Goal: Task Accomplishment & Management: Manage account settings

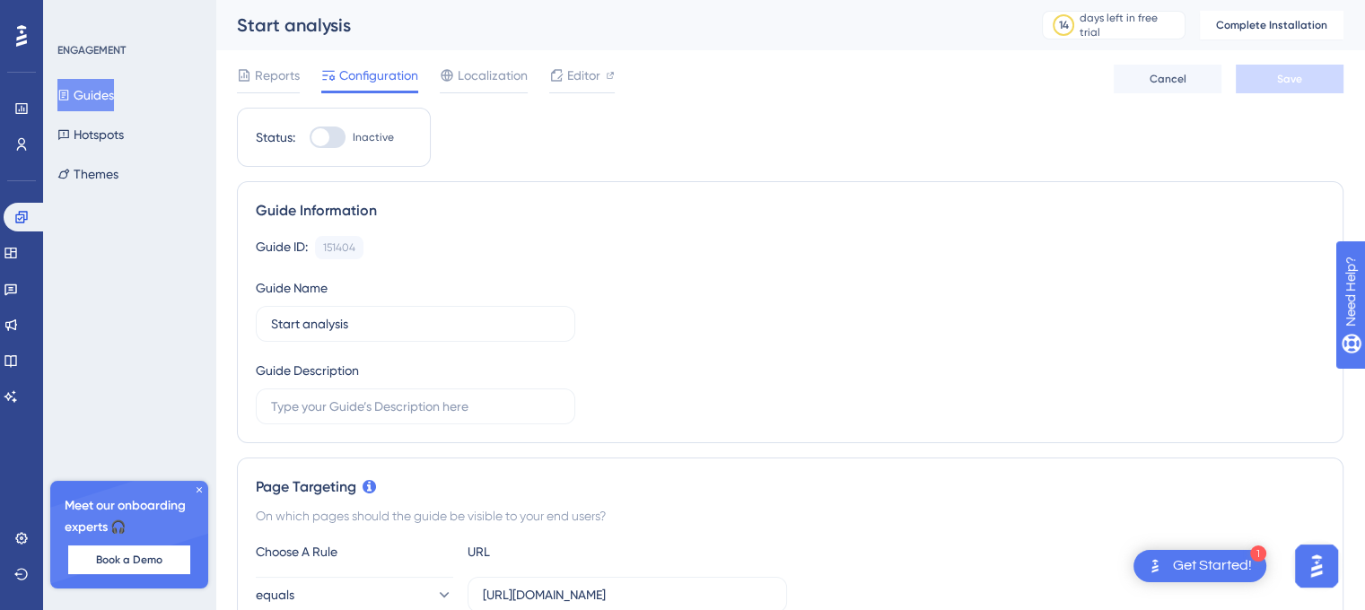
click at [197, 490] on icon at bounding box center [199, 490] width 11 height 11
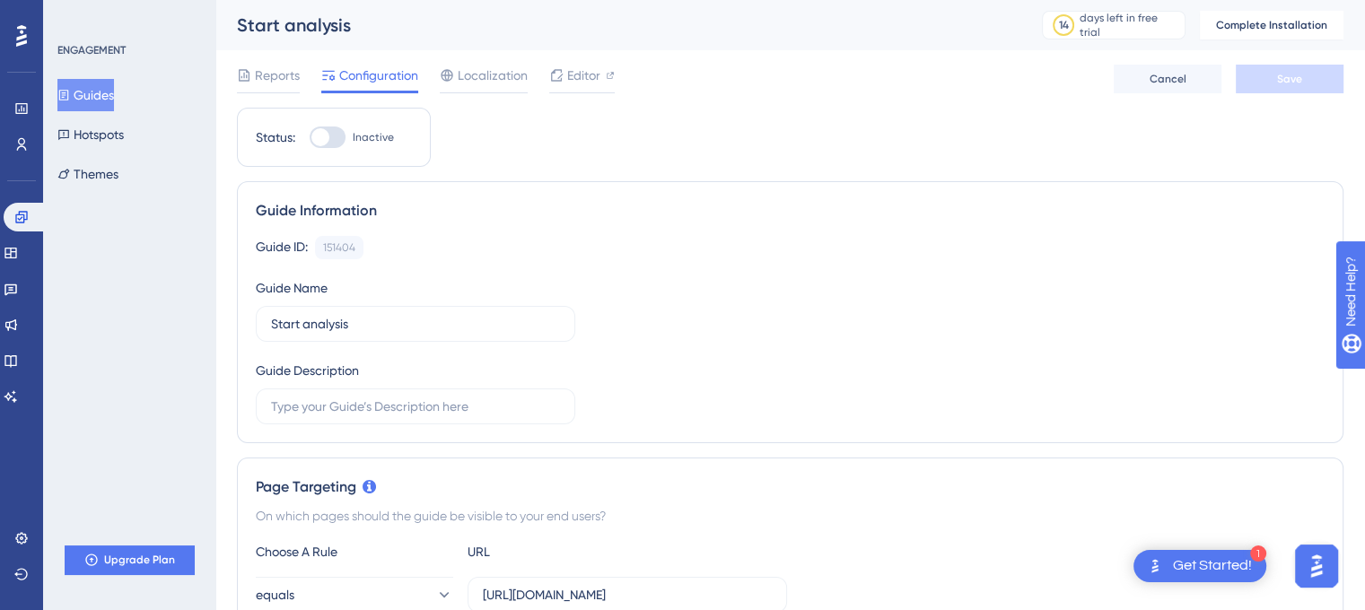
click at [168, 329] on div "ENGAGEMENT Guides Hotspots Themes Upgrade Plan" at bounding box center [129, 305] width 172 height 610
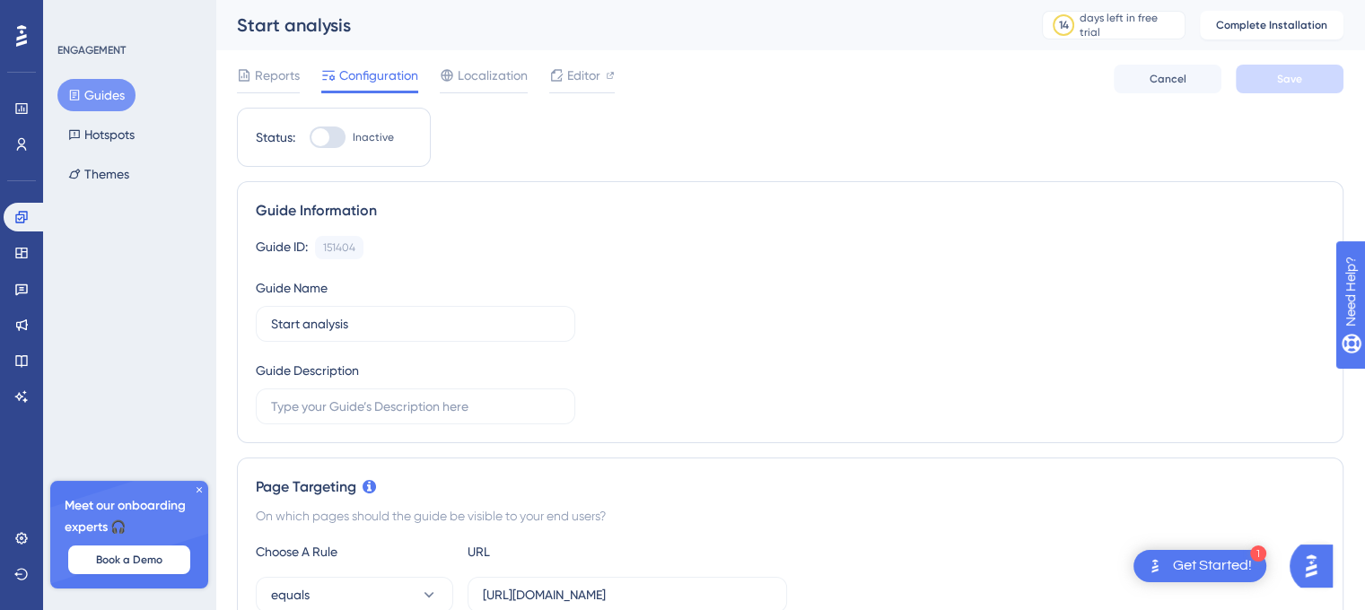
click at [198, 490] on icon at bounding box center [199, 489] width 5 height 5
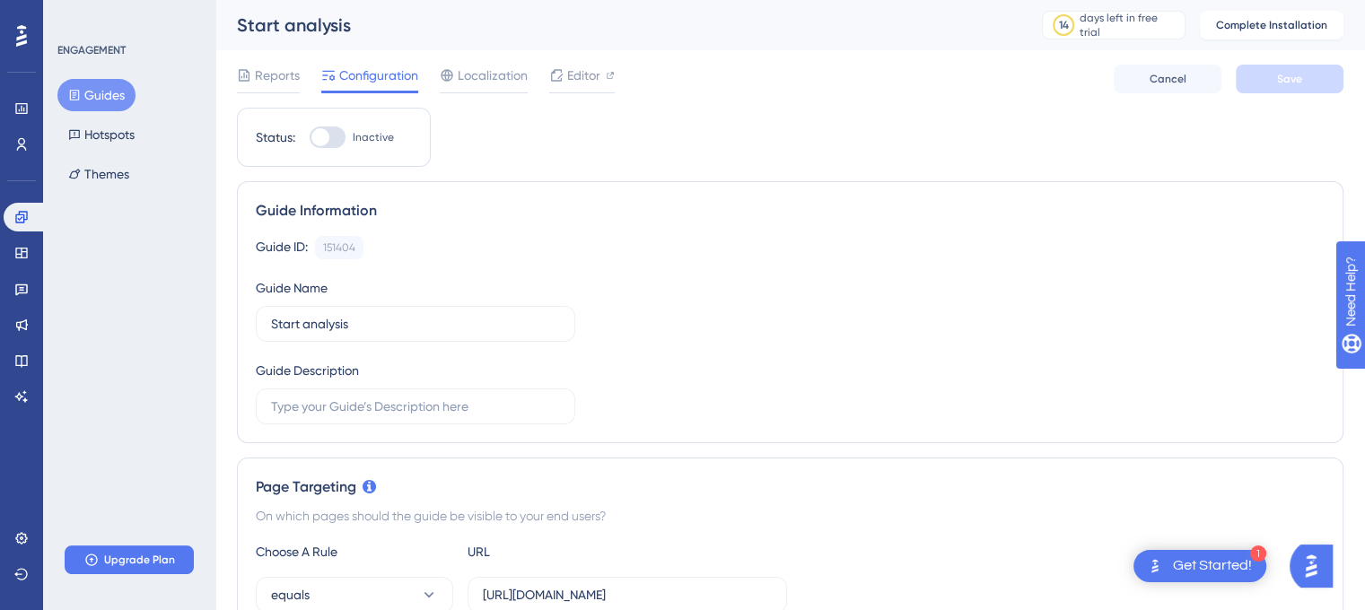
click at [162, 375] on div "ENGAGEMENT Guides Hotspots Themes Upgrade Plan" at bounding box center [129, 305] width 172 height 610
click at [334, 143] on div at bounding box center [328, 138] width 36 height 22
click at [310, 138] on input "Inactive" at bounding box center [309, 137] width 1 height 1
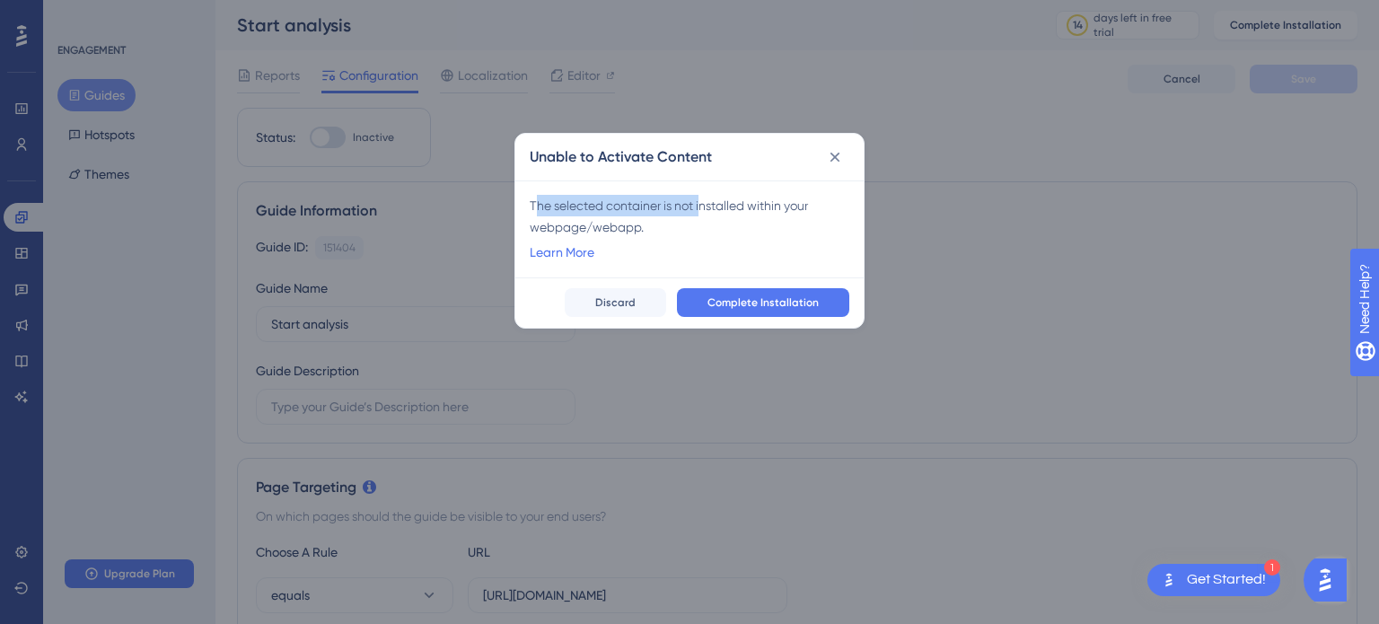
drag, startPoint x: 535, startPoint y: 211, endPoint x: 711, endPoint y: 213, distance: 176.0
click at [706, 214] on div "The selected container is not installed within your webpage/webapp." at bounding box center [690, 216] width 320 height 43
click at [711, 213] on div "The selected container is not installed within your webpage/webapp." at bounding box center [690, 216] width 320 height 43
click at [757, 204] on div "The selected container is not installed within your webpage/webapp." at bounding box center [690, 216] width 320 height 43
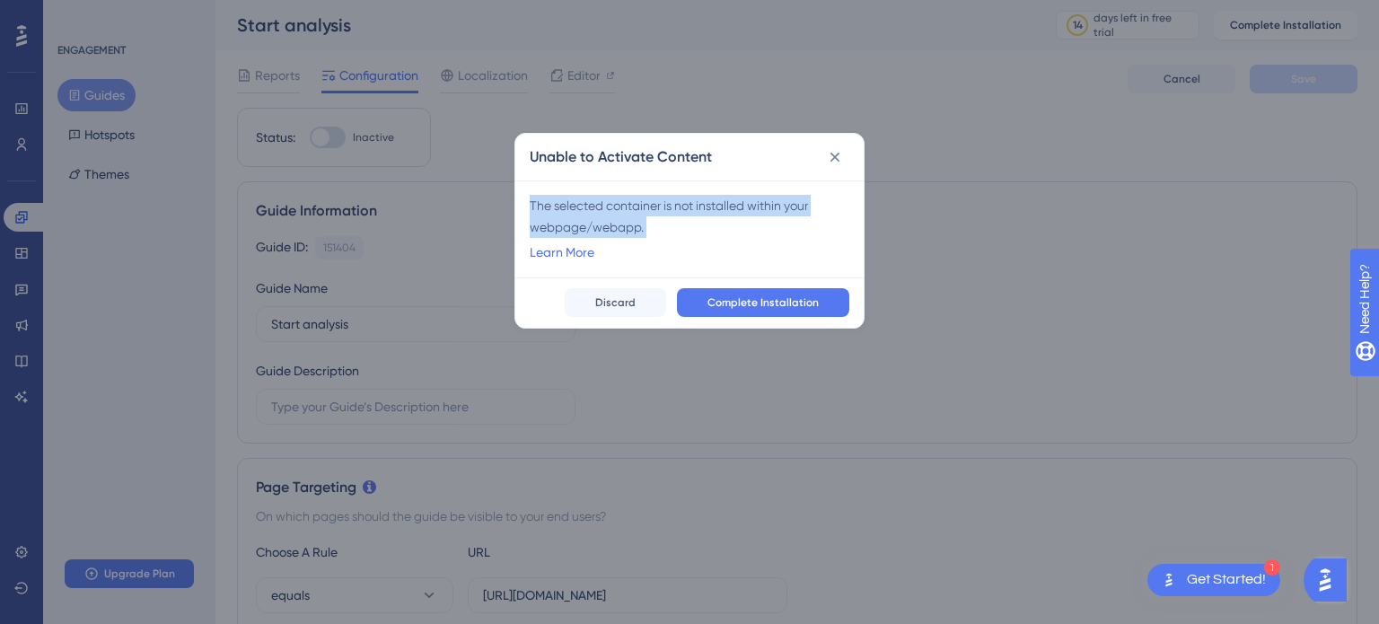
click at [757, 204] on div "The selected container is not installed within your webpage/webapp." at bounding box center [690, 216] width 320 height 43
copy div "The selected container is not installed within your webpage/webapp."
click at [664, 217] on div "The selected container is not installed within your webpage/webapp." at bounding box center [690, 216] width 320 height 43
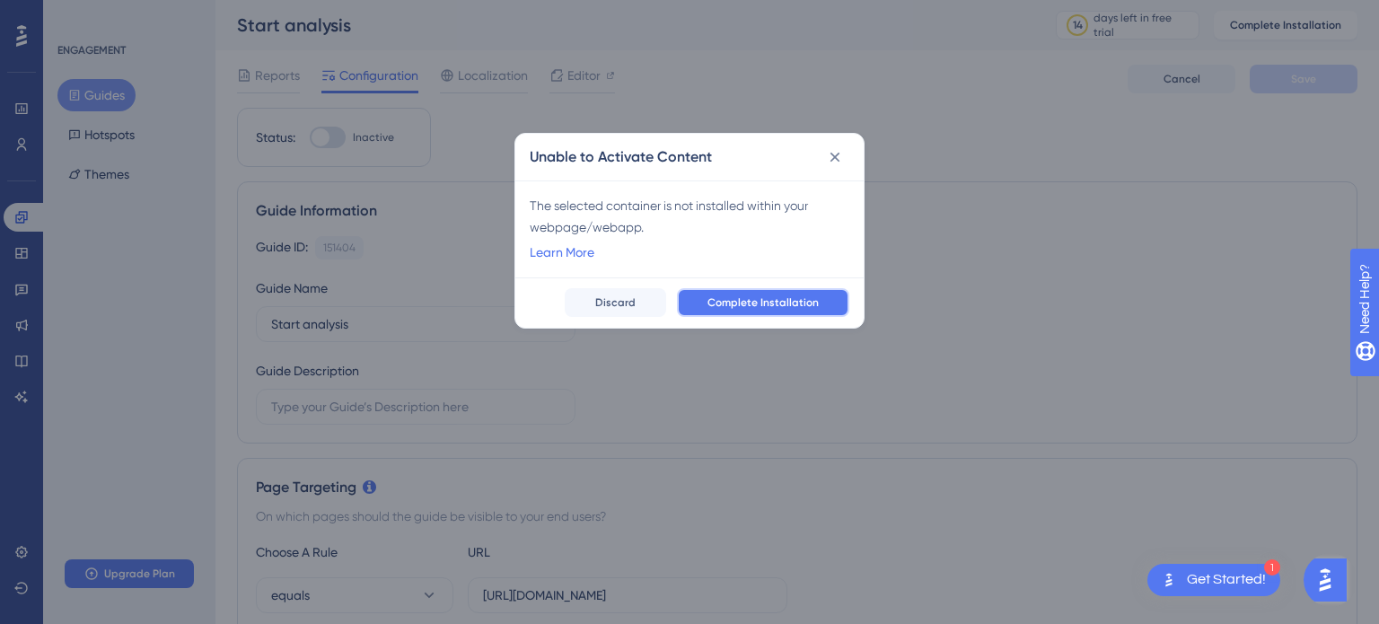
click at [714, 303] on span "Complete Installation" at bounding box center [762, 302] width 111 height 14
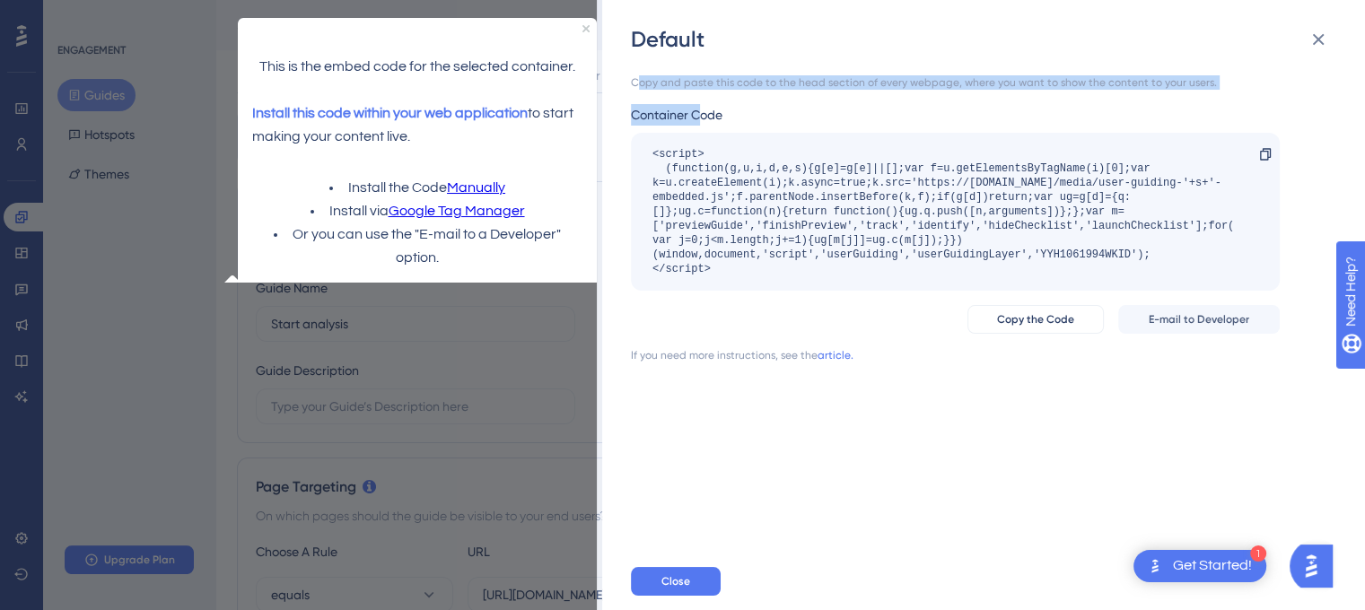
drag, startPoint x: 636, startPoint y: 83, endPoint x: 707, endPoint y: 107, distance: 75.5
click at [705, 103] on div "Copy and paste this code to the head section of every webpage, where you want t…" at bounding box center [955, 218] width 649 height 287
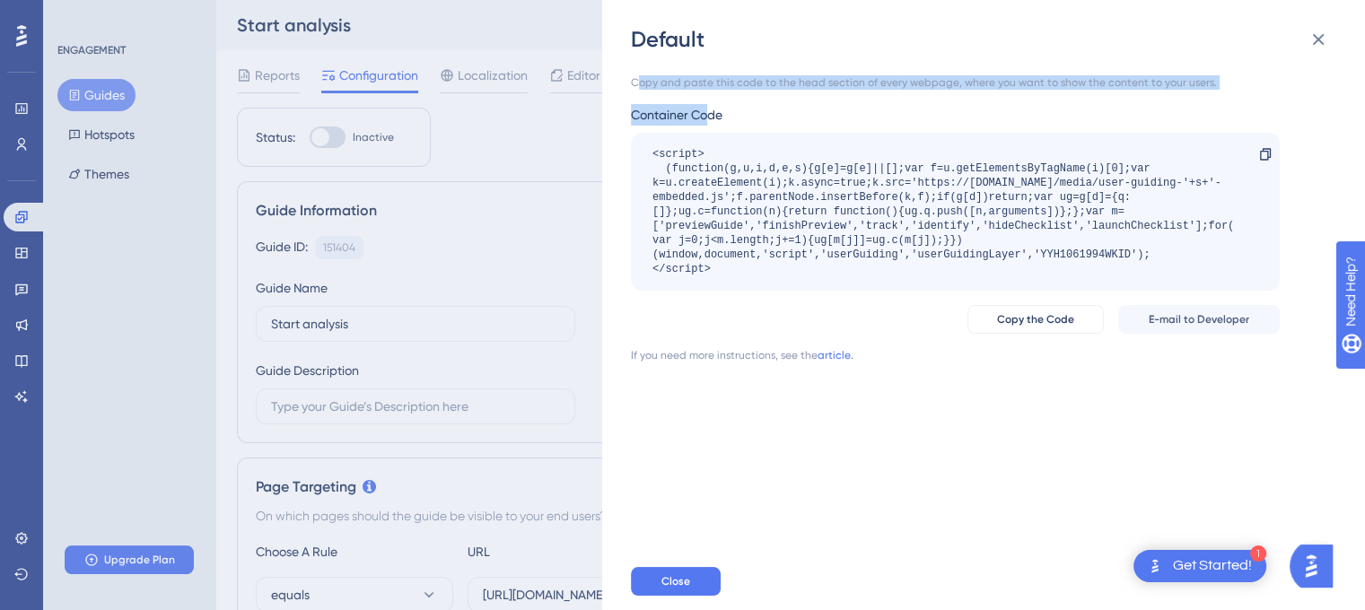
click at [707, 107] on div "Container Code" at bounding box center [955, 115] width 649 height 22
drag, startPoint x: 635, startPoint y: 85, endPoint x: 1016, endPoint y: 82, distance: 381.5
click at [1016, 82] on div "Copy and paste this code to the head section of every webpage, where you want t…" at bounding box center [955, 82] width 649 height 14
click at [957, 89] on div "Copy and paste this code to the head section of every webpage, where you want t…" at bounding box center [955, 82] width 649 height 14
drag, startPoint x: 957, startPoint y: 85, endPoint x: 1198, endPoint y: 82, distance: 241.5
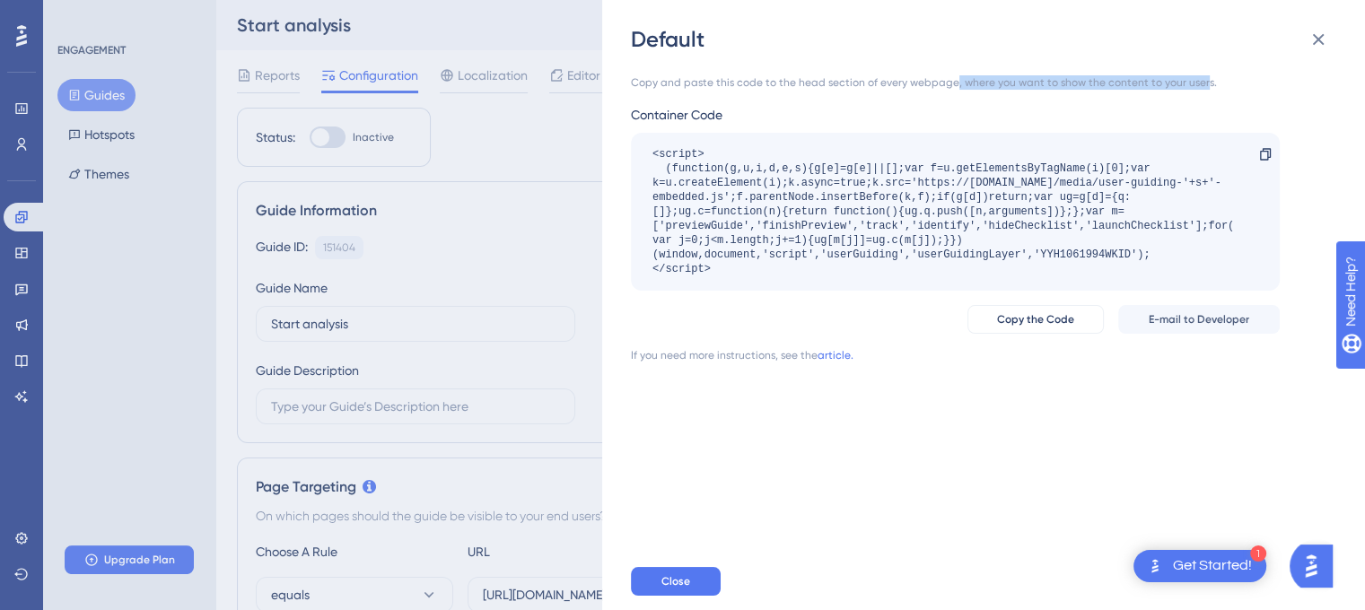
click at [1198, 82] on div "Copy and paste this code to the head section of every webpage, where you want t…" at bounding box center [955, 82] width 649 height 14
drag, startPoint x: 1204, startPoint y: 82, endPoint x: 642, endPoint y: 109, distance: 562.6
click at [624, 89] on div "Default Copy and paste this code to the head section of every webpage, where yo…" at bounding box center [983, 305] width 763 height 610
click at [642, 110] on div "Container Code" at bounding box center [955, 115] width 649 height 22
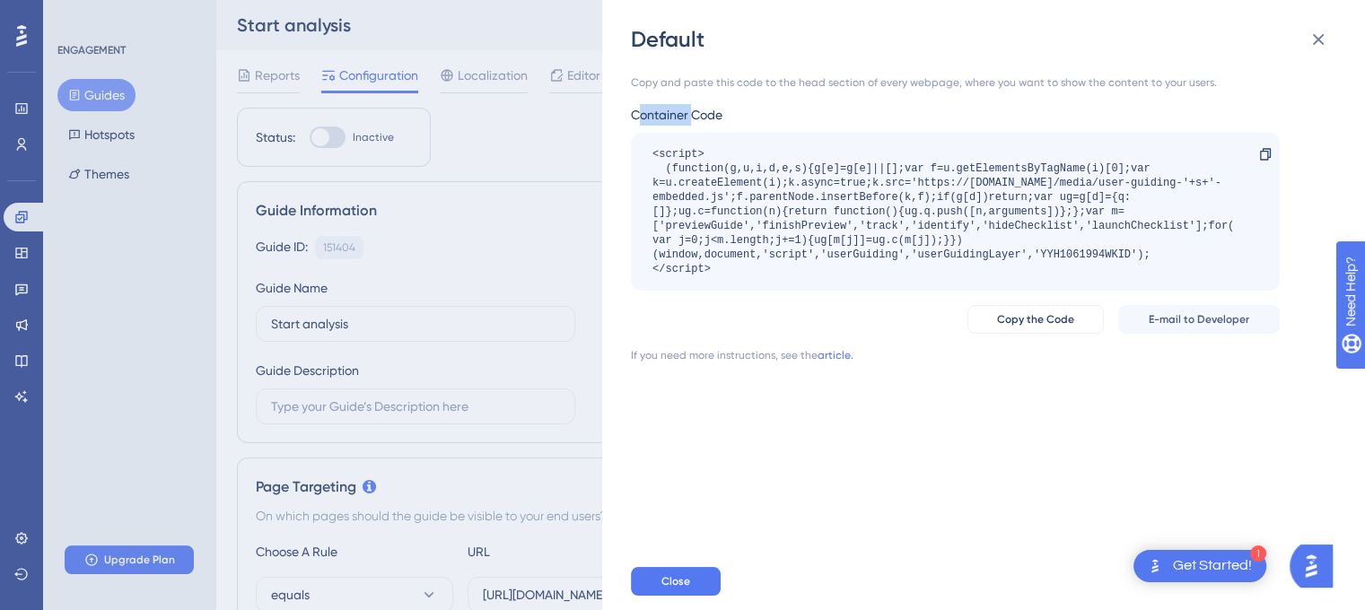
drag, startPoint x: 639, startPoint y: 122, endPoint x: 759, endPoint y: 122, distance: 119.4
click at [730, 120] on div "Container Code" at bounding box center [955, 115] width 649 height 22
click at [759, 122] on div "Container Code" at bounding box center [955, 115] width 649 height 22
drag, startPoint x: 628, startPoint y: 355, endPoint x: 699, endPoint y: 350, distance: 71.1
click at [699, 350] on div "Default Copy and paste this code to the head section of every webpage, where yo…" at bounding box center [983, 305] width 763 height 610
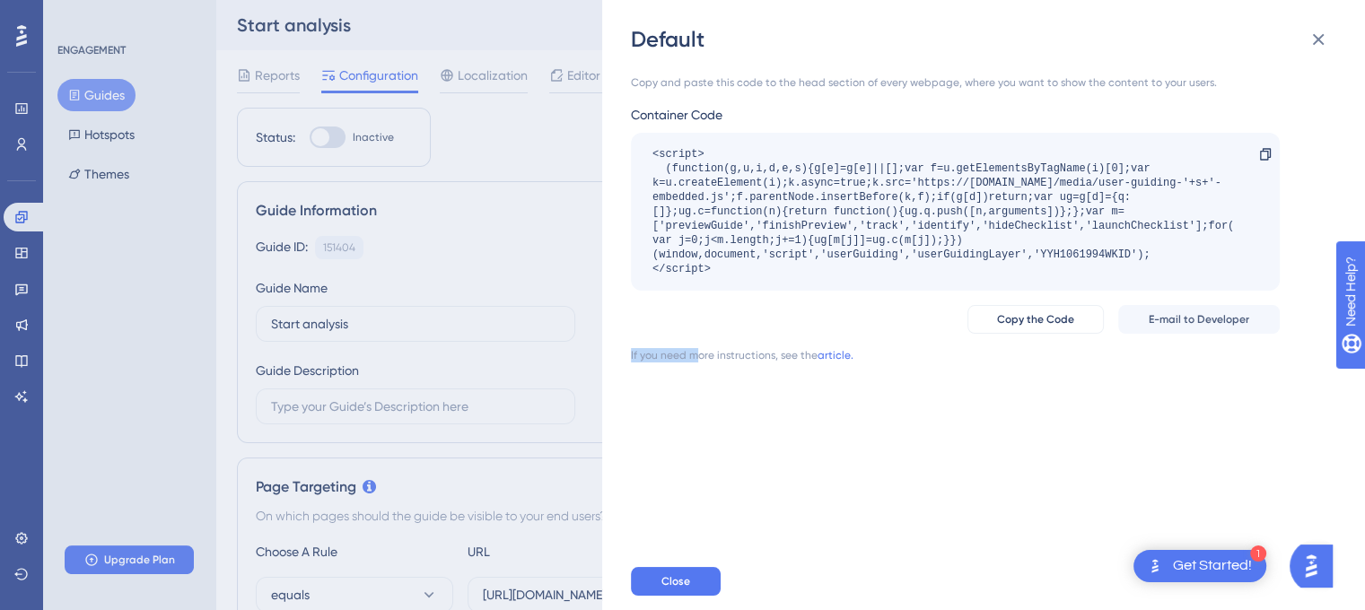
click at [699, 350] on div "If you need more instructions, see the" at bounding box center [724, 355] width 187 height 14
click at [1221, 323] on span "E-mail to Developer" at bounding box center [1199, 319] width 101 height 14
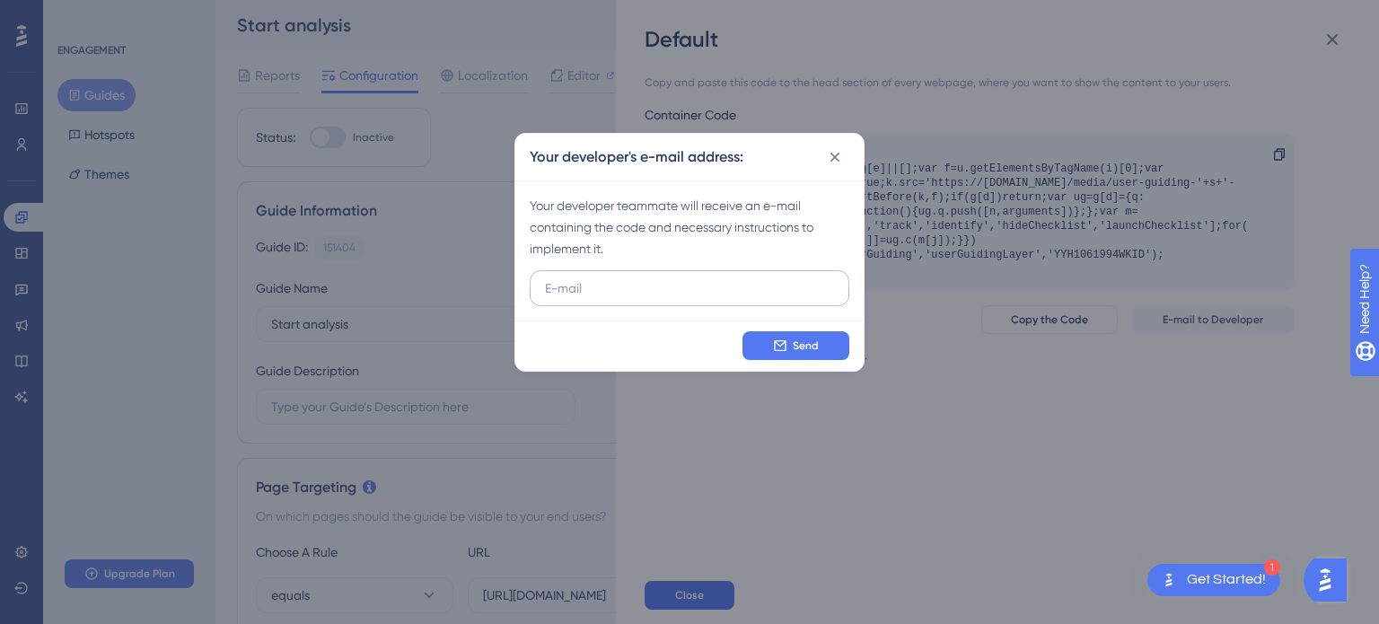
click at [632, 288] on input "text" at bounding box center [689, 288] width 289 height 20
click at [826, 151] on icon at bounding box center [835, 157] width 18 height 18
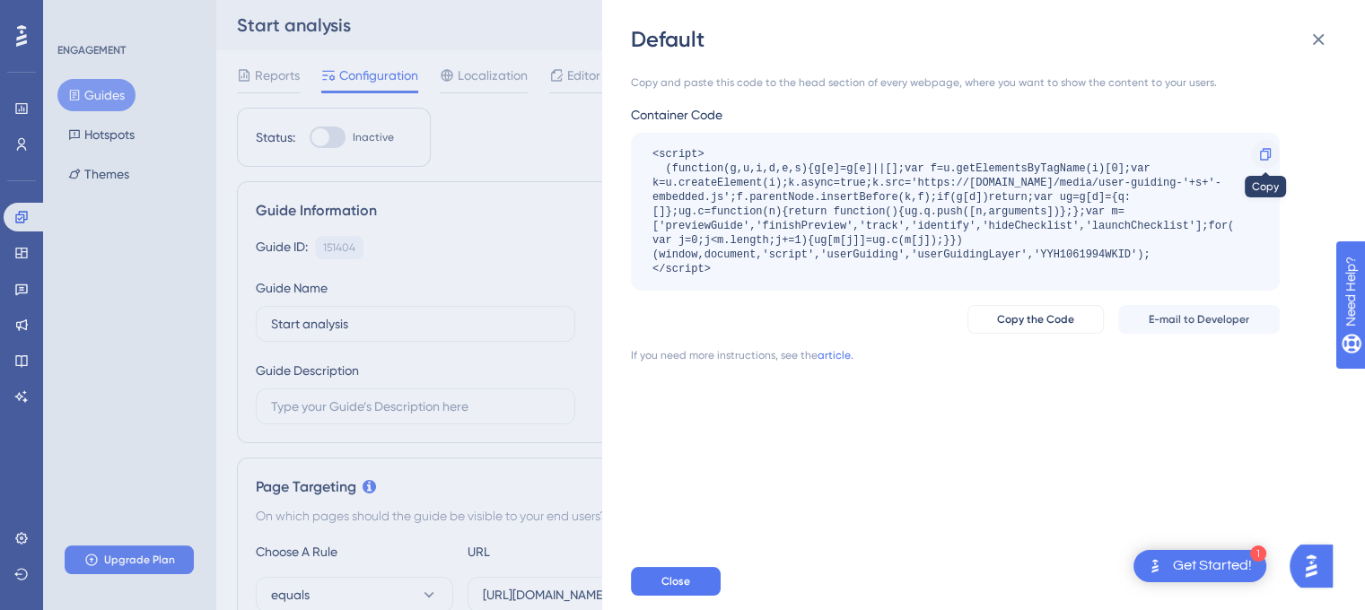
click at [1271, 164] on div at bounding box center [1265, 154] width 29 height 29
click at [838, 245] on div "<script> (function(g,u,i,d,e,s){g[e]=g[e]||[];var f=u.getElementsByTagName(i)[0…" at bounding box center [947, 211] width 588 height 129
drag, startPoint x: 819, startPoint y: 253, endPoint x: 991, endPoint y: 249, distance: 172.4
click at [955, 249] on div "<script> (function(g,u,i,d,e,s){g[e]=g[e]||[];var f=u.getElementsByTagName(i)[0…" at bounding box center [947, 211] width 588 height 129
click at [1002, 248] on div "<script> (function(g,u,i,d,e,s){g[e]=g[e]||[];var f=u.getElementsByTagName(i)[0…" at bounding box center [947, 211] width 588 height 129
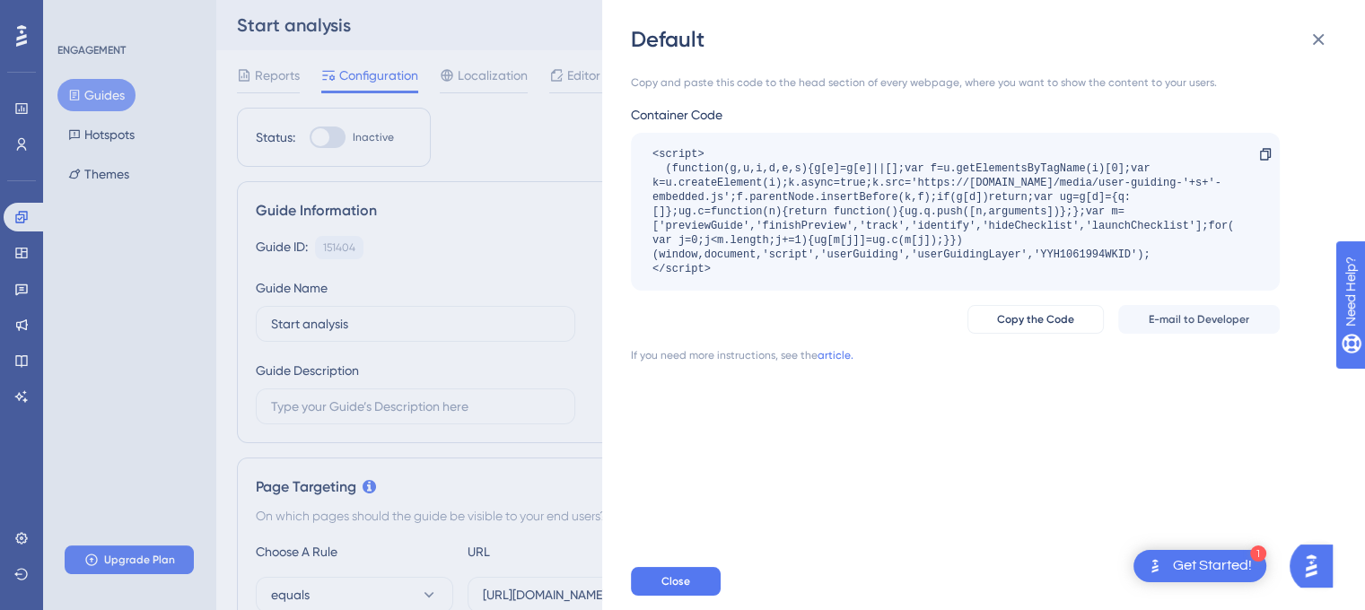
drag, startPoint x: 978, startPoint y: 268, endPoint x: 794, endPoint y: 175, distance: 206.4
click at [794, 175] on div "<script> (function(g,u,i,d,e,s){g[e]=g[e]||[];var f=u.getElementsByTagName(i)[0…" at bounding box center [947, 211] width 588 height 129
click at [791, 174] on div "<script> (function(g,u,i,d,e,s){g[e]=g[e]||[];var f=u.getElementsByTagName(i)[0…" at bounding box center [947, 211] width 588 height 129
click at [940, 421] on div "Copy and paste this code to the head section of every webpage, where you want t…" at bounding box center [993, 303] width 724 height 499
drag, startPoint x: 646, startPoint y: 71, endPoint x: 890, endPoint y: 75, distance: 243.3
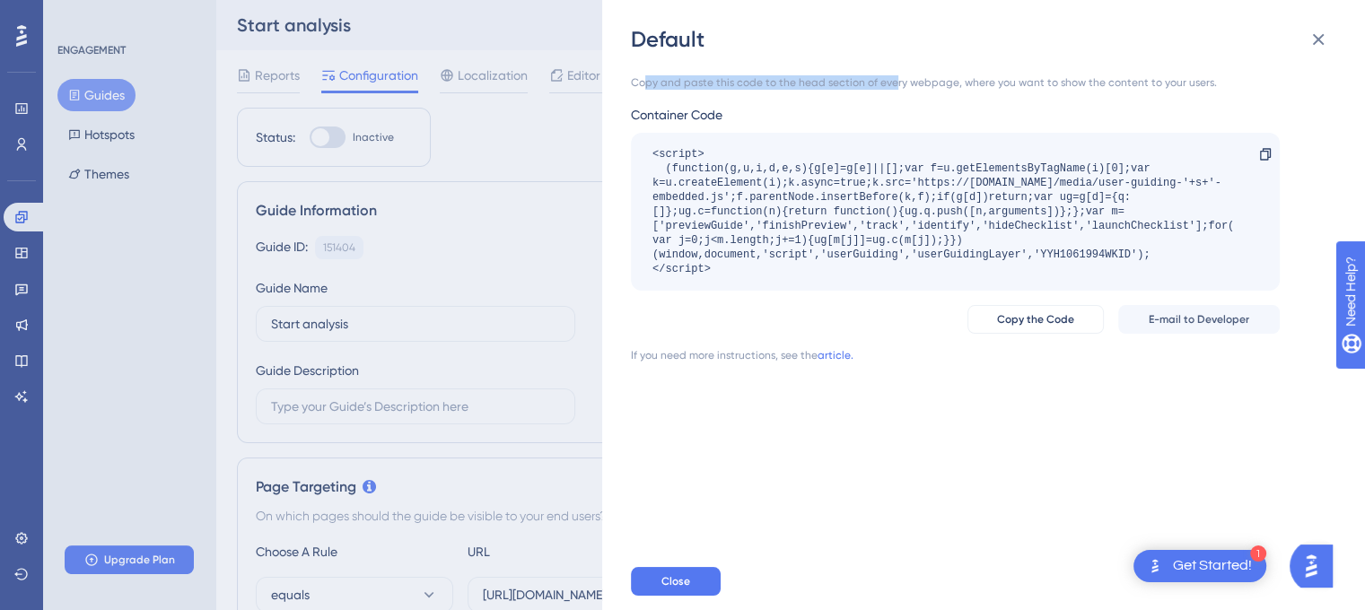
click at [890, 75] on div "Copy and paste this code to the head section of every webpage, where you want t…" at bounding box center [993, 303] width 724 height 499
click at [1306, 46] on button at bounding box center [1319, 40] width 36 height 36
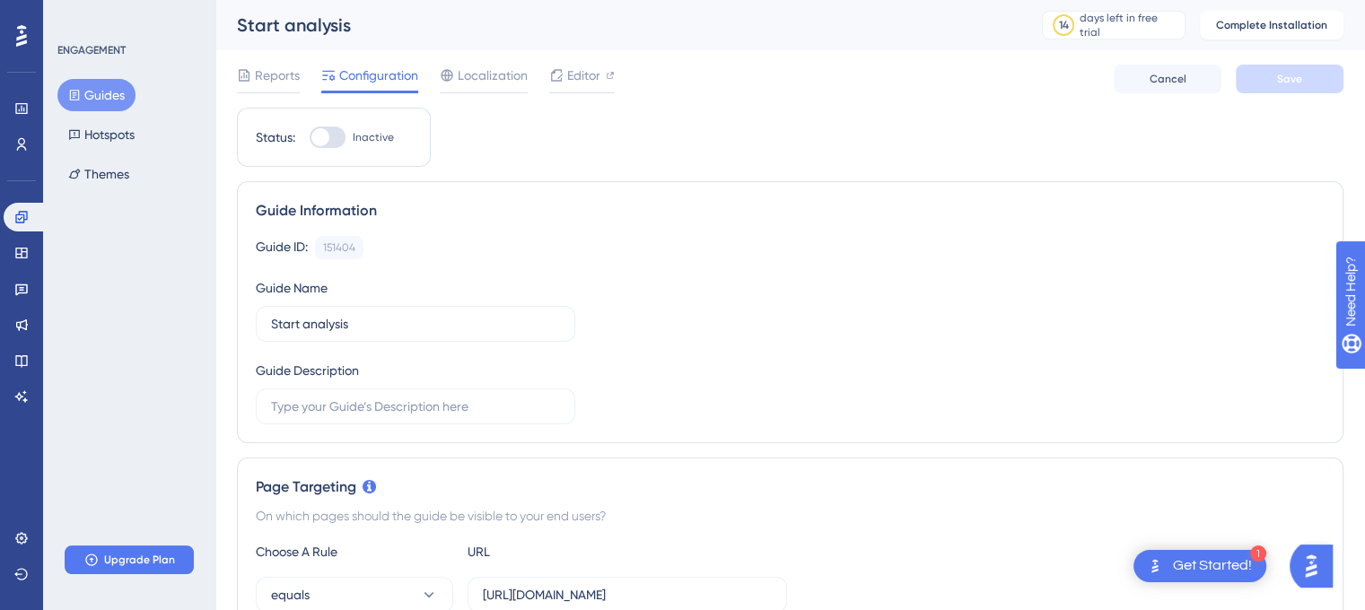
click at [341, 137] on div at bounding box center [328, 138] width 36 height 22
click at [310, 137] on input "Inactive" at bounding box center [309, 137] width 1 height 1
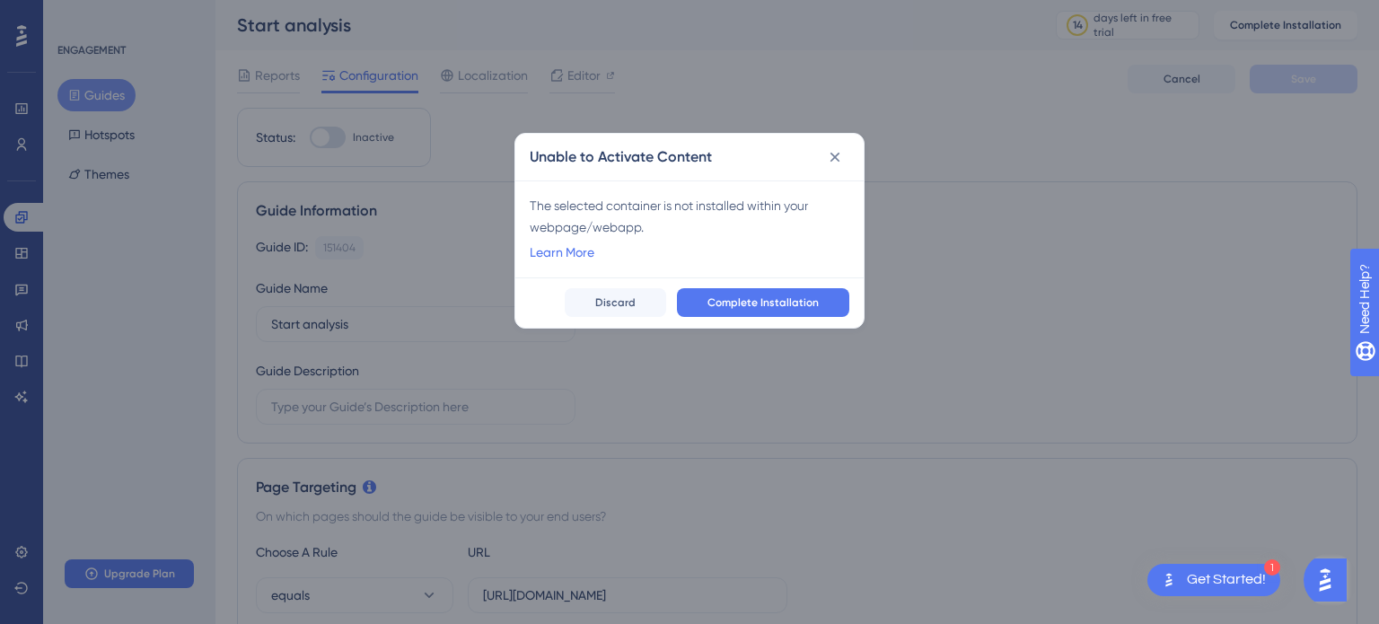
click at [673, 211] on div "The selected container is not installed within your webpage/webapp." at bounding box center [690, 216] width 320 height 43
click at [721, 292] on button "Complete Installation" at bounding box center [763, 302] width 172 height 29
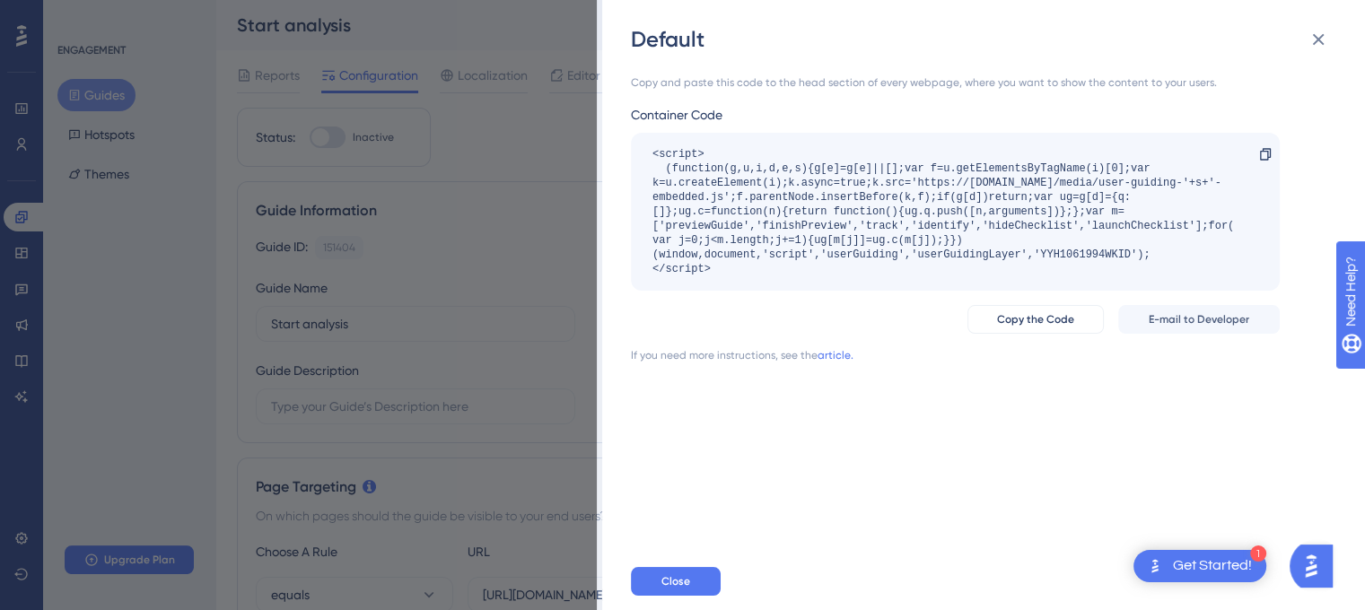
click at [640, 78] on div "Copy and paste this code to the head section of every webpage, where you want t…" at bounding box center [955, 82] width 649 height 14
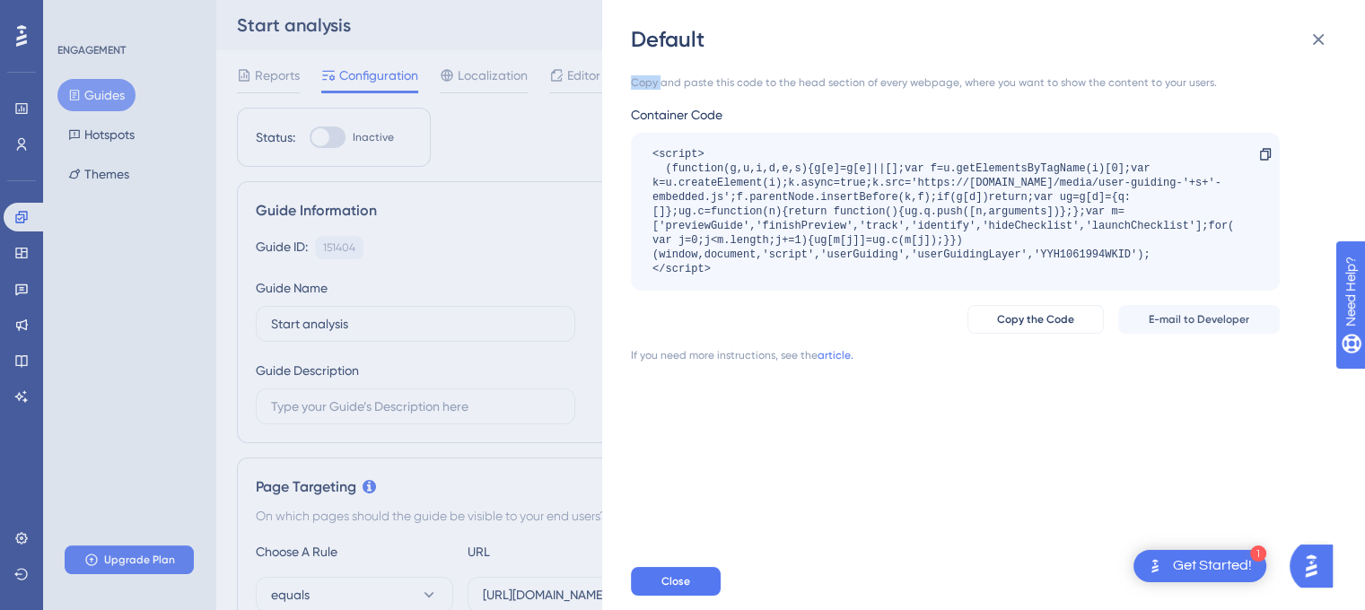
click at [640, 78] on div "Copy and paste this code to the head section of every webpage, where you want t…" at bounding box center [955, 82] width 649 height 14
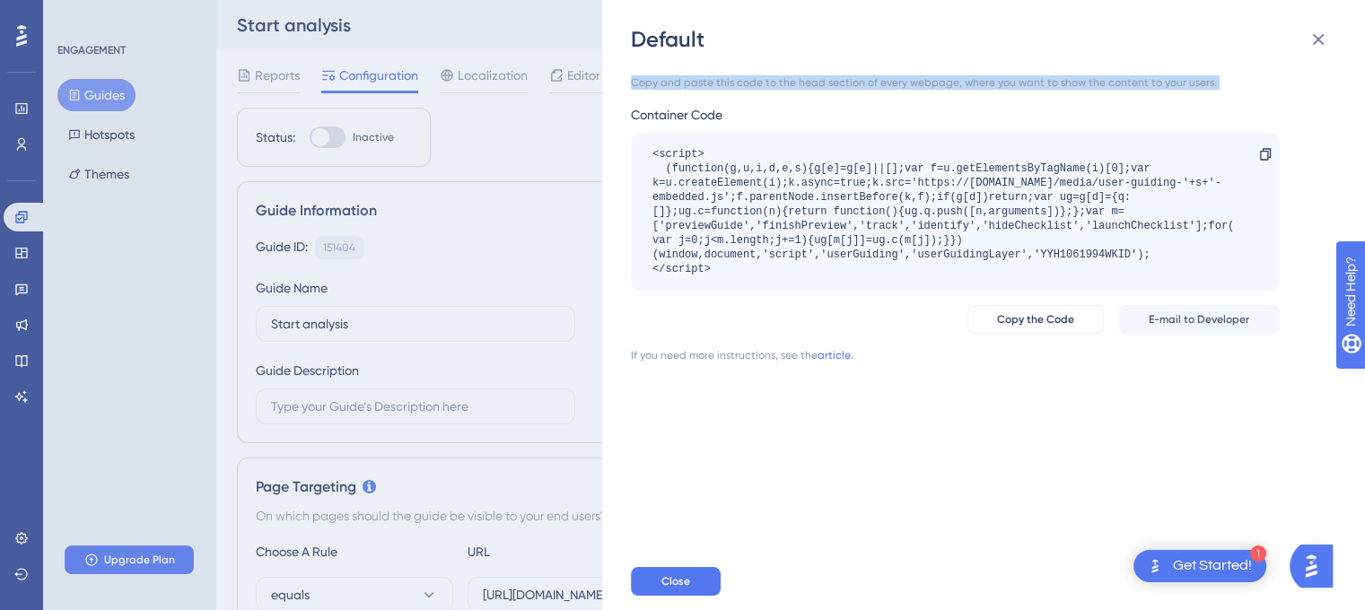
click at [640, 78] on div "Copy and paste this code to the head section of every webpage, where you want t…" at bounding box center [955, 82] width 649 height 14
copy div "Copy and paste this code to the head section of every webpage, where you want t…"
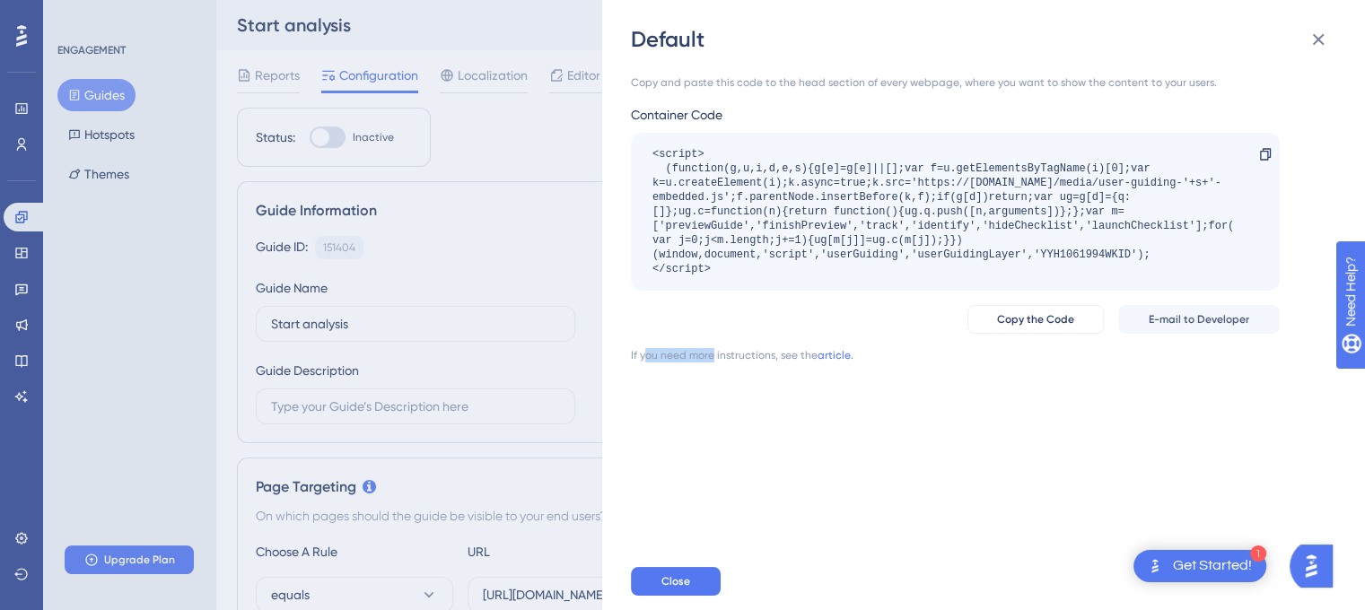
drag, startPoint x: 643, startPoint y: 355, endPoint x: 714, endPoint y: 387, distance: 77.9
click at [714, 387] on div "Copy and paste this code to the head section of every webpage, where you want t…" at bounding box center [993, 303] width 724 height 499
click at [720, 408] on div "Copy and paste this code to the head section of every webpage, where you want t…" at bounding box center [993, 303] width 724 height 499
click at [510, 201] on div "Default Copy and paste this code to the head section of every webpage, where yo…" at bounding box center [682, 305] width 1365 height 610
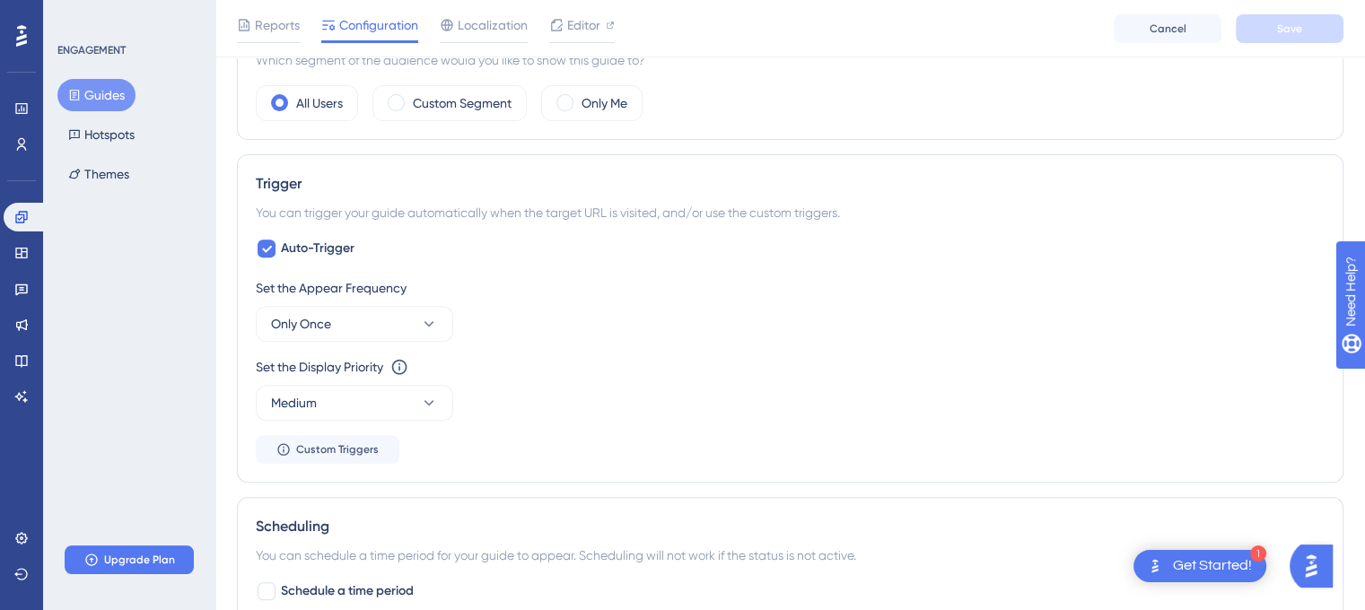
scroll to position [718, 0]
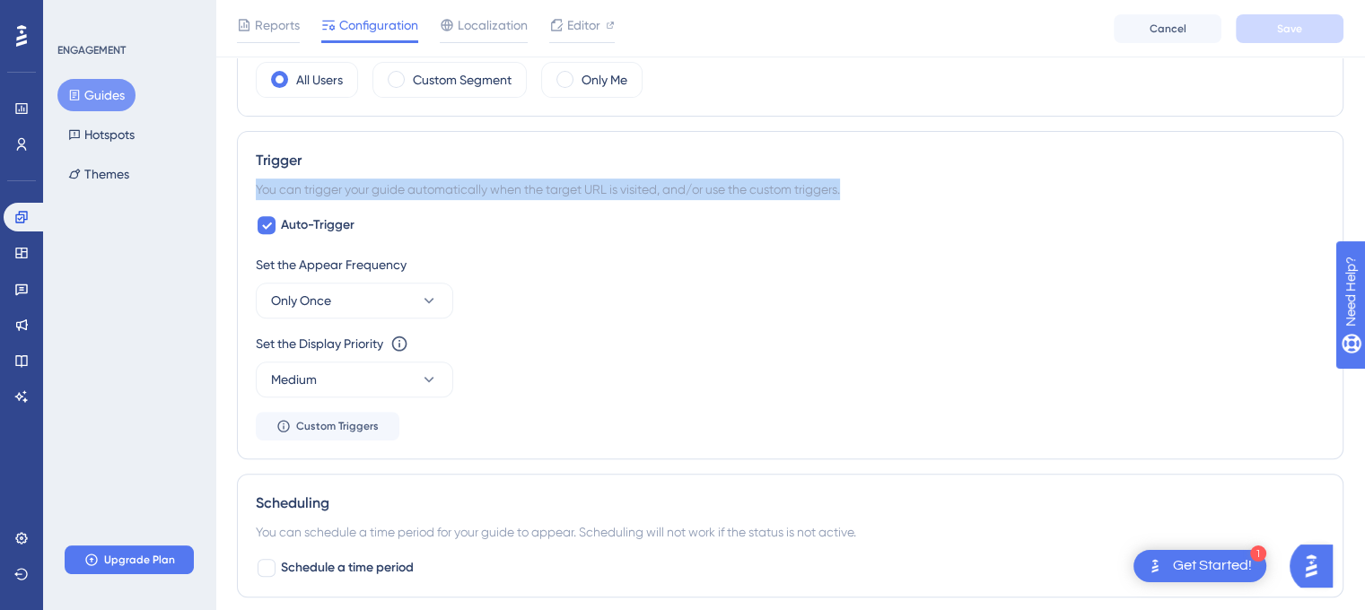
drag, startPoint x: 258, startPoint y: 189, endPoint x: 868, endPoint y: 182, distance: 610.5
click at [868, 182] on div "You can trigger your guide automatically when the target URL is visited, and/or…" at bounding box center [790, 190] width 1069 height 22
click at [875, 188] on div "You can trigger your guide automatically when the target URL is visited, and/or…" at bounding box center [790, 190] width 1069 height 22
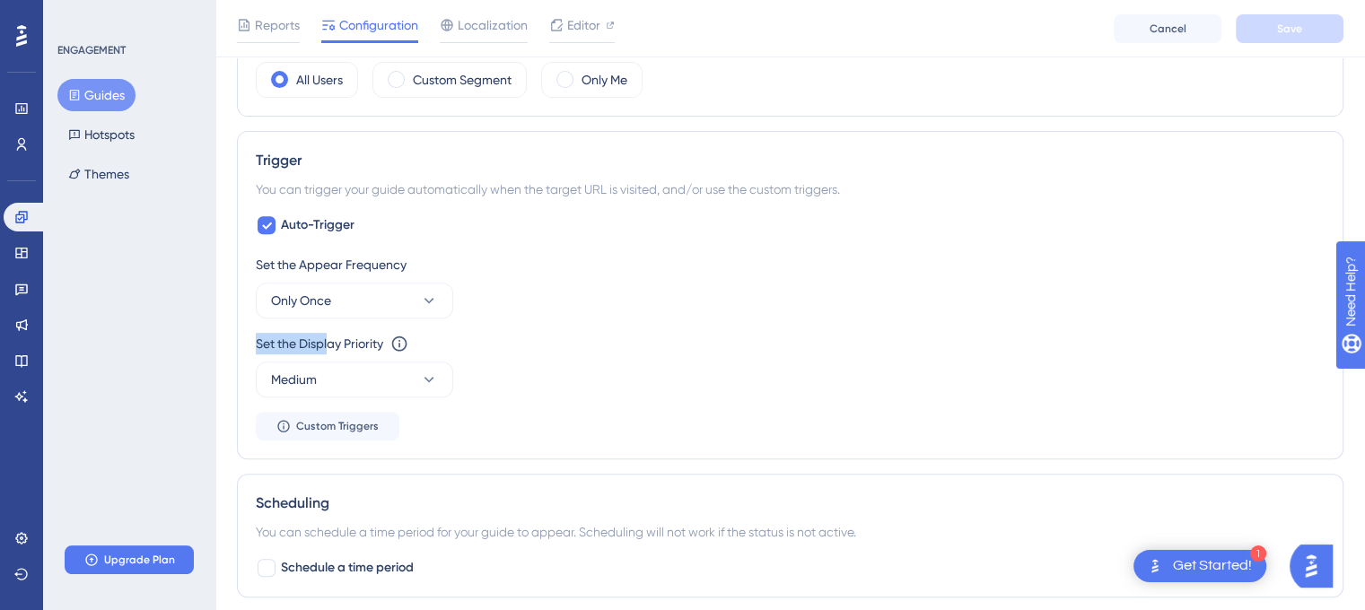
drag, startPoint x: 244, startPoint y: 339, endPoint x: 330, endPoint y: 339, distance: 86.2
click at [330, 339] on div "Trigger You can trigger your guide automatically when the target URL is visited…" at bounding box center [790, 295] width 1107 height 329
click at [330, 339] on div "Set the Display Priority" at bounding box center [319, 344] width 127 height 22
click at [392, 373] on button "Medium" at bounding box center [354, 380] width 197 height 36
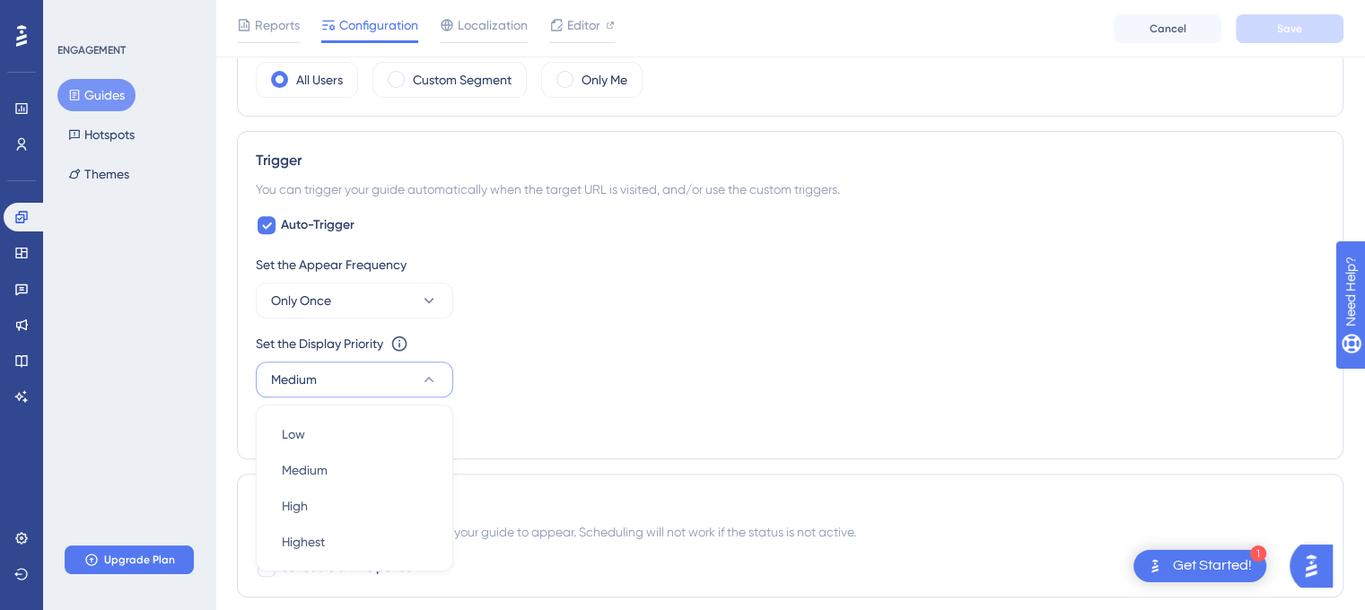
scroll to position [899, 0]
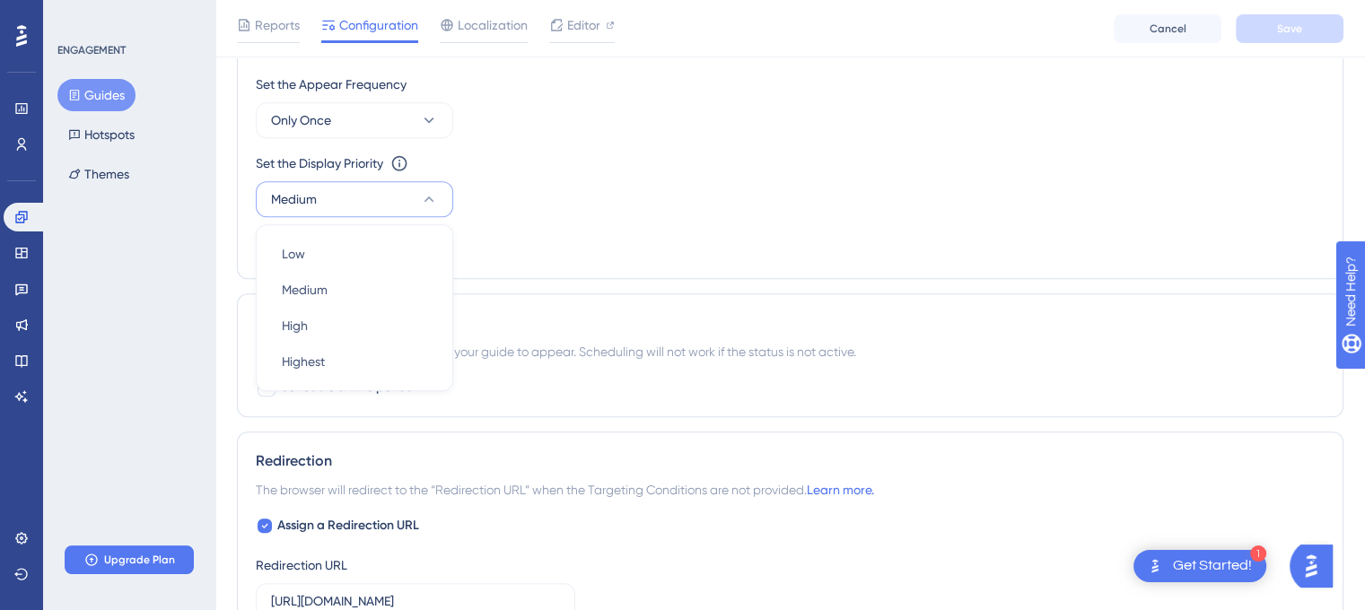
click at [395, 194] on button "Medium" at bounding box center [354, 199] width 197 height 36
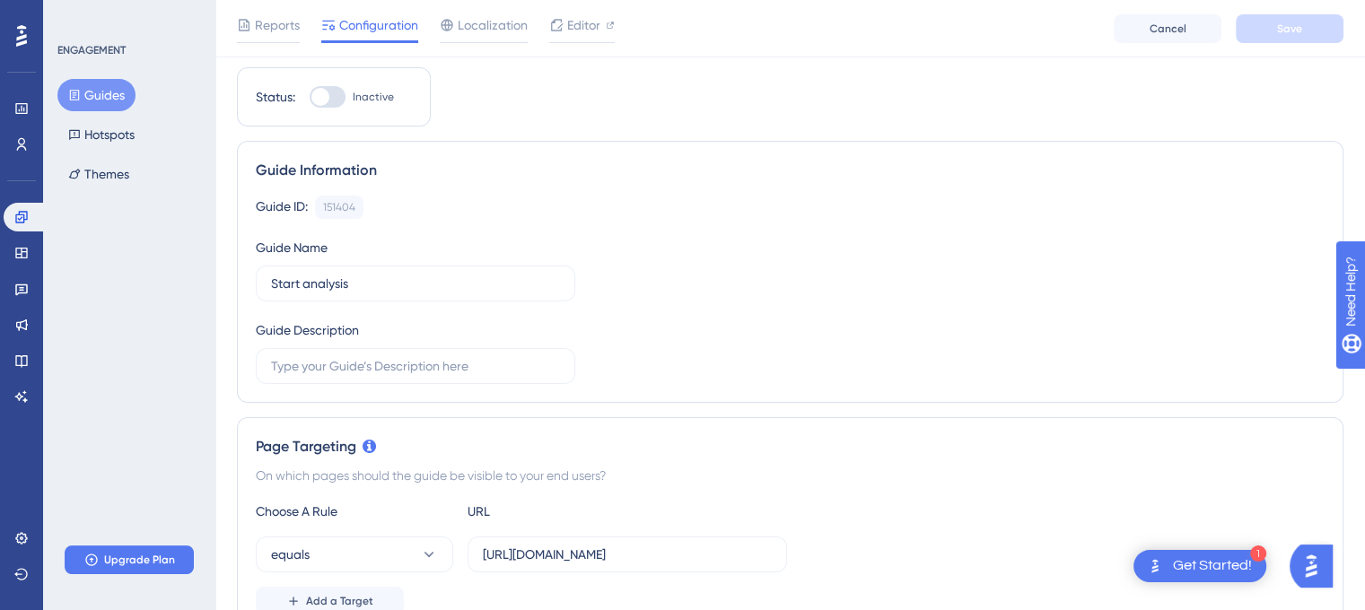
scroll to position [0, 0]
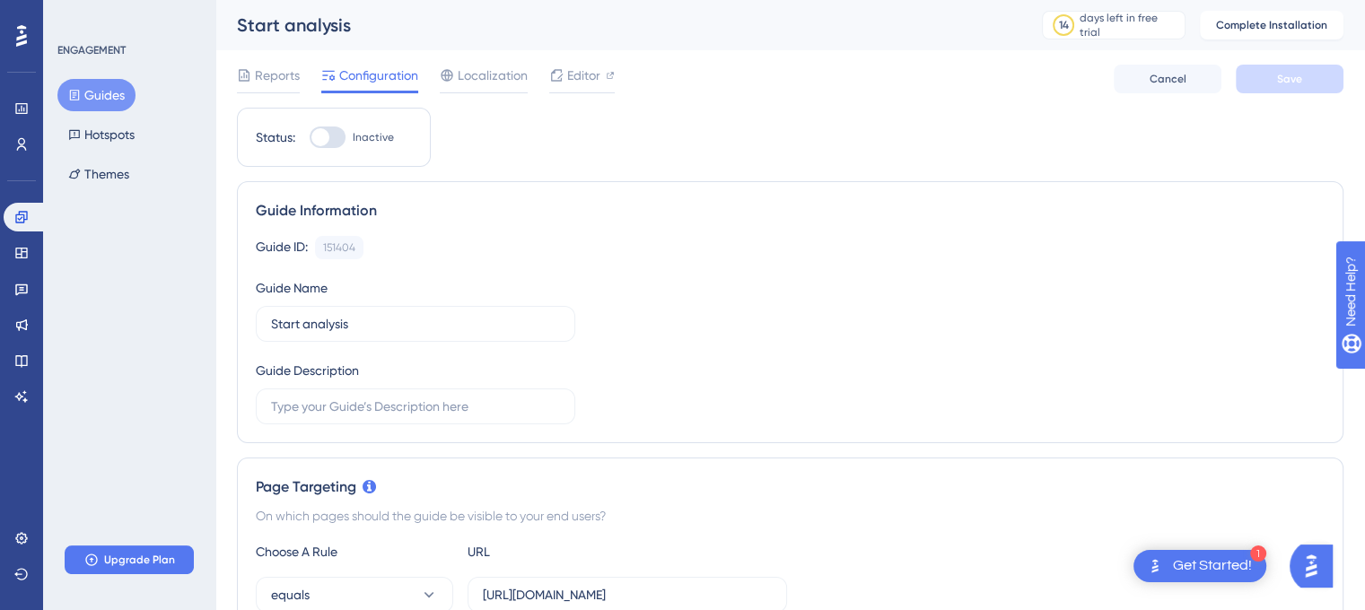
click at [331, 137] on div at bounding box center [328, 138] width 36 height 22
click at [310, 137] on input "Inactive" at bounding box center [309, 137] width 1 height 1
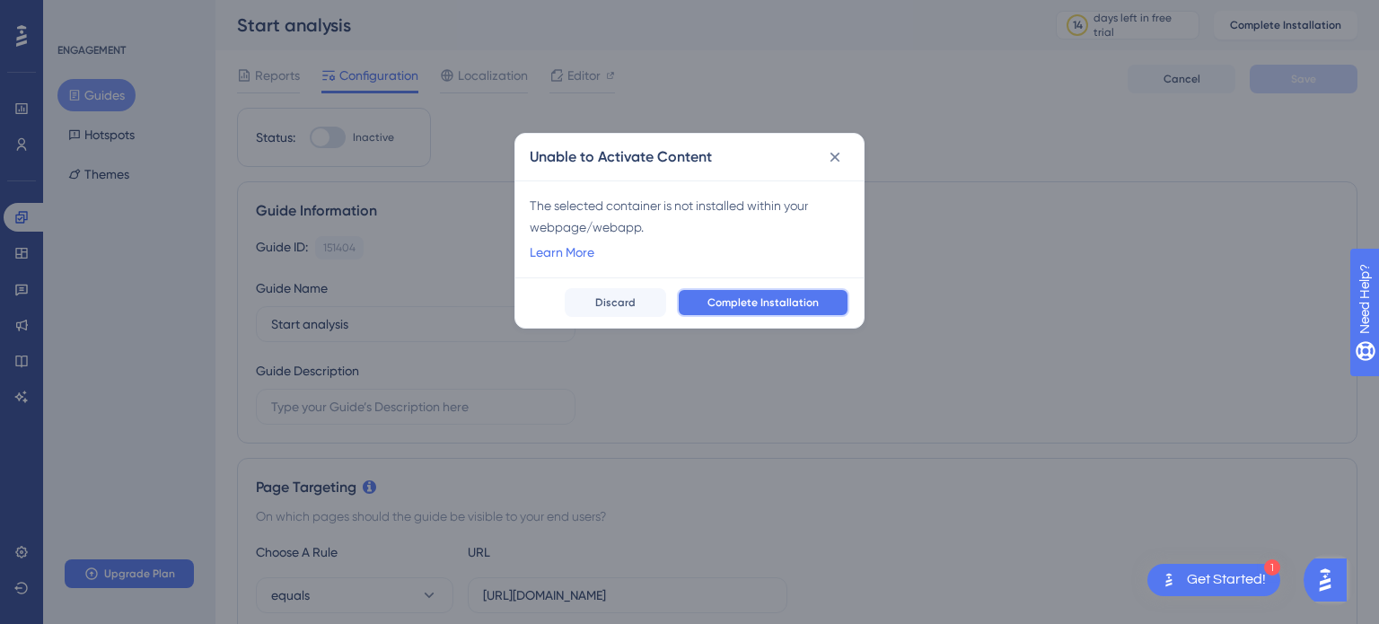
click at [747, 308] on span "Complete Installation" at bounding box center [762, 302] width 111 height 14
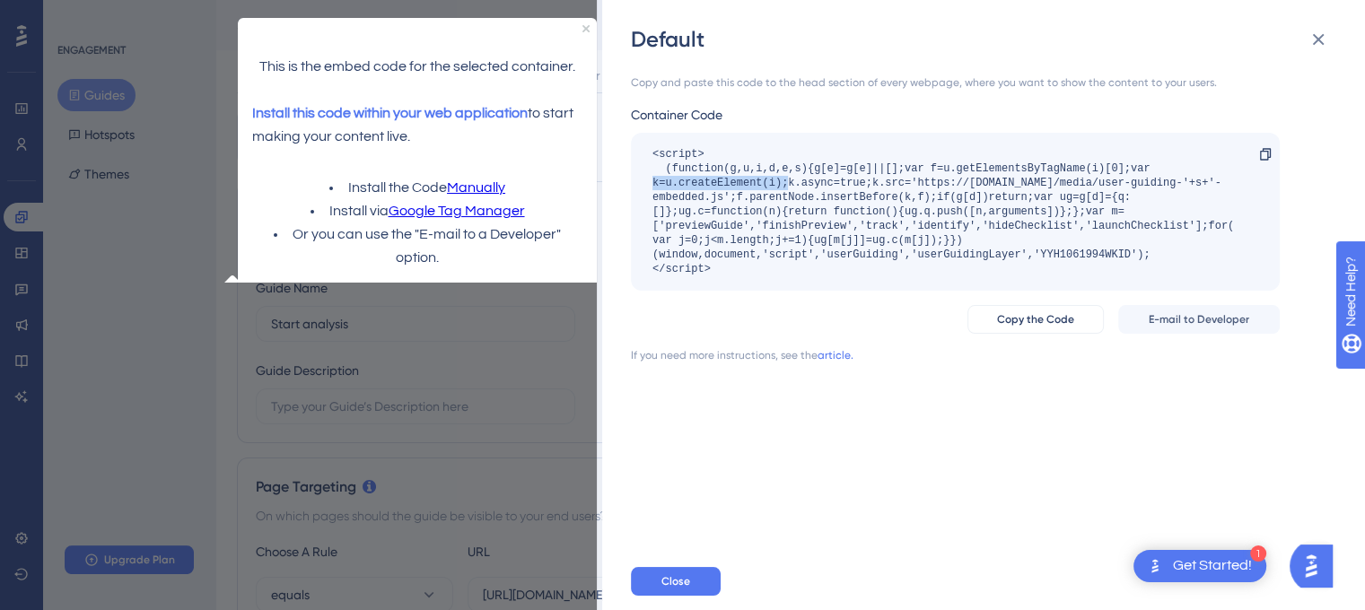
drag, startPoint x: 650, startPoint y: 186, endPoint x: 786, endPoint y: 189, distance: 136.5
click at [786, 189] on div "<script> (function(g,u,i,d,e,s){g[e]=g[e]||[];var f=u.getElementsByTagName(i)[0…" at bounding box center [955, 212] width 649 height 158
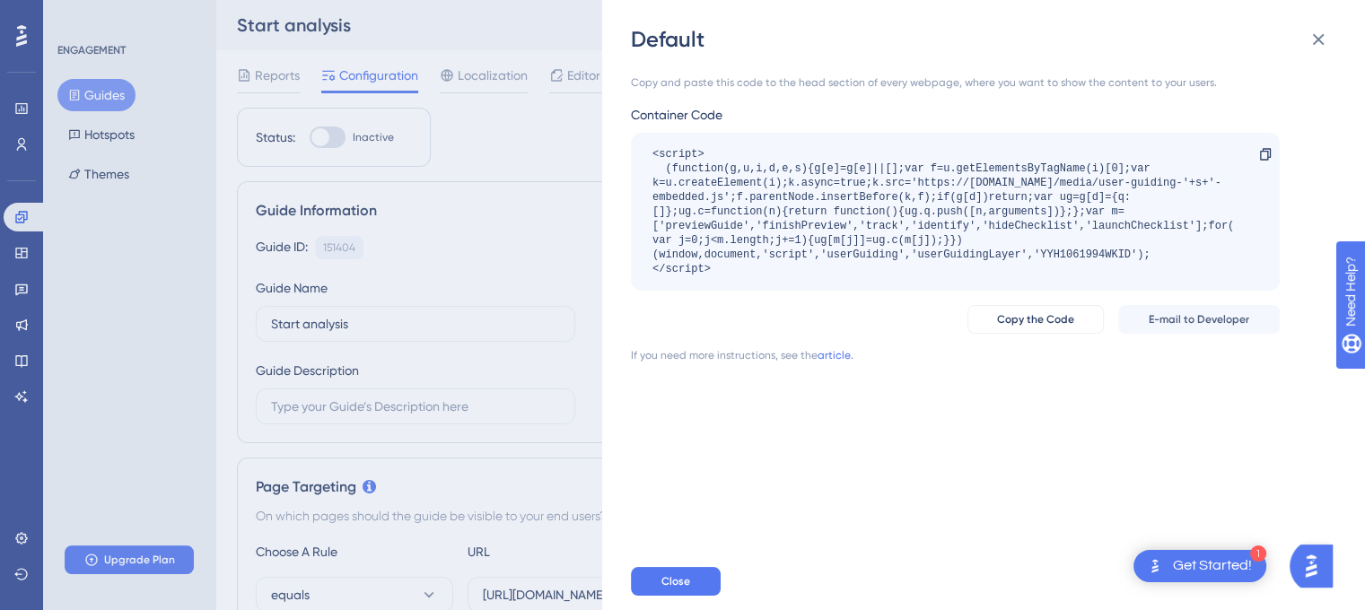
click at [795, 190] on div "<script> (function(g,u,i,d,e,s){g[e]=g[e]||[];var f=u.getElementsByTagName(i)[0…" at bounding box center [947, 211] width 588 height 129
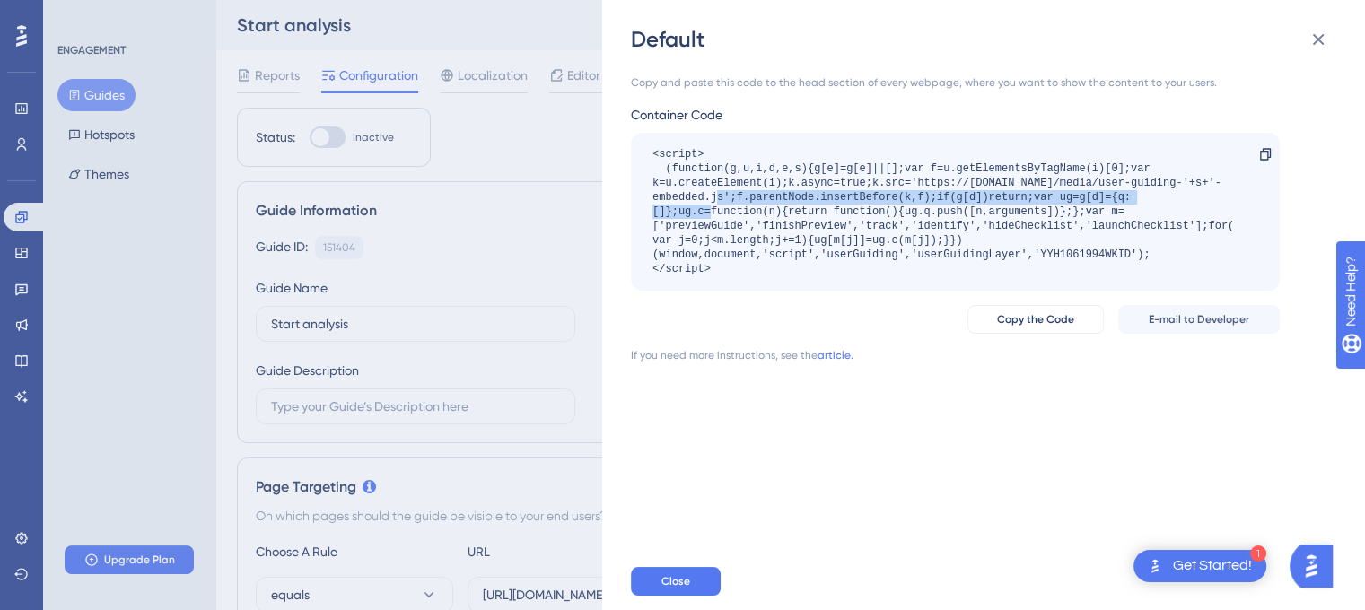
drag, startPoint x: 747, startPoint y: 204, endPoint x: 1232, endPoint y: 198, distance: 484.8
click at [1232, 198] on div "<script> (function(g,u,i,d,e,s){g[e]=g[e]||[];var f=u.getElementsByTagName(i)[0…" at bounding box center [947, 211] width 588 height 129
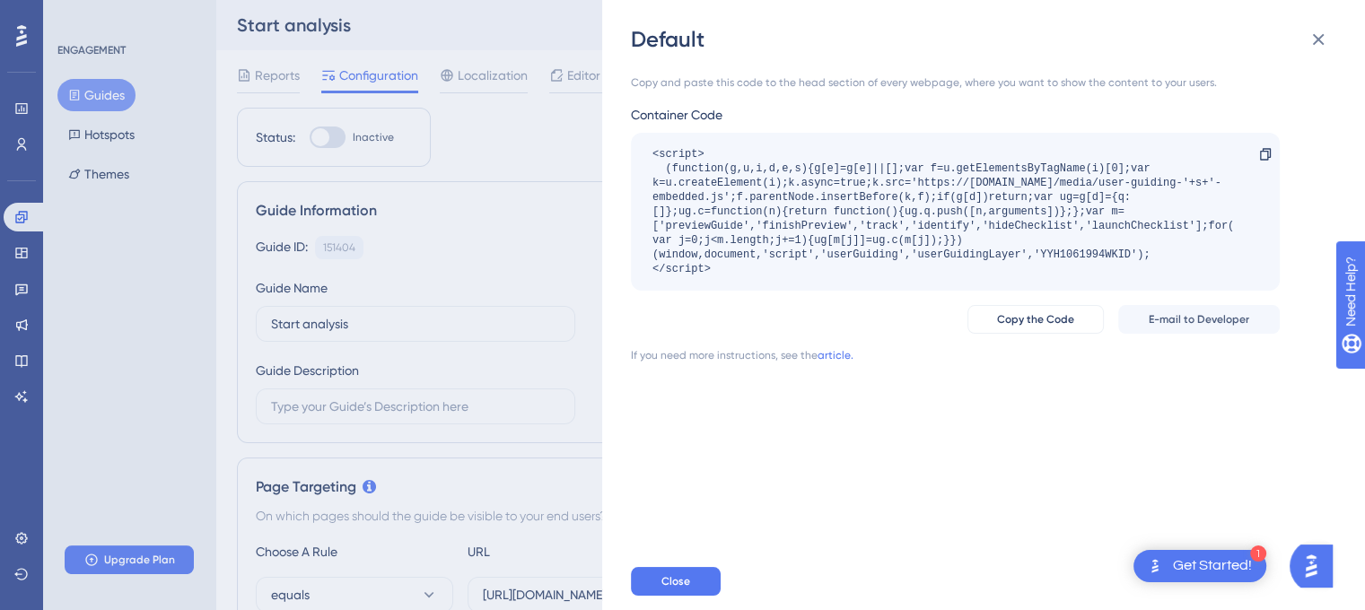
click at [1229, 207] on div "<script> (function(g,u,i,d,e,s){g[e]=g[e]||[];var f=u.getElementsByTagName(i)[0…" at bounding box center [947, 211] width 588 height 129
click at [1317, 37] on icon at bounding box center [1319, 40] width 12 height 12
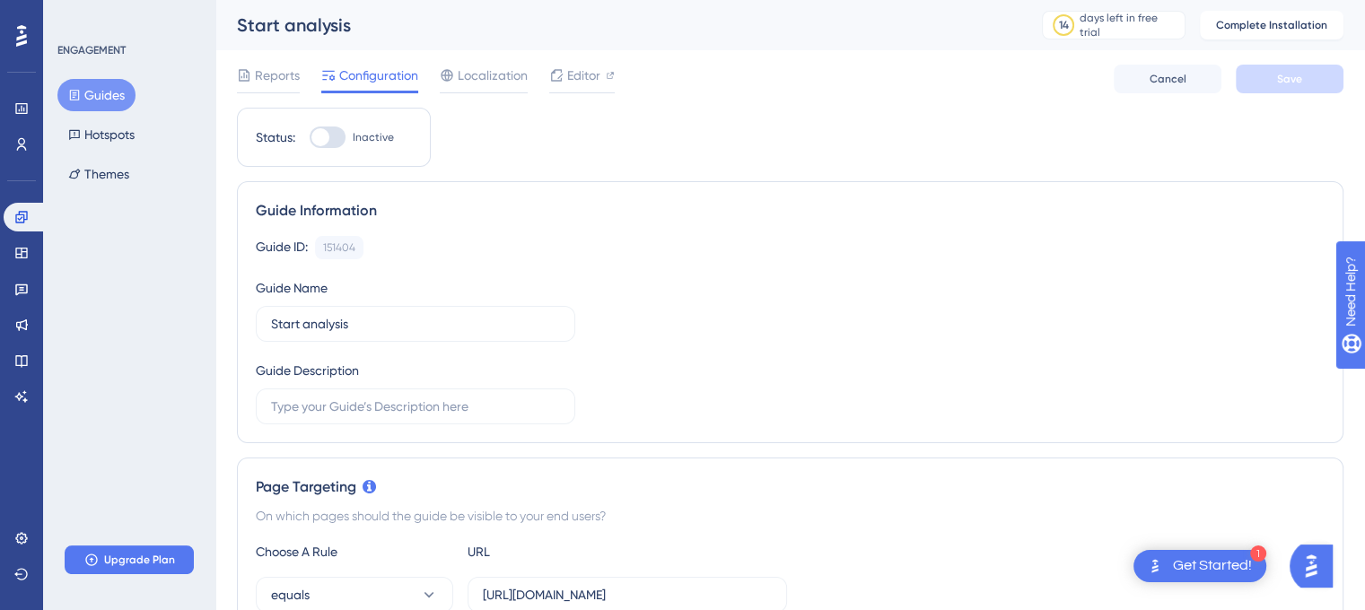
click at [330, 151] on div "Status: Inactive" at bounding box center [334, 137] width 194 height 59
click at [329, 143] on div at bounding box center [328, 138] width 36 height 22
click at [310, 138] on input "Inactive" at bounding box center [309, 137] width 1 height 1
checkbox input "false"
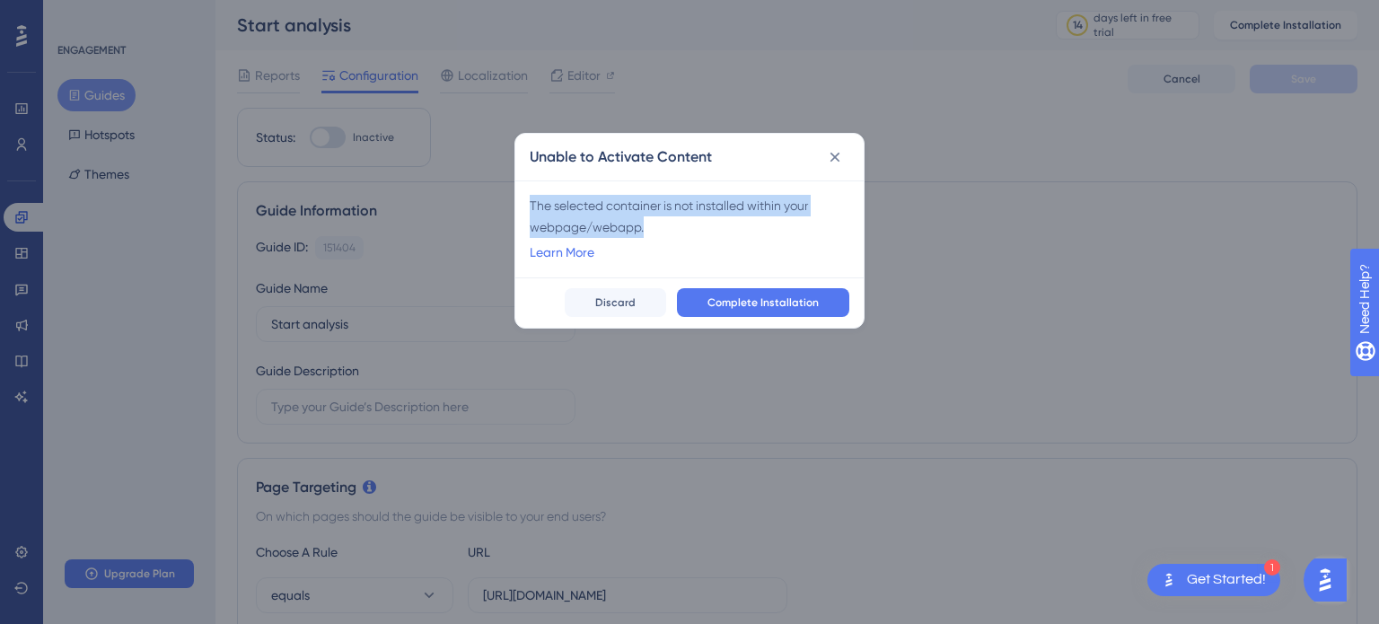
drag, startPoint x: 531, startPoint y: 203, endPoint x: 665, endPoint y: 231, distance: 136.6
click at [665, 231] on div "The selected container is not installed within your webpage/webapp." at bounding box center [690, 216] width 320 height 43
click at [689, 239] on div "Learn More" at bounding box center [690, 250] width 320 height 25
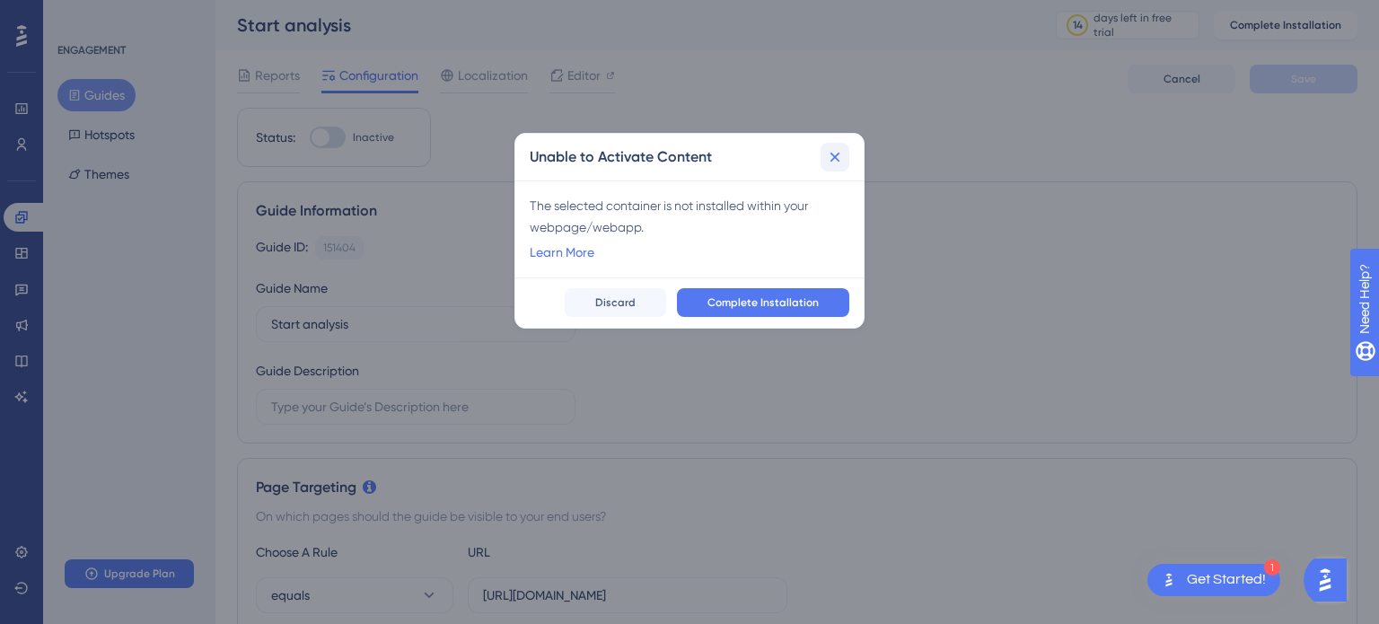
click at [835, 154] on icon at bounding box center [835, 157] width 18 height 18
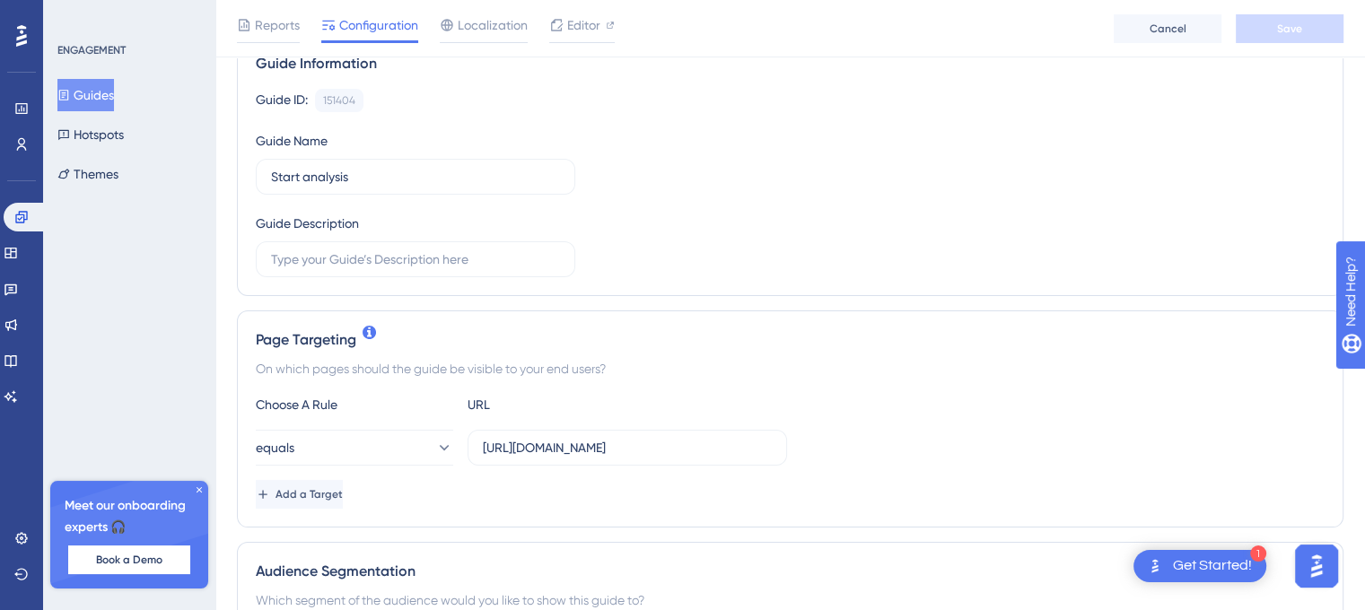
scroll to position [180, 0]
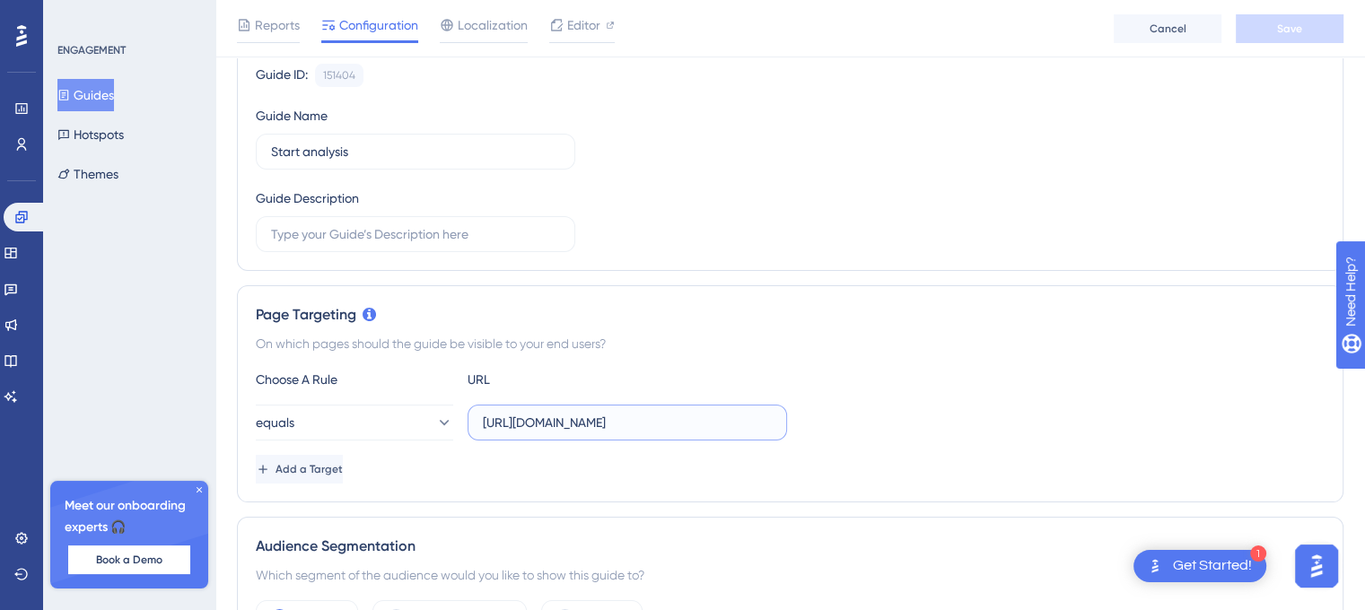
drag, startPoint x: 662, startPoint y: 423, endPoint x: 470, endPoint y: 417, distance: 191.3
click at [470, 417] on label "[URL][DOMAIN_NAME]" at bounding box center [628, 423] width 320 height 36
click at [196, 331] on div "ENGAGEMENT Guides Hotspots Themes Meet our onboarding experts 🎧 Book a Demo Upg…" at bounding box center [129, 305] width 172 height 610
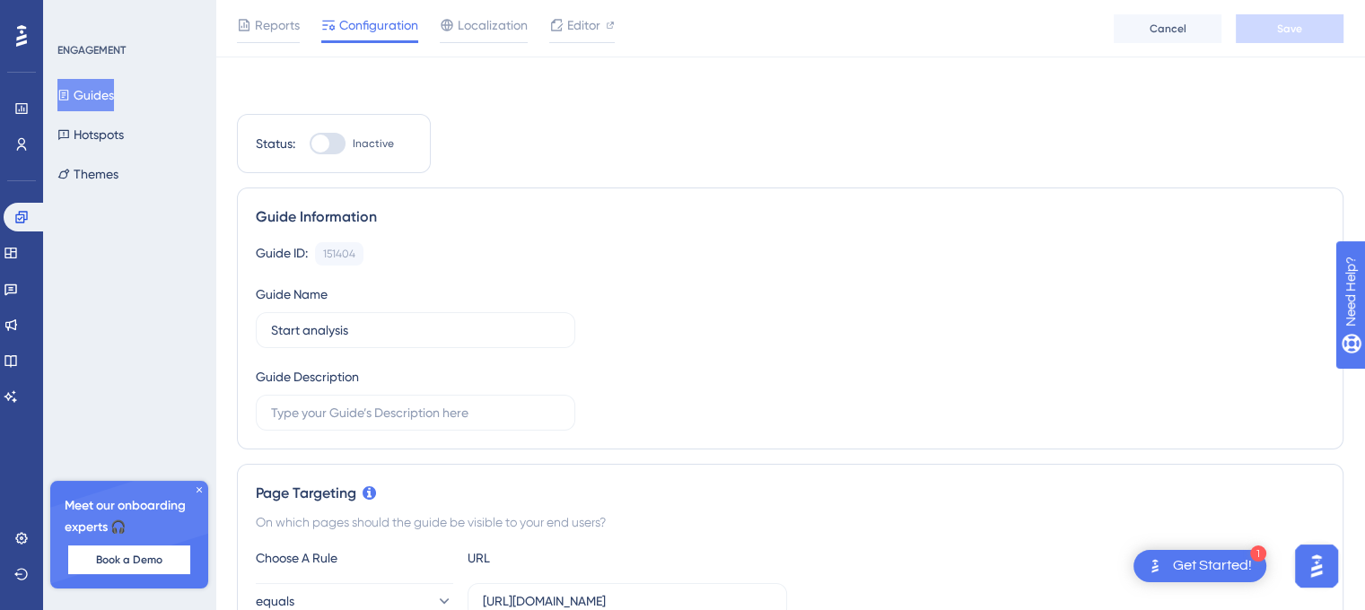
scroll to position [0, 0]
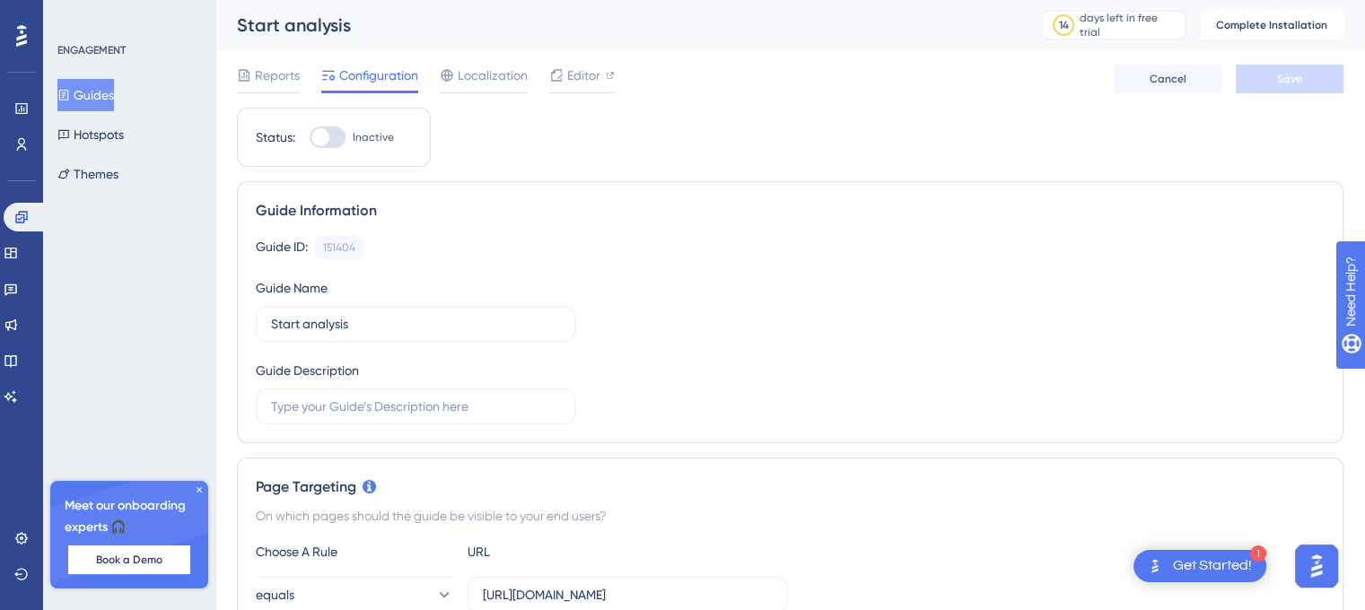
click at [347, 139] on label "Inactive" at bounding box center [352, 138] width 84 height 22
click at [310, 138] on input "Inactive" at bounding box center [309, 137] width 1 height 1
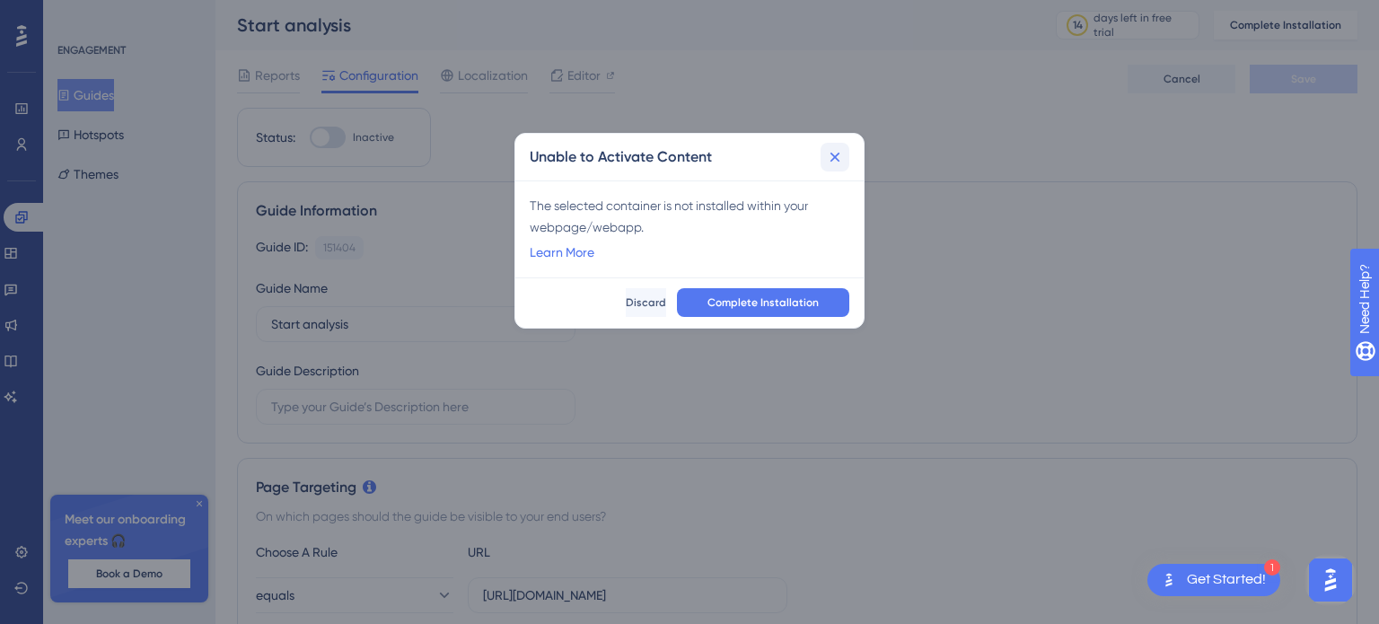
click at [828, 160] on icon at bounding box center [835, 157] width 18 height 18
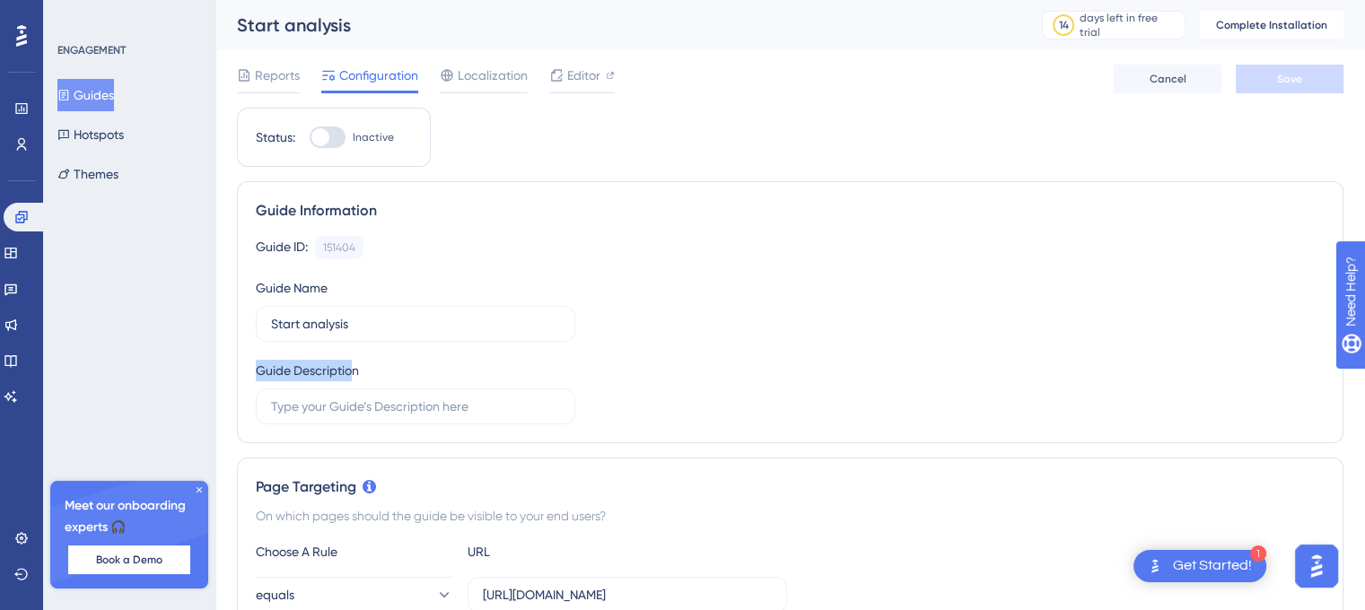
drag, startPoint x: 258, startPoint y: 366, endPoint x: 373, endPoint y: 370, distance: 115.9
click at [359, 370] on div "Guide Description" at bounding box center [416, 392] width 320 height 65
click at [373, 370] on div "Guide Description" at bounding box center [416, 392] width 320 height 65
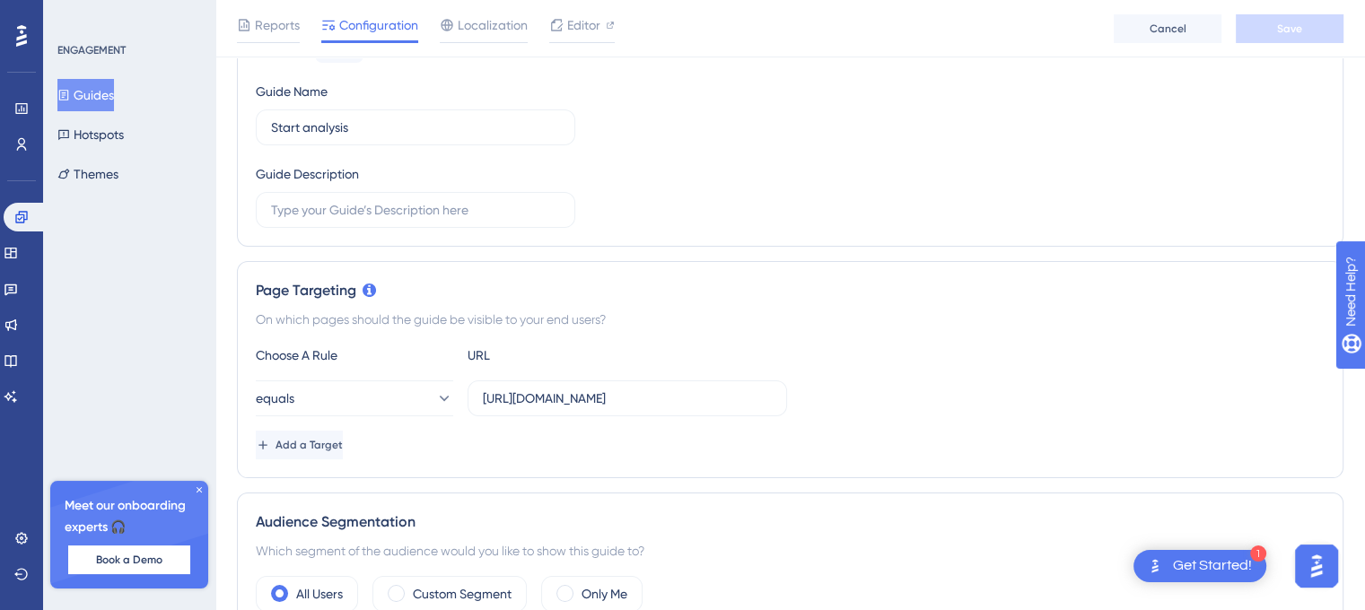
scroll to position [269, 0]
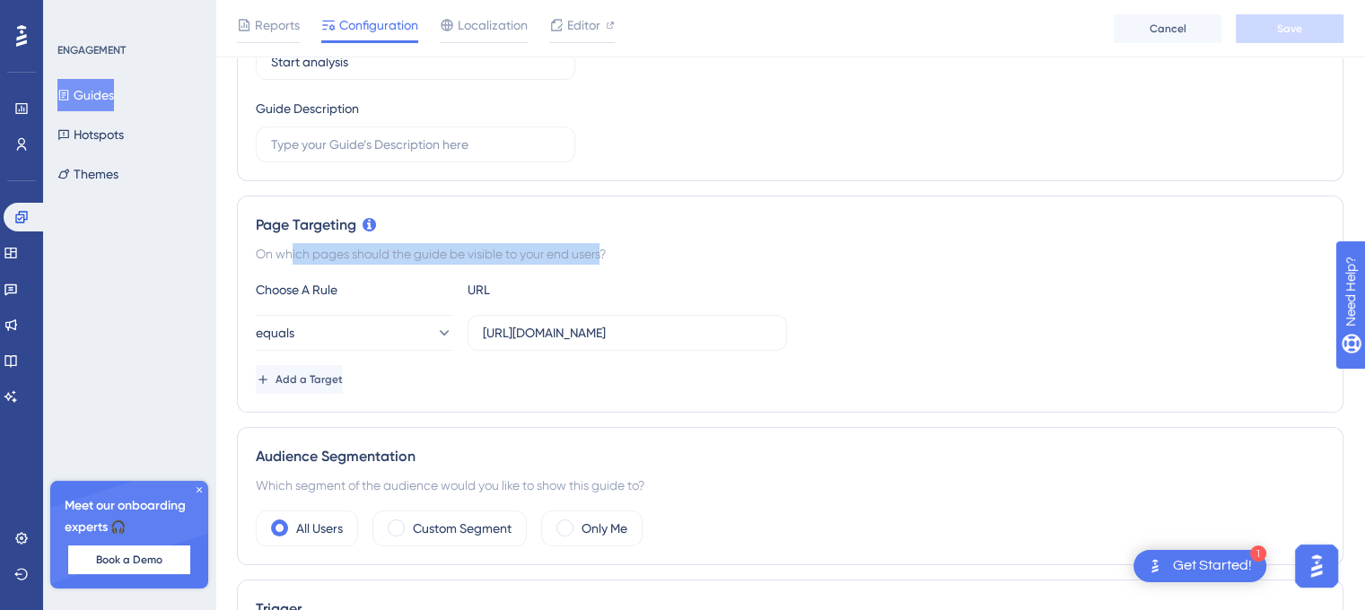
drag, startPoint x: 257, startPoint y: 257, endPoint x: 582, endPoint y: 246, distance: 325.1
click at [581, 246] on div "On which pages should the guide be visible to your end users?" at bounding box center [790, 254] width 1069 height 22
click at [582, 246] on div "On which pages should the guide be visible to your end users?" at bounding box center [790, 254] width 1069 height 22
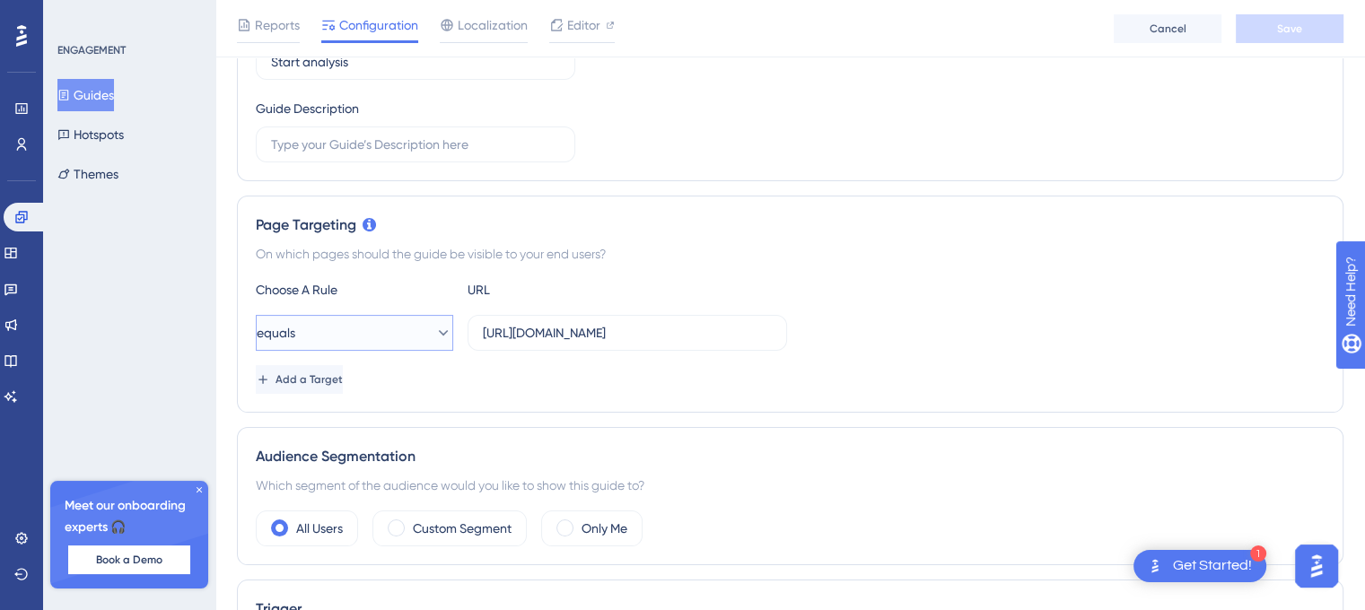
click at [404, 341] on button "equals" at bounding box center [354, 333] width 197 height 36
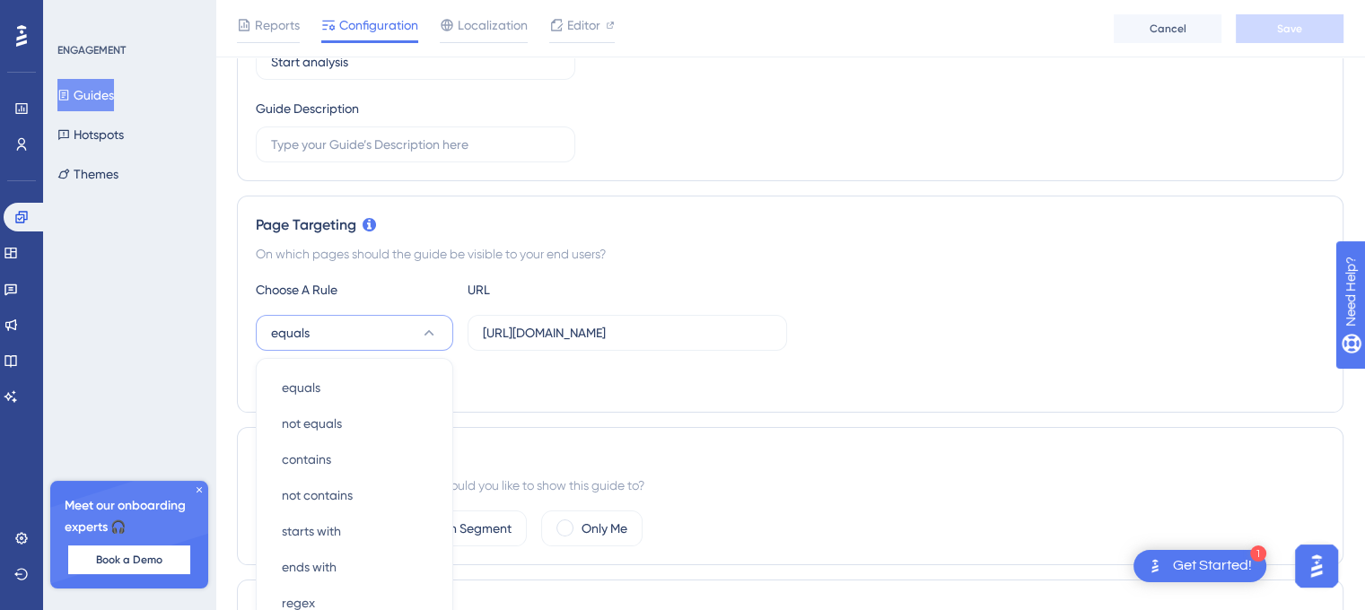
scroll to position [458, 0]
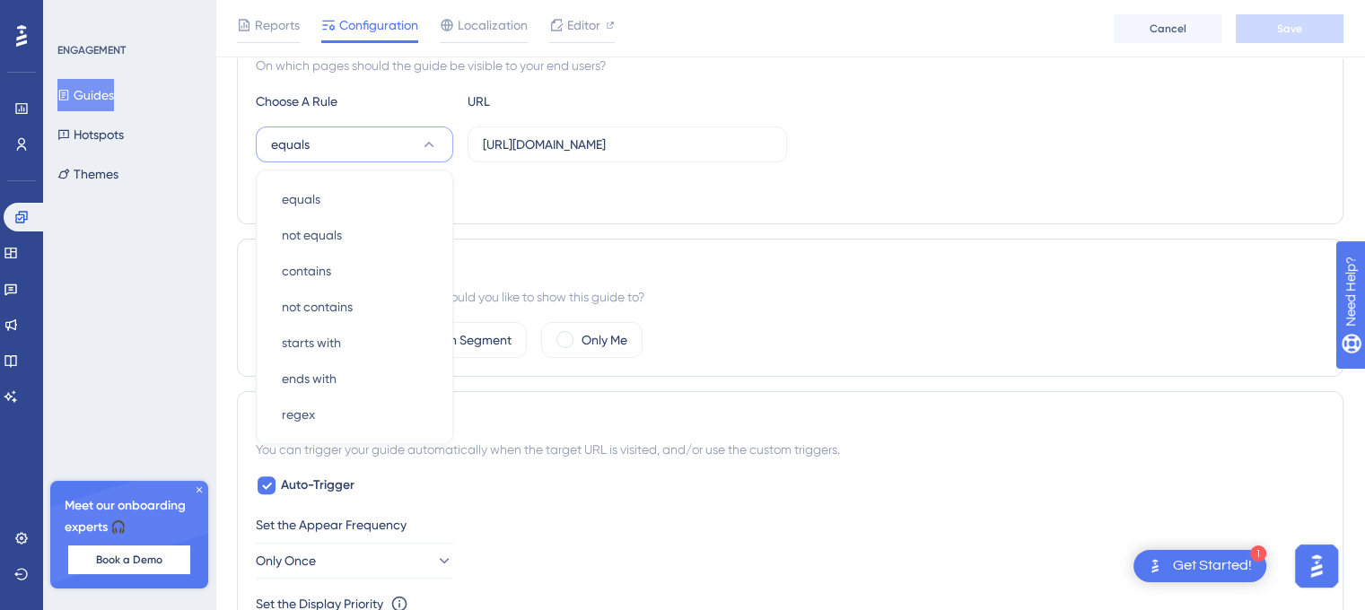
click at [630, 206] on div "Page Targeting On which pages should the guide be visible to your end users? Ch…" at bounding box center [790, 115] width 1107 height 217
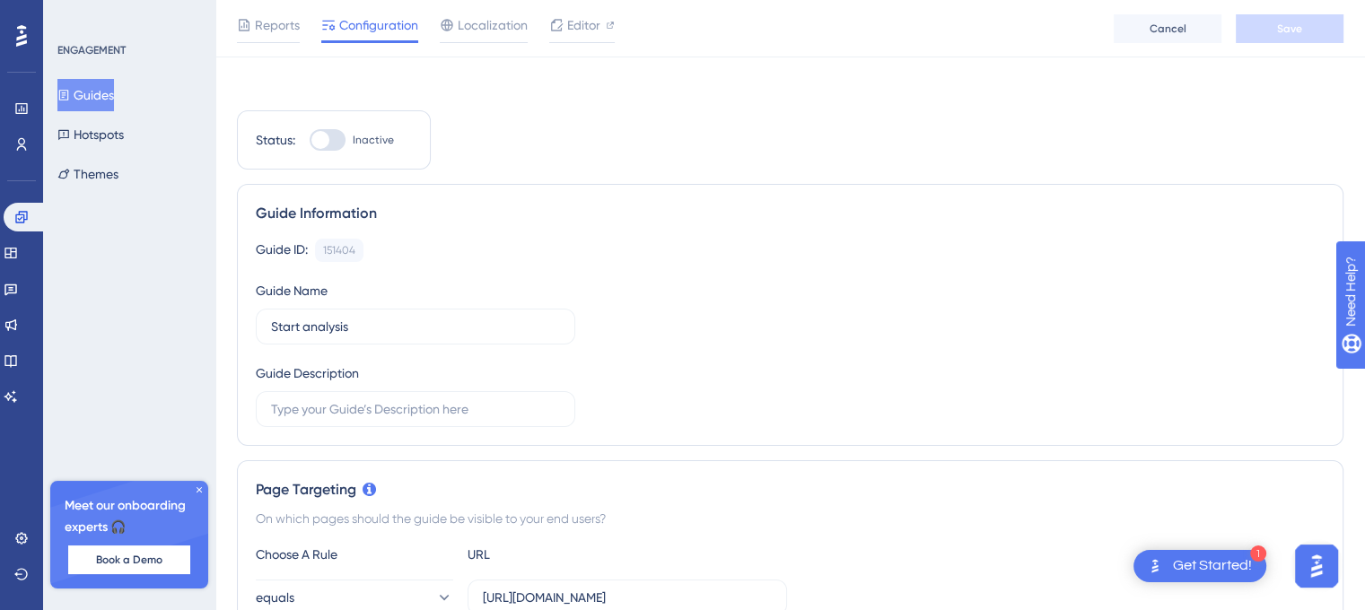
scroll to position [0, 0]
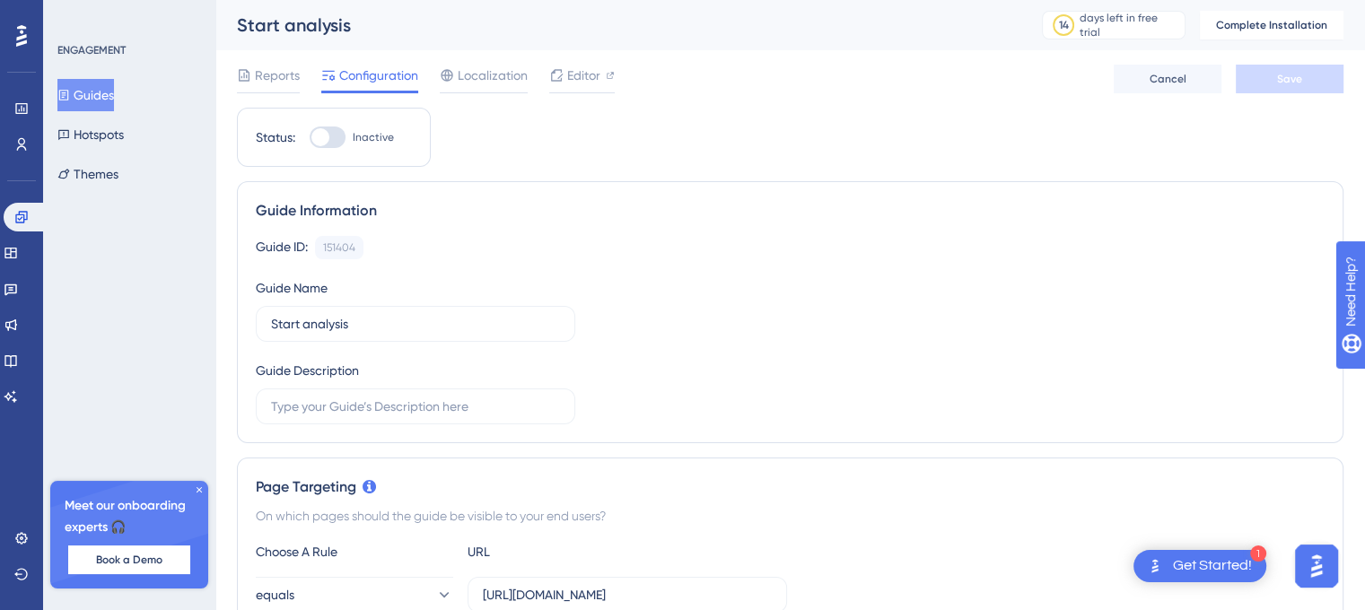
click at [332, 139] on div at bounding box center [328, 138] width 36 height 22
click at [310, 138] on input "Inactive" at bounding box center [309, 137] width 1 height 1
checkbox input "false"
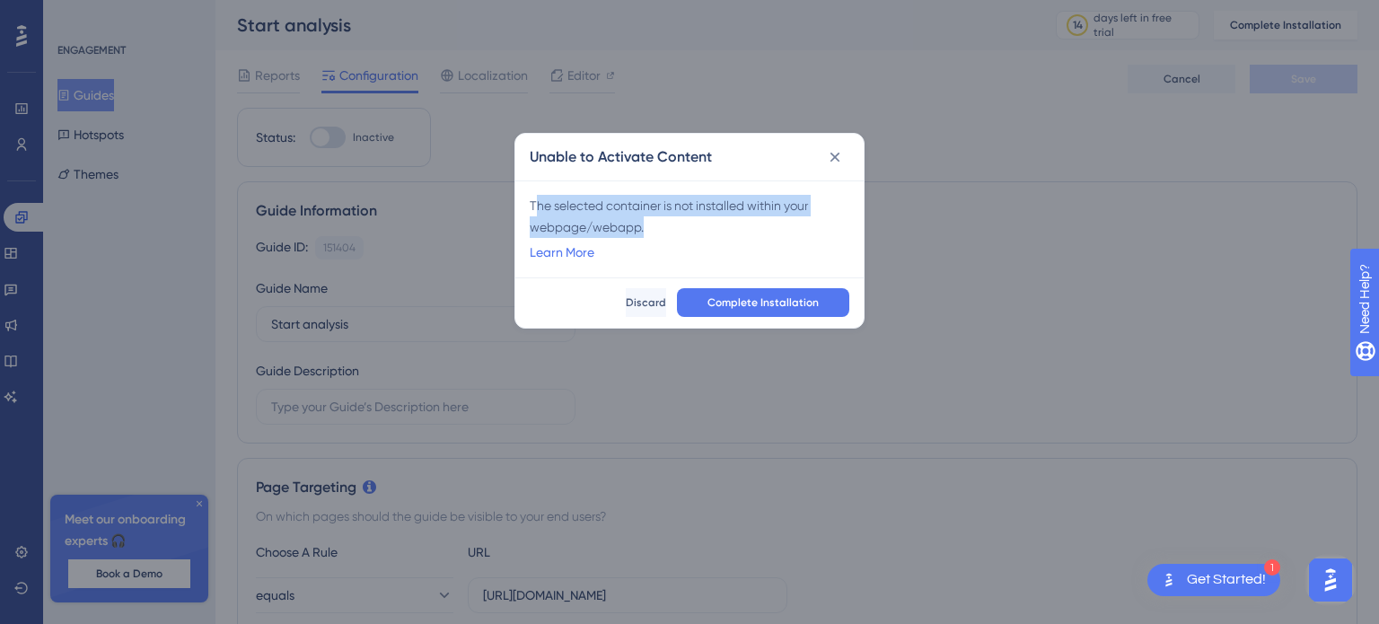
drag, startPoint x: 688, startPoint y: 221, endPoint x: 539, endPoint y: 210, distance: 149.4
click at [539, 210] on div "The selected container is not installed within your webpage/webapp." at bounding box center [690, 216] width 320 height 43
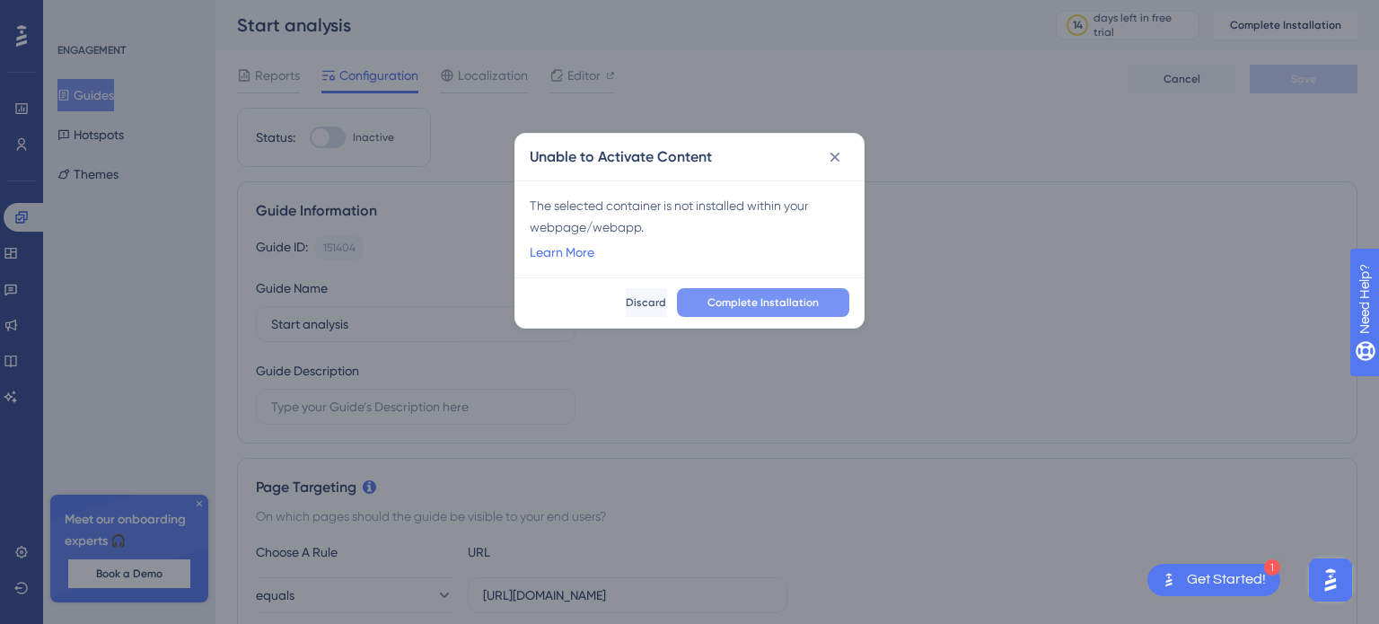
click at [775, 303] on span "Complete Installation" at bounding box center [762, 302] width 111 height 14
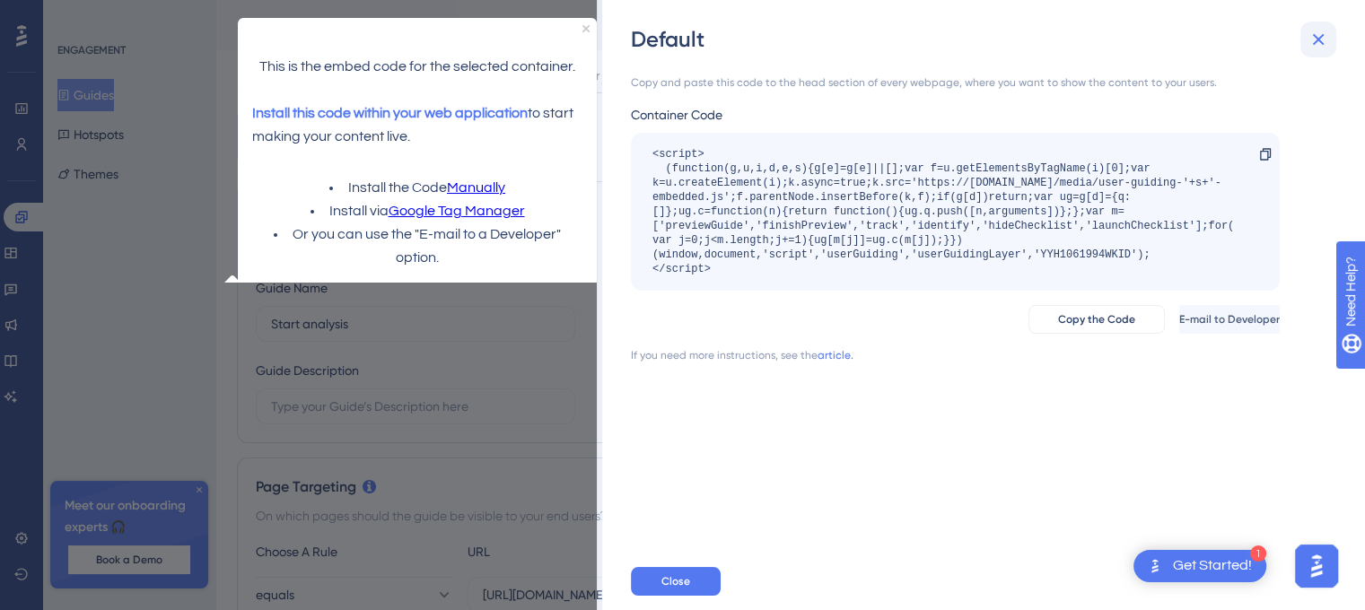
click at [1321, 39] on icon at bounding box center [1319, 40] width 22 height 22
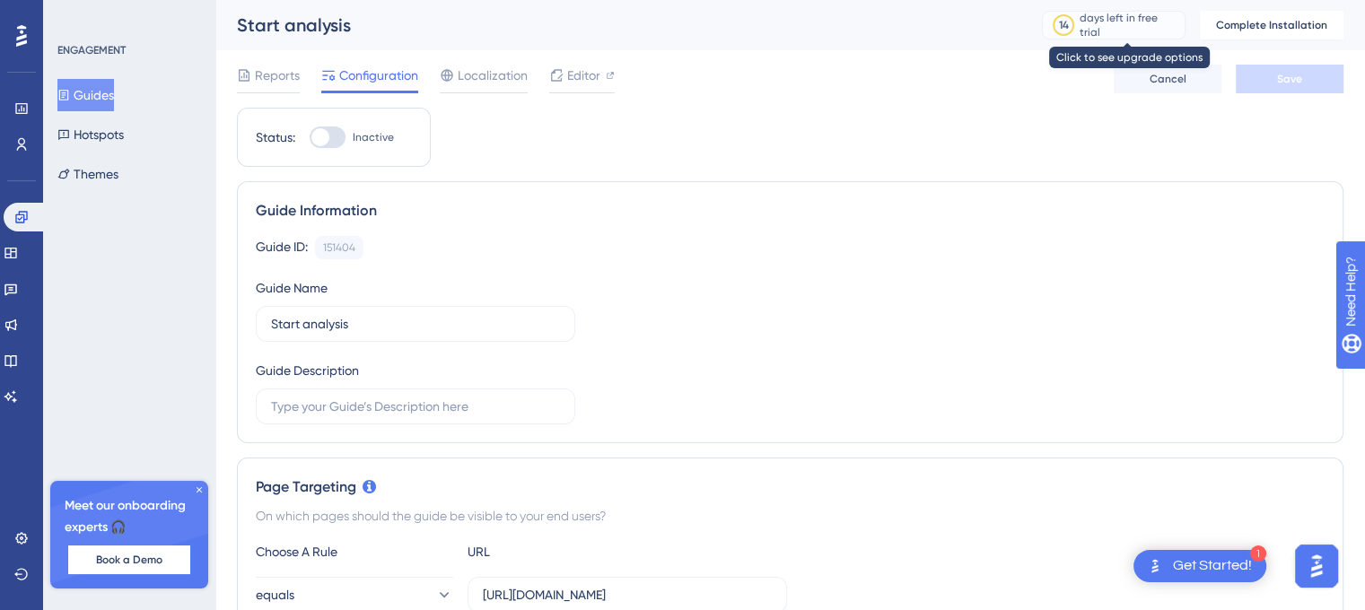
click at [1117, 17] on div "days left in free trial" at bounding box center [1130, 25] width 100 height 29
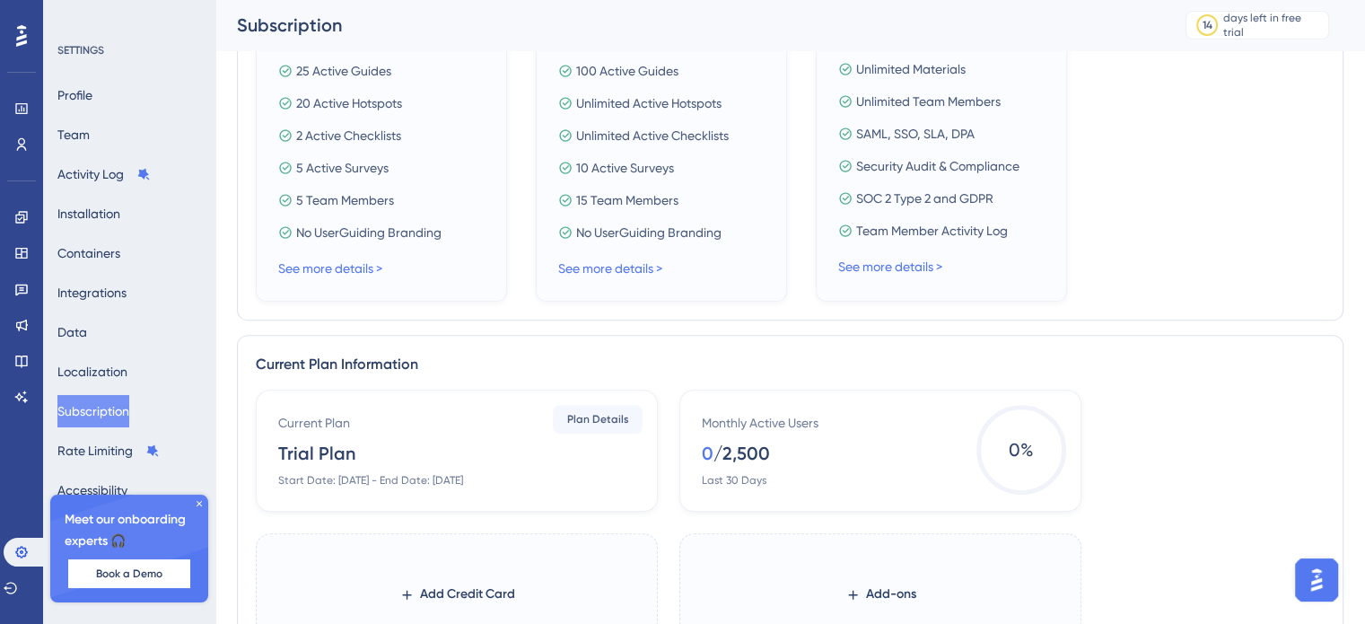
scroll to position [192, 0]
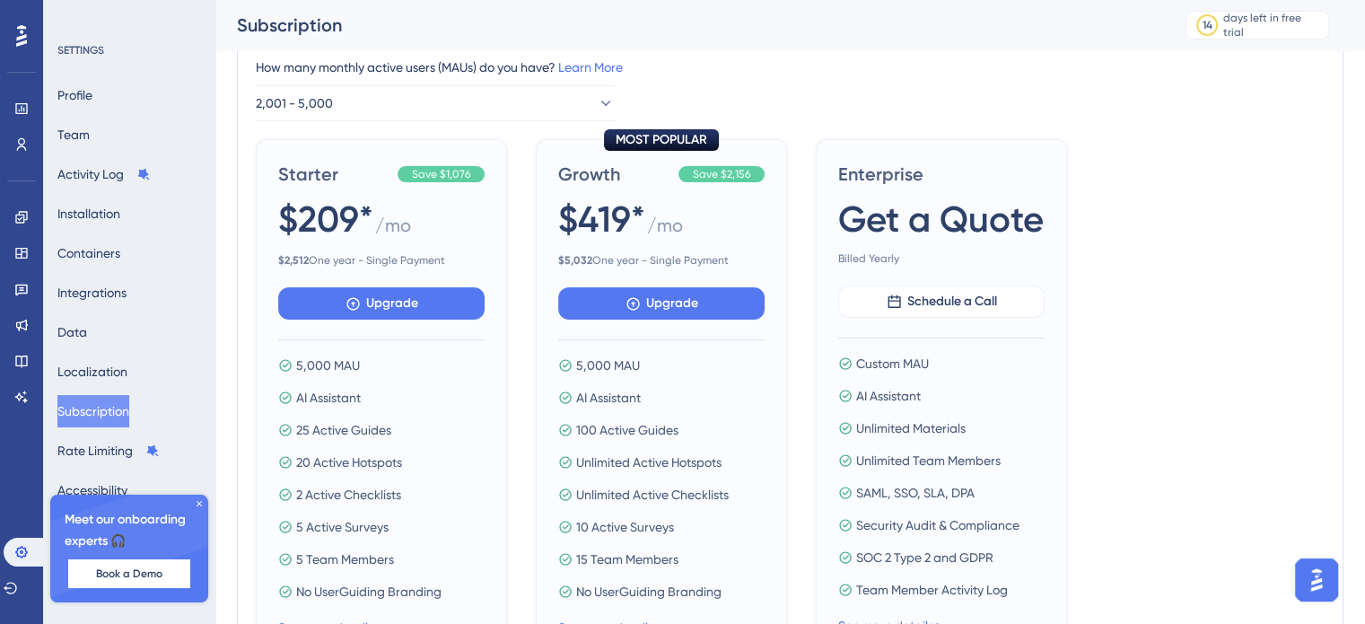
click at [197, 505] on icon at bounding box center [199, 503] width 5 height 5
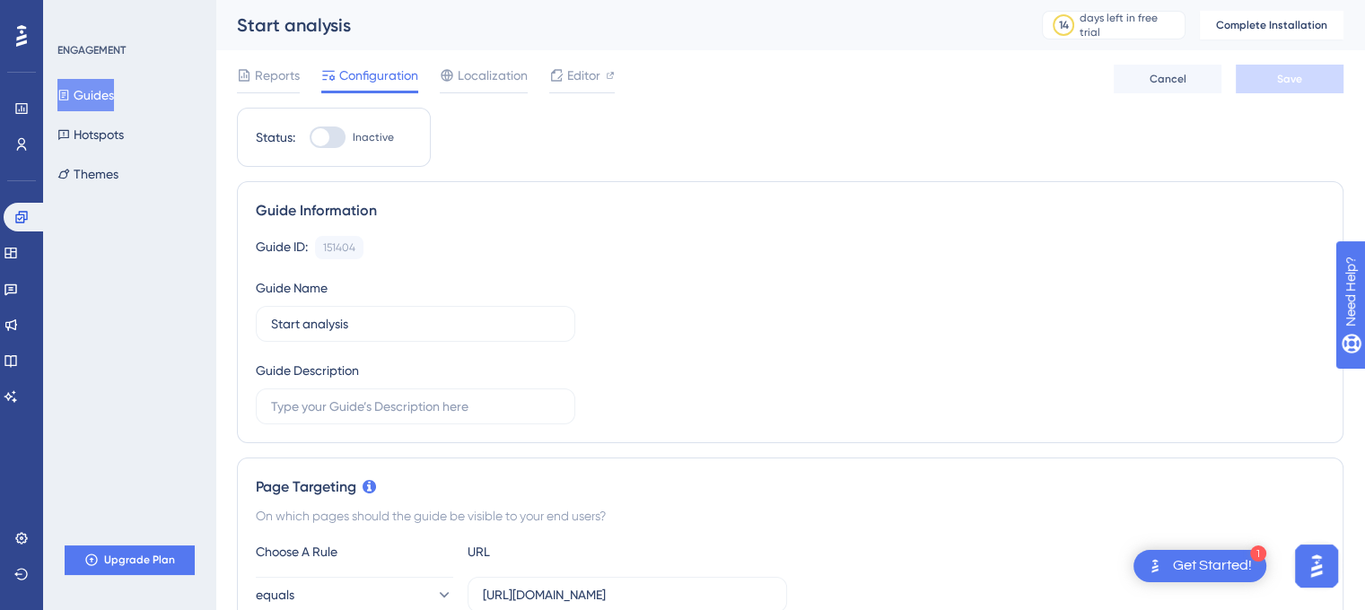
click at [334, 120] on div "Status: Inactive" at bounding box center [334, 137] width 194 height 59
click at [327, 139] on div at bounding box center [320, 137] width 18 height 18
click at [310, 138] on input "Inactive" at bounding box center [309, 137] width 1 height 1
checkbox input "false"
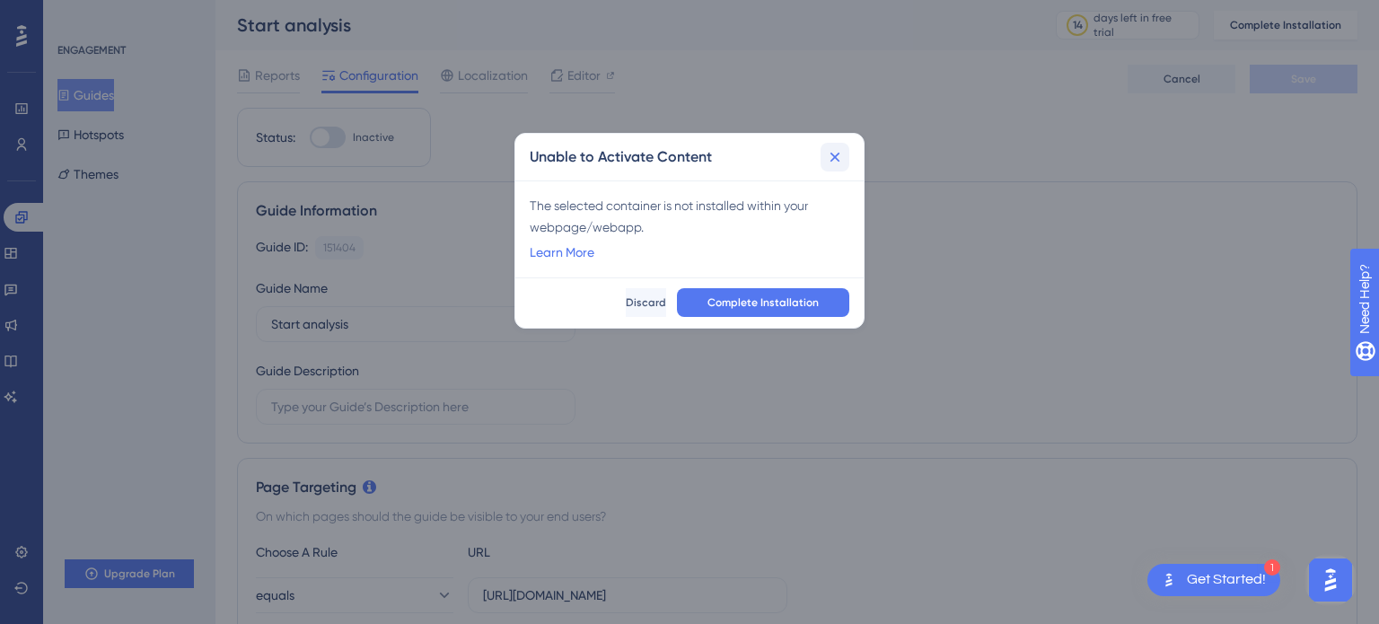
click at [833, 148] on icon at bounding box center [835, 157] width 18 height 18
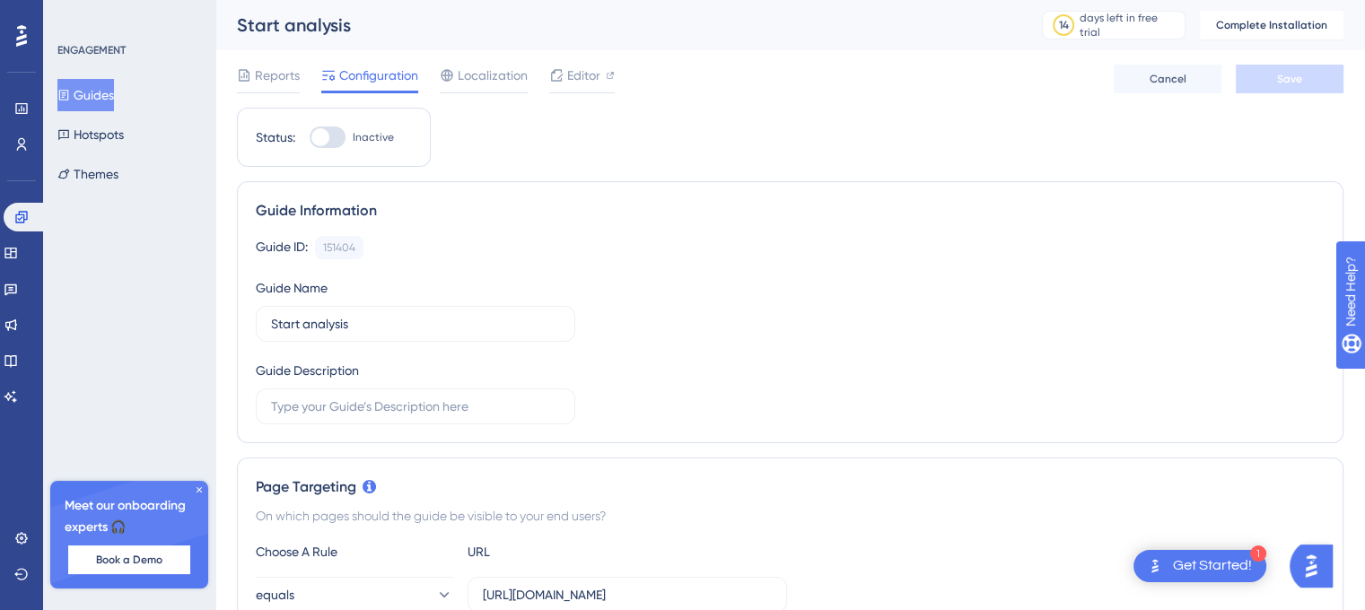
click at [324, 138] on div at bounding box center [320, 137] width 18 height 18
click at [310, 138] on input "Inactive" at bounding box center [309, 137] width 1 height 1
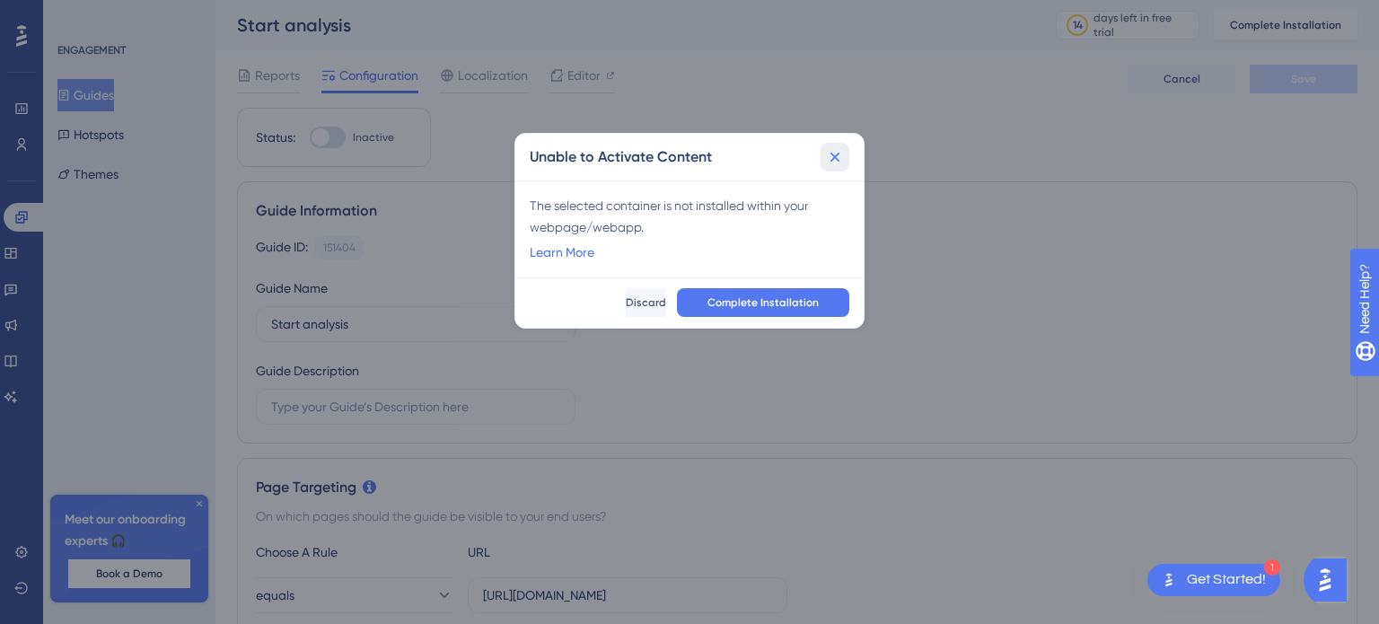
click at [835, 154] on icon at bounding box center [835, 157] width 18 height 18
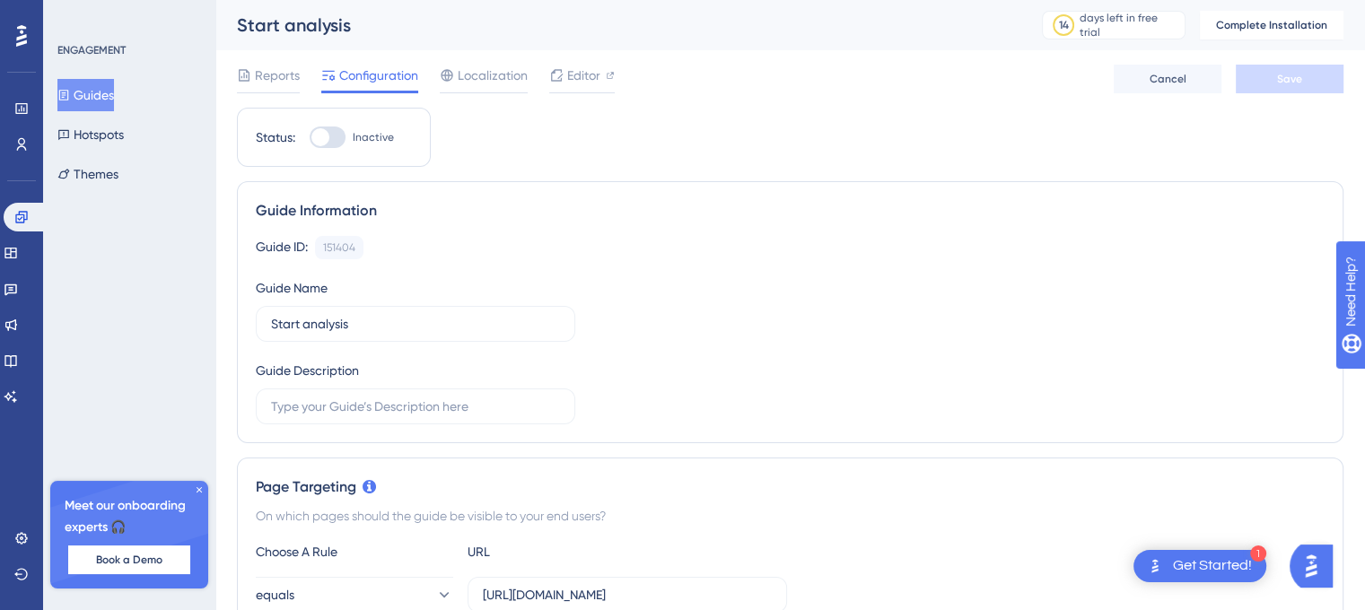
click at [303, 129] on div "Status: Inactive" at bounding box center [334, 138] width 156 height 22
click at [311, 136] on div at bounding box center [320, 137] width 18 height 18
click at [310, 137] on input "Inactive" at bounding box center [309, 137] width 1 height 1
checkbox input "false"
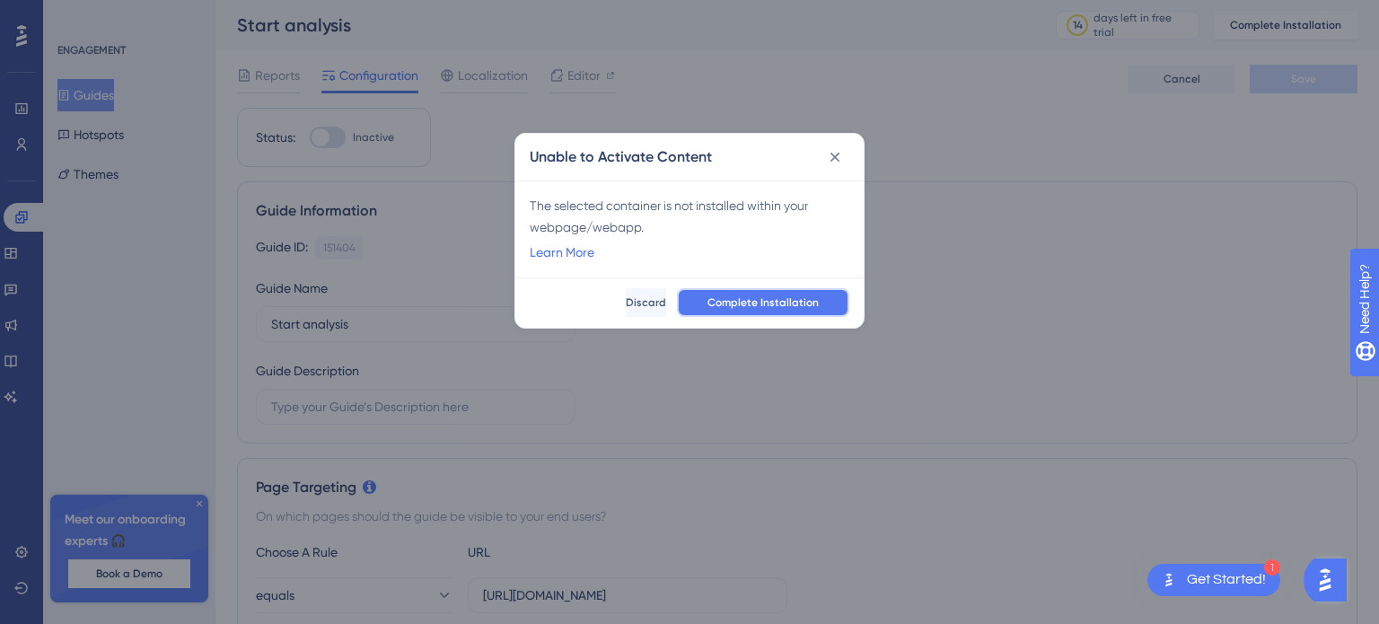
click at [732, 297] on span "Complete Installation" at bounding box center [762, 302] width 111 height 14
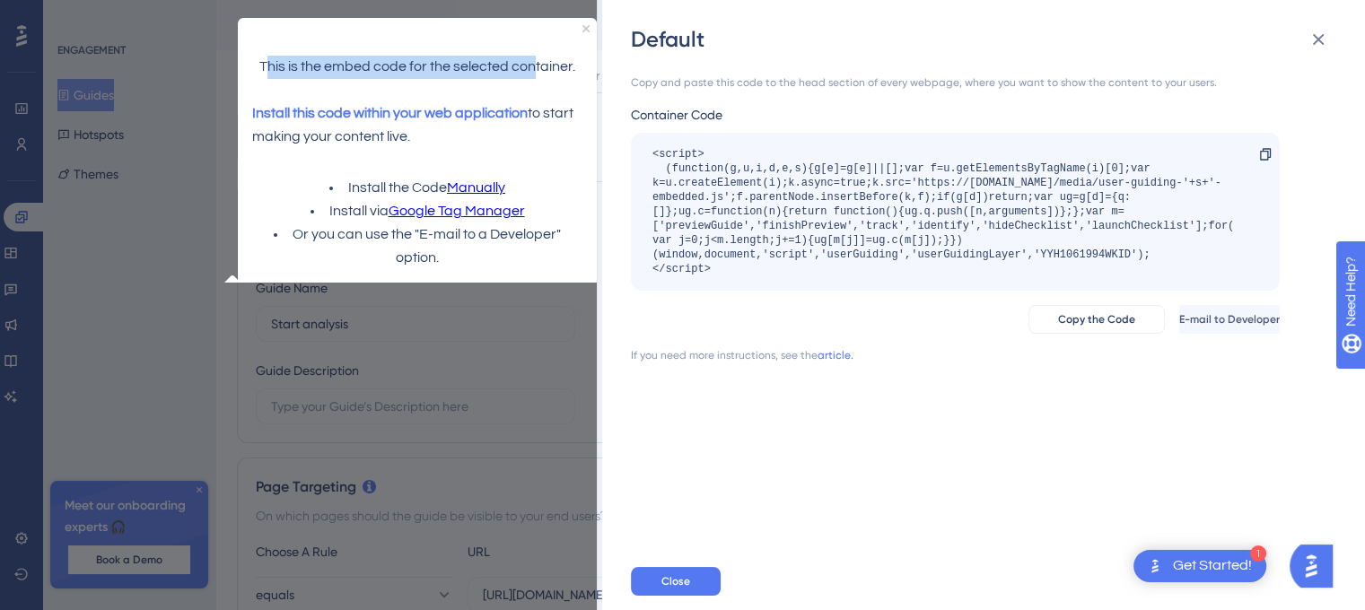
drag, startPoint x: 269, startPoint y: 60, endPoint x: 541, endPoint y: 57, distance: 272.0
click at [541, 57] on p "This is the embed code for the selected container." at bounding box center [416, 67] width 330 height 23
click at [564, 67] on p "This is the embed code for the selected container." at bounding box center [416, 67] width 330 height 23
drag, startPoint x: 268, startPoint y: 66, endPoint x: 529, endPoint y: 202, distance: 294.7
click at [501, 167] on div "This is the embed code for the selected container. Install this code within you…" at bounding box center [416, 151] width 359 height 267
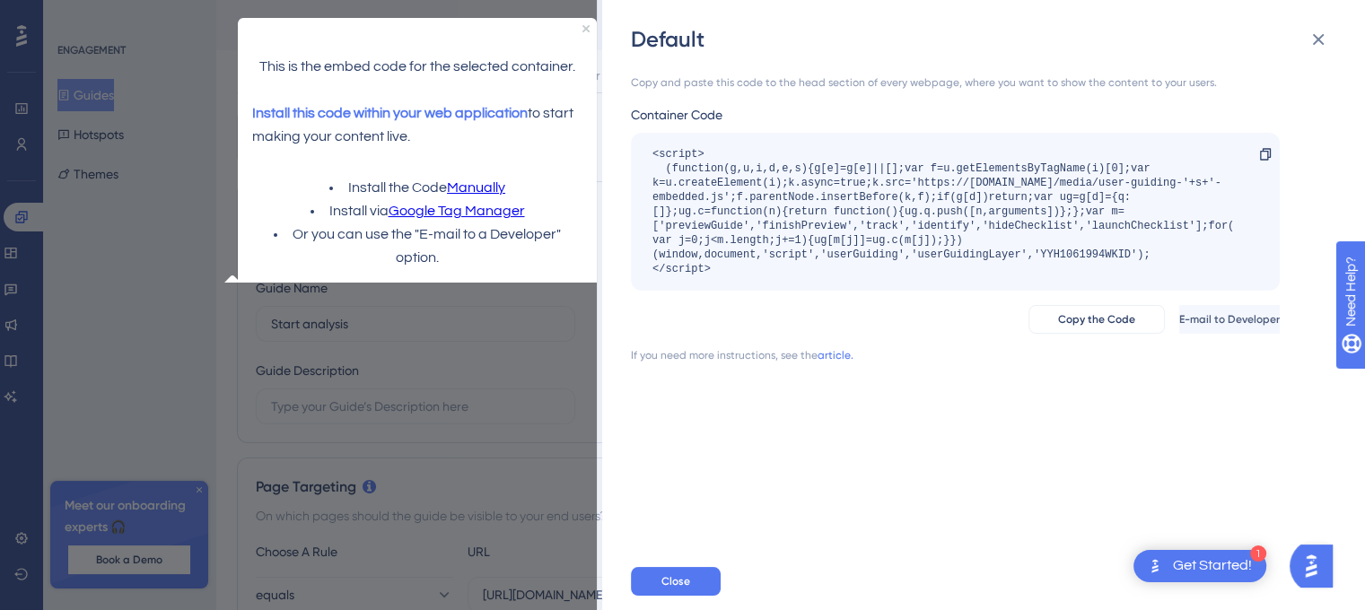
click at [556, 231] on li "Or you can use the "E-mail to a Developer" option." at bounding box center [416, 247] width 330 height 47
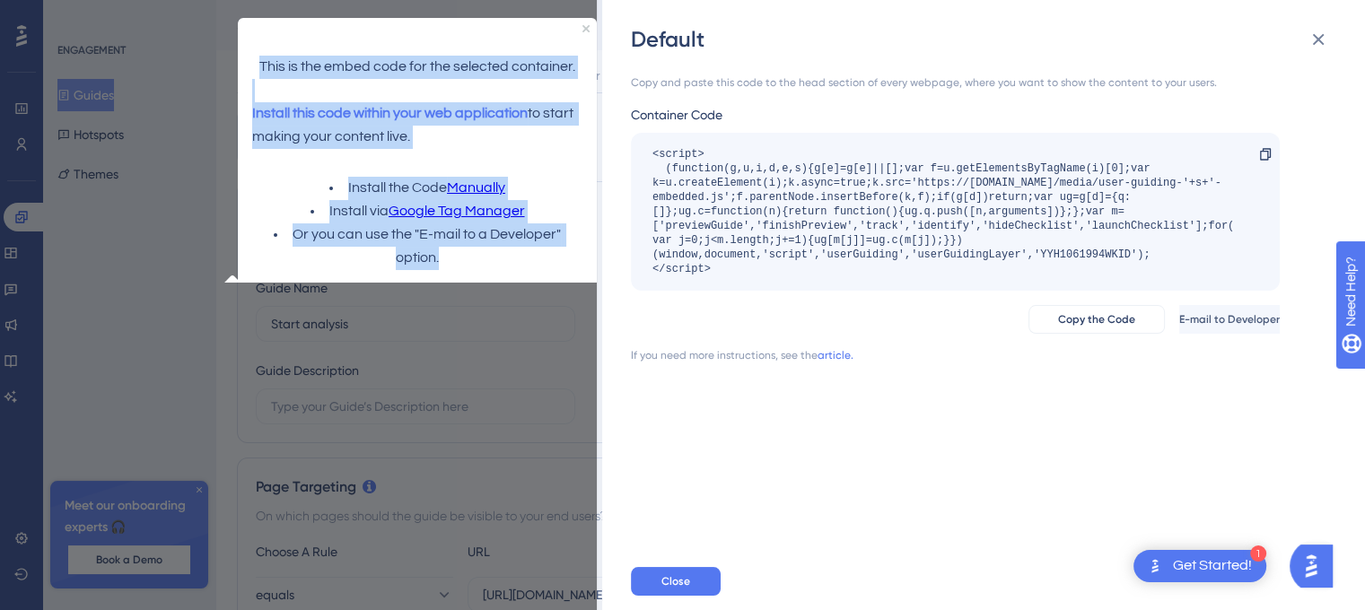
drag, startPoint x: 251, startPoint y: 57, endPoint x: 578, endPoint y: 239, distance: 374.1
click at [578, 239] on div "This is the embed code for the selected container. Install this code within you…" at bounding box center [416, 151] width 359 height 267
copy div "This is the embed code for the selected container. Install this code within you…"
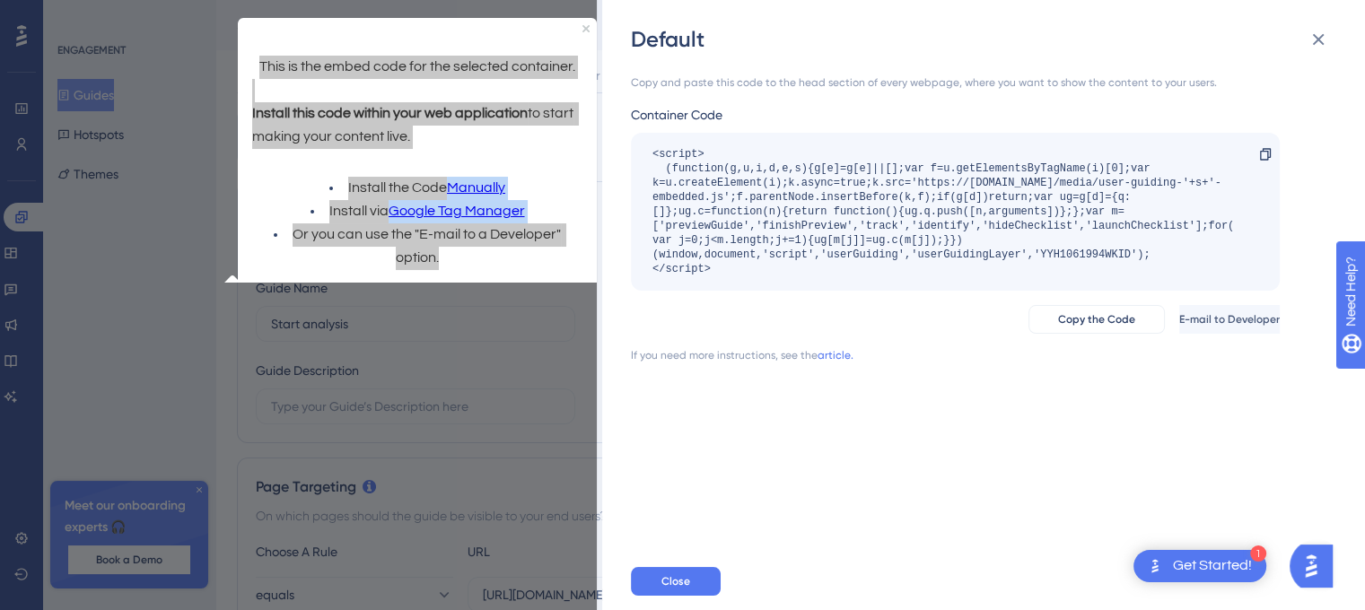
click at [1028, 441] on div "Copy and paste this code to the head section of every webpage, where you want t…" at bounding box center [993, 303] width 724 height 499
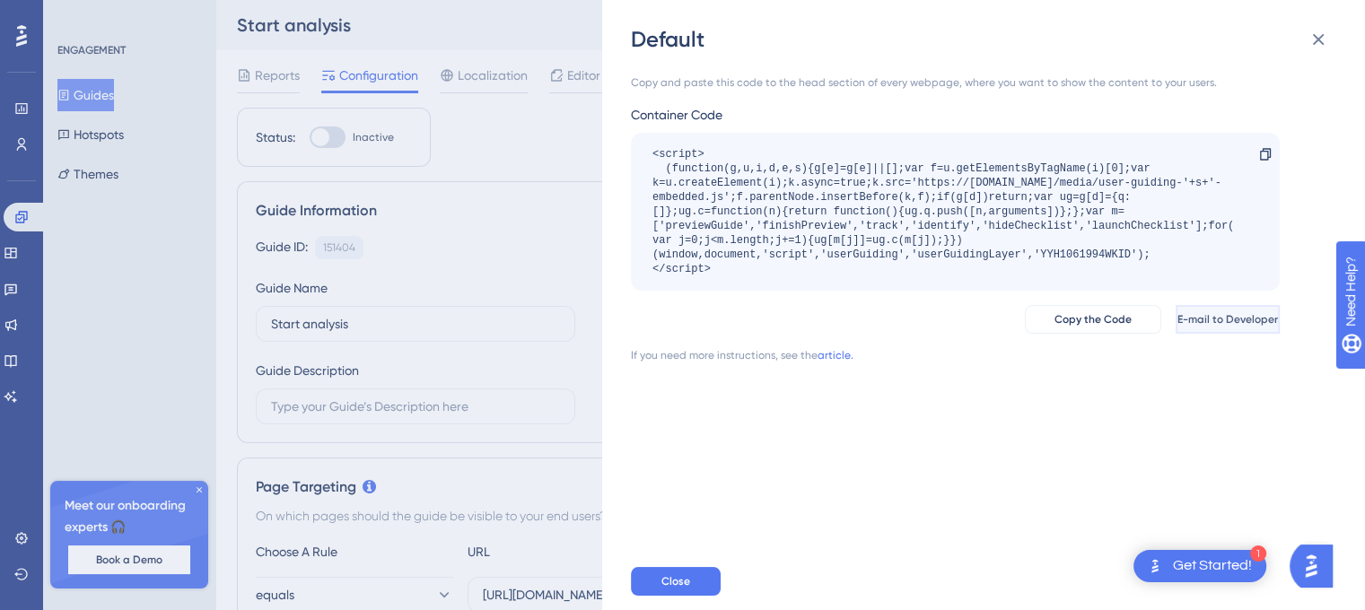
click at [1211, 318] on span "E-mail to Developer" at bounding box center [1228, 319] width 101 height 14
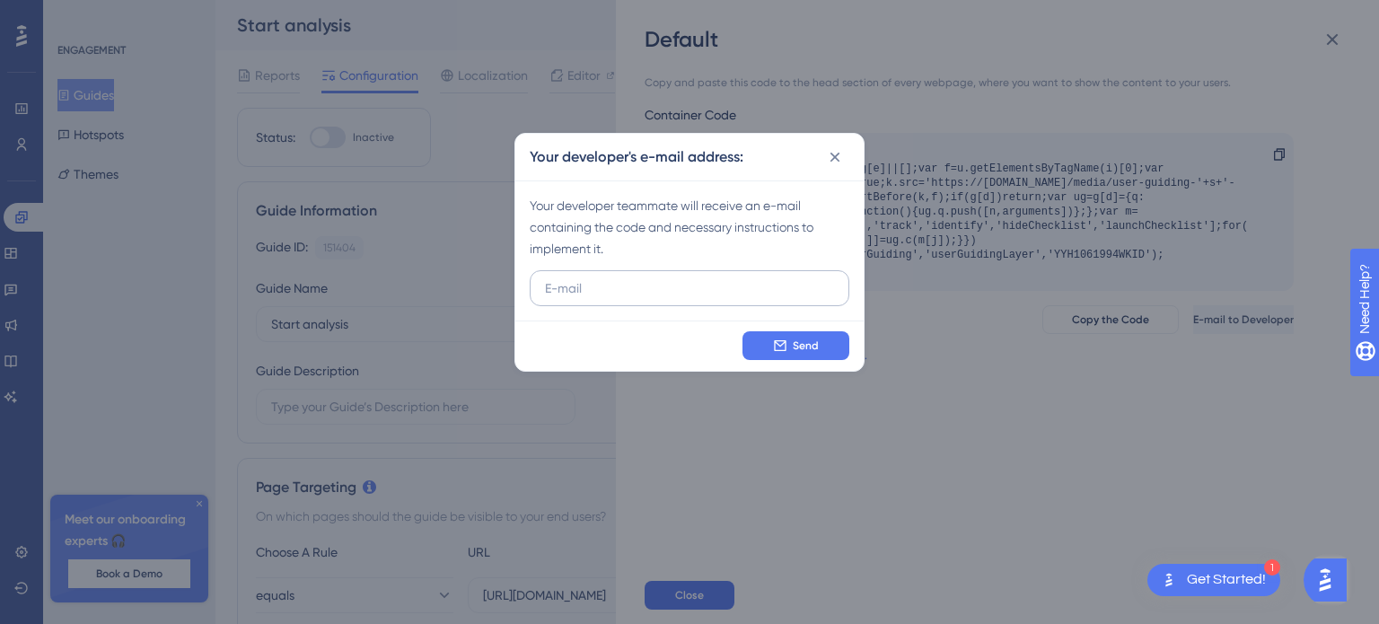
click at [685, 288] on input "text" at bounding box center [689, 288] width 289 height 20
type input "samim.kilic@olka.com.tr"
drag, startPoint x: 546, startPoint y: 286, endPoint x: 701, endPoint y: 272, distance: 156.0
click at [701, 272] on label "samim.kilic@olka.com.tr" at bounding box center [690, 288] width 320 height 36
click at [704, 285] on input "samim.kilic@olka.com.tr" at bounding box center [689, 288] width 289 height 20
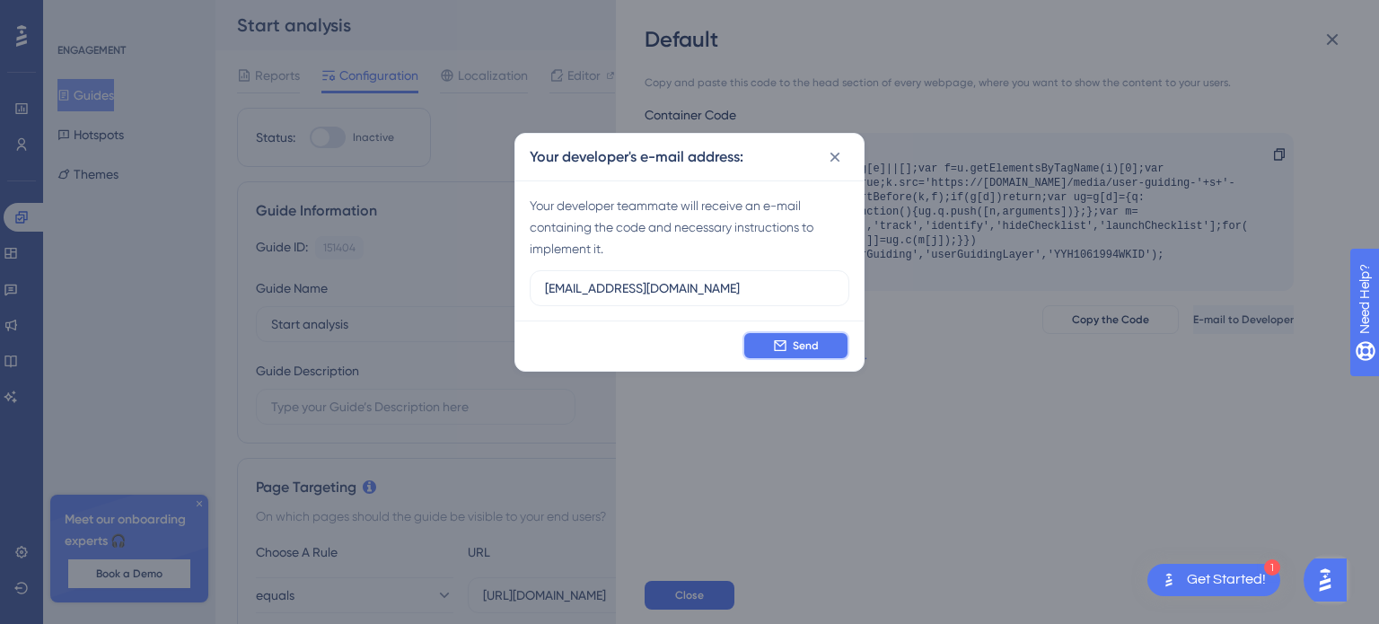
click at [769, 340] on button "Send" at bounding box center [795, 345] width 107 height 29
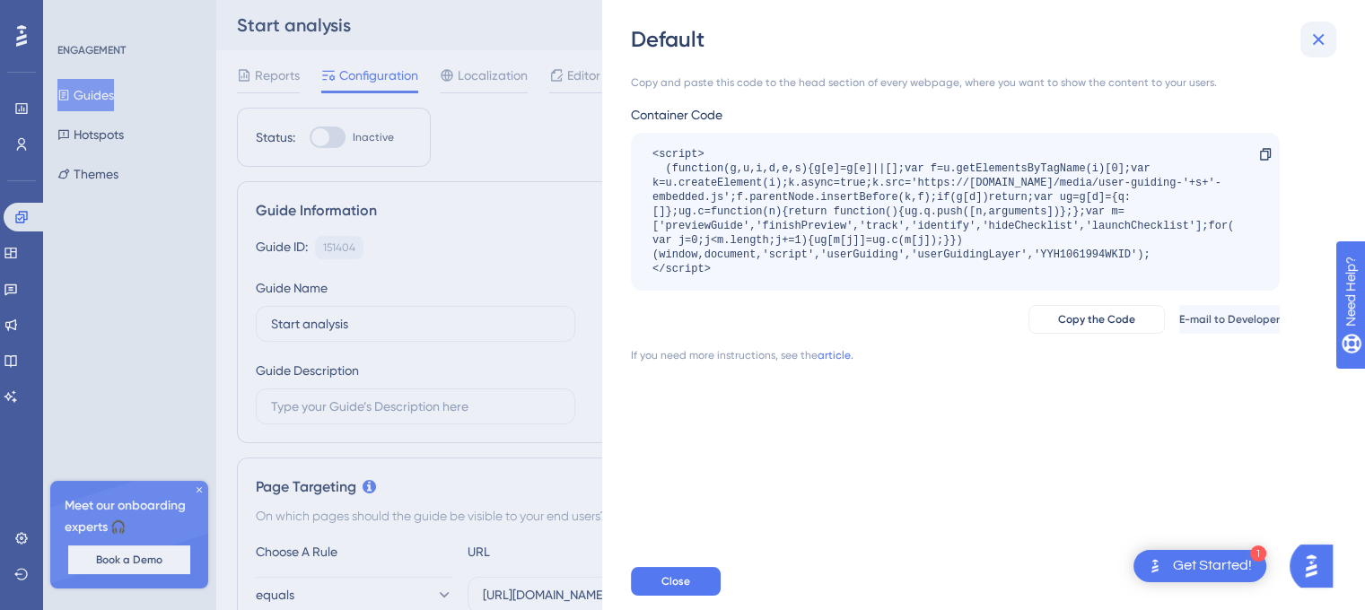
click at [1318, 42] on icon at bounding box center [1319, 40] width 22 height 22
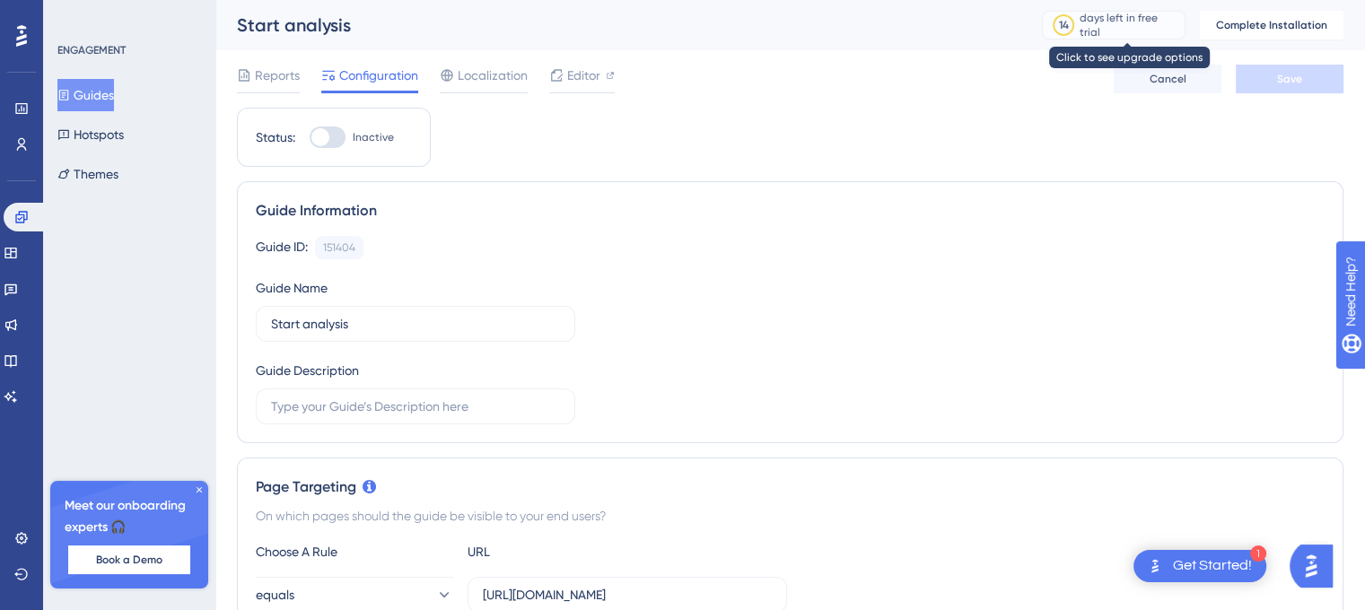
click at [1080, 23] on div "14" at bounding box center [1064, 25] width 31 height 16
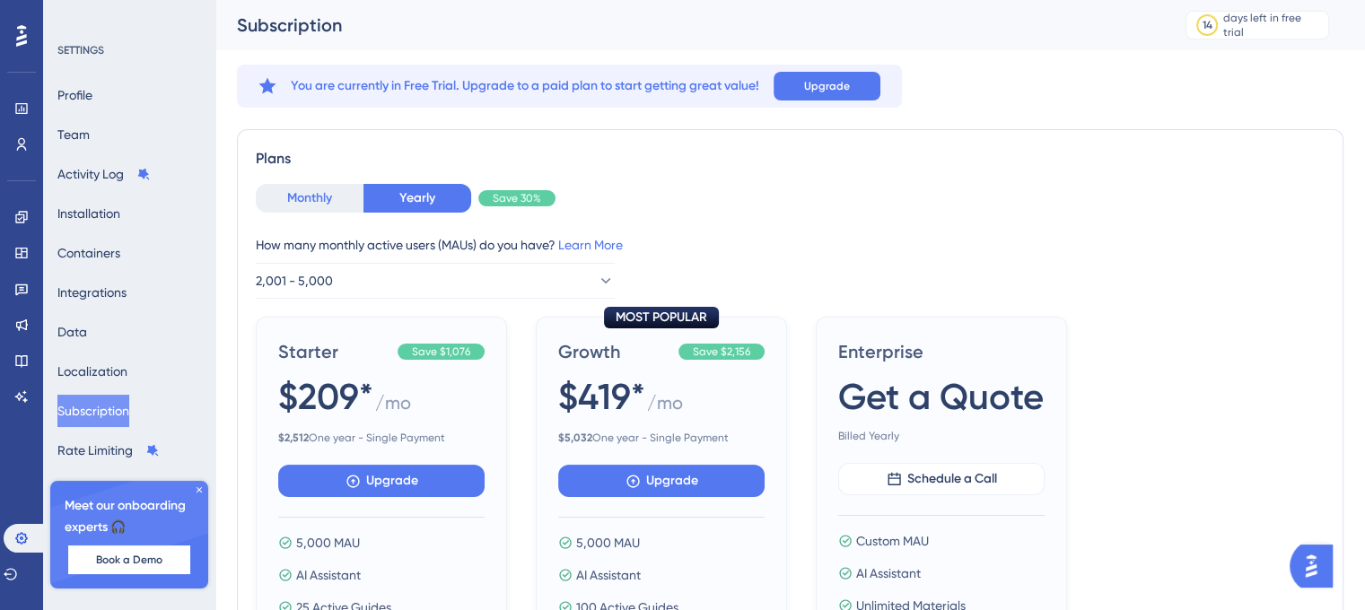
click at [291, 191] on button "Monthly" at bounding box center [310, 198] width 108 height 29
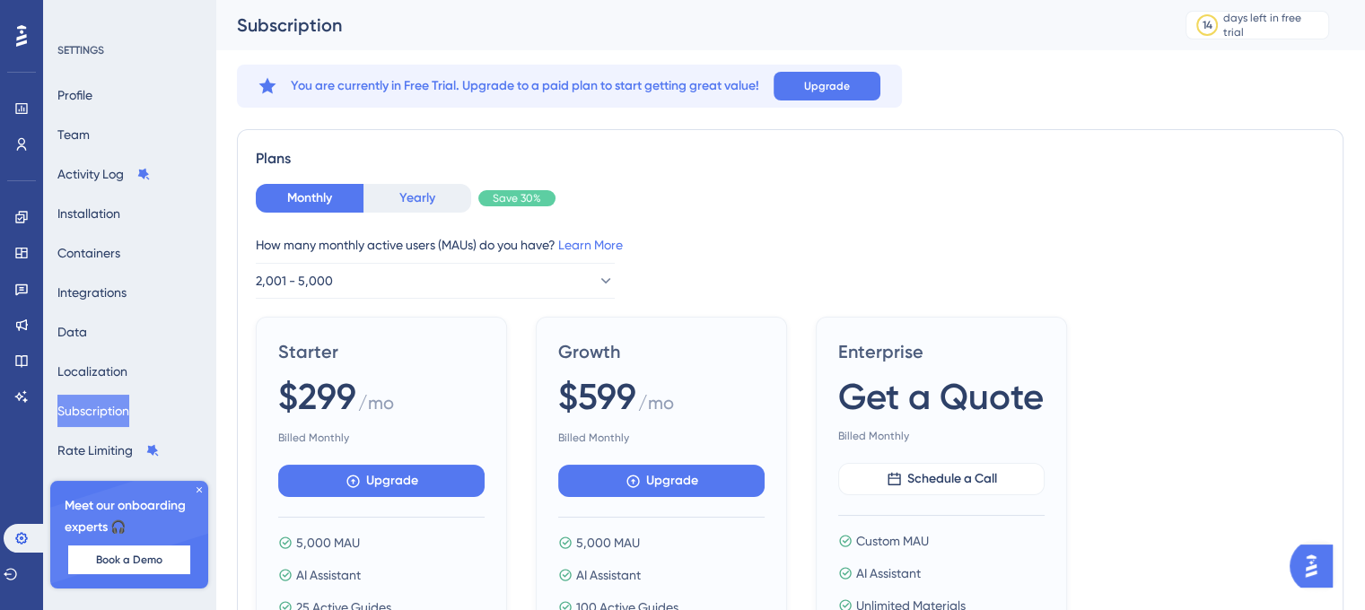
click at [384, 200] on button "Yearly" at bounding box center [418, 198] width 108 height 29
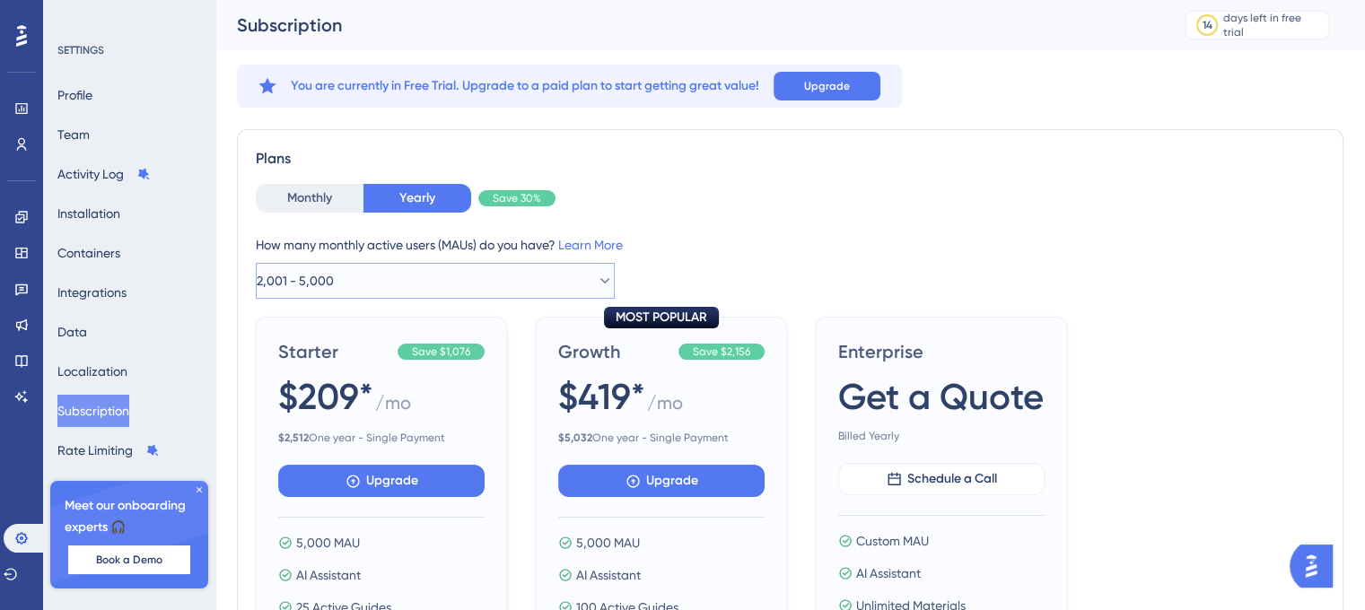
click at [495, 279] on button "2,001 - 5,000" at bounding box center [435, 281] width 359 height 36
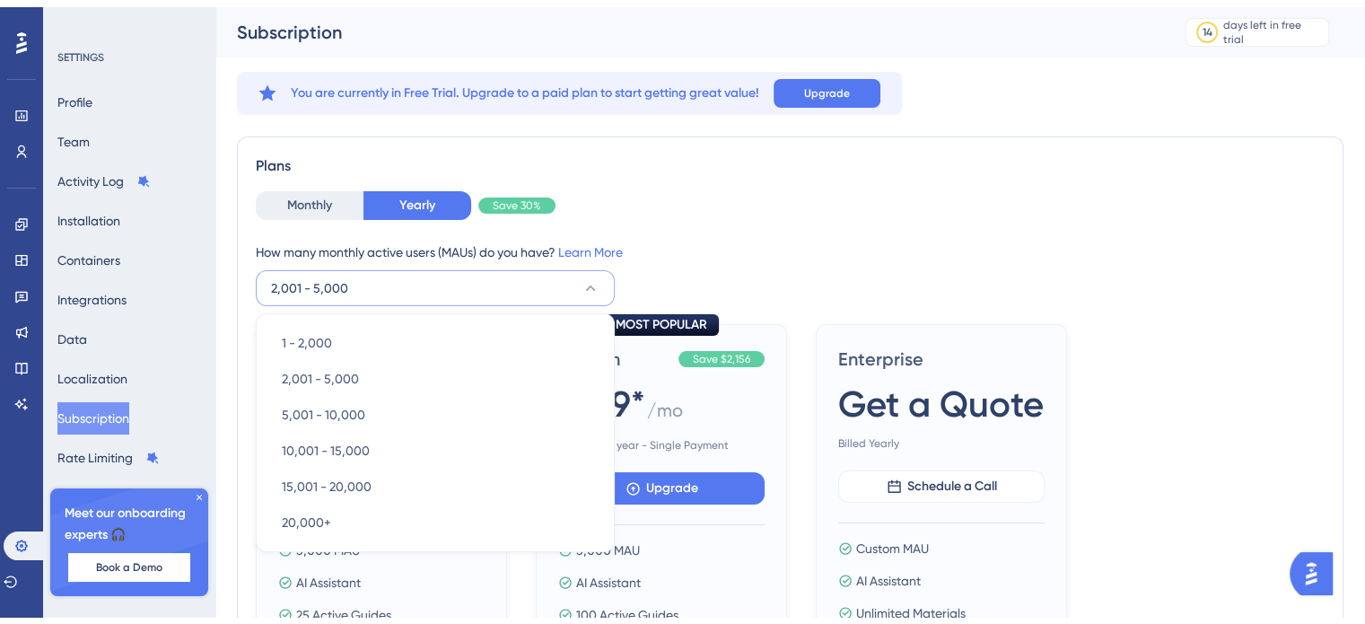
scroll to position [119, 0]
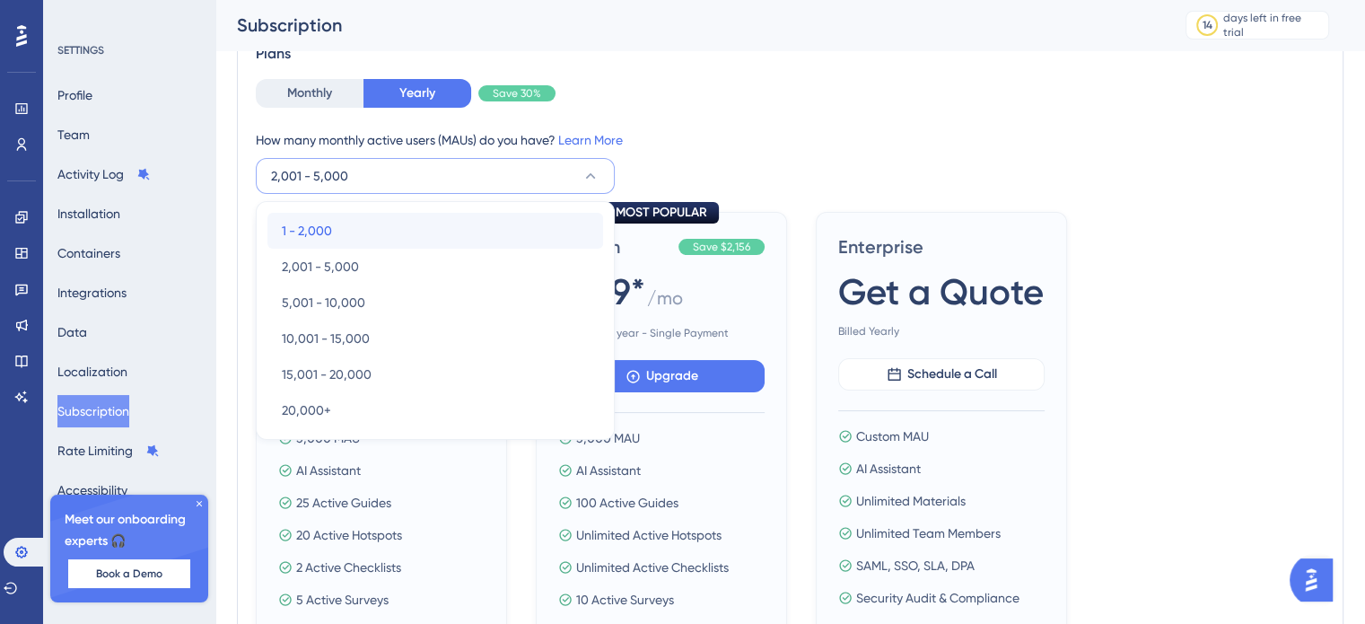
click at [510, 243] on div "1 - 2,000 1 - 2,000" at bounding box center [435, 231] width 307 height 36
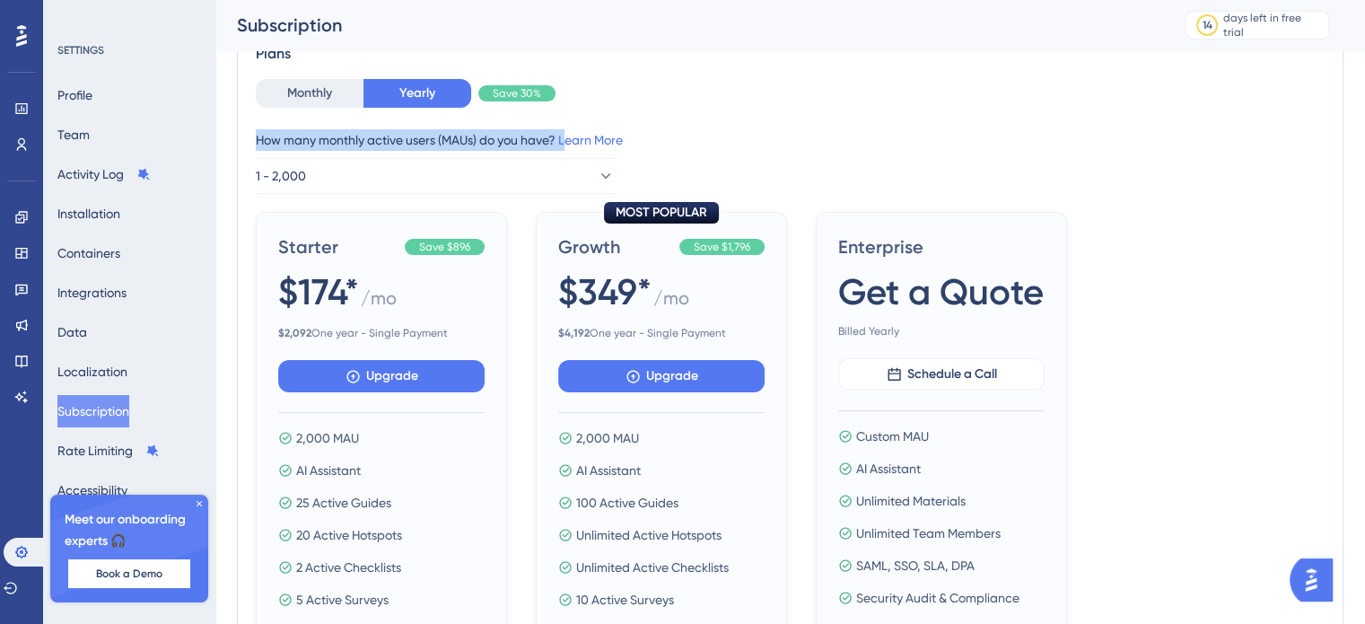
drag, startPoint x: 251, startPoint y: 132, endPoint x: 566, endPoint y: 129, distance: 315.1
click at [566, 129] on div "Plans Monthly Yearly Save 30% How many monthly active users (MAUs) do you have?…" at bounding box center [790, 388] width 1107 height 728
click at [773, 132] on div "How many monthly active users (MAUs) do you have? Learn More" at bounding box center [790, 140] width 1069 height 22
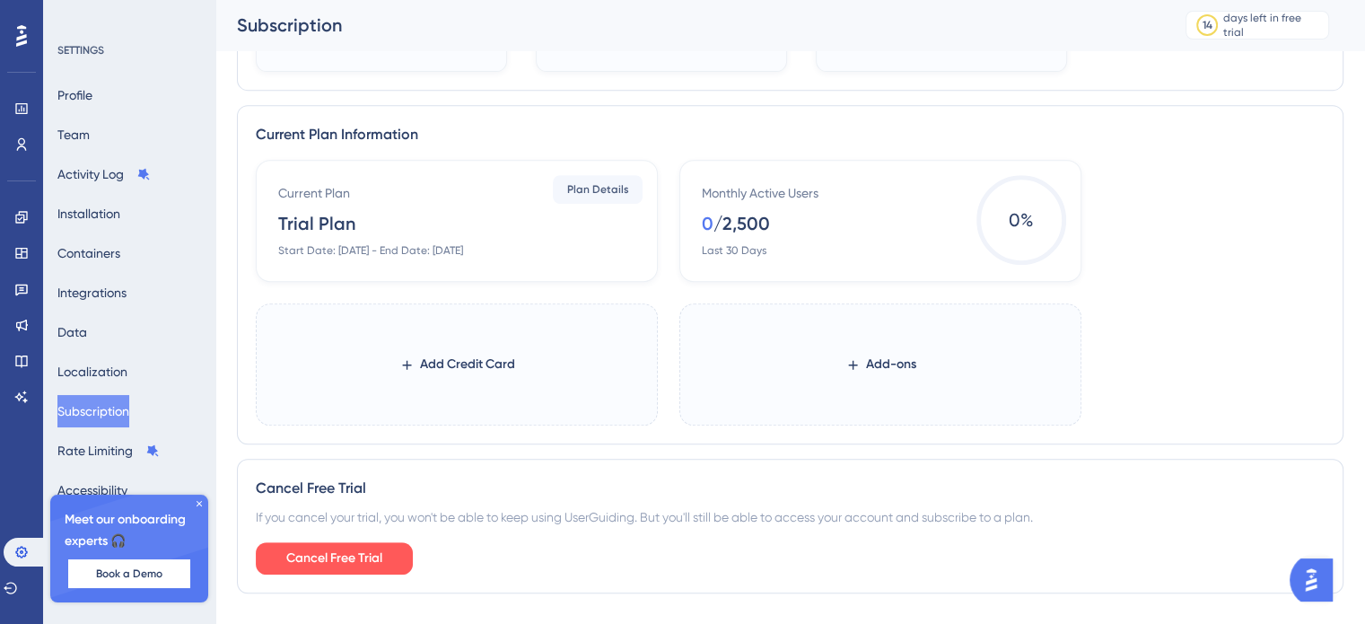
scroll to position [820, 0]
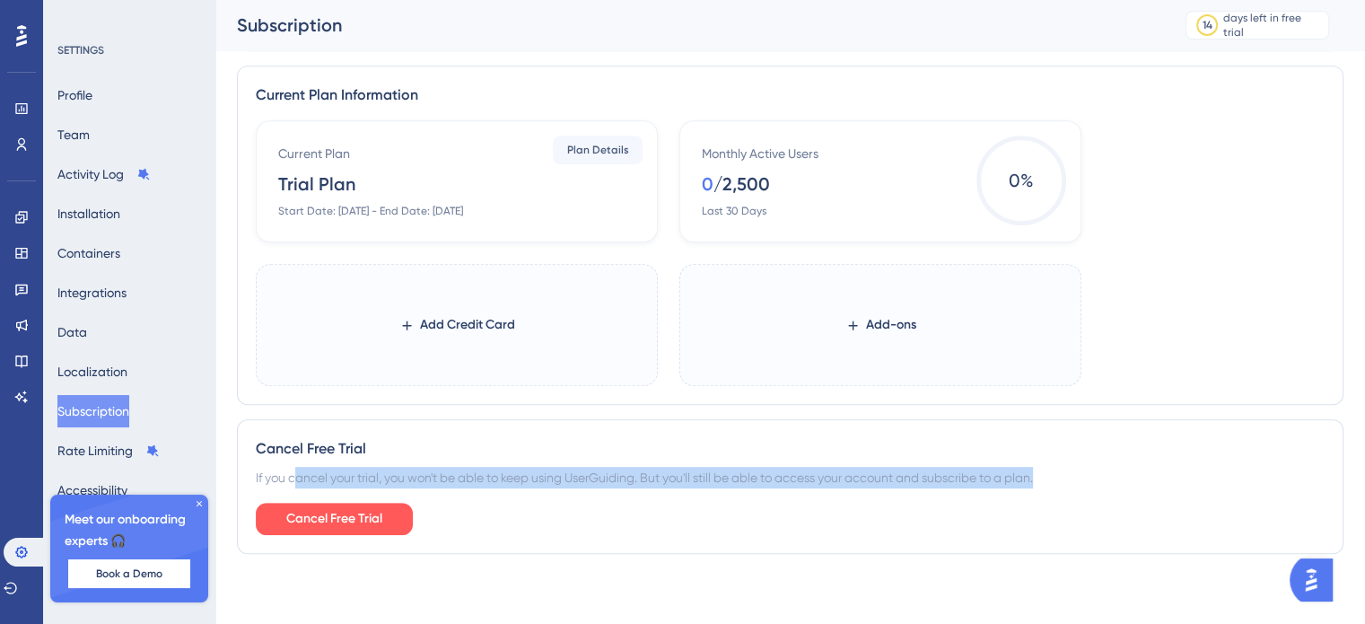
drag, startPoint x: 307, startPoint y: 470, endPoint x: 1079, endPoint y: 469, distance: 772.0
click at [1074, 469] on div "If you cancel your trial, you won't be able to keep using UserGuiding. But you'…" at bounding box center [790, 478] width 1069 height 22
click at [1081, 469] on div "If you cancel your trial, you won't be able to keep using UserGuiding. But you'…" at bounding box center [790, 478] width 1069 height 22
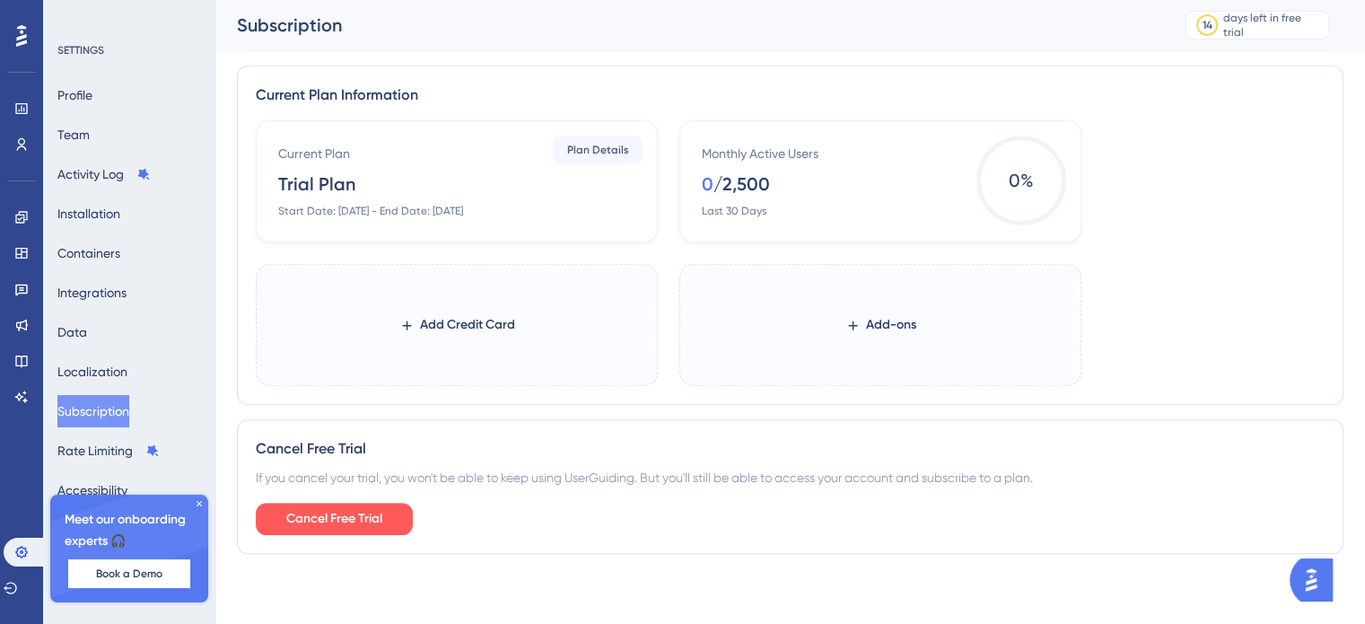
click at [201, 500] on icon at bounding box center [199, 503] width 11 height 11
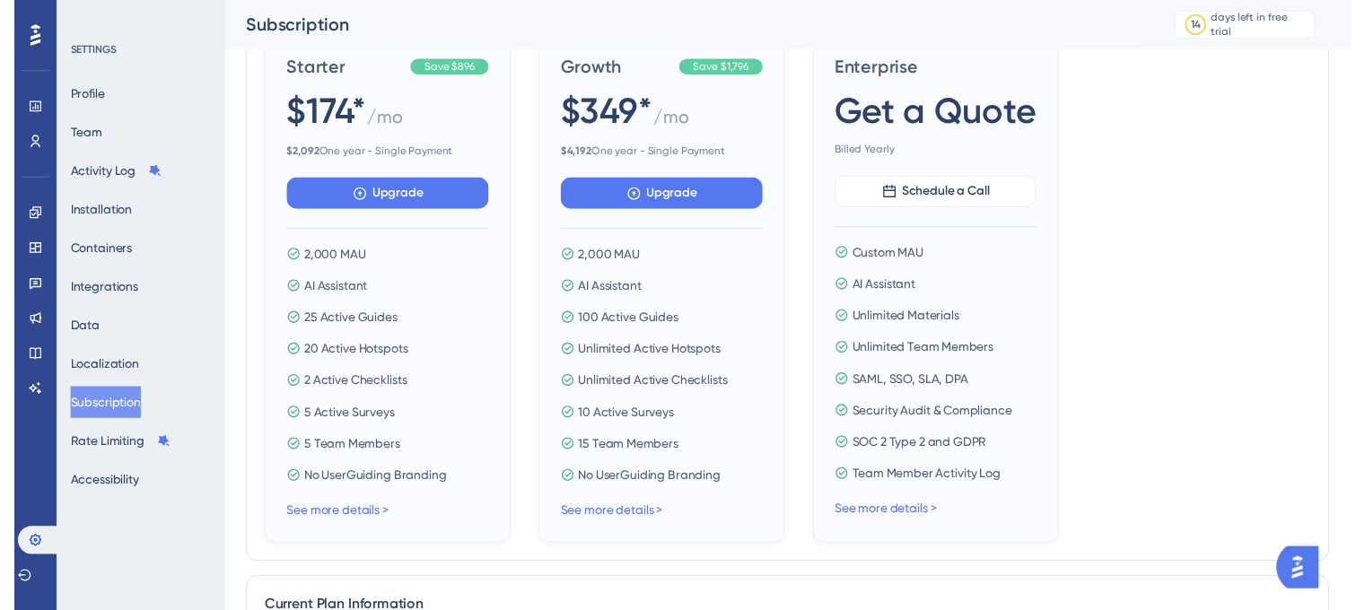
scroll to position [13, 0]
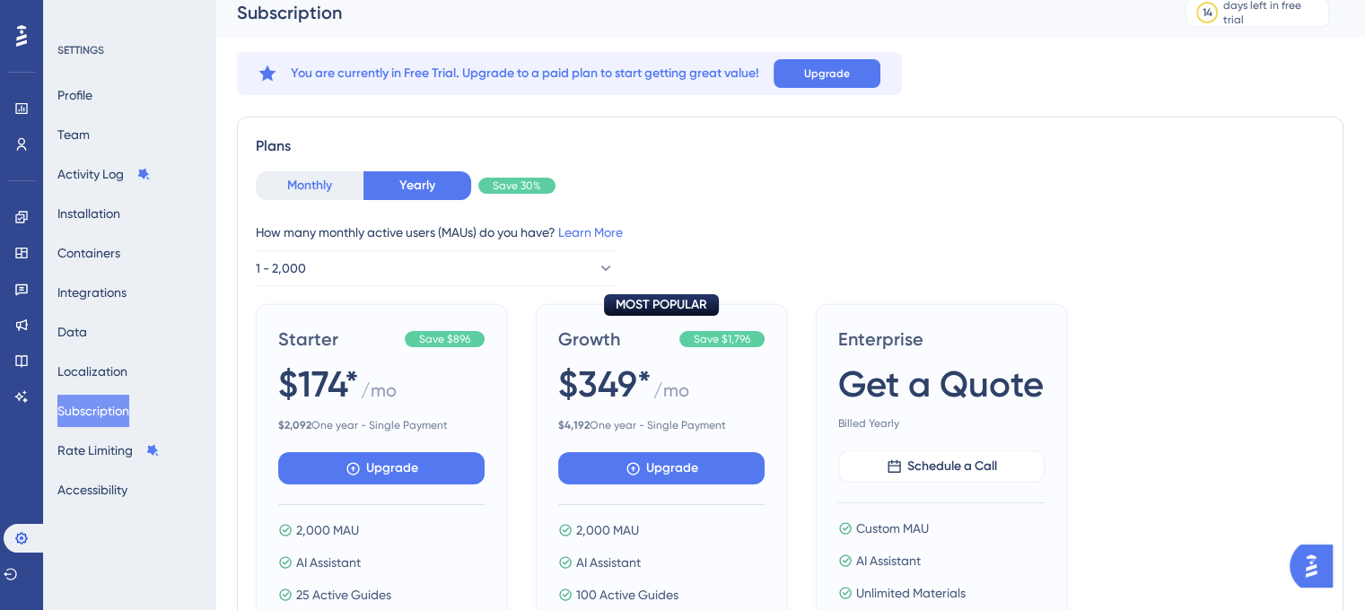
click at [268, 173] on button "Monthly" at bounding box center [310, 185] width 108 height 29
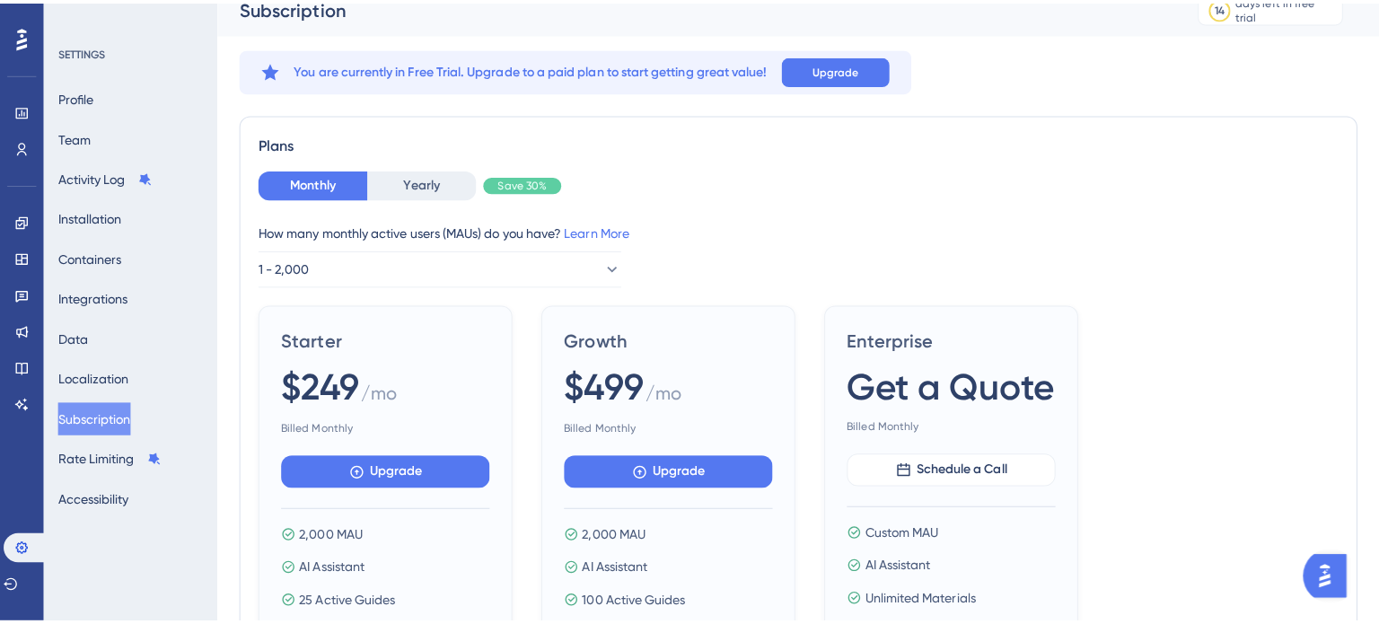
scroll to position [0, 0]
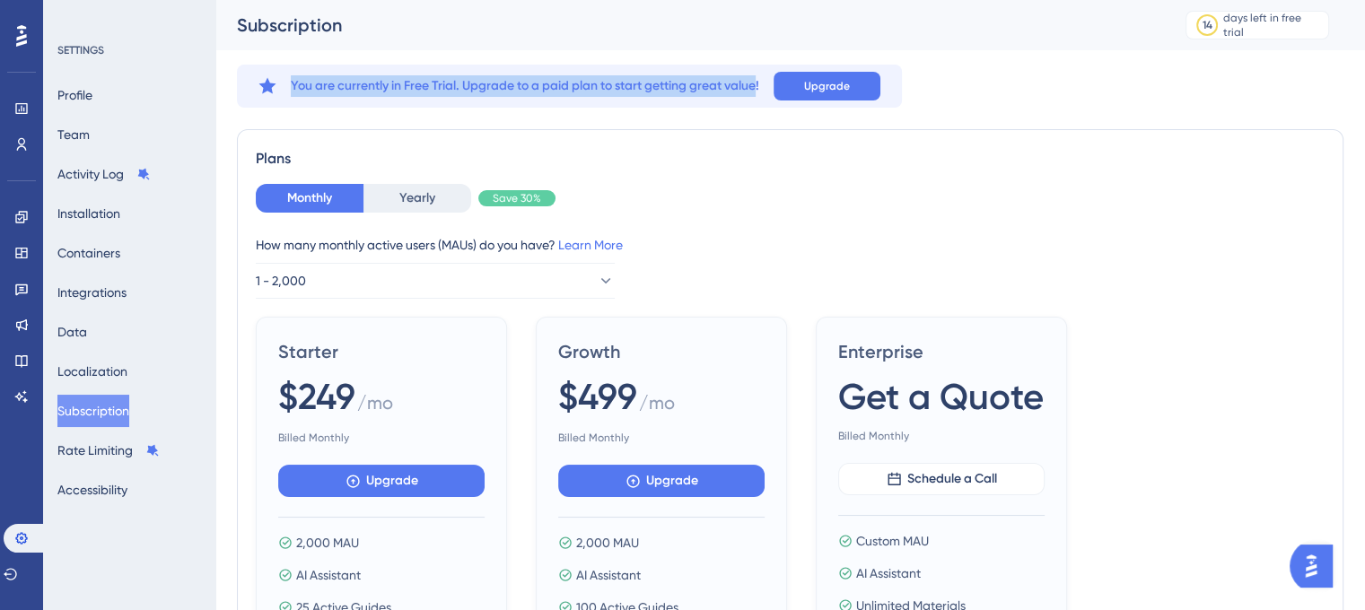
drag, startPoint x: 303, startPoint y: 88, endPoint x: 759, endPoint y: 82, distance: 455.2
click at [759, 82] on div "You are currently in Free Trial. Upgrade to a paid plan to start getting great …" at bounding box center [569, 86] width 665 height 43
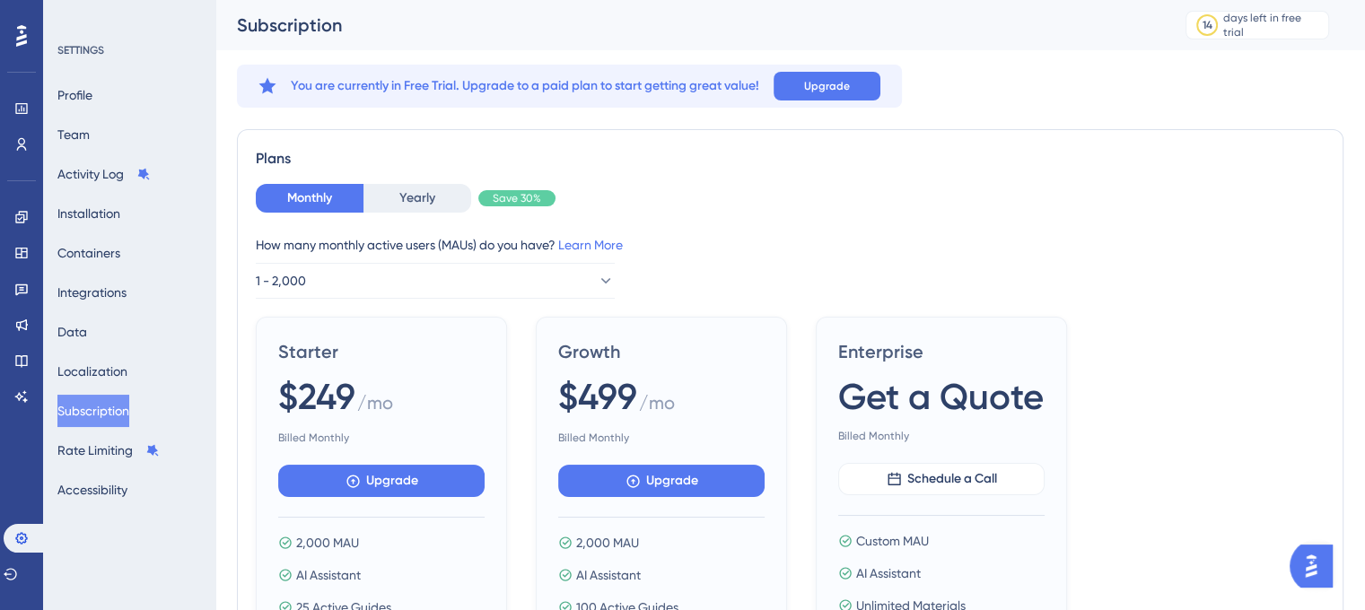
click at [22, 225] on link at bounding box center [21, 217] width 14 height 29
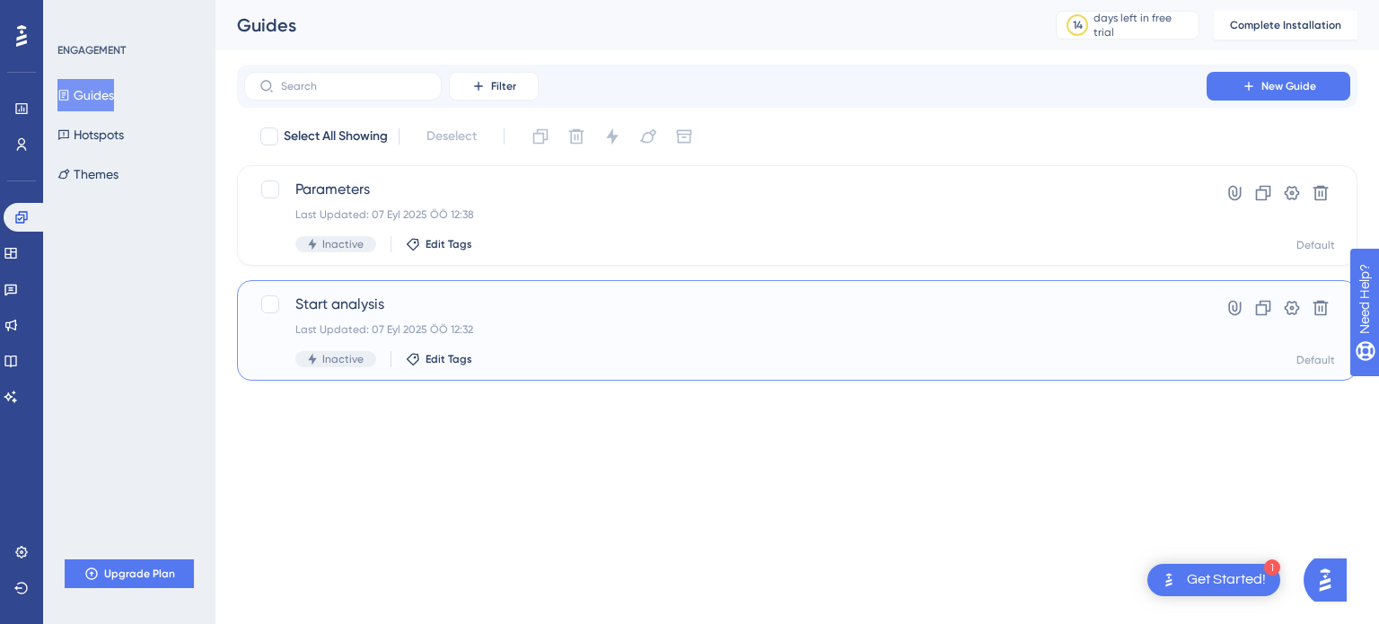
click at [801, 310] on span "Start analysis" at bounding box center [725, 305] width 860 height 22
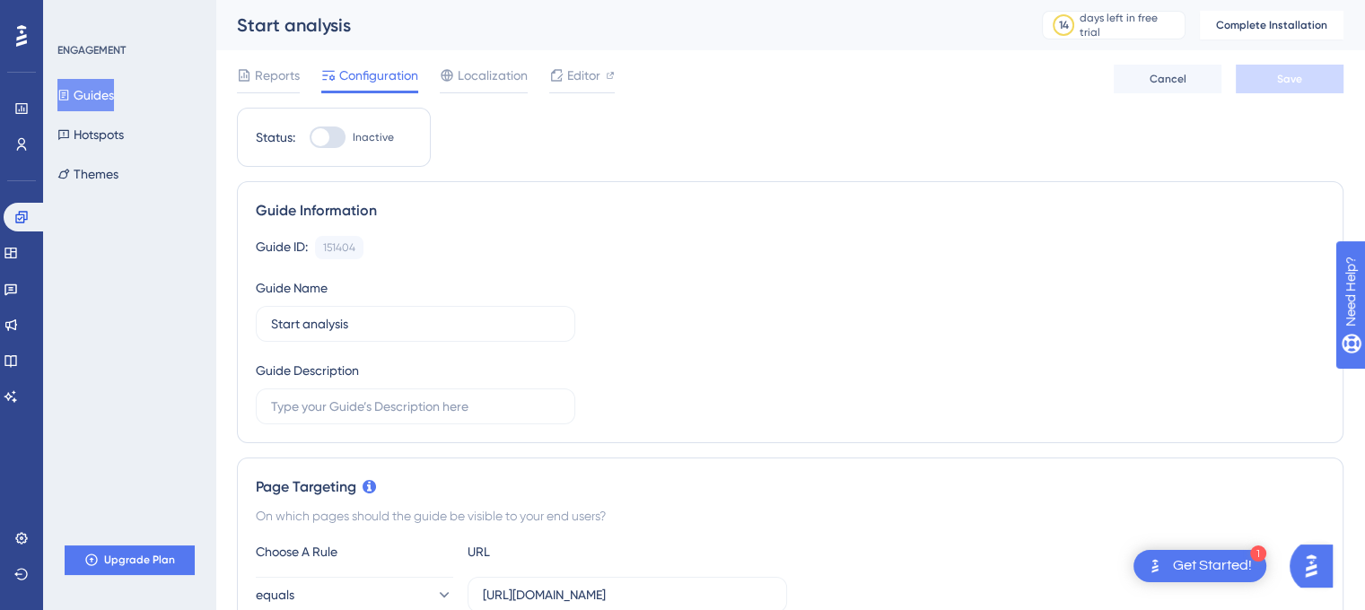
click at [338, 127] on div at bounding box center [328, 138] width 36 height 22
click at [310, 137] on input "Inactive" at bounding box center [309, 137] width 1 height 1
checkbox input "false"
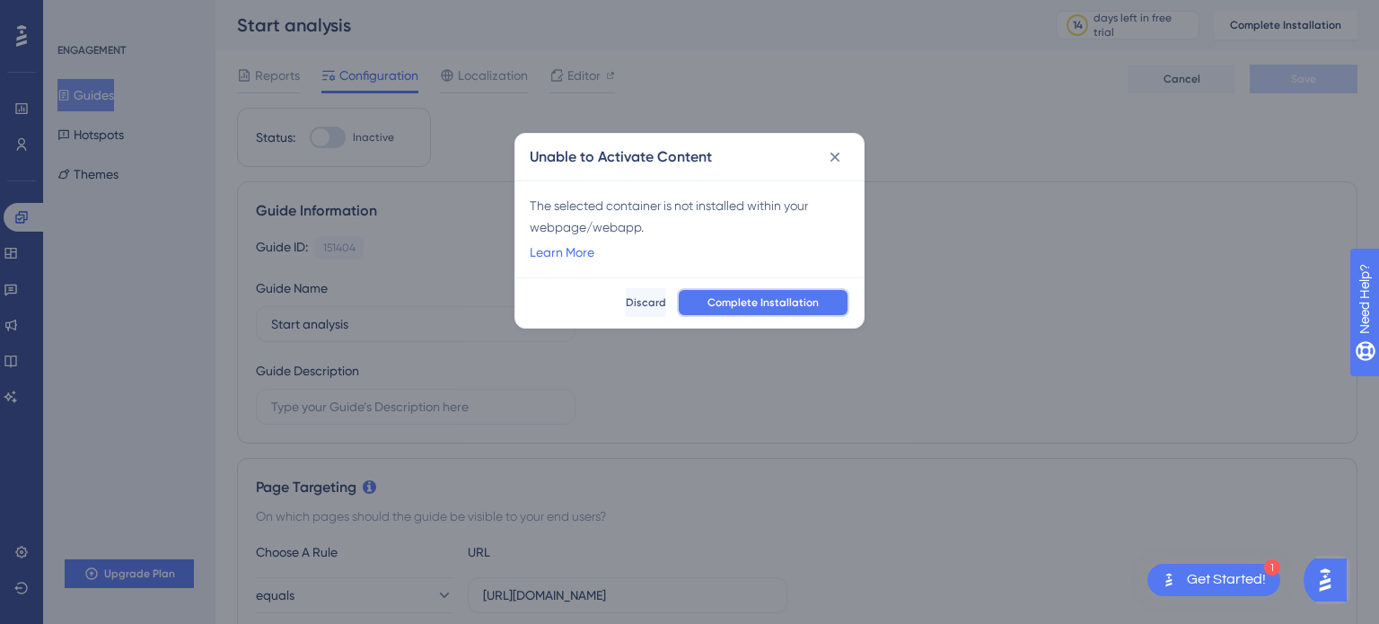
click at [785, 299] on span "Complete Installation" at bounding box center [762, 302] width 111 height 14
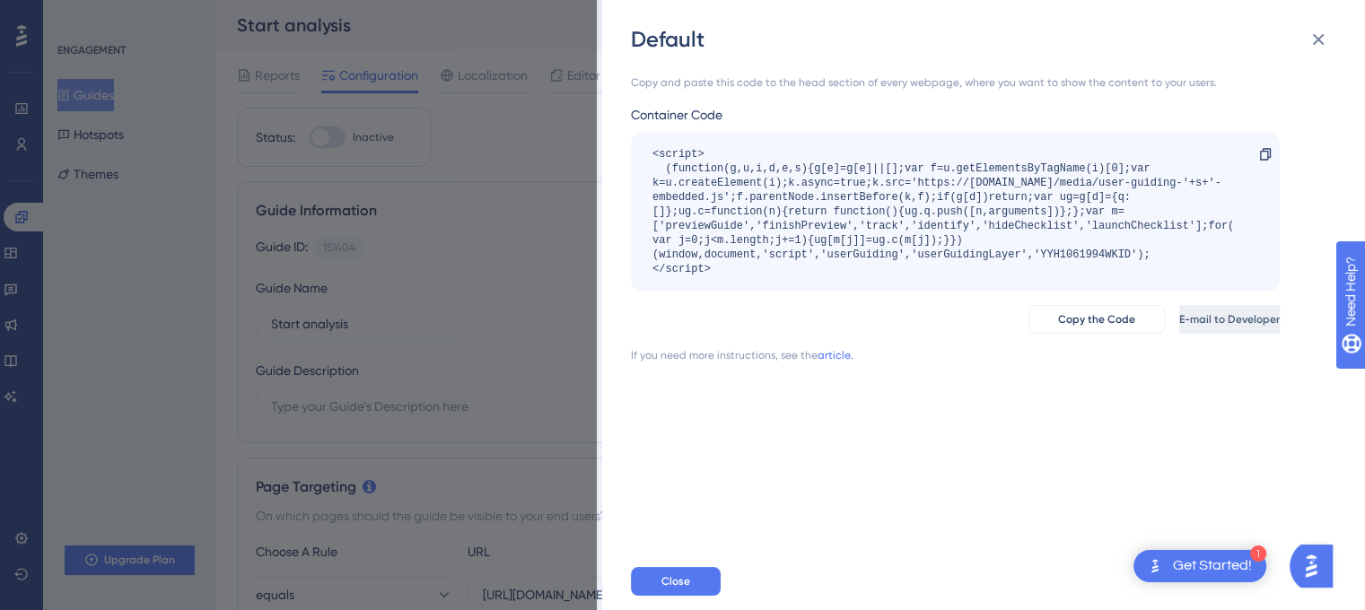
click at [1180, 320] on span "E-mail to Developer" at bounding box center [1230, 319] width 101 height 14
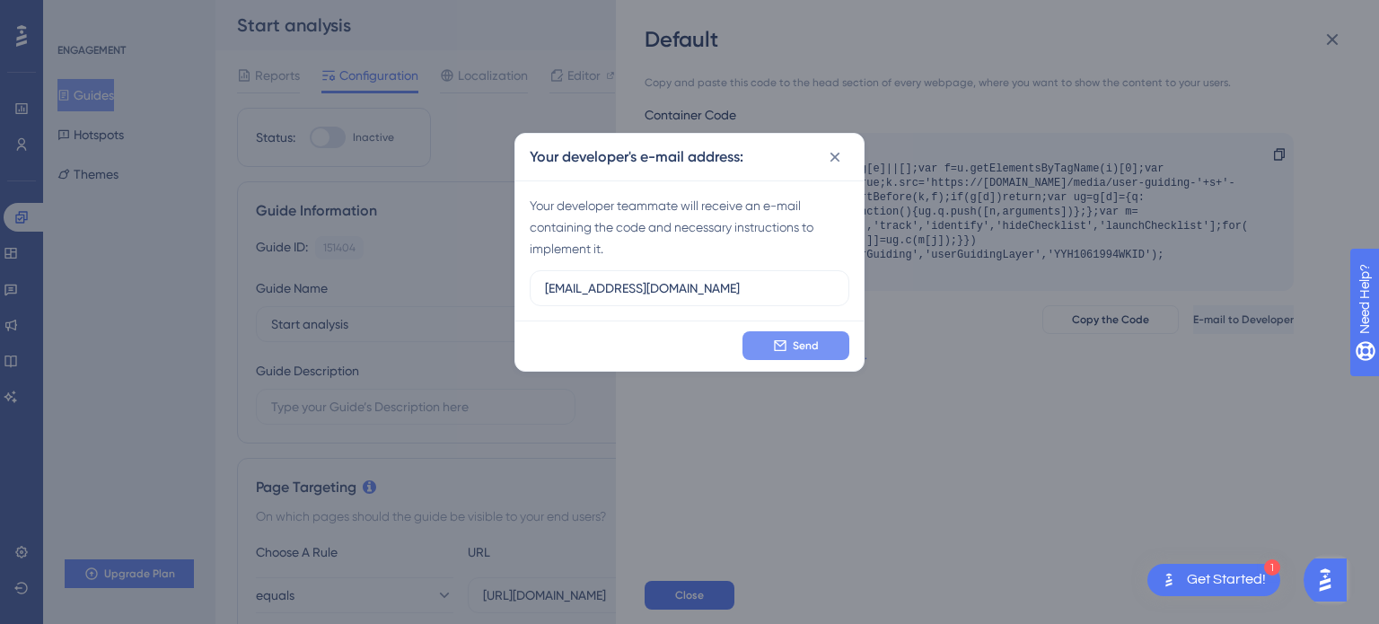
type input "samimkilic2018@gmail.com"
click at [768, 341] on button "Send" at bounding box center [795, 345] width 107 height 29
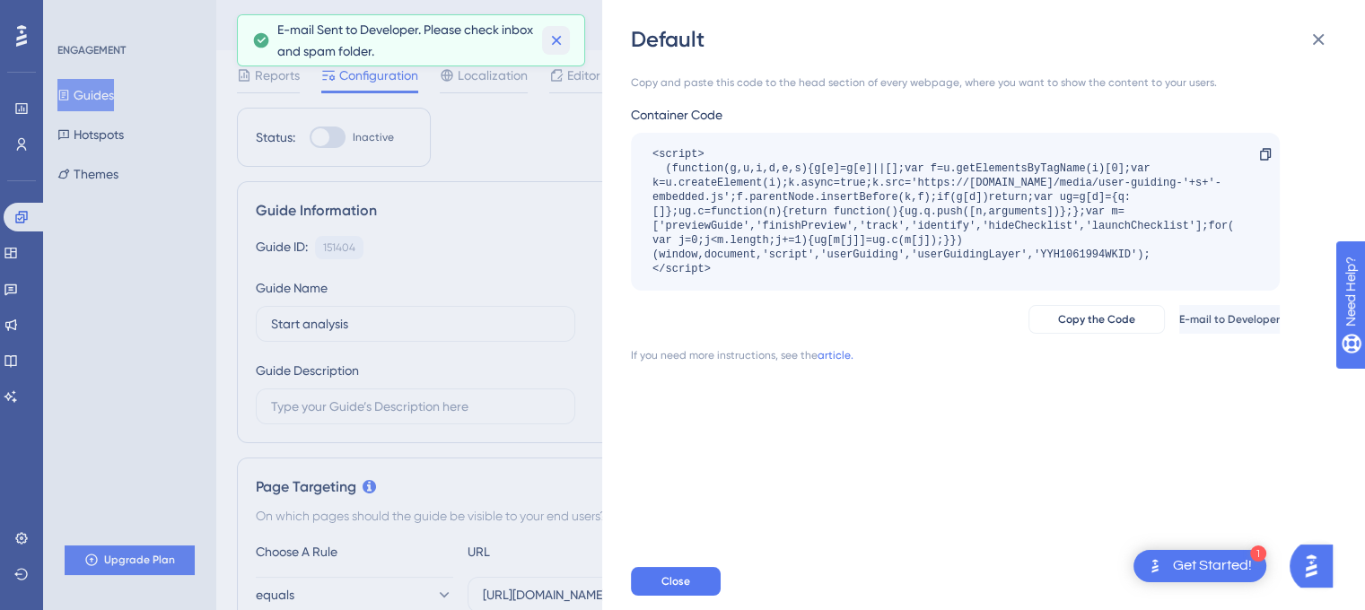
click at [554, 46] on icon at bounding box center [557, 40] width 18 height 18
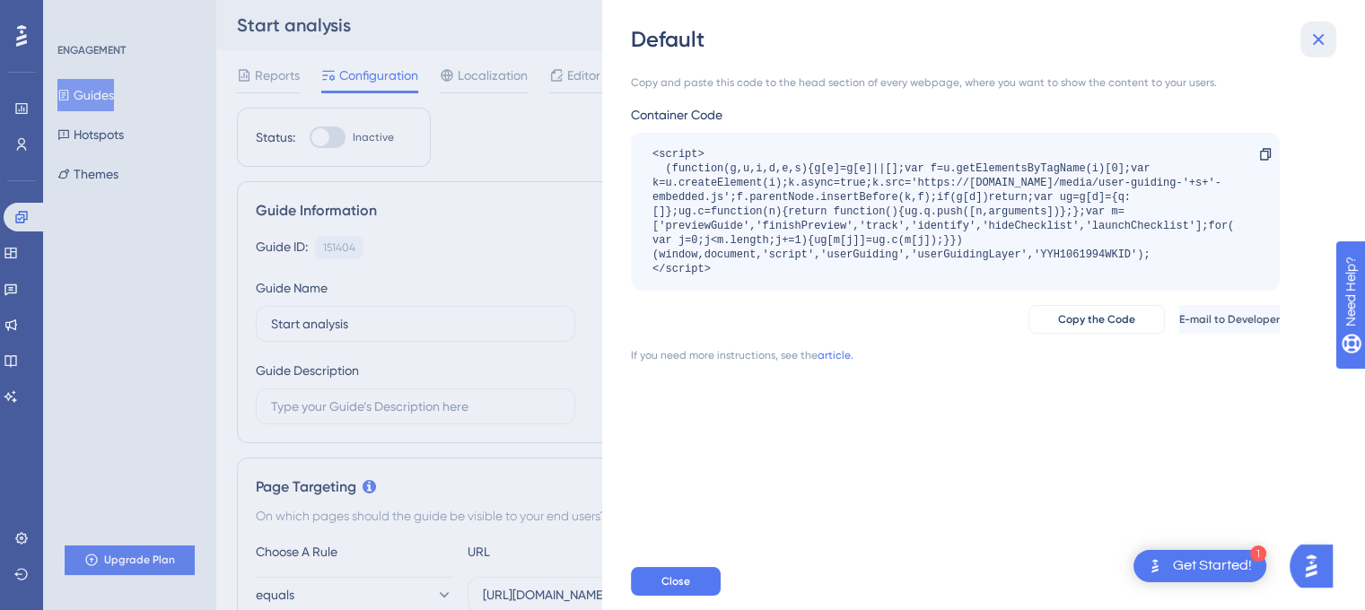
click at [1321, 47] on icon at bounding box center [1319, 40] width 22 height 22
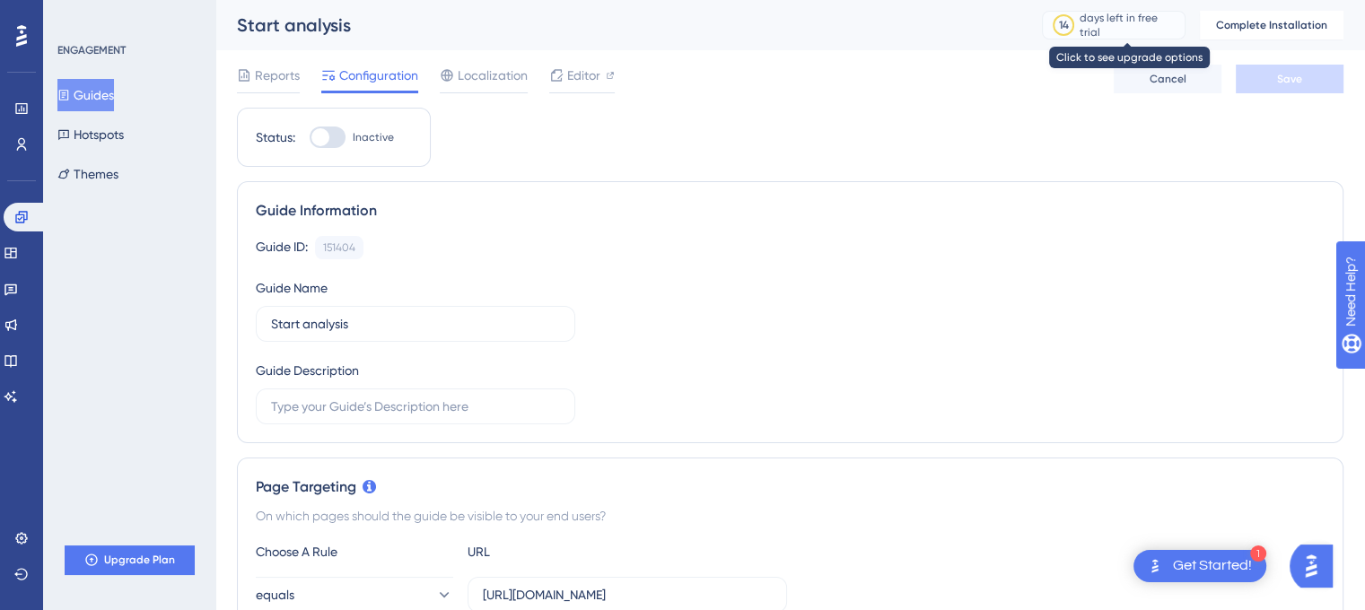
click at [1080, 24] on div "14" at bounding box center [1064, 25] width 31 height 16
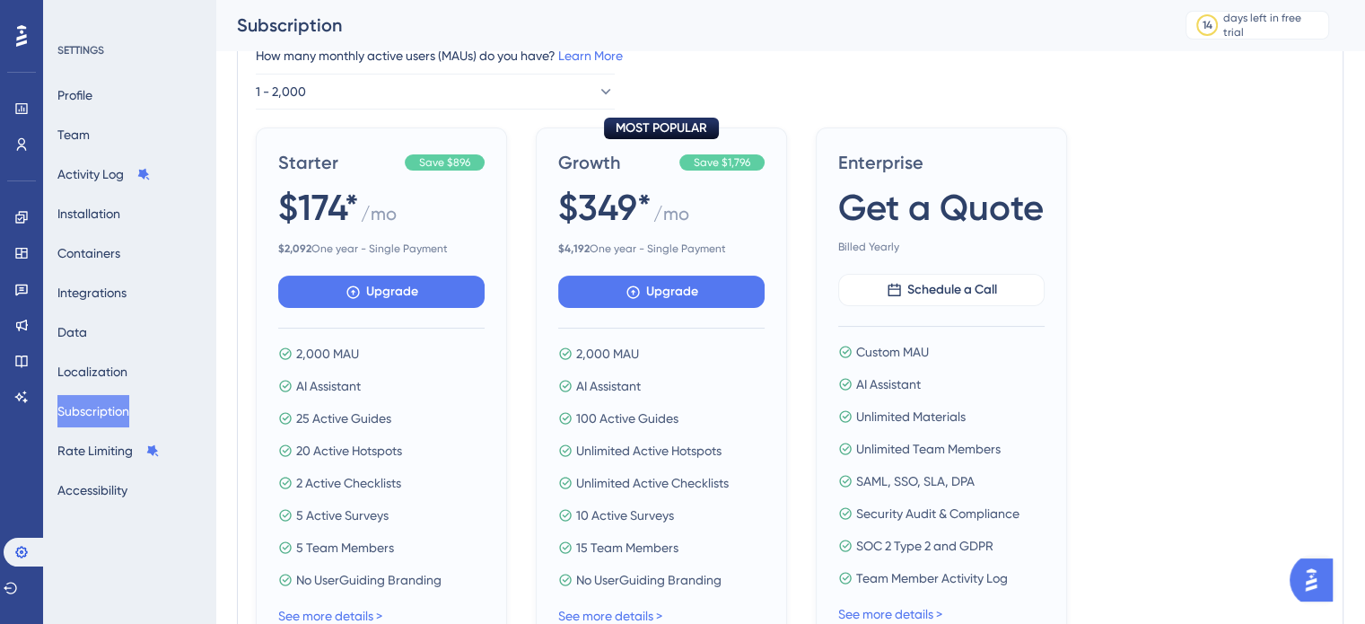
scroll to position [180, 0]
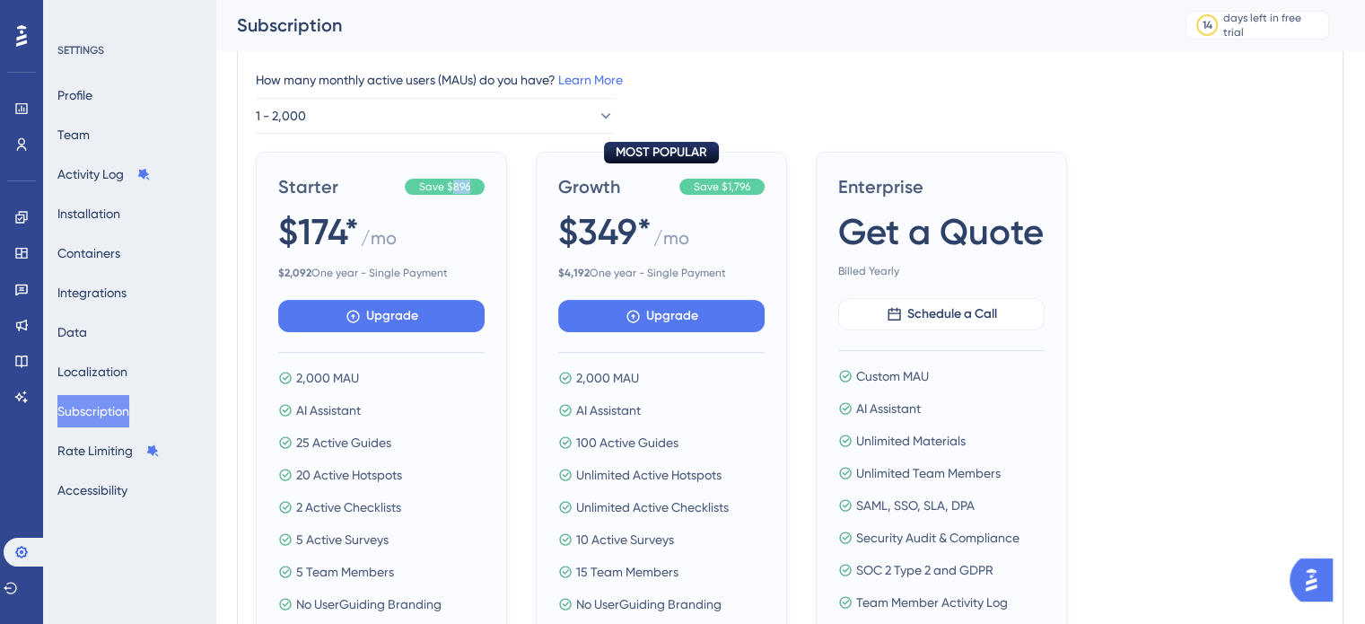
drag, startPoint x: 453, startPoint y: 188, endPoint x: 476, endPoint y: 186, distance: 22.5
click at [476, 186] on div "Save $896" at bounding box center [445, 187] width 80 height 16
click at [528, 162] on div "Starter Save $896 $174* / mo $ 2,092 One year - Single Payment Upgrade 2,000 MA…" at bounding box center [790, 413] width 1069 height 522
click at [452, 120] on button "1 - 2,000" at bounding box center [435, 116] width 359 height 36
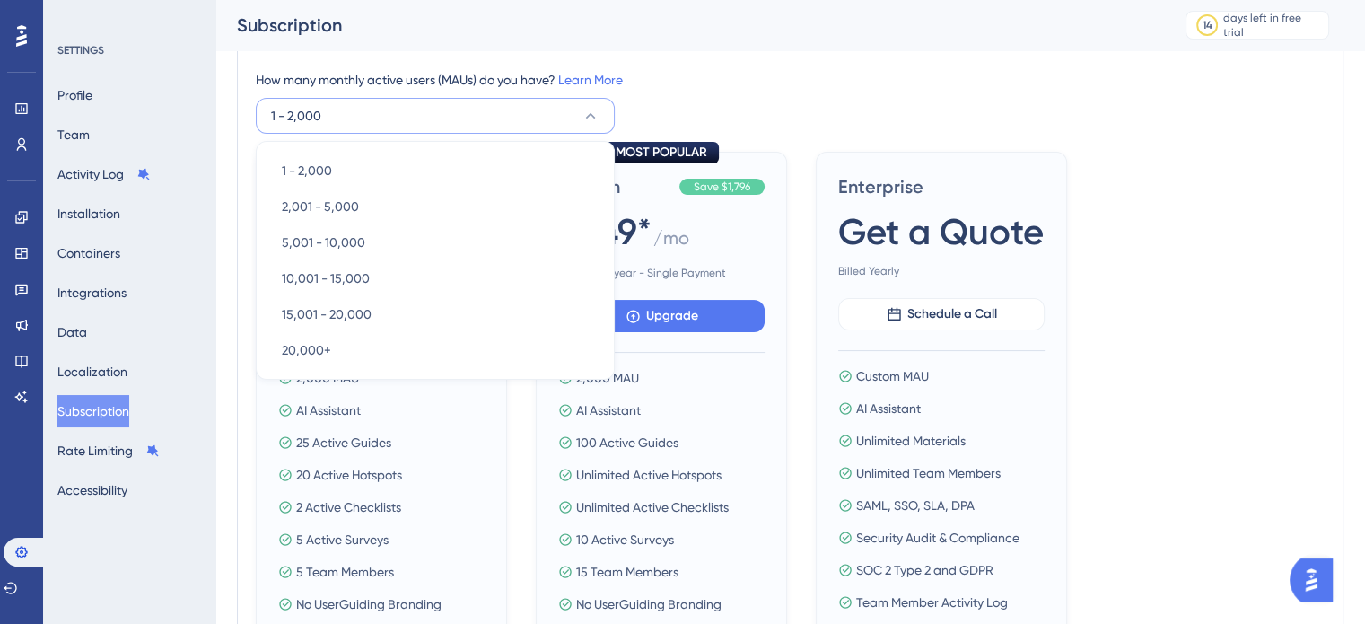
click at [861, 72] on div "How many monthly active users (MAUs) do you have? Learn More" at bounding box center [790, 80] width 1069 height 22
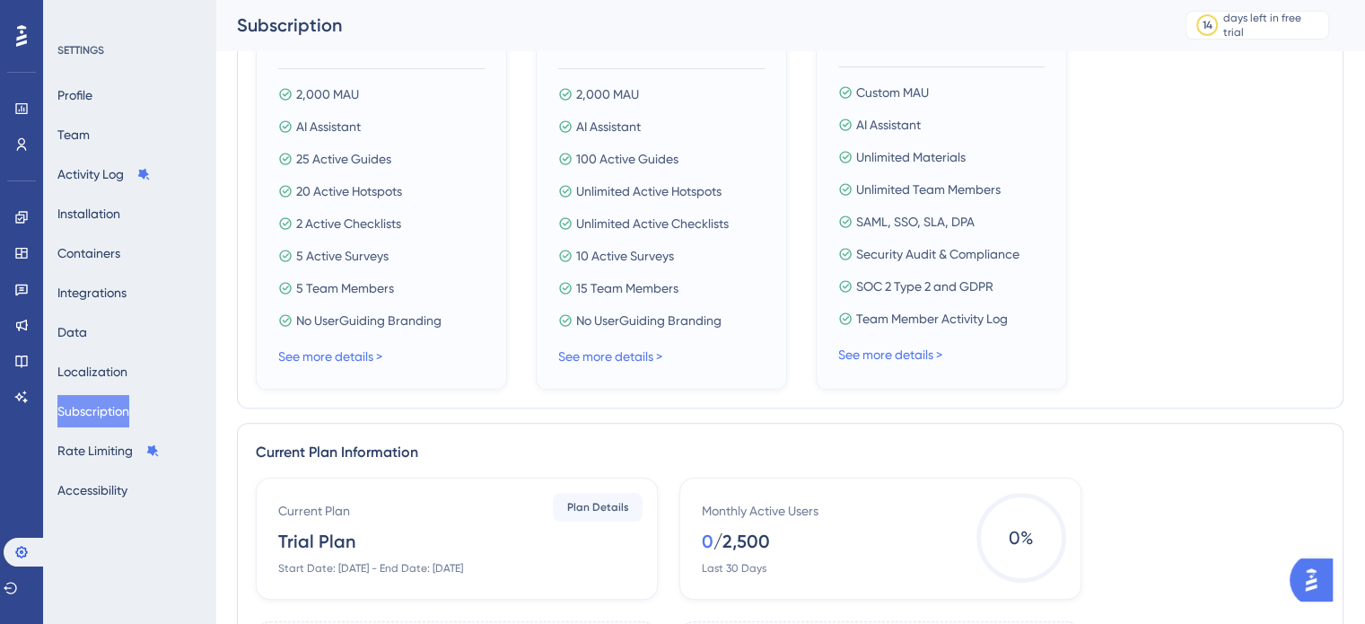
scroll to position [718, 0]
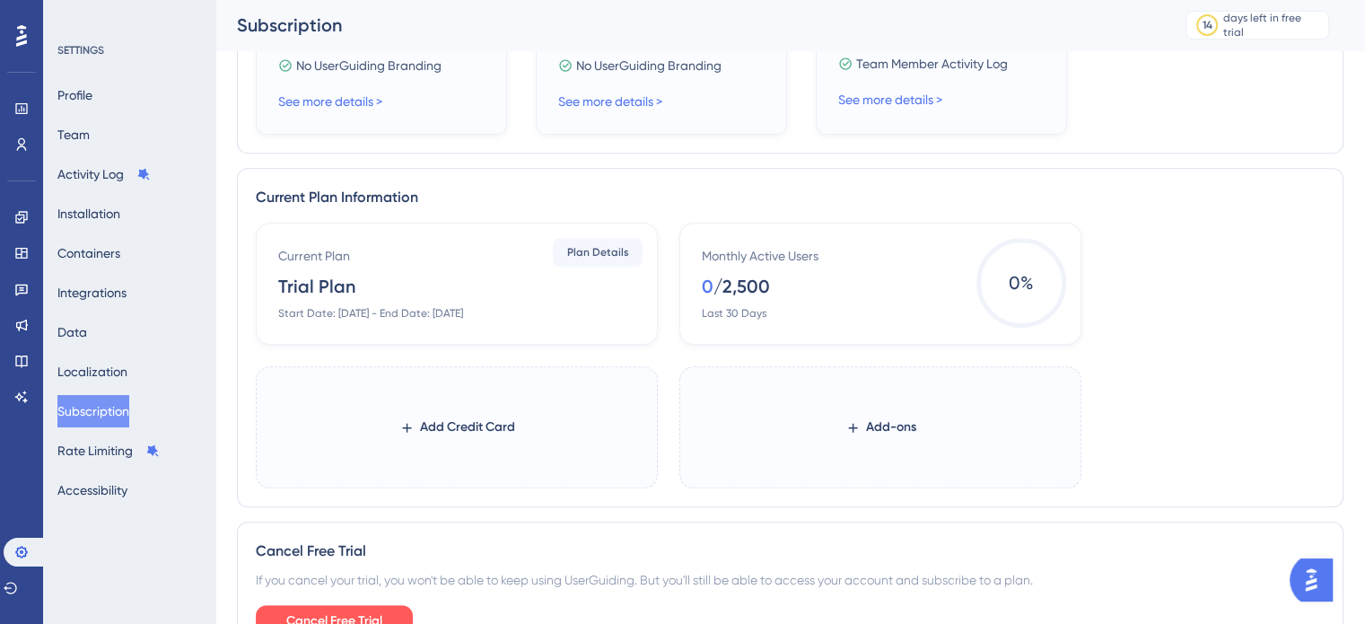
drag, startPoint x: 281, startPoint y: 286, endPoint x: 404, endPoint y: 283, distance: 123.0
click at [404, 283] on div "Current Plan Trial Plan Start Date: September 6, 2025 - End Date: September 20,…" at bounding box center [460, 282] width 364 height 75
click at [446, 315] on div "Start Date: September 6, 2025 - End Date: September 20, 2025" at bounding box center [370, 313] width 185 height 14
drag, startPoint x: 364, startPoint y: 313, endPoint x: 533, endPoint y: 308, distance: 168.9
click at [463, 308] on div "Start Date: September 6, 2025 - End Date: September 20, 2025" at bounding box center [370, 313] width 185 height 14
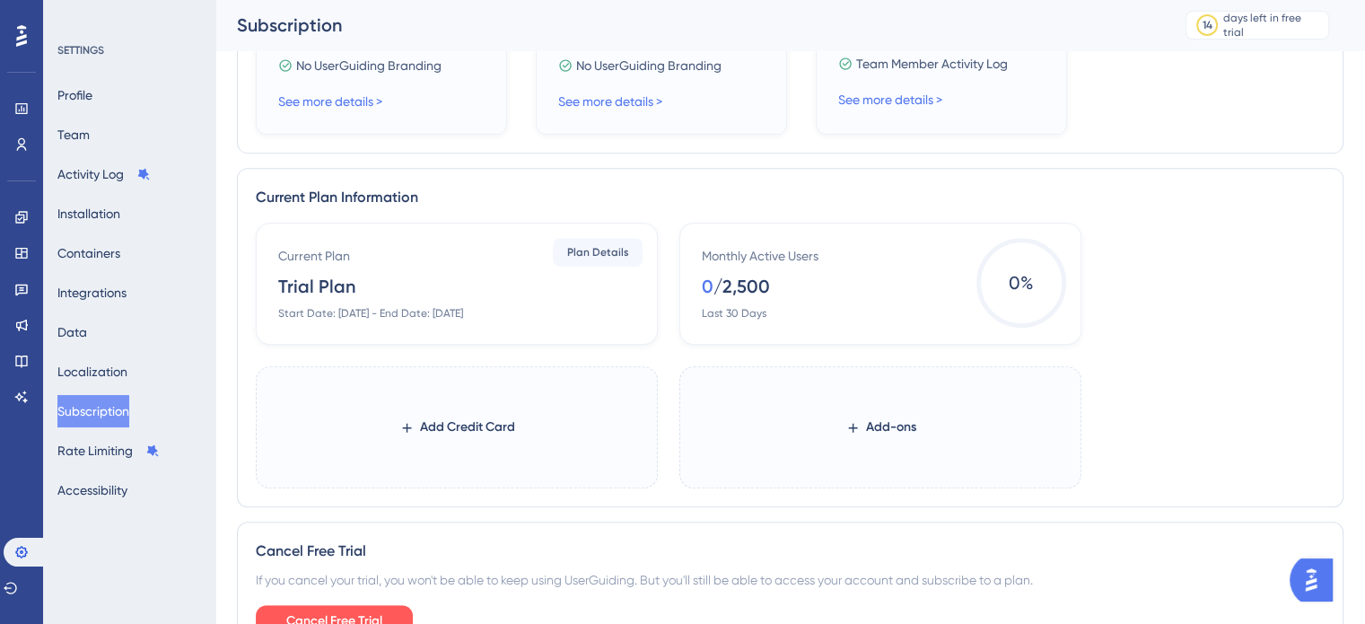
click at [768, 315] on div "Monthly Active Users 0 / 2,500 Last 30 Days" at bounding box center [884, 282] width 364 height 75
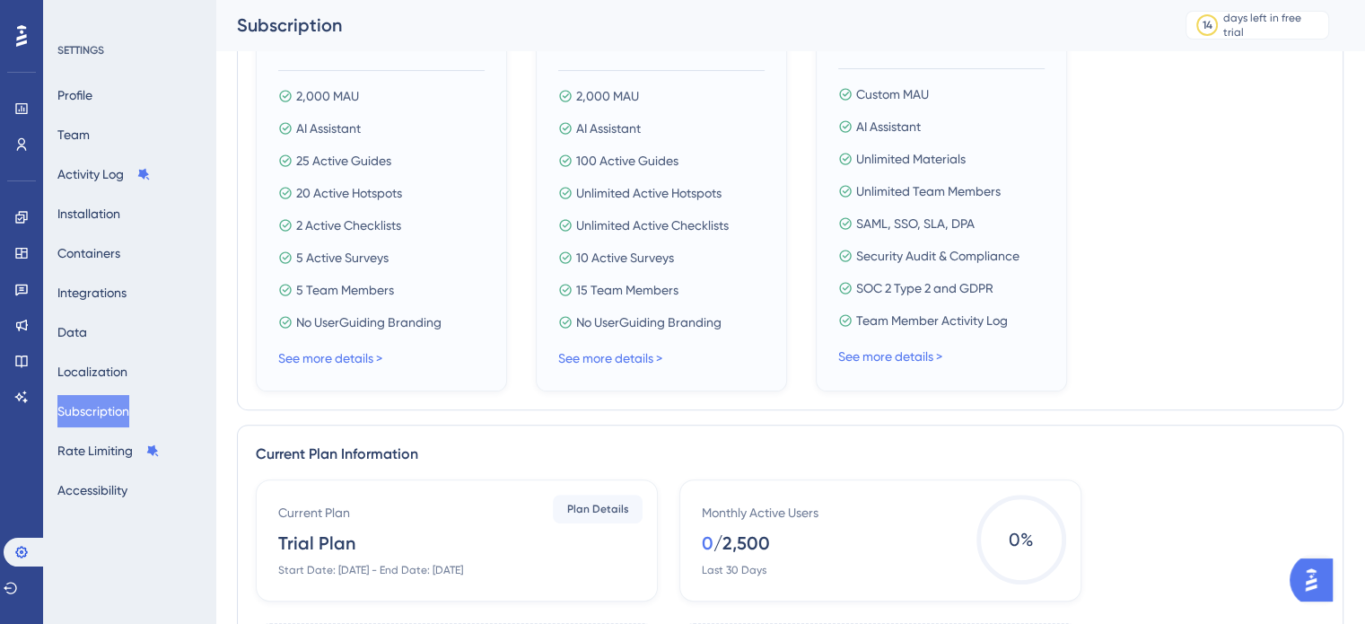
scroll to position [102, 0]
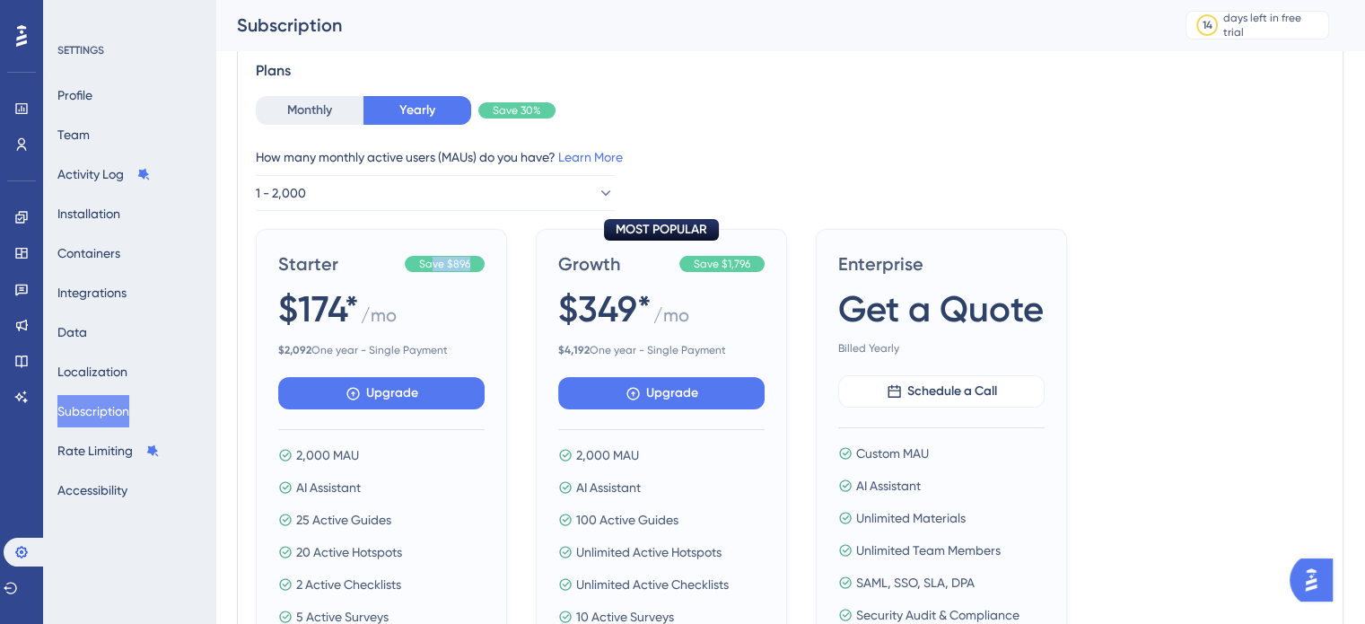
drag, startPoint x: 431, startPoint y: 271, endPoint x: 478, endPoint y: 271, distance: 47.6
click at [478, 271] on div "Starter Save $896" at bounding box center [381, 263] width 206 height 25
drag, startPoint x: 480, startPoint y: 271, endPoint x: 426, endPoint y: 268, distance: 54.8
click at [426, 268] on div "Starter Save $896" at bounding box center [381, 263] width 206 height 25
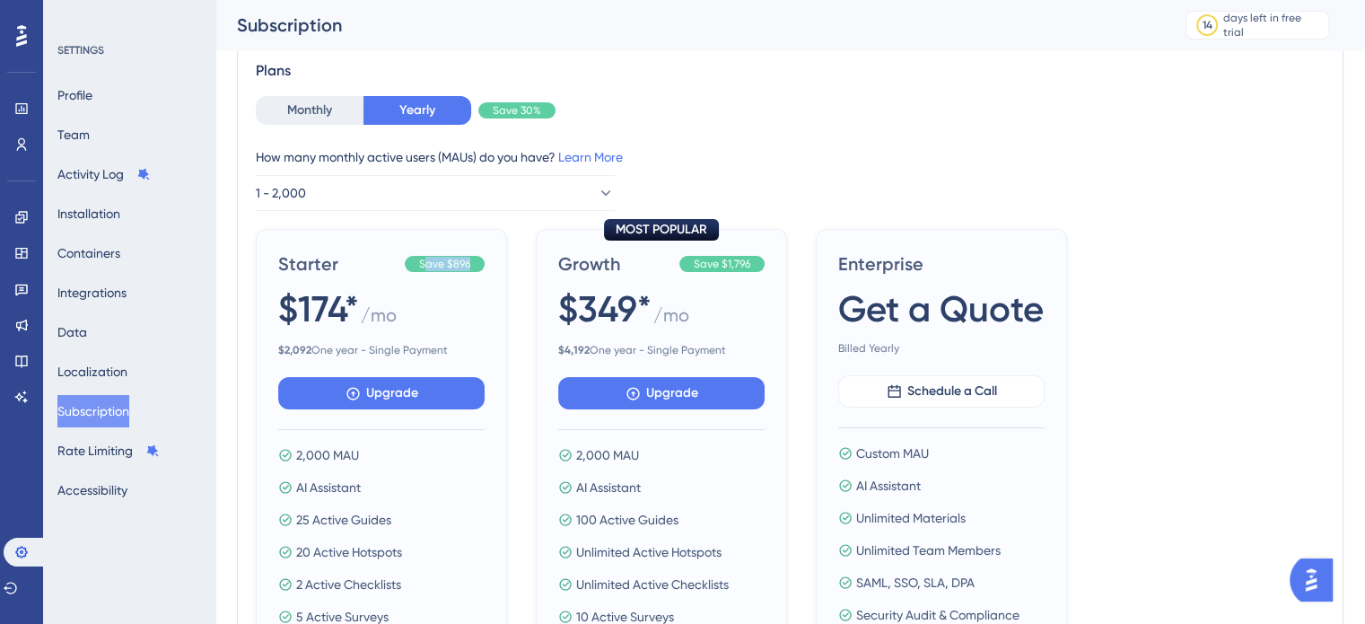
click at [426, 268] on span "Save $896" at bounding box center [444, 264] width 51 height 14
click at [370, 179] on button "1 - 2,000" at bounding box center [435, 193] width 359 height 36
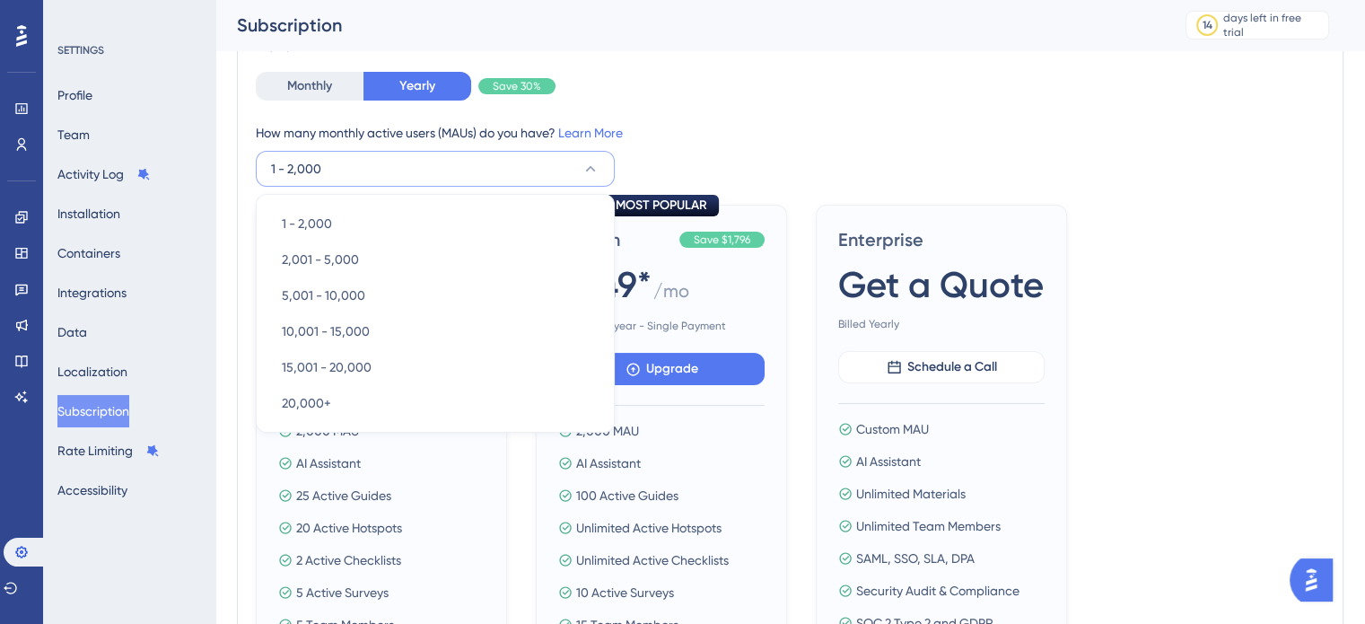
click at [508, 145] on div "How many monthly active users (MAUs) do you have? Learn More 1 - 2,000 1 - 2,00…" at bounding box center [790, 154] width 1069 height 65
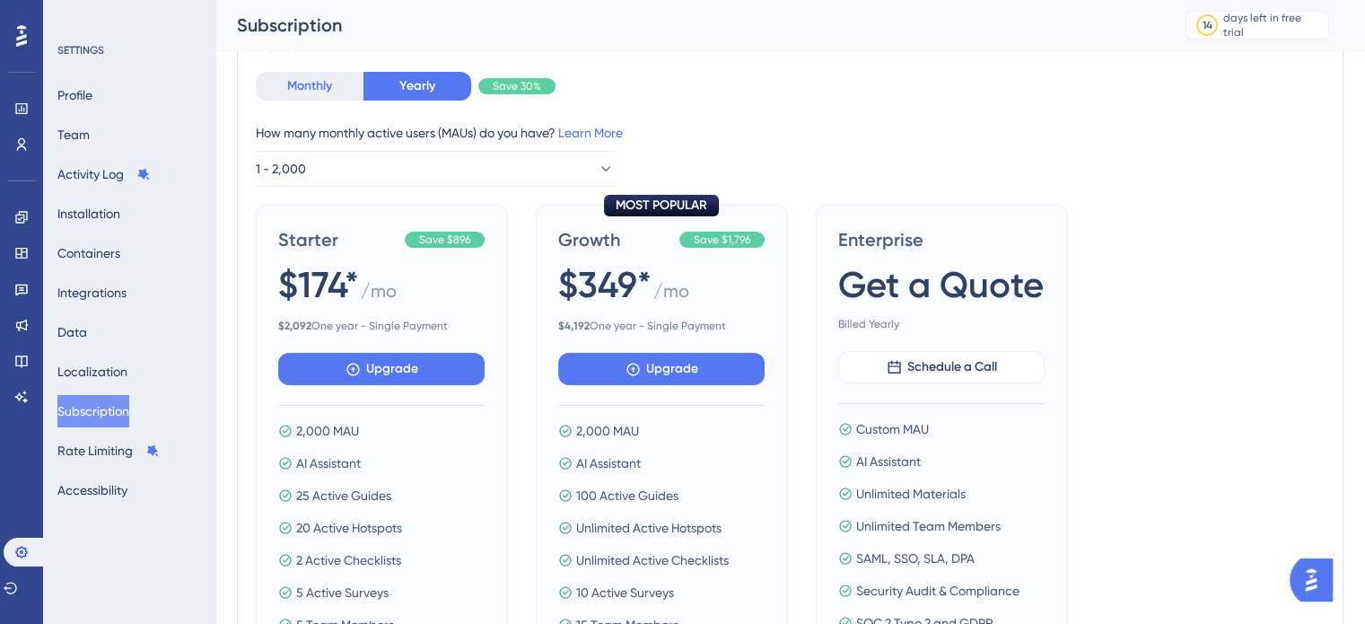
click at [340, 96] on button "Monthly" at bounding box center [310, 86] width 108 height 29
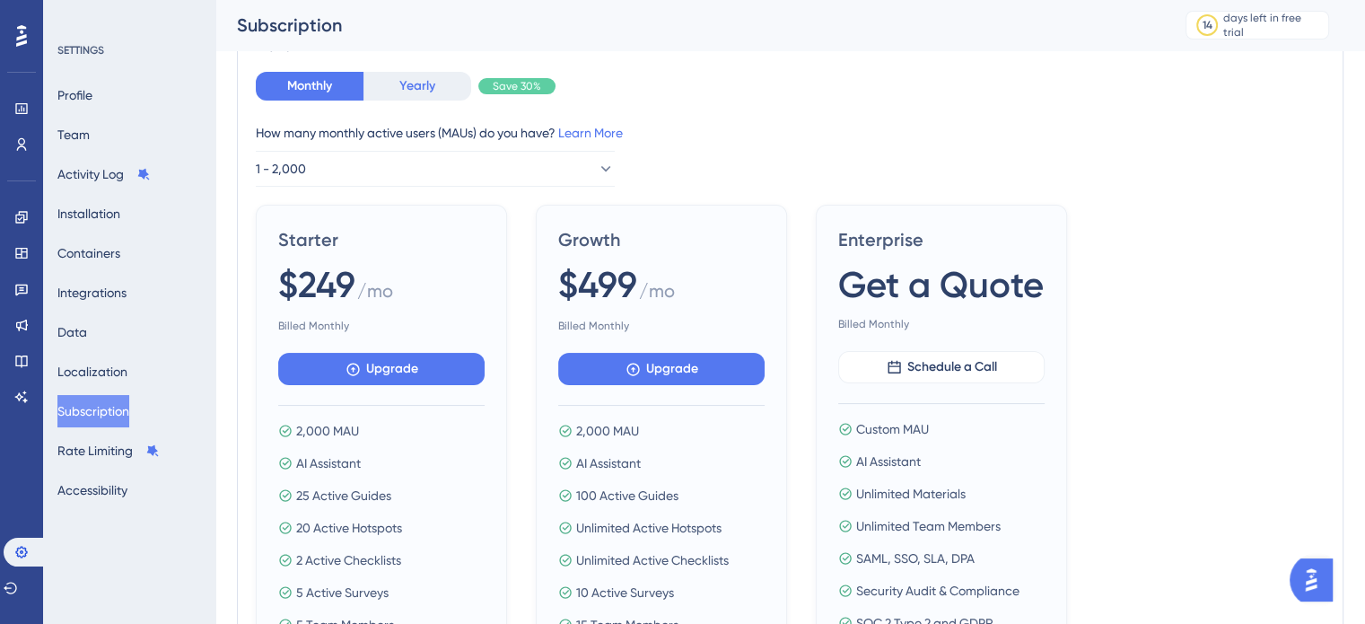
click at [415, 82] on button "Yearly" at bounding box center [418, 86] width 108 height 29
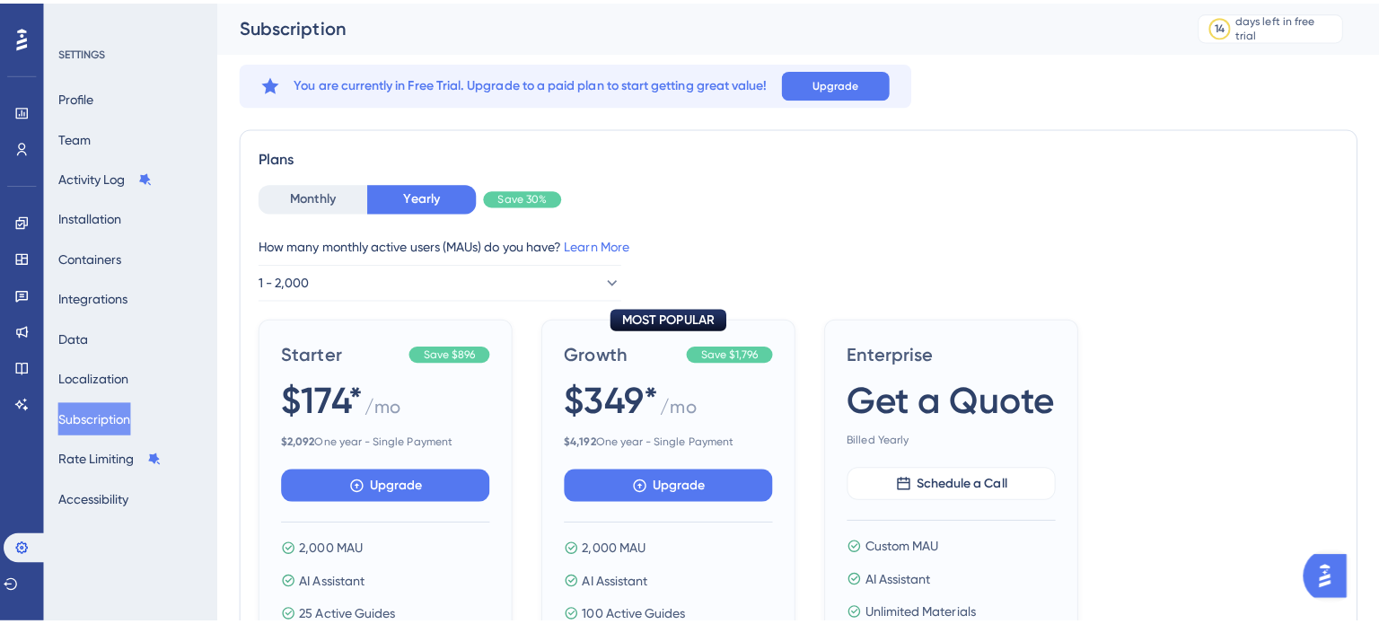
scroll to position [0, 0]
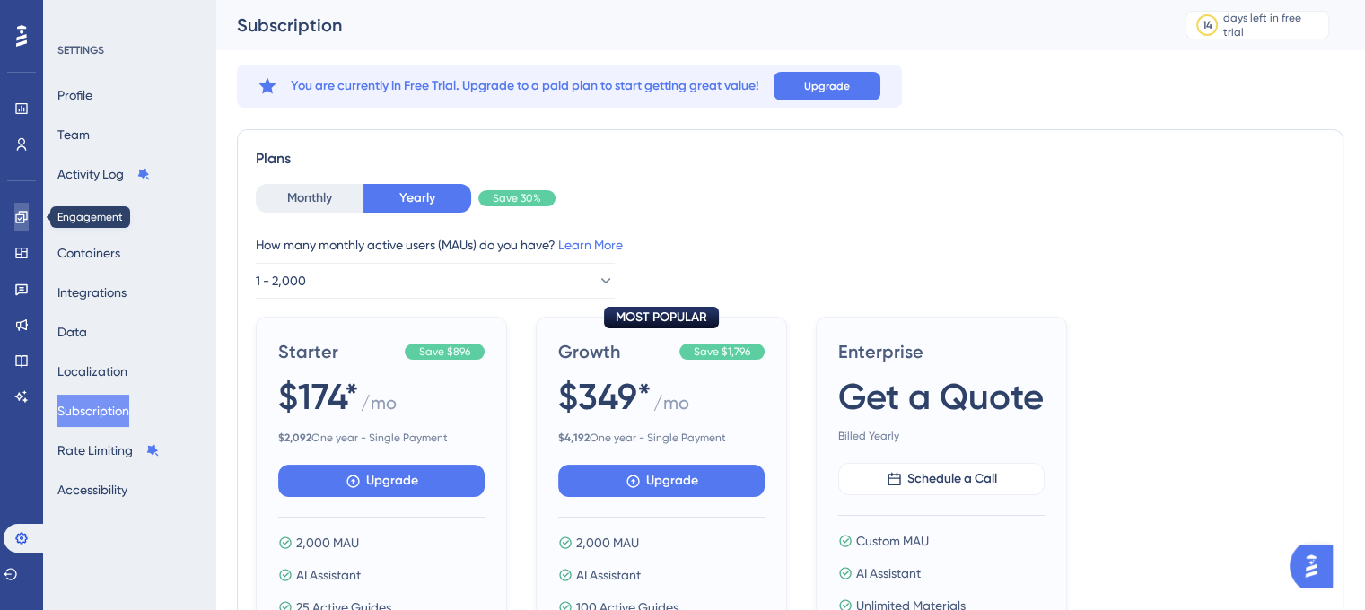
click at [24, 215] on icon at bounding box center [21, 217] width 12 height 12
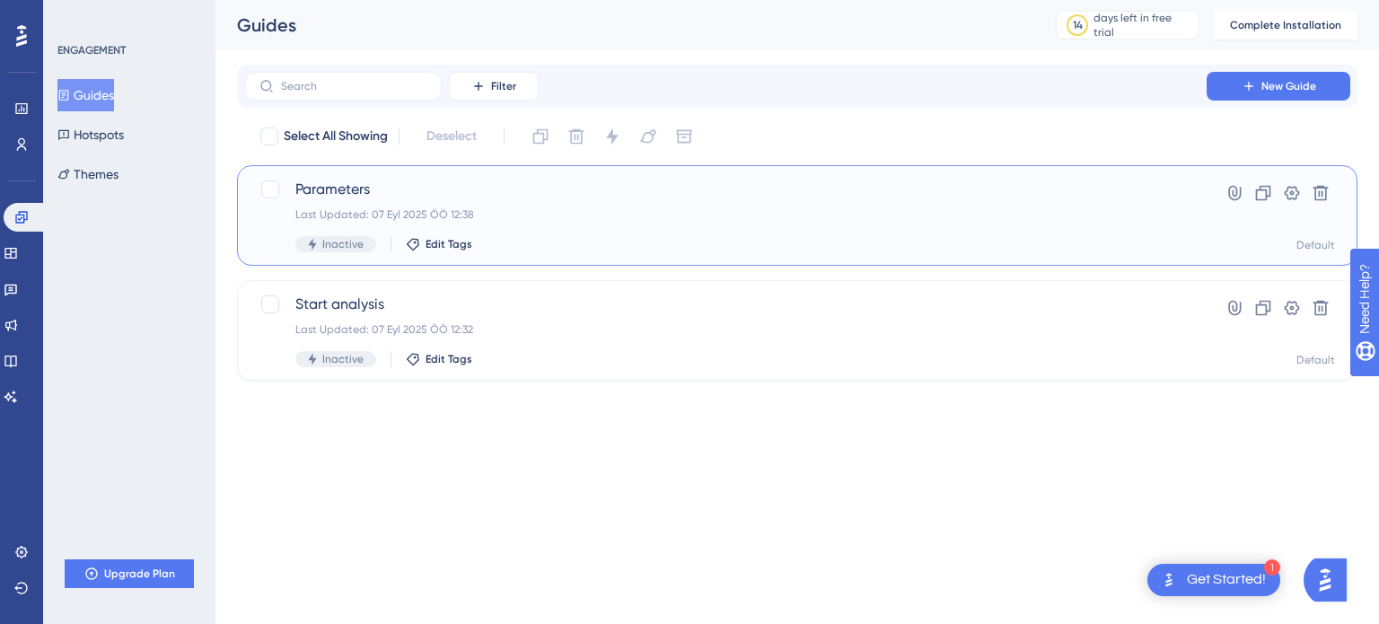
click at [322, 241] on span "Inactive" at bounding box center [342, 244] width 41 height 14
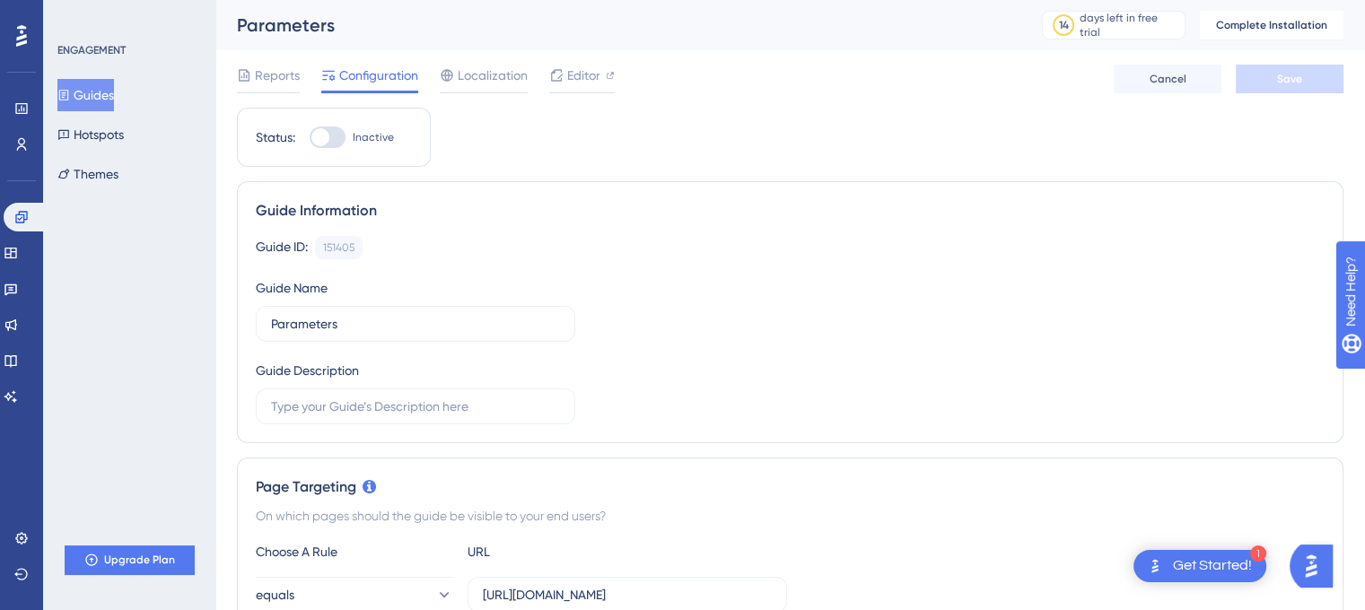
click at [307, 131] on div "Status: Inactive" at bounding box center [334, 138] width 156 height 22
click at [320, 139] on div at bounding box center [320, 137] width 18 height 18
click at [310, 138] on input "Inactive" at bounding box center [309, 137] width 1 height 1
checkbox input "false"
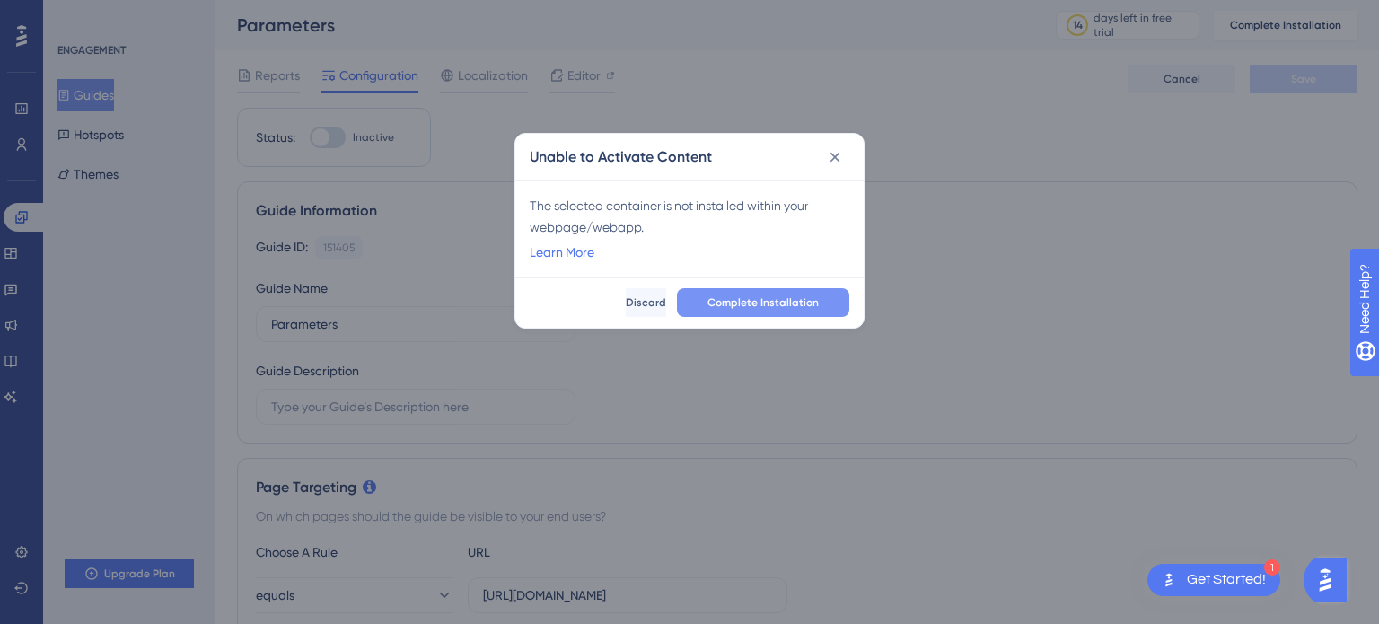
click at [759, 299] on span "Complete Installation" at bounding box center [762, 302] width 111 height 14
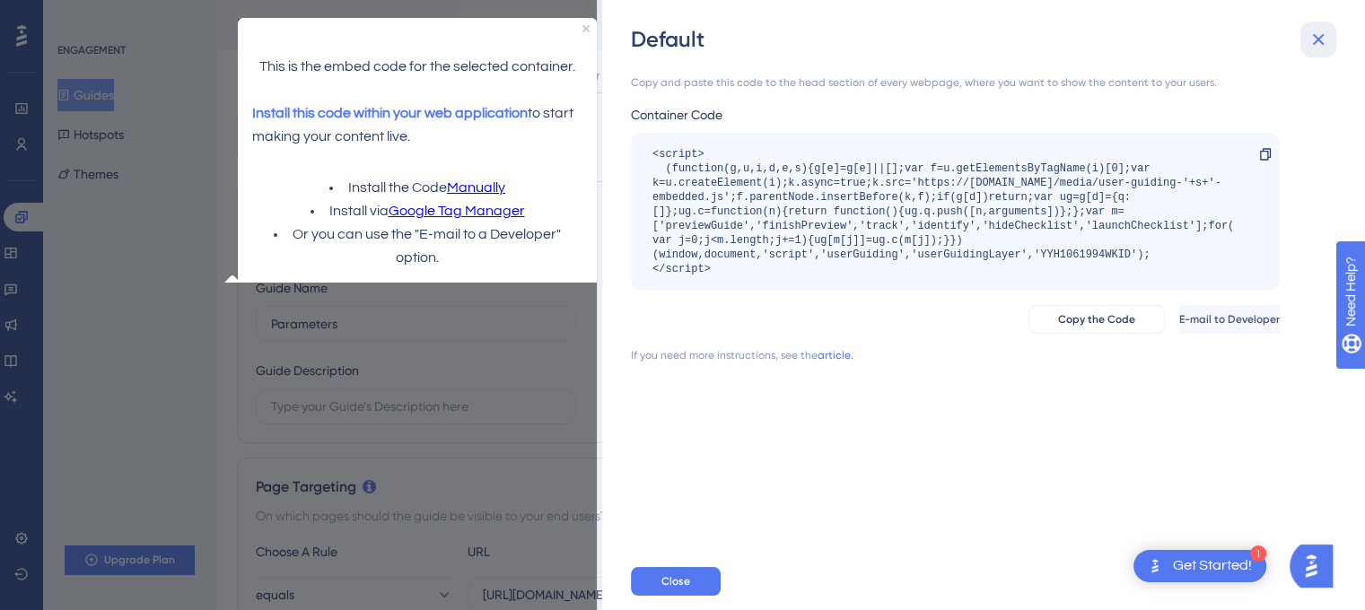
click at [1311, 46] on icon at bounding box center [1319, 40] width 22 height 22
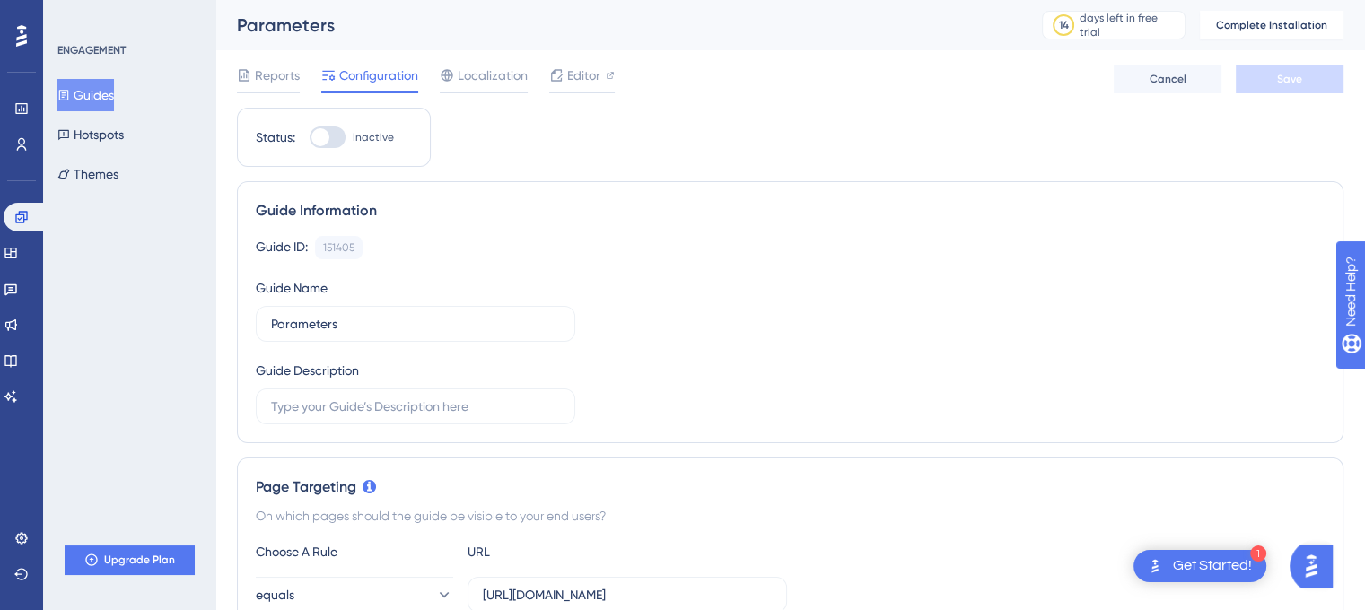
click at [1232, 564] on div "Get Started!" at bounding box center [1212, 567] width 79 height 20
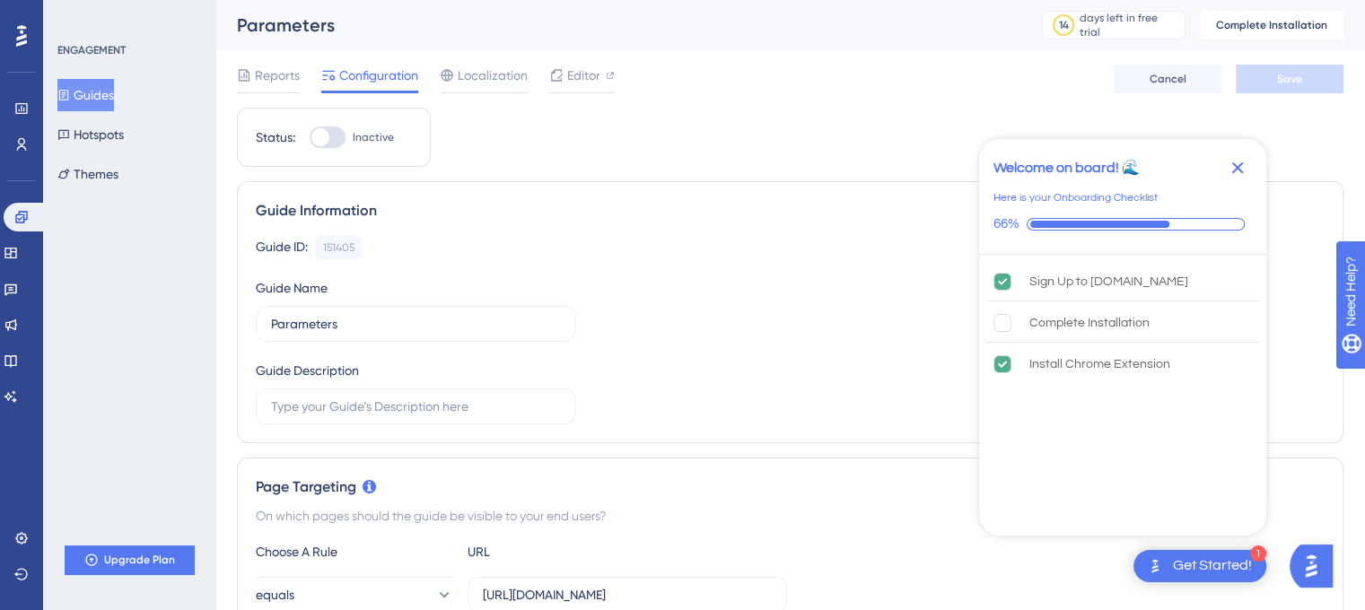
click at [1221, 566] on div "Get Started!" at bounding box center [1212, 567] width 79 height 20
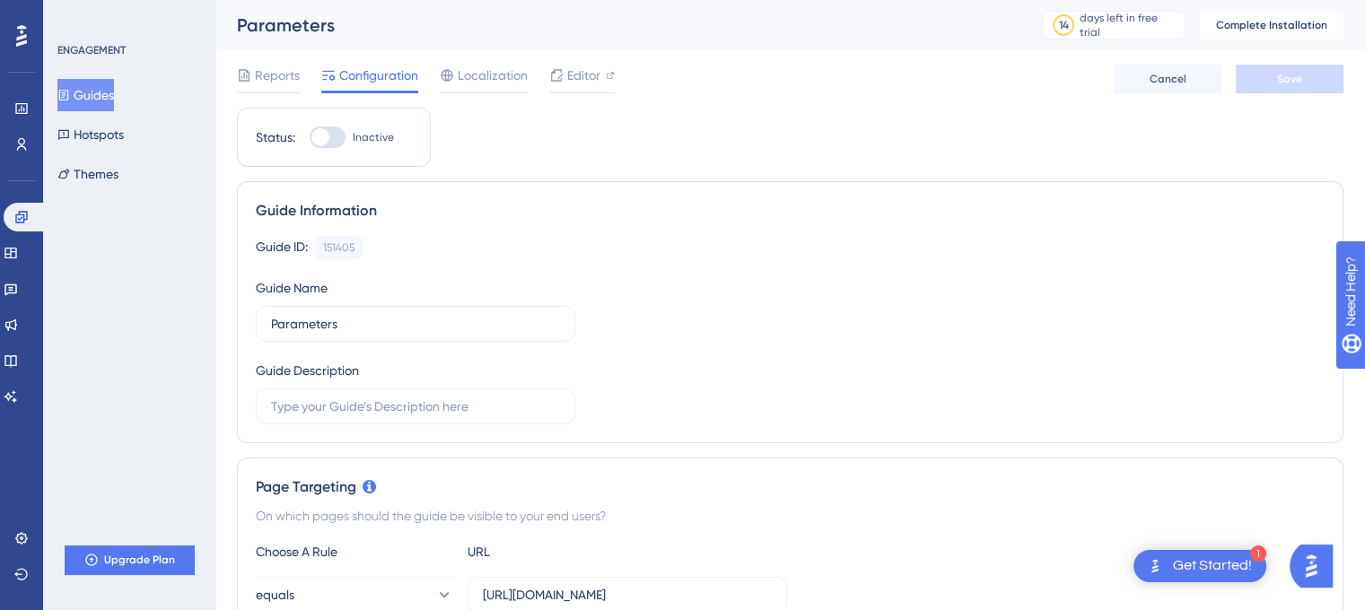
click at [1328, 570] on img "Open AI Assistant Launcher" at bounding box center [1311, 566] width 32 height 32
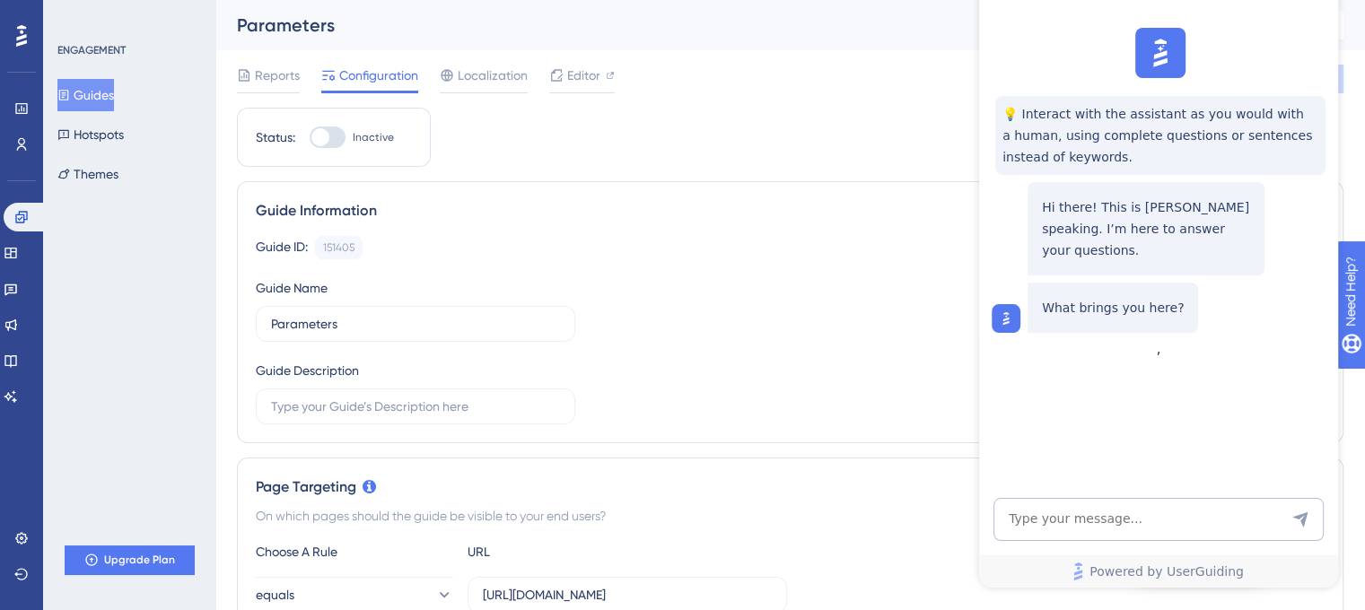
click at [997, 340] on div "💡 Interact with the assistant as you would with a human, using complete questio…" at bounding box center [1157, 181] width 359 height 320
click at [855, 379] on div "Guide ID: 151405 Copy Guide Name Parameters Guide Description" at bounding box center [790, 330] width 1069 height 189
click at [1223, 580] on span "Powered by UserGuiding" at bounding box center [1167, 572] width 154 height 22
click at [926, 256] on div "Guide ID: 151405 Copy" at bounding box center [790, 247] width 1069 height 23
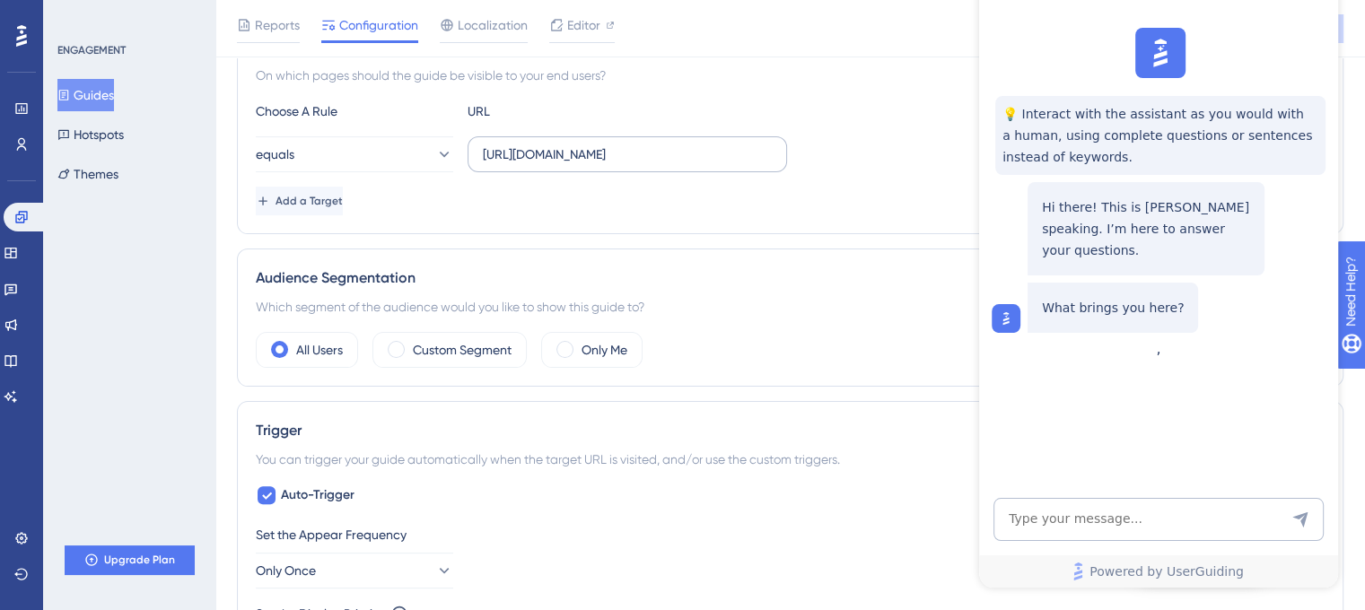
scroll to position [449, 0]
drag, startPoint x: 528, startPoint y: 152, endPoint x: 636, endPoint y: 145, distance: 107.9
click at [636, 145] on input "https://cmquality.vercel.app/" at bounding box center [627, 154] width 289 height 20
drag, startPoint x: 654, startPoint y: 150, endPoint x: 452, endPoint y: 151, distance: 202.9
click at [452, 151] on div "equals https://cmquality.vercel.app/" at bounding box center [521, 154] width 531 height 36
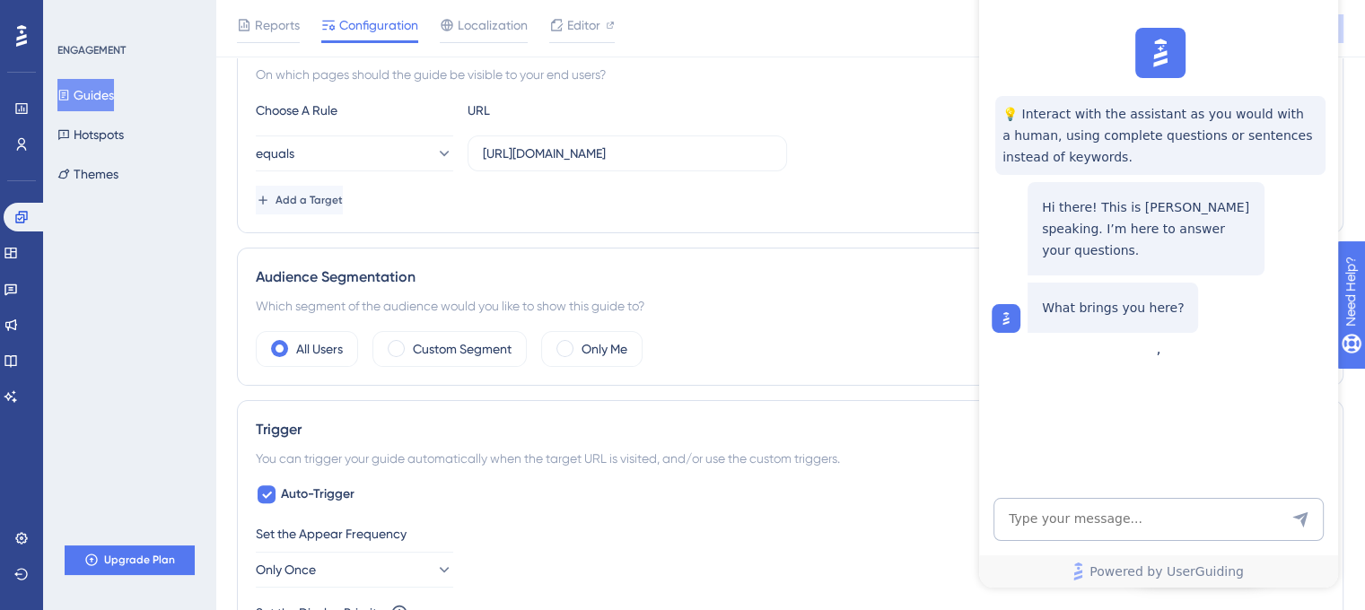
click at [625, 224] on div "Page Targeting On which pages should the guide be visible to your end users? Ch…" at bounding box center [790, 124] width 1107 height 217
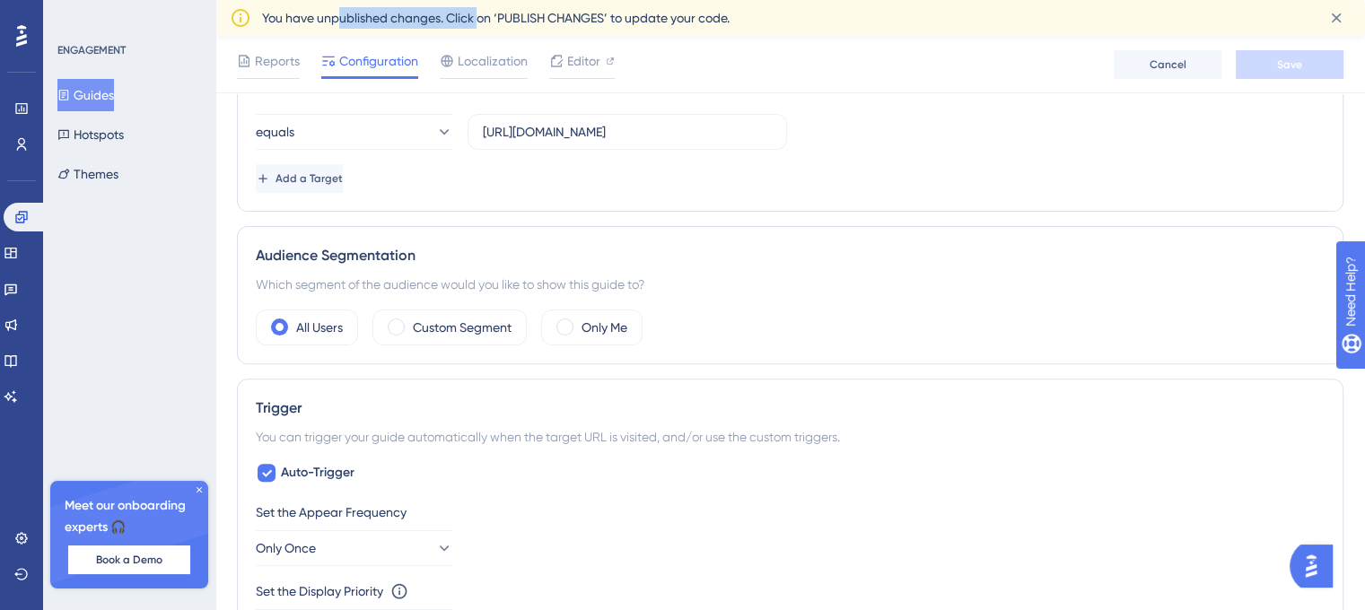
drag, startPoint x: 379, startPoint y: 21, endPoint x: 479, endPoint y: 21, distance: 100.5
click at [479, 21] on span "You have unpublished changes. Click on ‘PUBLISH CHANGES’ to update your code." at bounding box center [496, 18] width 468 height 22
click at [712, 20] on span "You have unpublished changes. Click on ‘PUBLISH CHANGES’ to update your code." at bounding box center [496, 18] width 468 height 22
click at [739, 17] on div "You have unpublished changes. Click on ‘PUBLISH CHANGES’ to update your code." at bounding box center [786, 18] width 1049 height 22
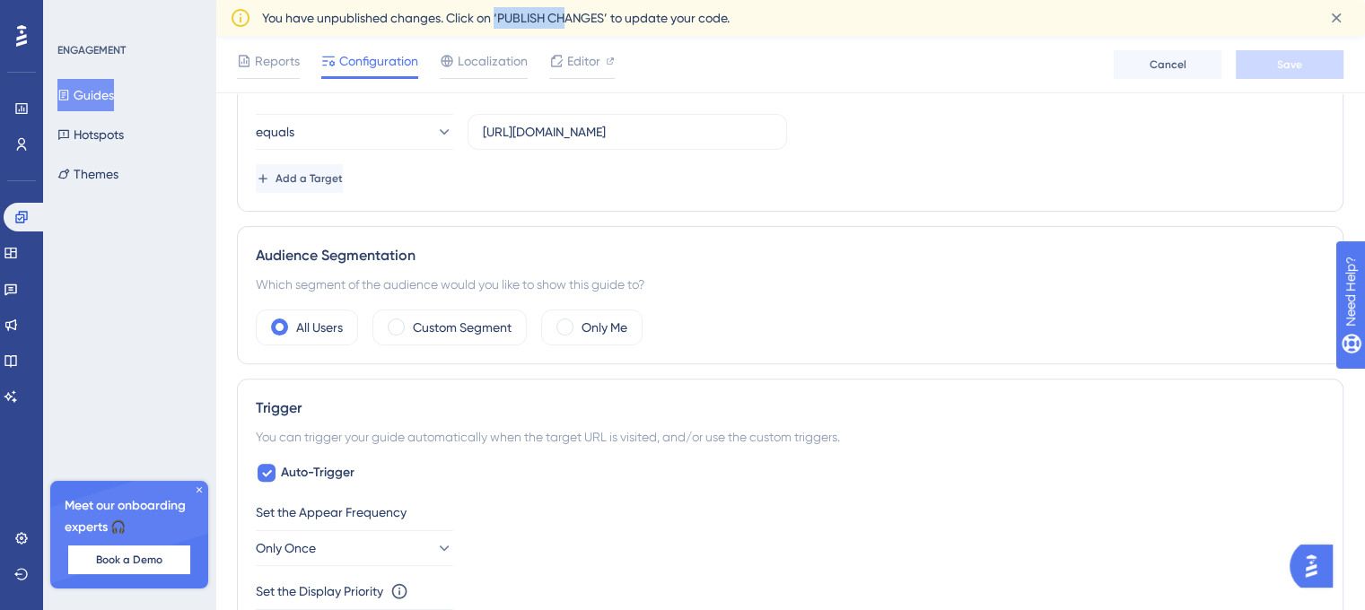
drag, startPoint x: 496, startPoint y: 14, endPoint x: 566, endPoint y: 12, distance: 71.0
click at [566, 12] on span "You have unpublished changes. Click on ‘PUBLISH CHANGES’ to update your code." at bounding box center [496, 18] width 468 height 22
drag, startPoint x: 609, startPoint y: 10, endPoint x: 502, endPoint y: 10, distance: 106.8
click at [502, 10] on span "You have unpublished changes. Click on ‘PUBLISH CHANGES’ to update your code." at bounding box center [496, 18] width 468 height 22
click at [820, 74] on div "Reports Configuration Localization Editor Cancel Save" at bounding box center [790, 64] width 1150 height 57
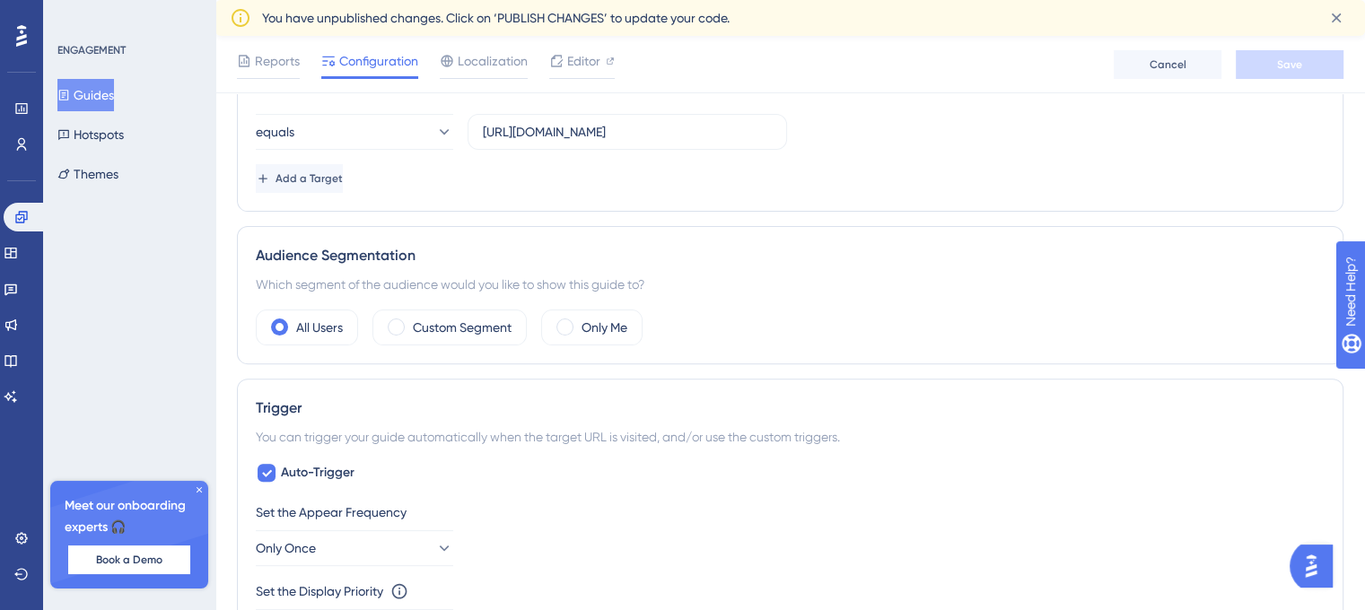
click at [890, 89] on div "Reports Configuration Localization Editor Cancel Save" at bounding box center [790, 64] width 1150 height 57
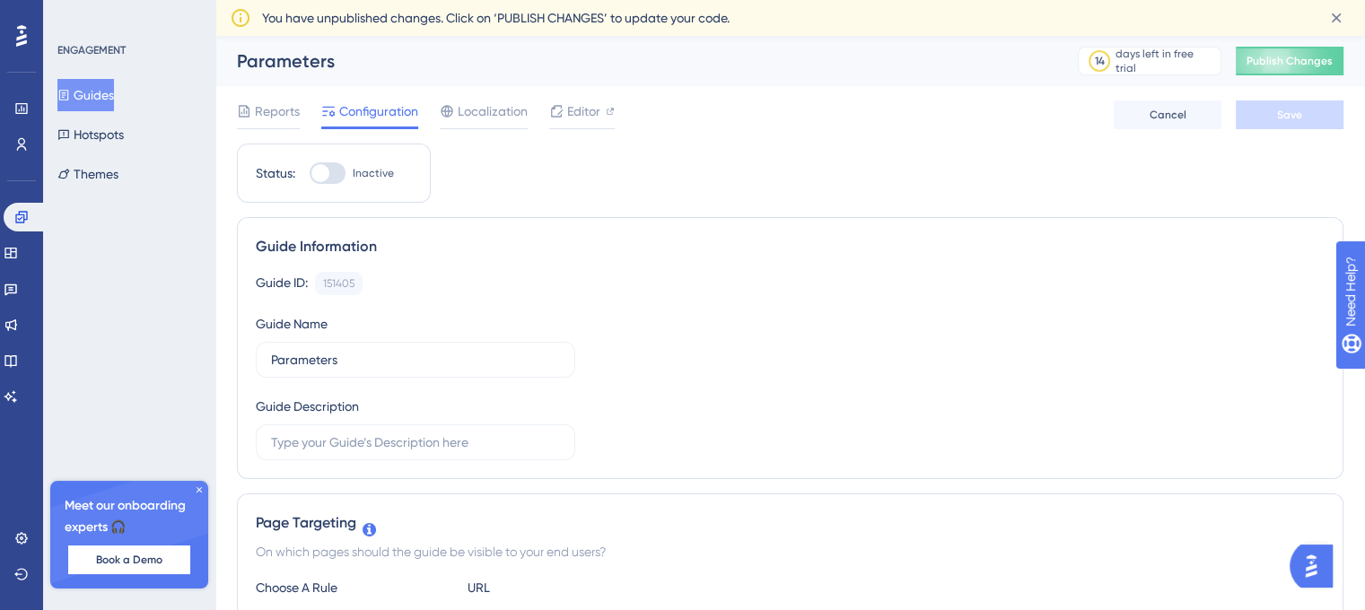
click at [345, 175] on div at bounding box center [328, 173] width 36 height 22
click at [310, 174] on input "Inactive" at bounding box center [309, 173] width 1 height 1
checkbox input "true"
click at [1270, 121] on button "Save" at bounding box center [1290, 115] width 108 height 29
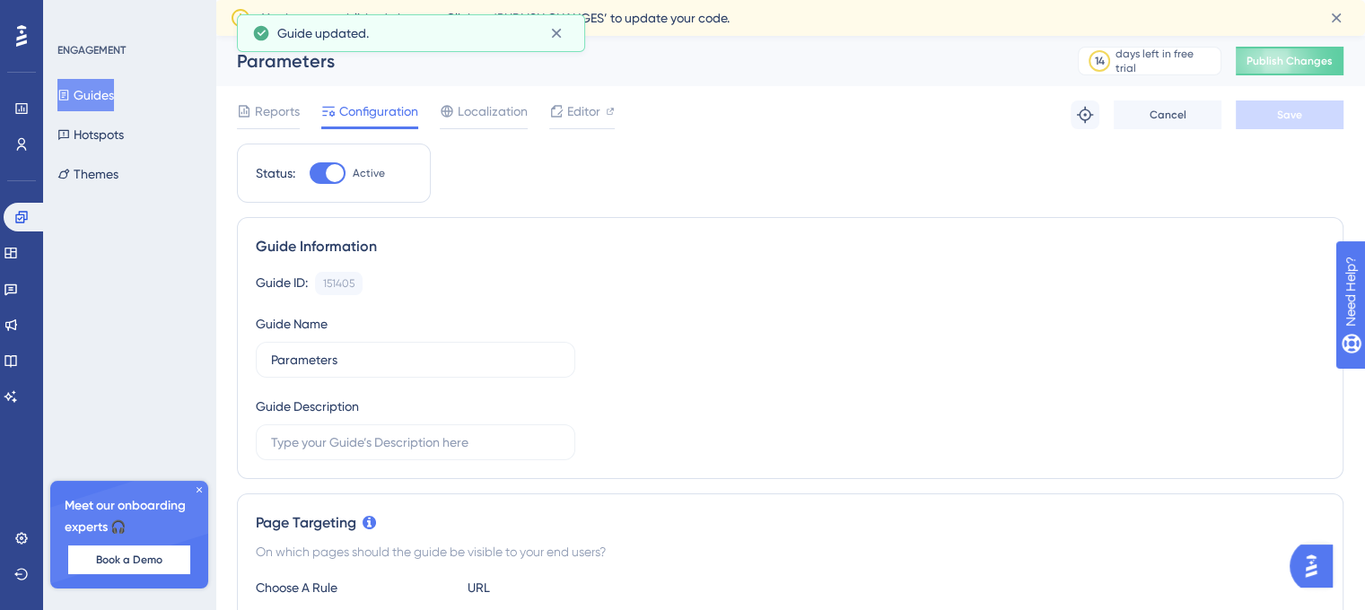
click at [844, 105] on div "Reports Configuration Localization Editor Troubleshoot Cancel Save" at bounding box center [790, 114] width 1107 height 57
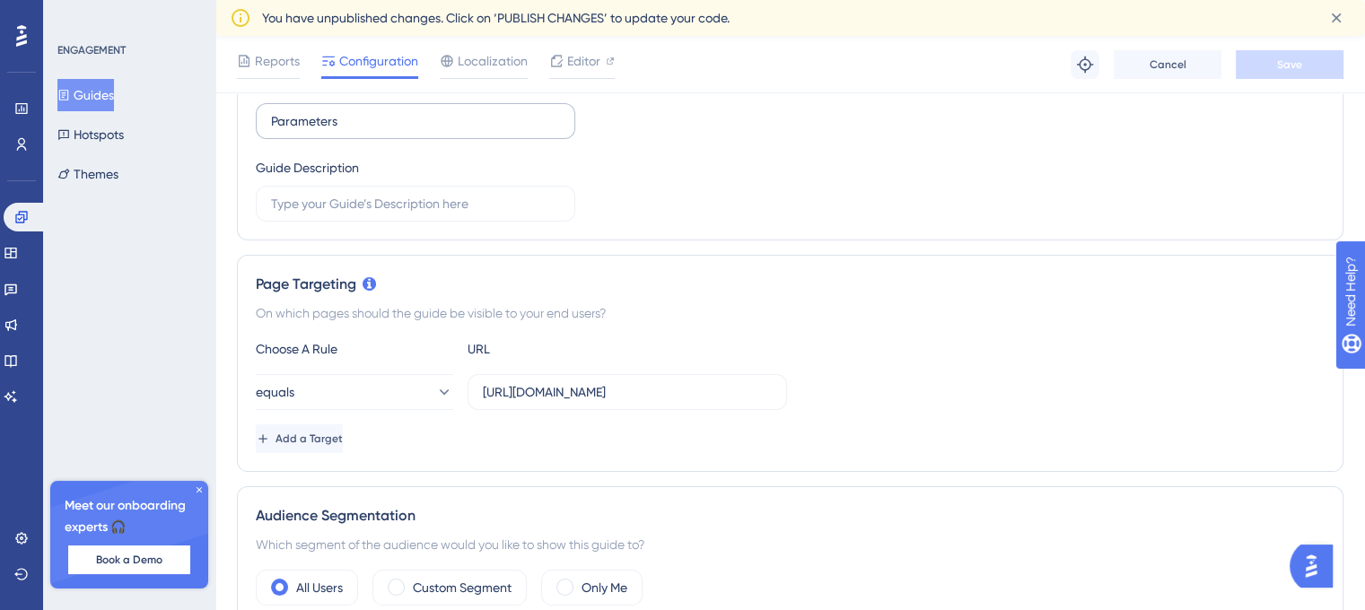
scroll to position [90, 0]
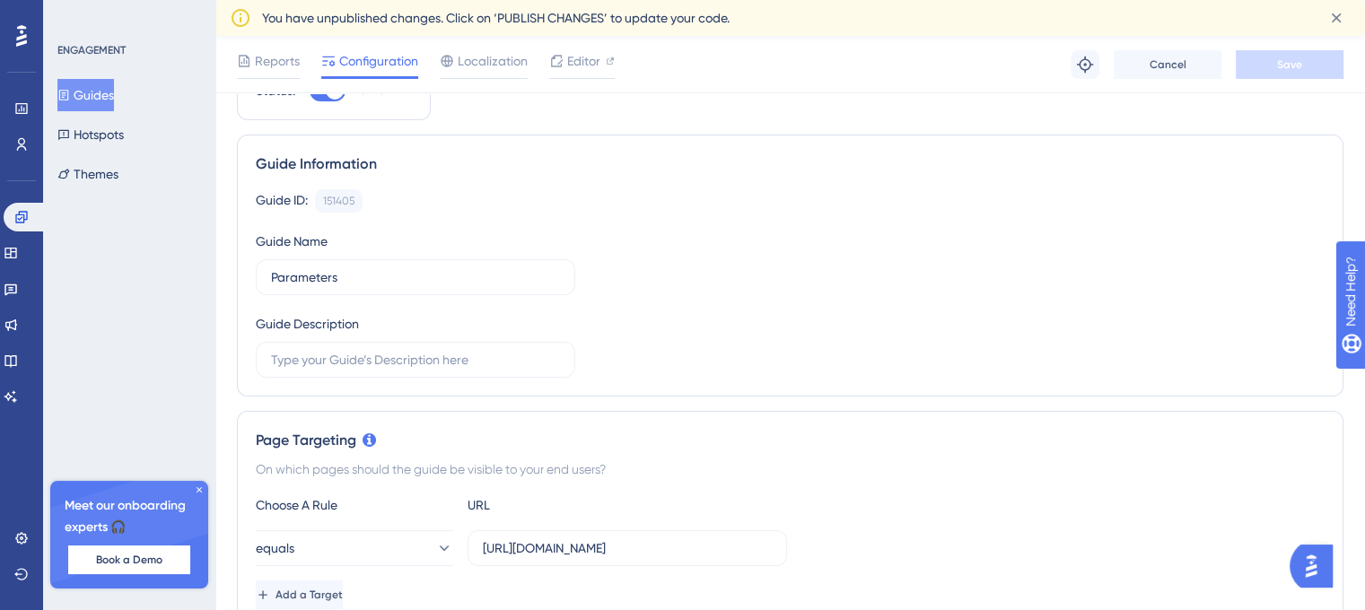
click at [104, 99] on button "Guides" at bounding box center [85, 95] width 57 height 32
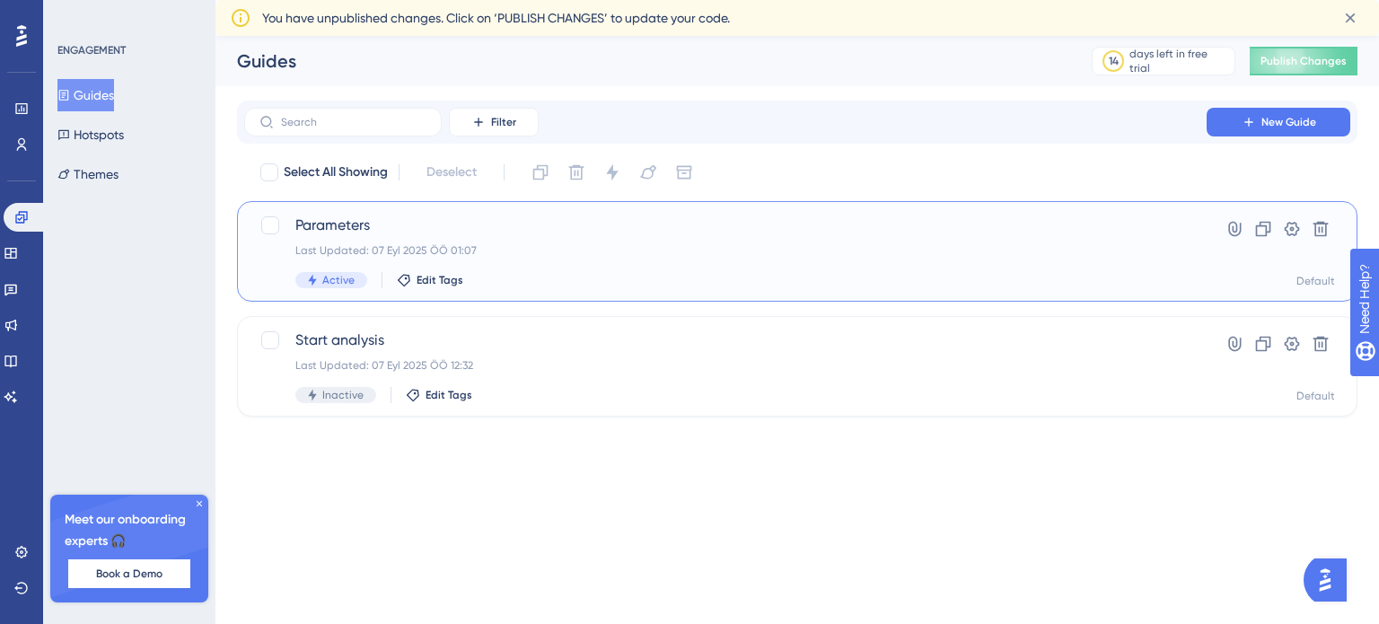
click at [621, 239] on div "Parameters Last Updated: 07 Eyl 2025 ÖÖ 01:07 Active Edit Tags" at bounding box center [725, 252] width 860 height 74
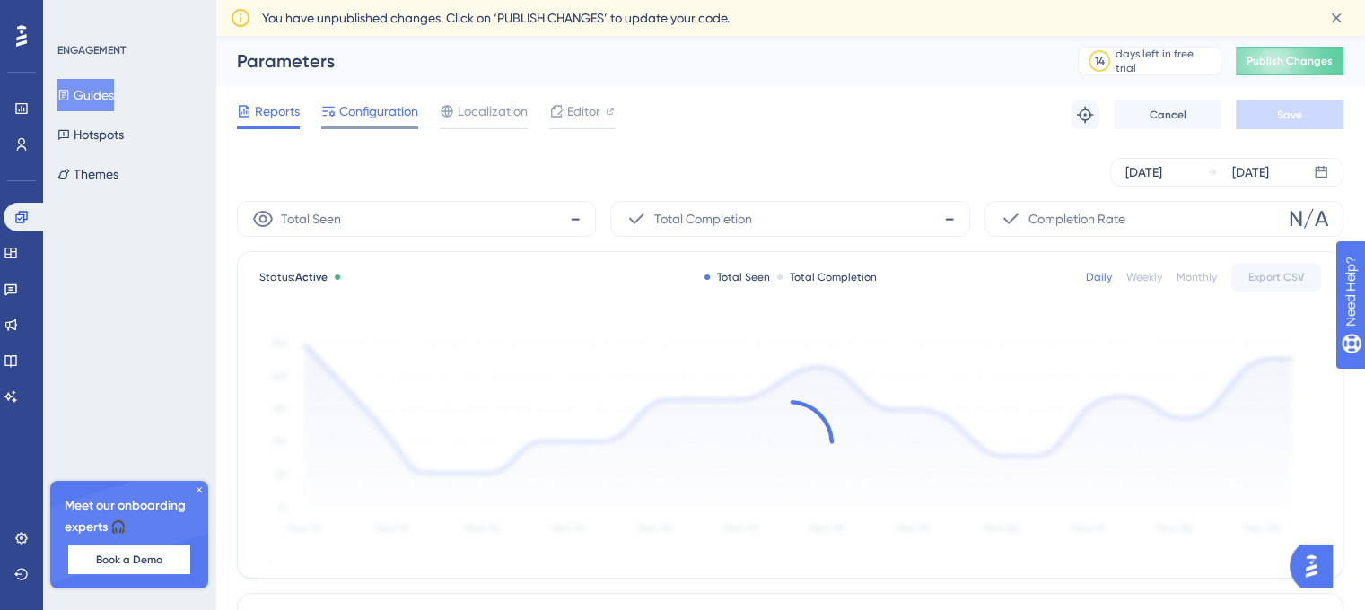
click at [384, 114] on span "Configuration" at bounding box center [378, 112] width 79 height 22
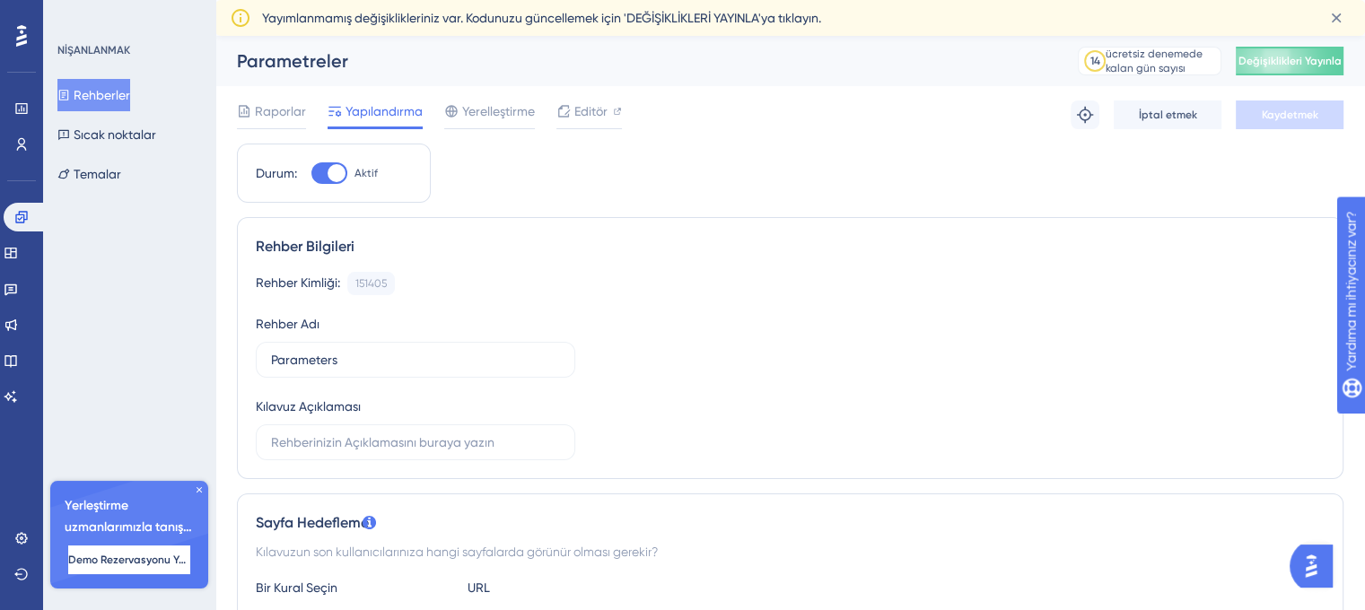
click at [690, 256] on div "Rehber Bilgileri" at bounding box center [790, 247] width 1069 height 22
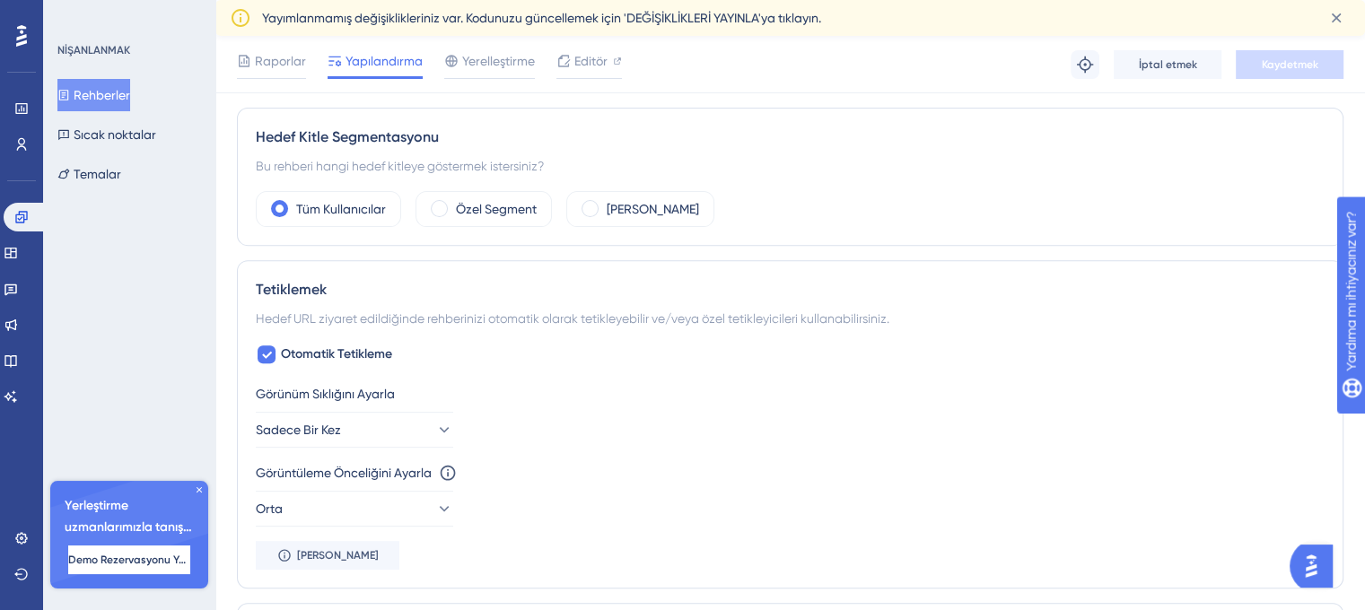
scroll to position [628, 0]
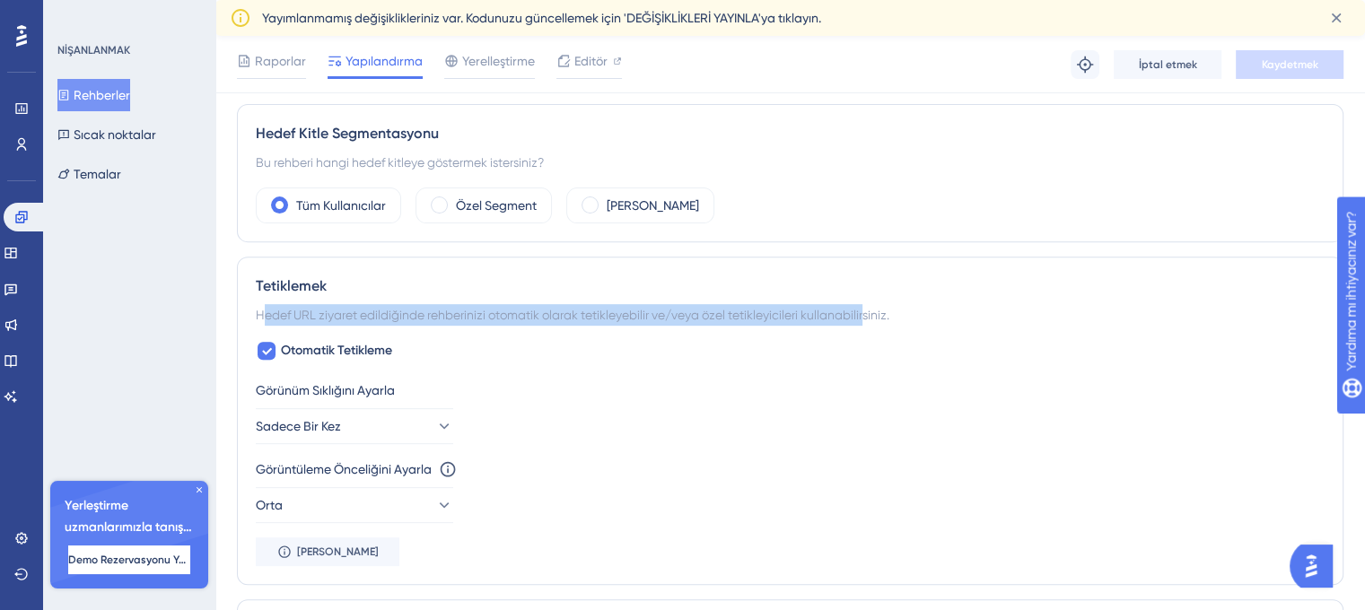
drag, startPoint x: 264, startPoint y: 308, endPoint x: 864, endPoint y: 308, distance: 599.7
click at [864, 308] on font "Hedef URL ziyaret edildiğinde rehberinizi otomatik olarak tetikleyebilir ve/vey…" at bounding box center [573, 315] width 634 height 14
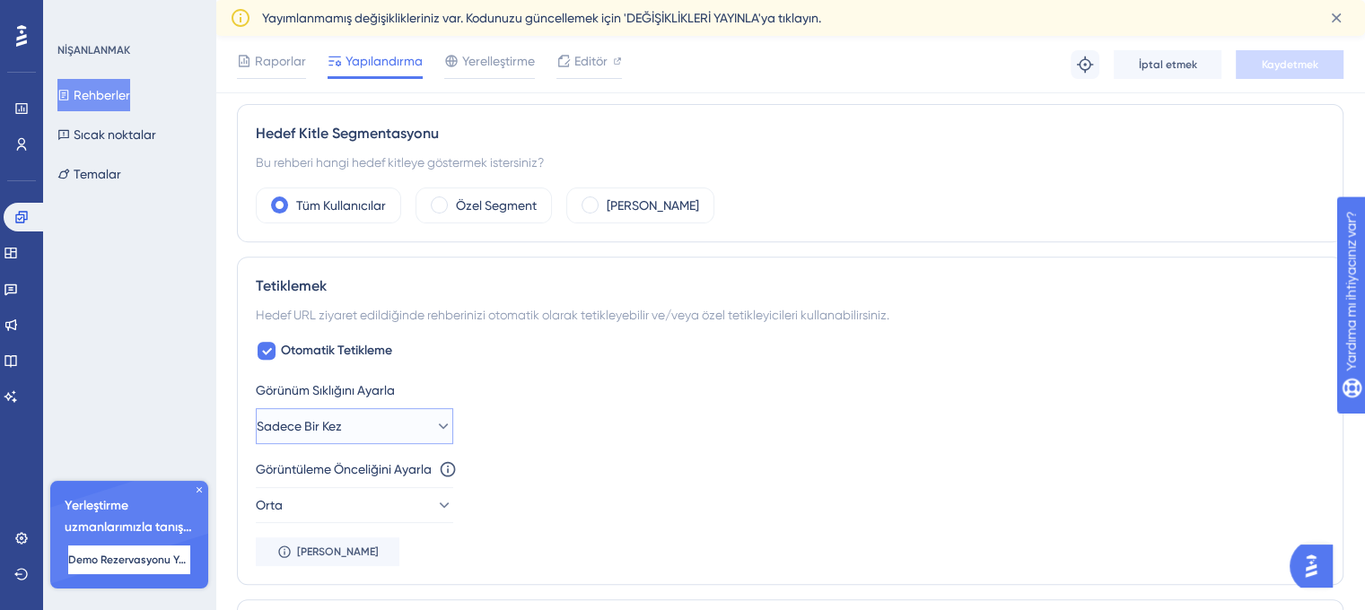
click at [407, 422] on button "Sadece Bir Kez" at bounding box center [354, 426] width 197 height 36
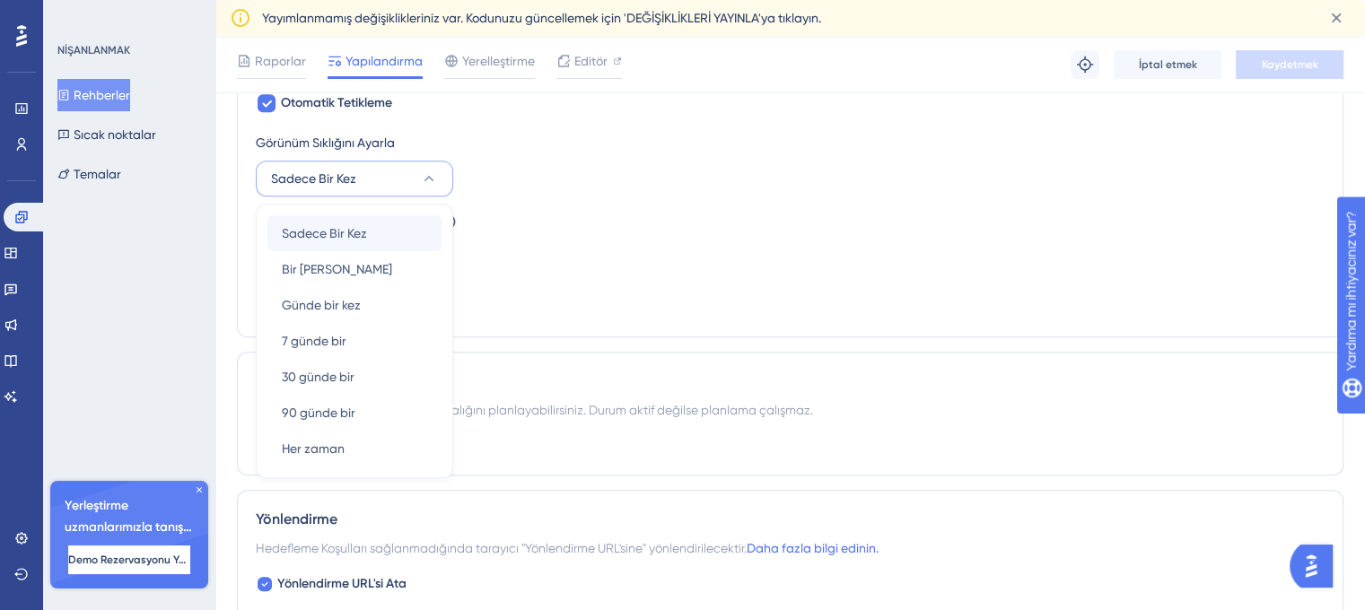
scroll to position [820, 0]
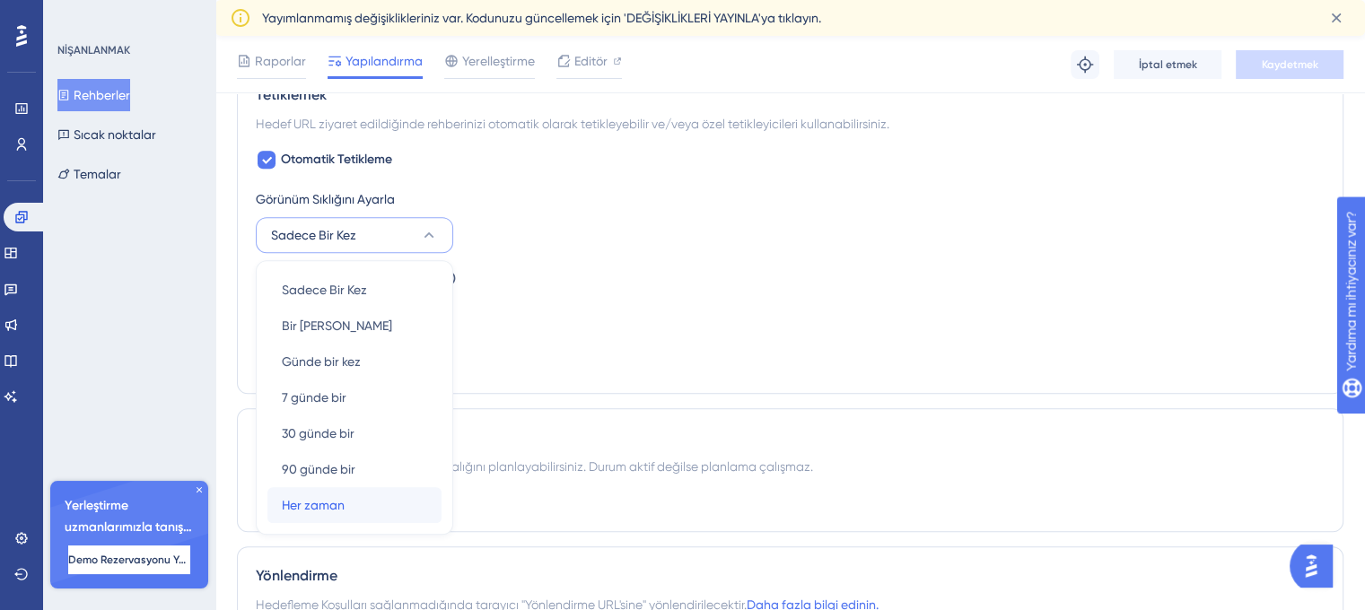
click at [390, 497] on div "Her zaman Her zaman" at bounding box center [354, 505] width 145 height 36
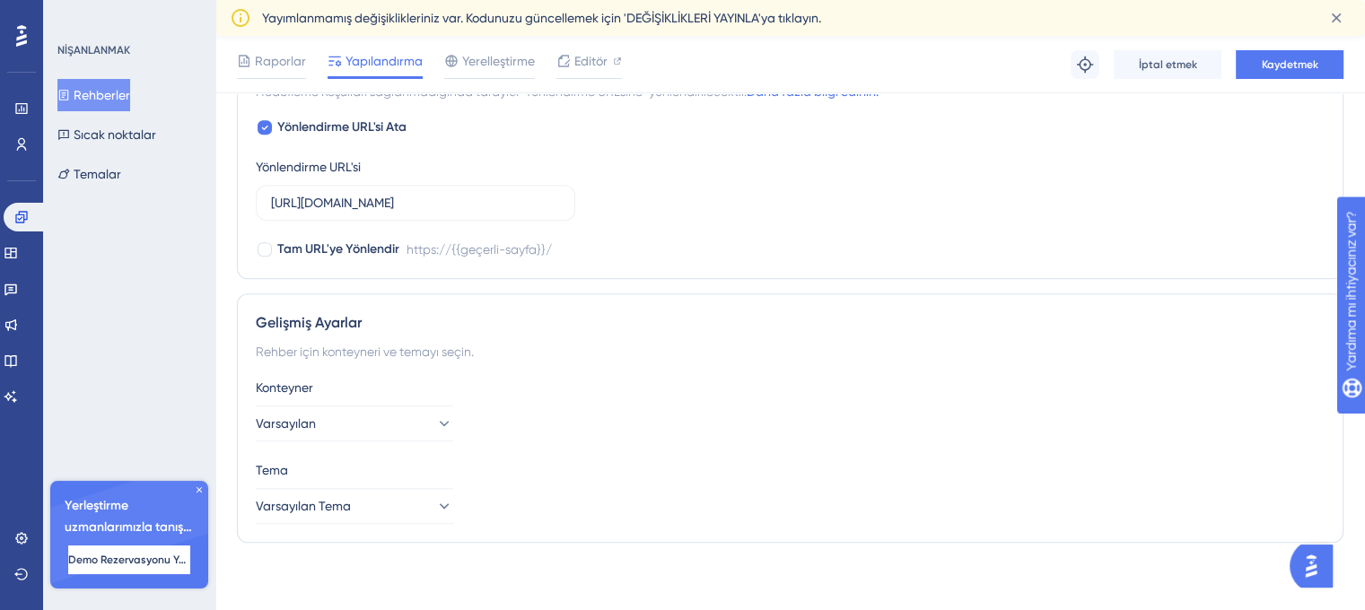
scroll to position [1521, 0]
click at [1263, 67] on font "Kaydetmek" at bounding box center [1290, 64] width 57 height 13
click at [101, 88] on font "Rehberler" at bounding box center [102, 95] width 57 height 14
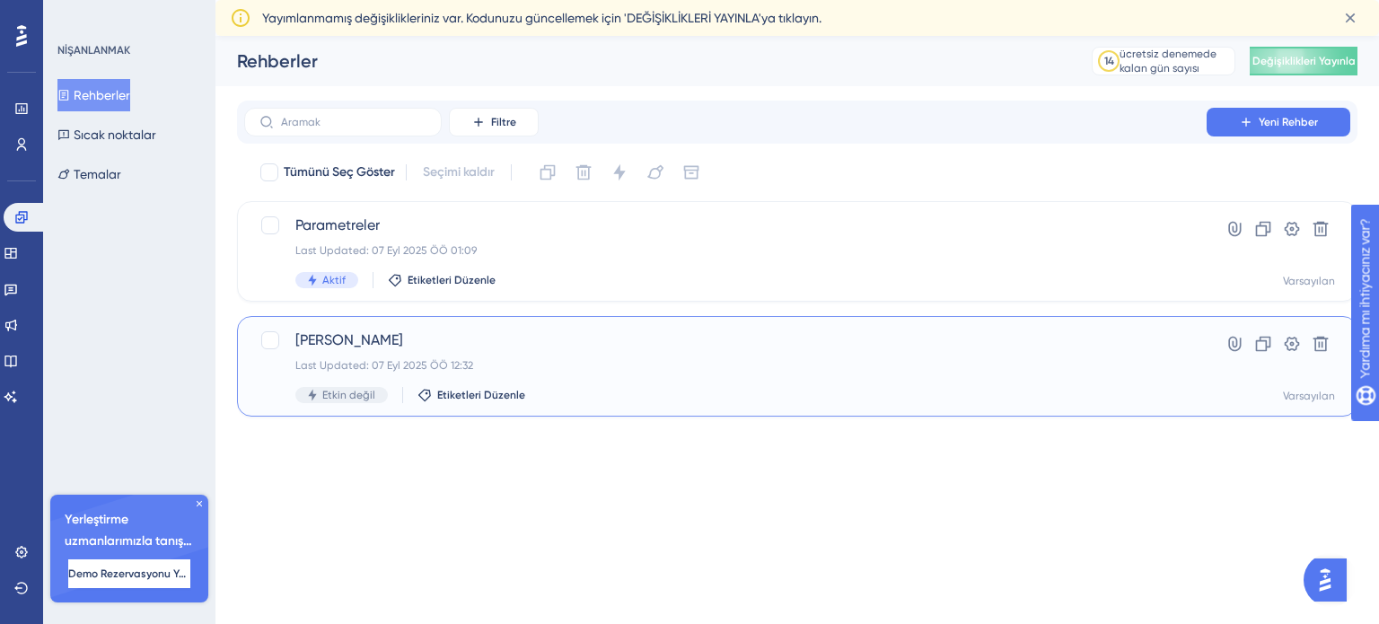
click at [422, 333] on span "[PERSON_NAME]" at bounding box center [725, 340] width 860 height 22
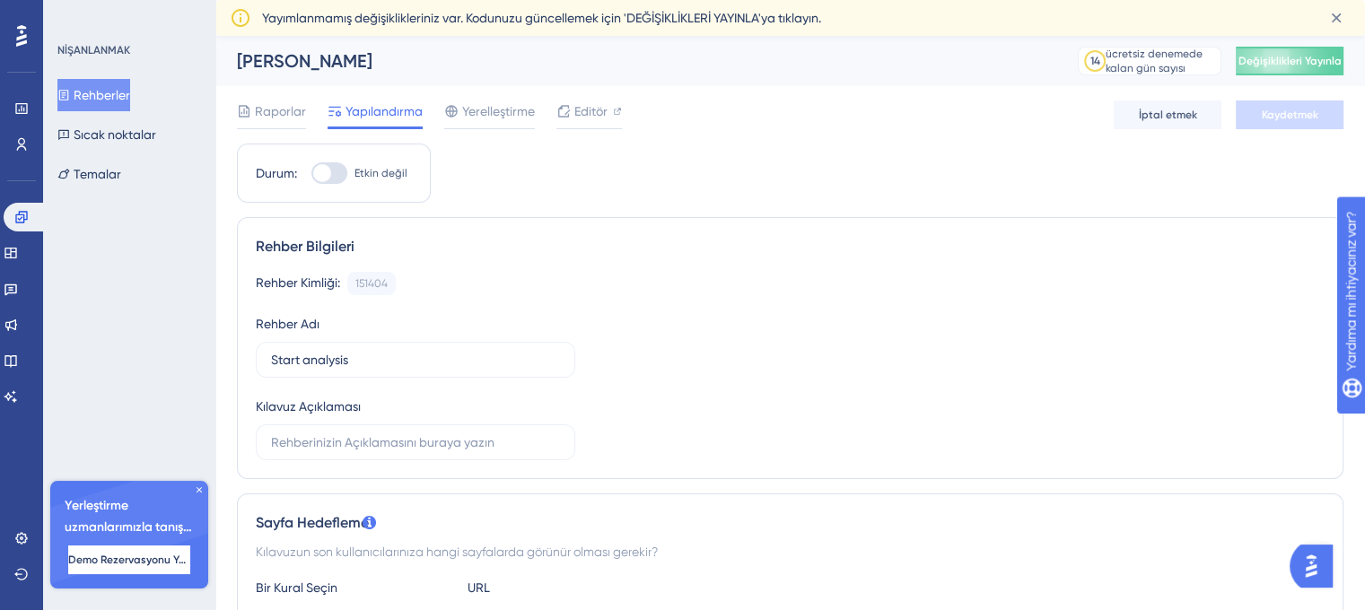
click at [335, 167] on div at bounding box center [329, 173] width 36 height 22
click at [311, 173] on input "Etkin değil" at bounding box center [311, 173] width 1 height 1
checkbox input "true"
click at [1278, 114] on font "Kaydetmek" at bounding box center [1290, 115] width 57 height 13
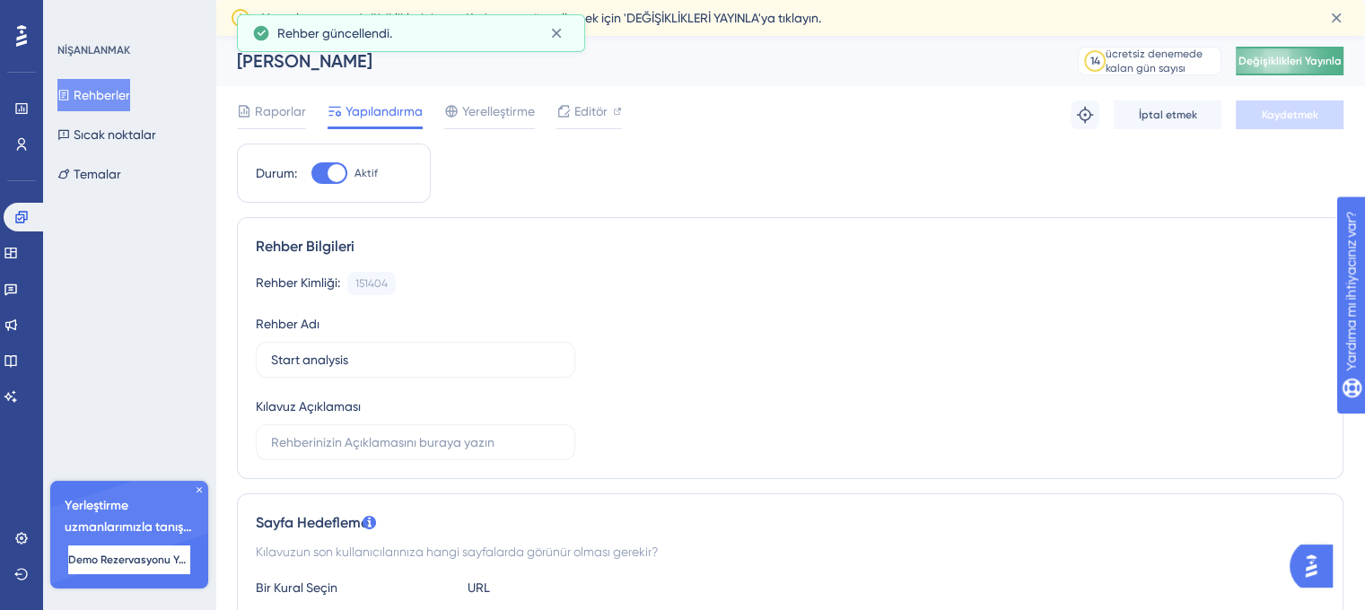
click at [1283, 67] on button "Değişiklikleri Yayınla" at bounding box center [1290, 61] width 108 height 29
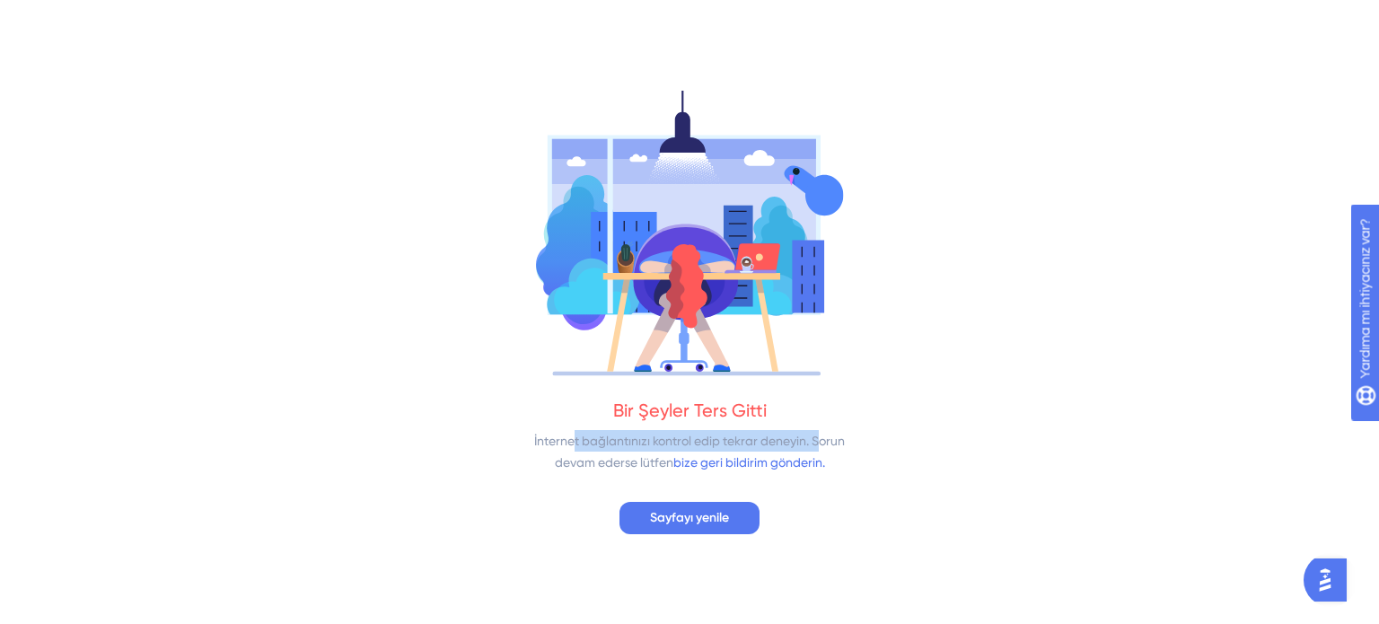
drag, startPoint x: 606, startPoint y: 408, endPoint x: 822, endPoint y: 413, distance: 216.4
click at [822, 413] on div "Bir Şeyler Ters Gitti İnternet bağlantınızı kontrol edip tekrar deneyin. Sorun …" at bounding box center [689, 435] width 314 height 75
click at [822, 416] on div "Bir Şeyler Ters Gitti İnternet bağlantınızı kontrol edip tekrar deneyin. Sorun …" at bounding box center [689, 435] width 314 height 75
drag, startPoint x: 531, startPoint y: 443, endPoint x: 609, endPoint y: 445, distance: 77.2
click at [609, 445] on div "İnternet bağlantınızı kontrol edip tekrar deneyin. Sorun devam ederse lütfen bi…" at bounding box center [689, 451] width 314 height 43
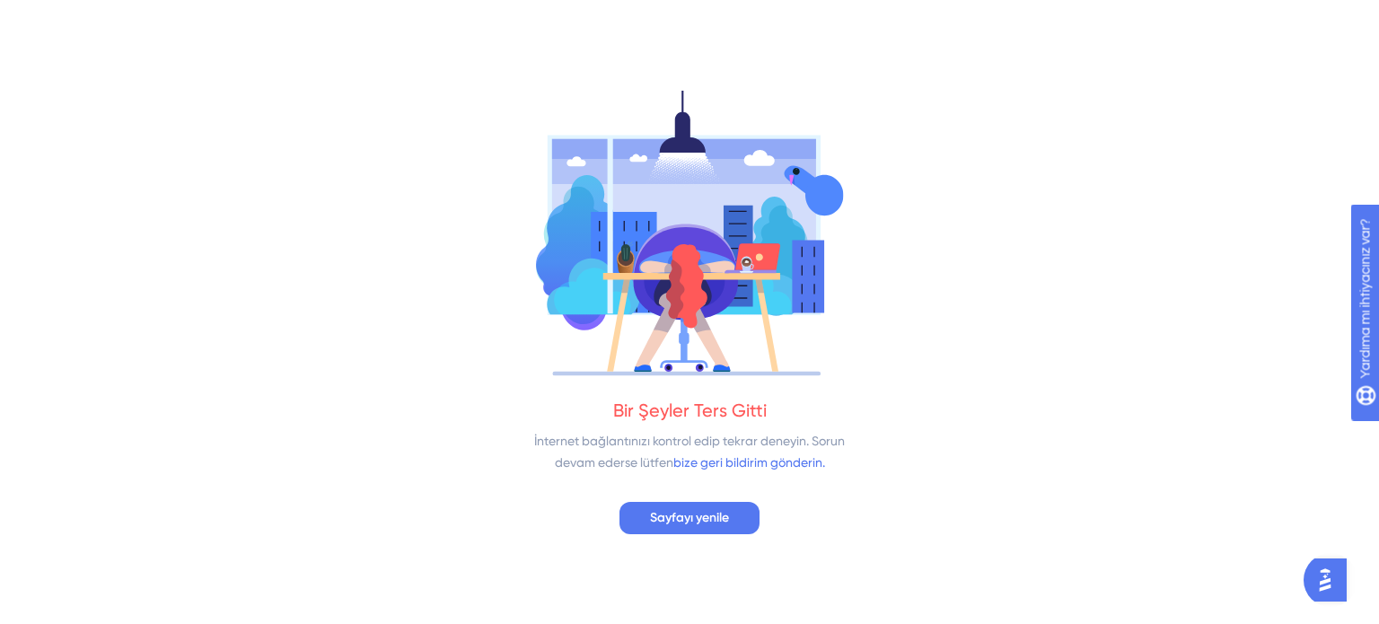
click at [607, 467] on font "İnternet bağlantınızı kontrol edip tekrar deneyin. Sorun devam ederse lütfen" at bounding box center [689, 452] width 311 height 36
click at [699, 513] on font "Sayfayı yenile" at bounding box center [689, 517] width 79 height 15
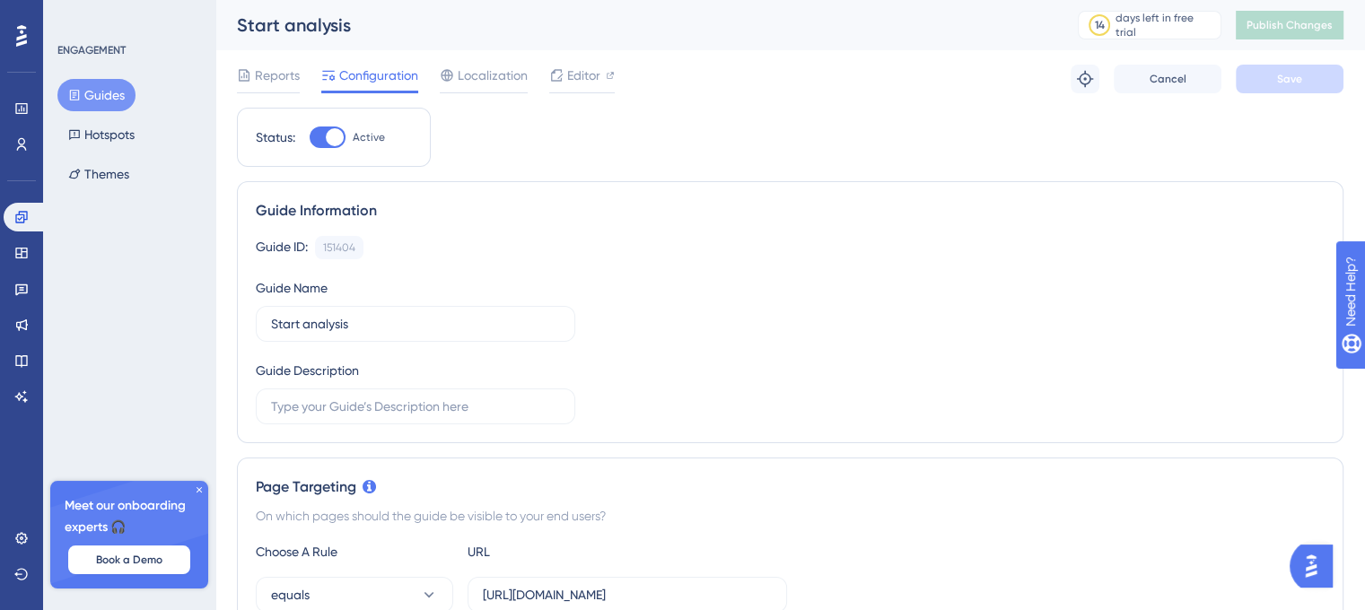
click at [197, 490] on icon at bounding box center [199, 490] width 11 height 11
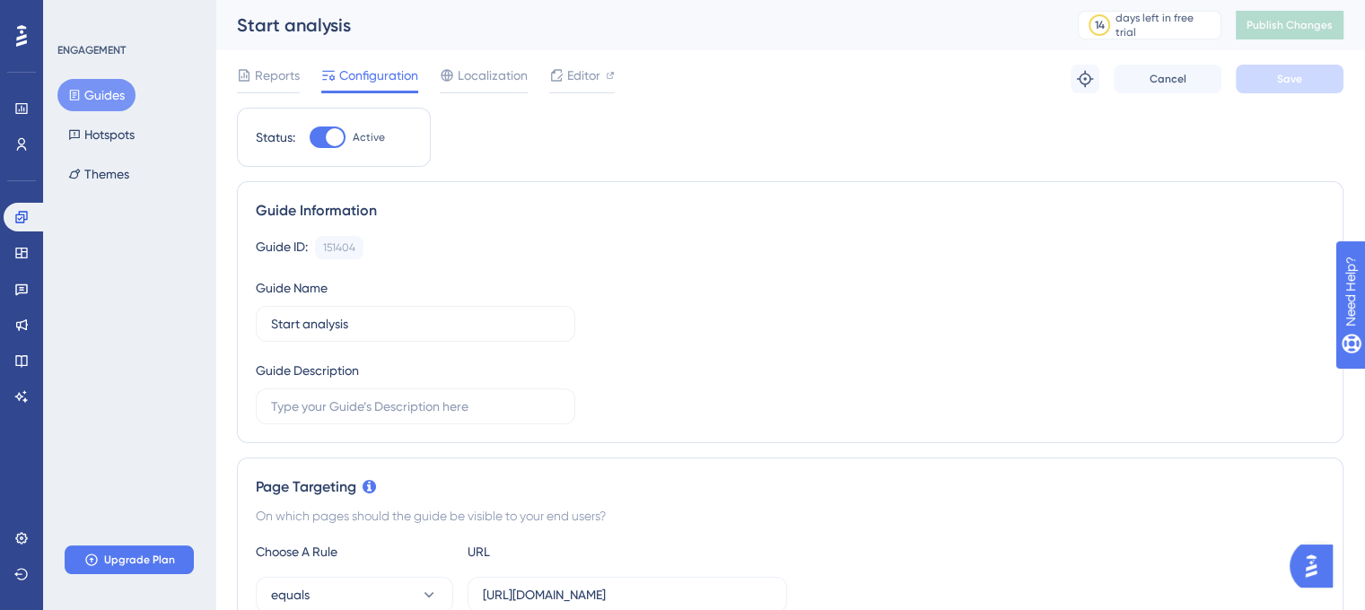
click at [195, 347] on div "ENGAGEMENT Guides Hotspots Themes Upgrade Plan" at bounding box center [129, 305] width 172 height 610
click at [115, 101] on button "Guides" at bounding box center [96, 95] width 78 height 32
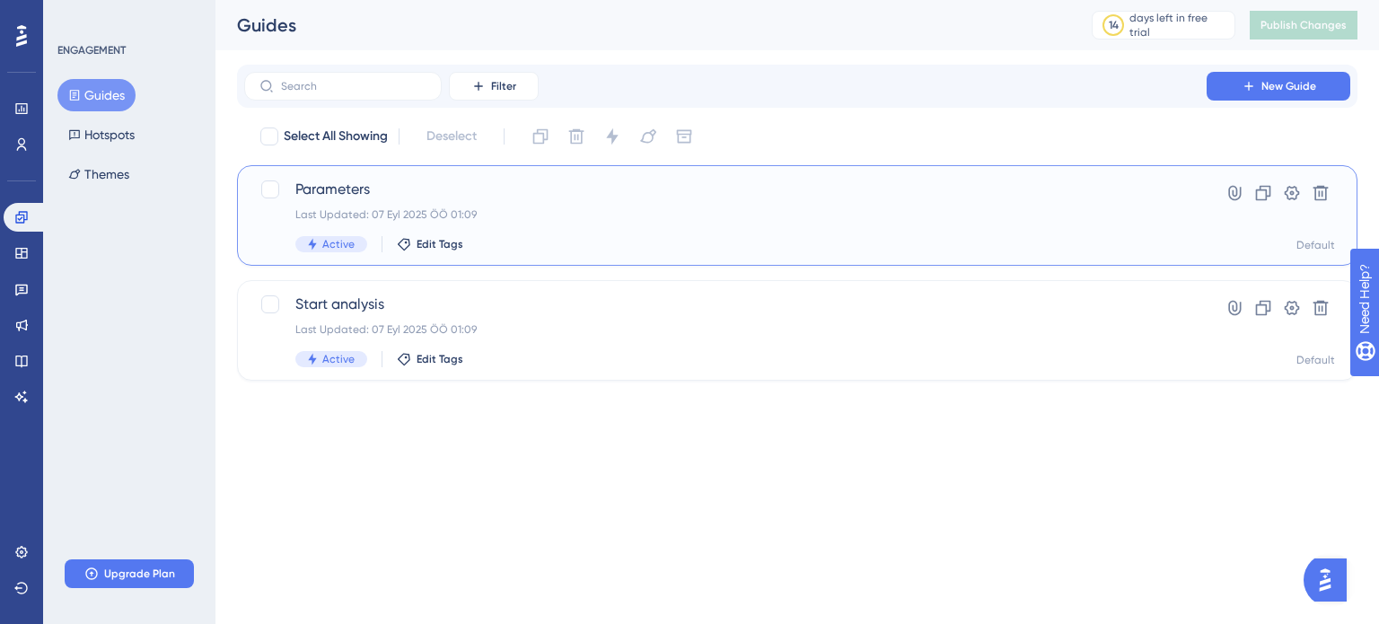
click at [584, 199] on span "Parameters" at bounding box center [725, 190] width 860 height 22
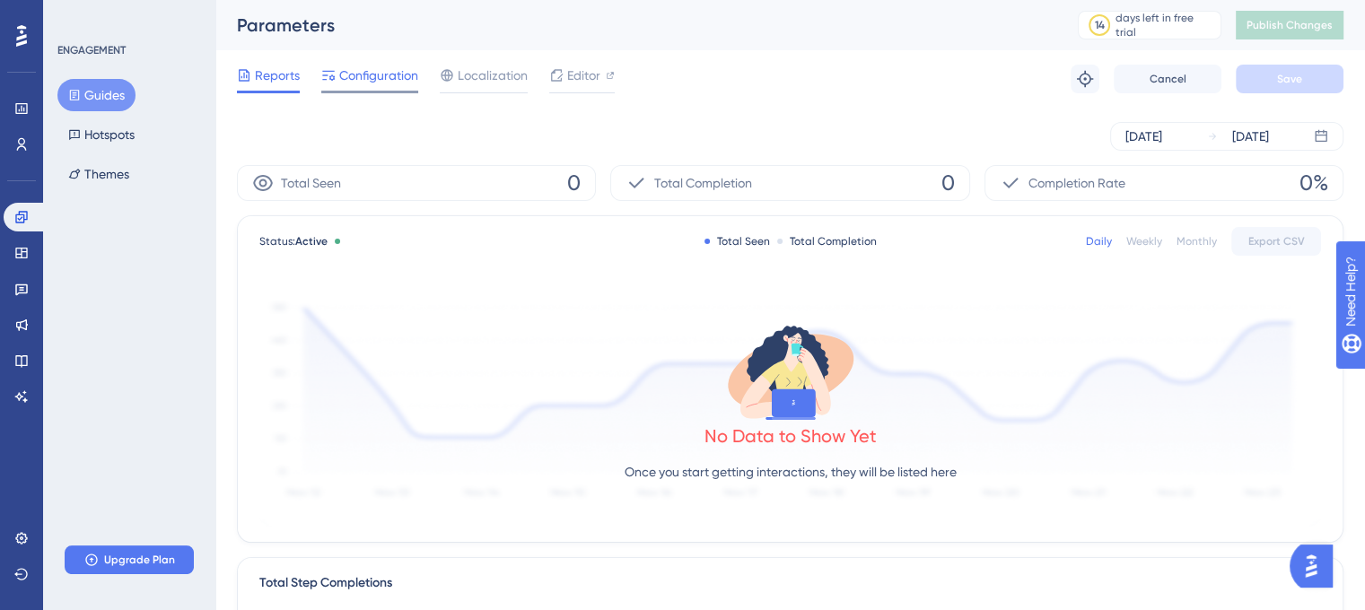
click at [375, 68] on span "Configuration" at bounding box center [378, 76] width 79 height 22
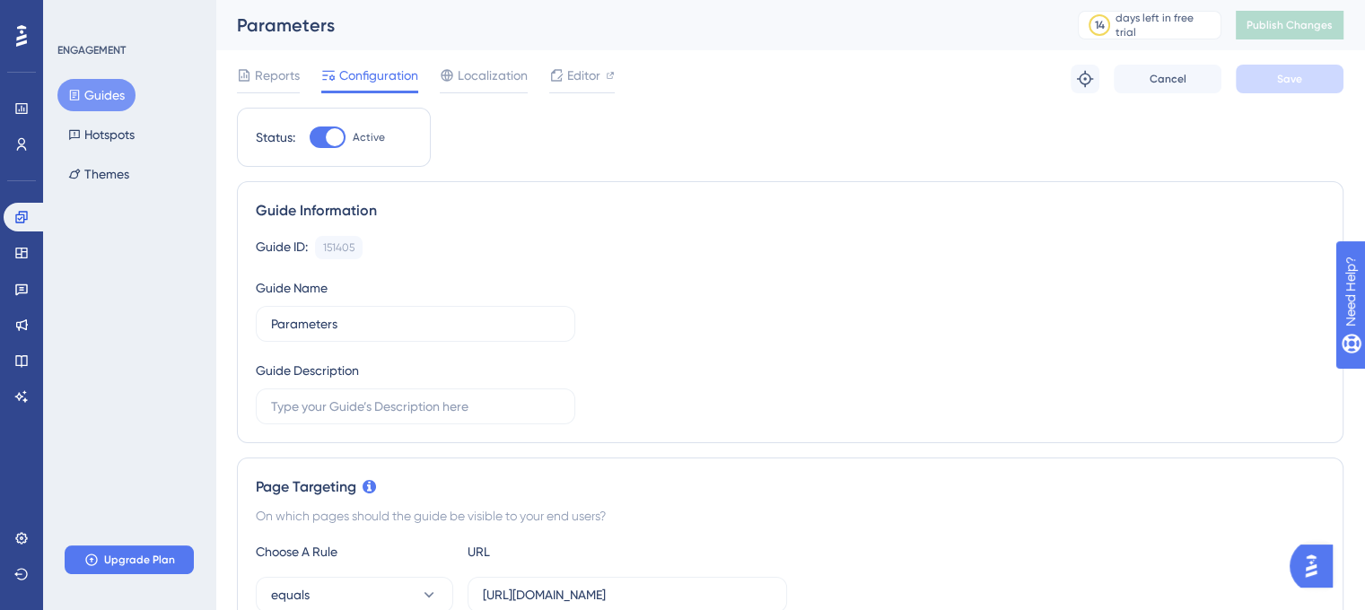
click at [115, 96] on button "Guides" at bounding box center [96, 95] width 78 height 32
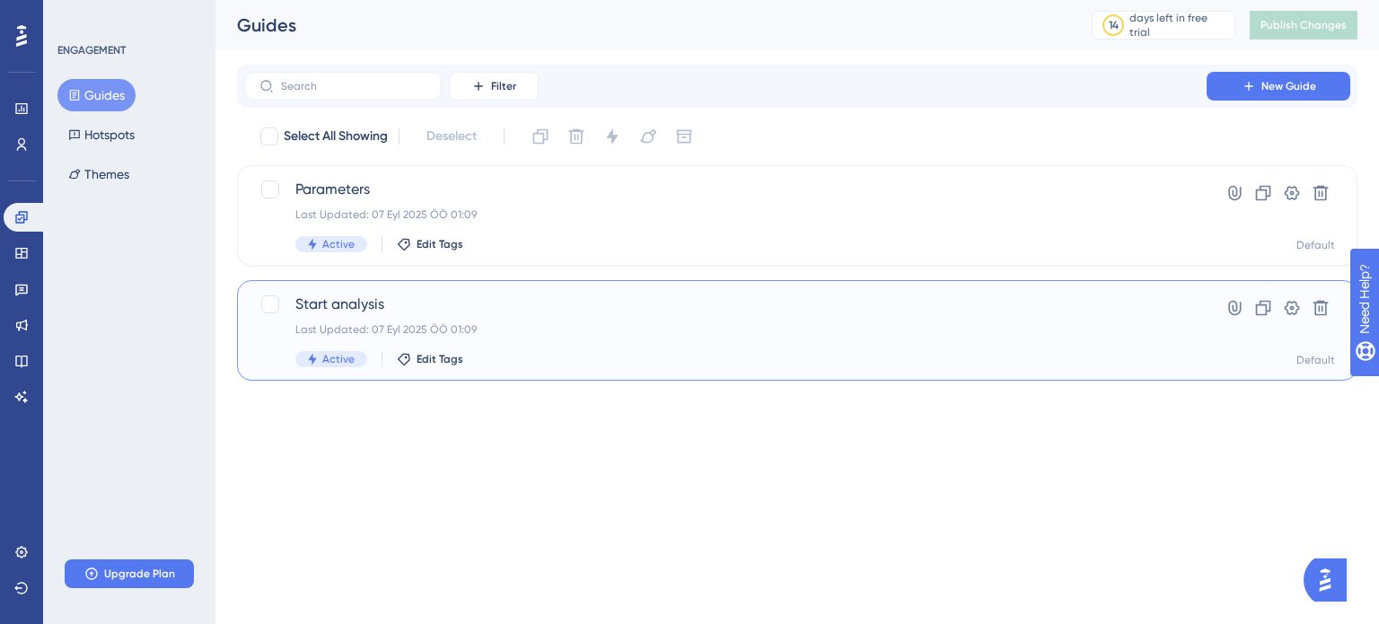
click at [541, 321] on div "Start analysis Last Updated: 07 Eyl 2025 ÖÖ 01:09 Active Edit Tags" at bounding box center [725, 331] width 860 height 74
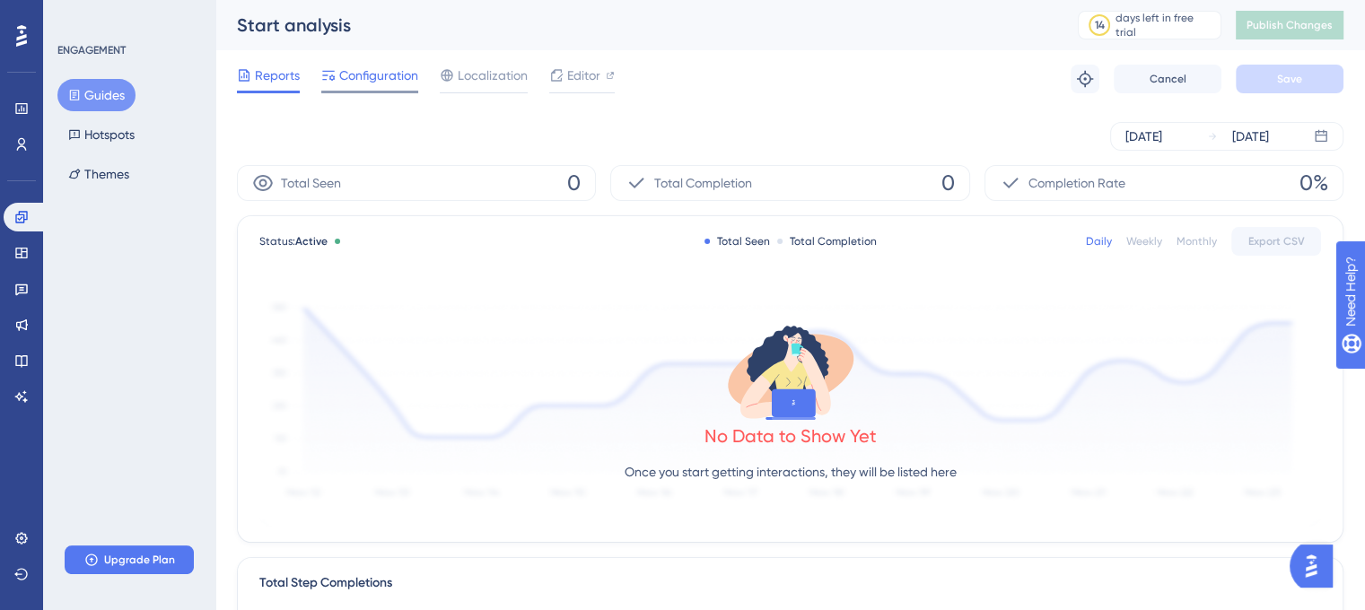
click at [402, 76] on span "Configuration" at bounding box center [378, 76] width 79 height 22
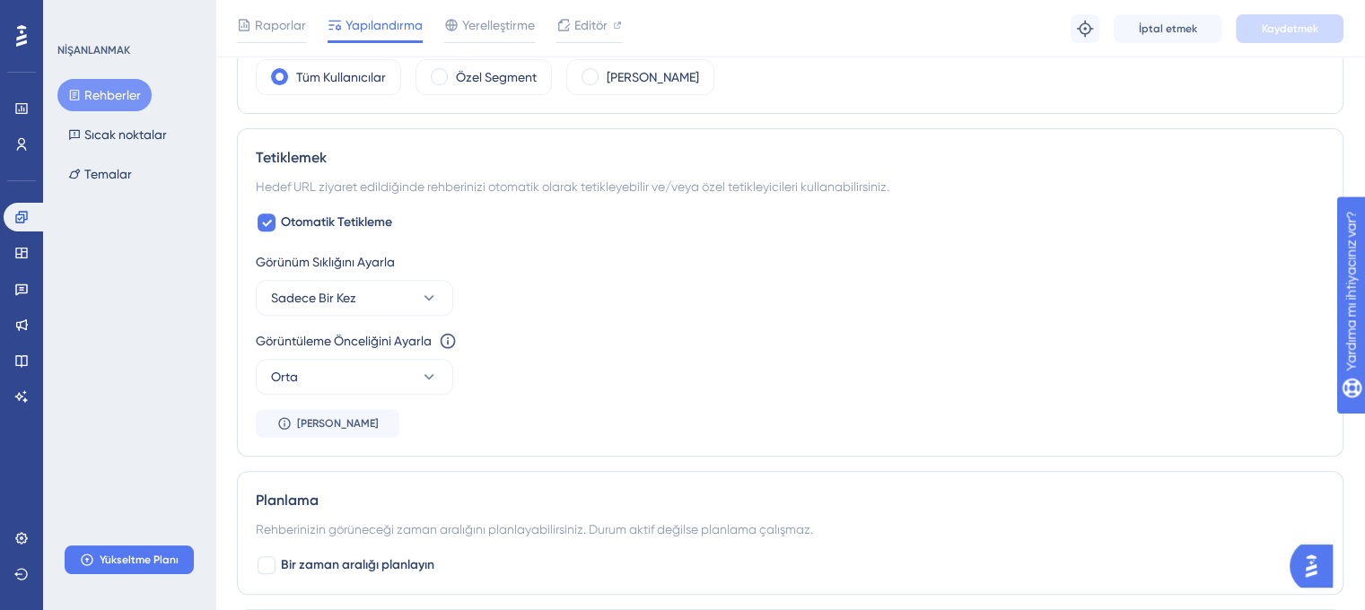
scroll to position [718, 0]
click at [399, 320] on div "Görünüm Sıklığını Ayarla Sadece Bir Kez Görüntüleme Önceliğini Ayarla Bu seçene…" at bounding box center [790, 347] width 1069 height 187
click at [422, 299] on icon at bounding box center [429, 301] width 18 height 18
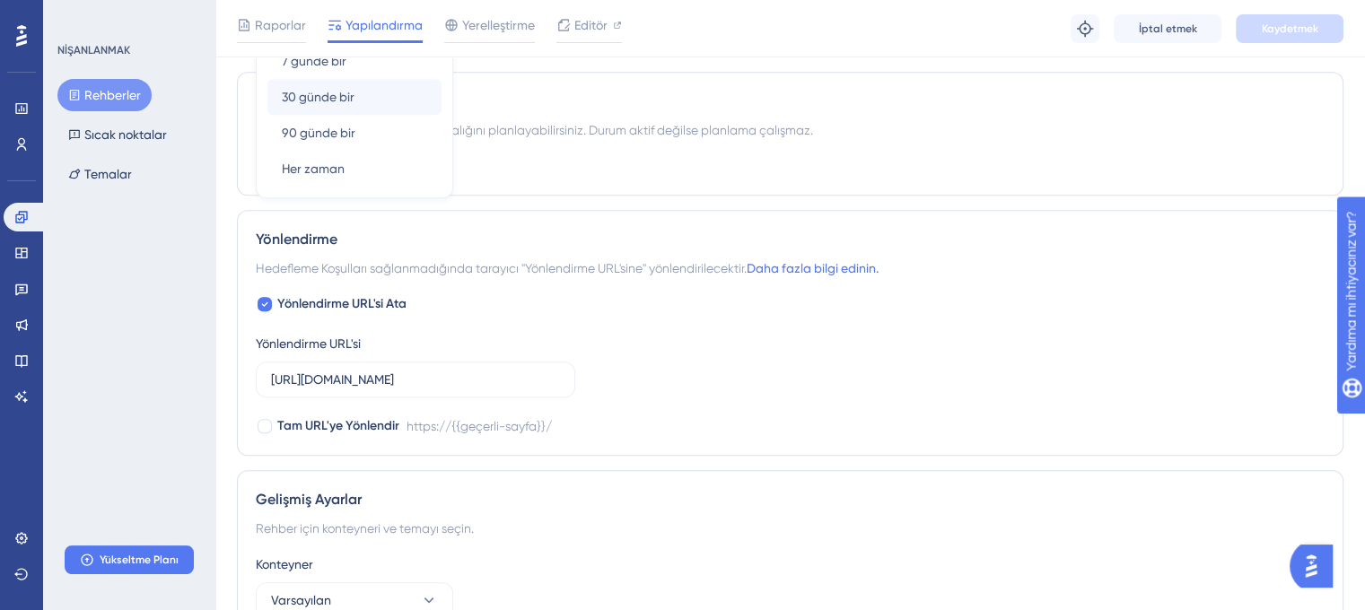
scroll to position [1143, 0]
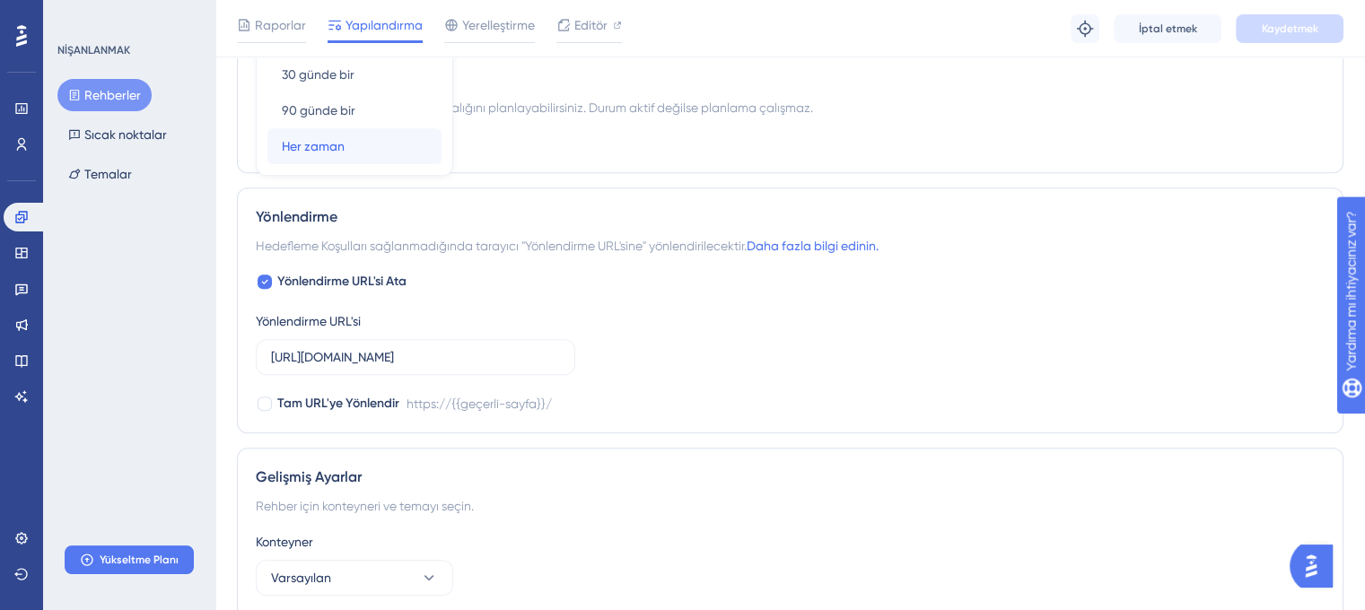
click at [373, 145] on div "Her zaman Her zaman" at bounding box center [354, 146] width 145 height 36
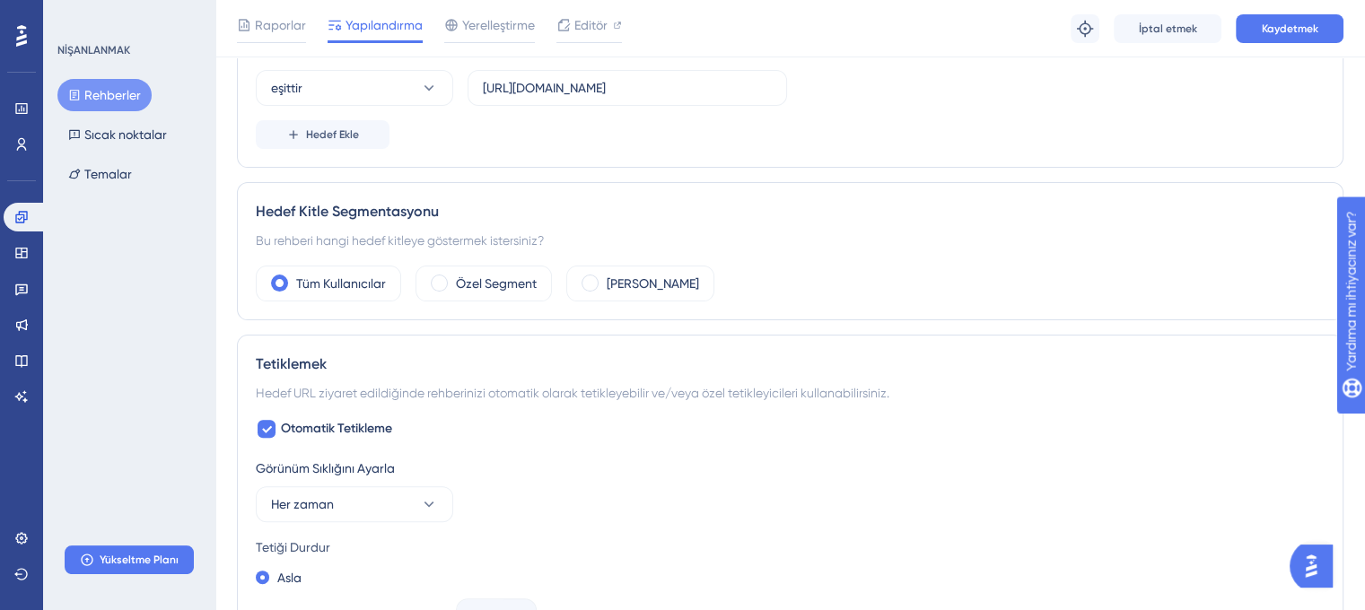
scroll to position [0, 0]
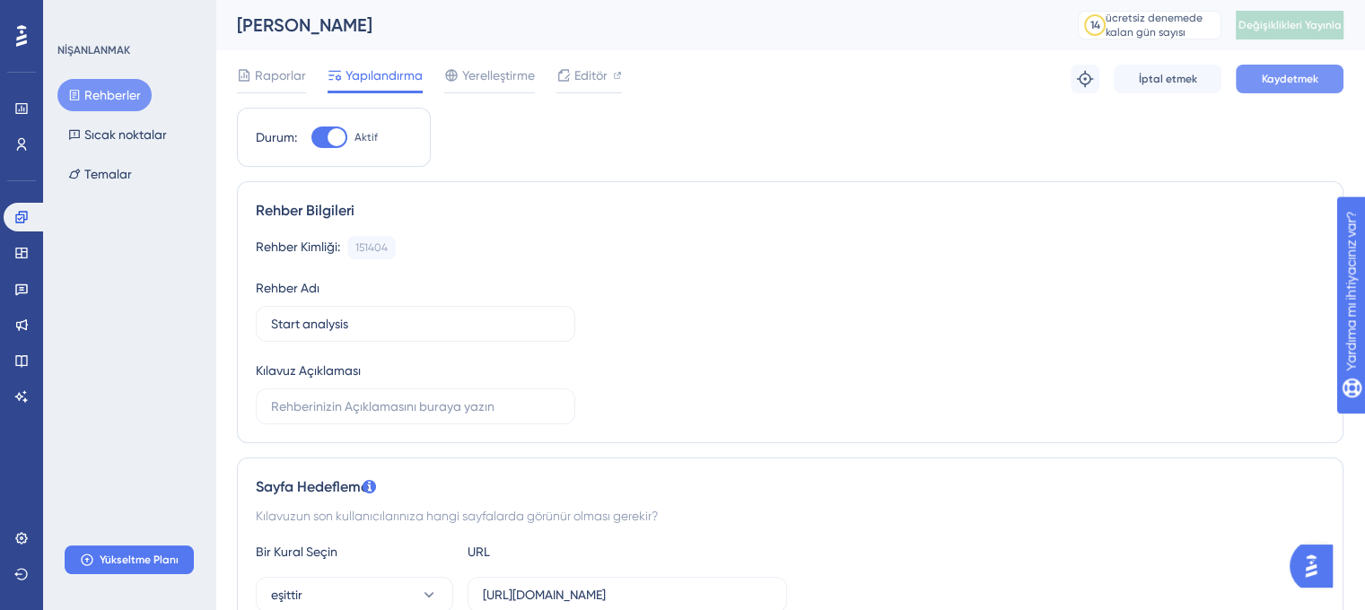
click at [1275, 81] on font "Kaydetmek" at bounding box center [1290, 79] width 57 height 13
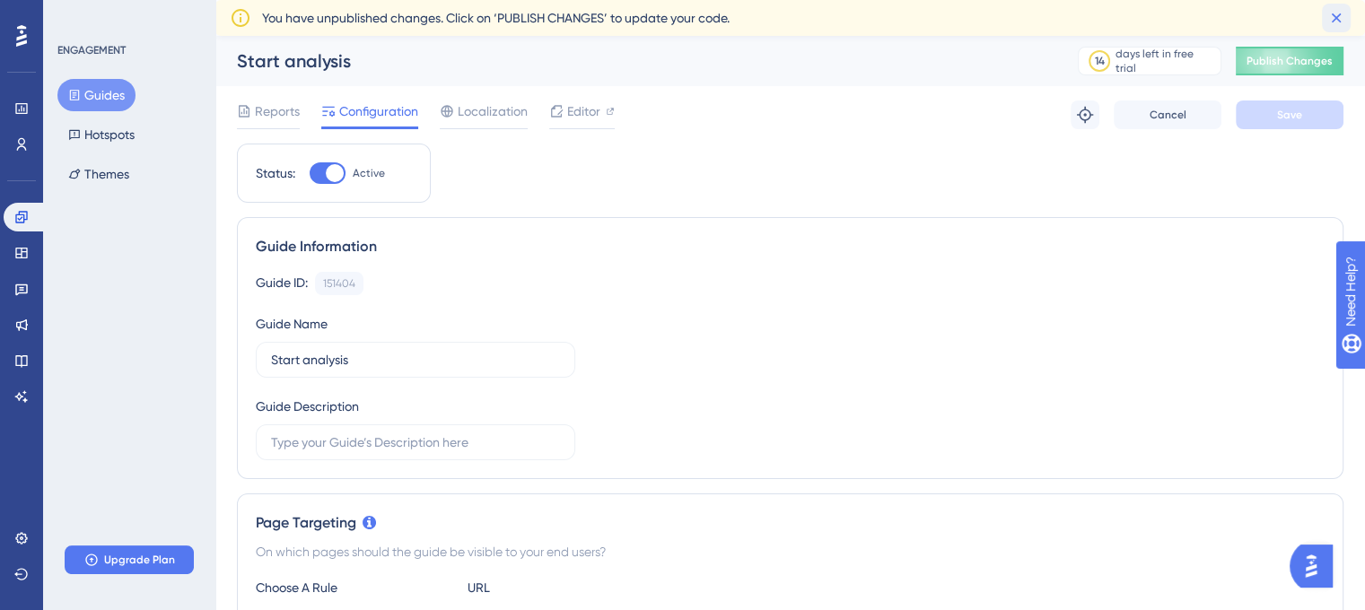
click at [1339, 13] on icon at bounding box center [1337, 18] width 18 height 18
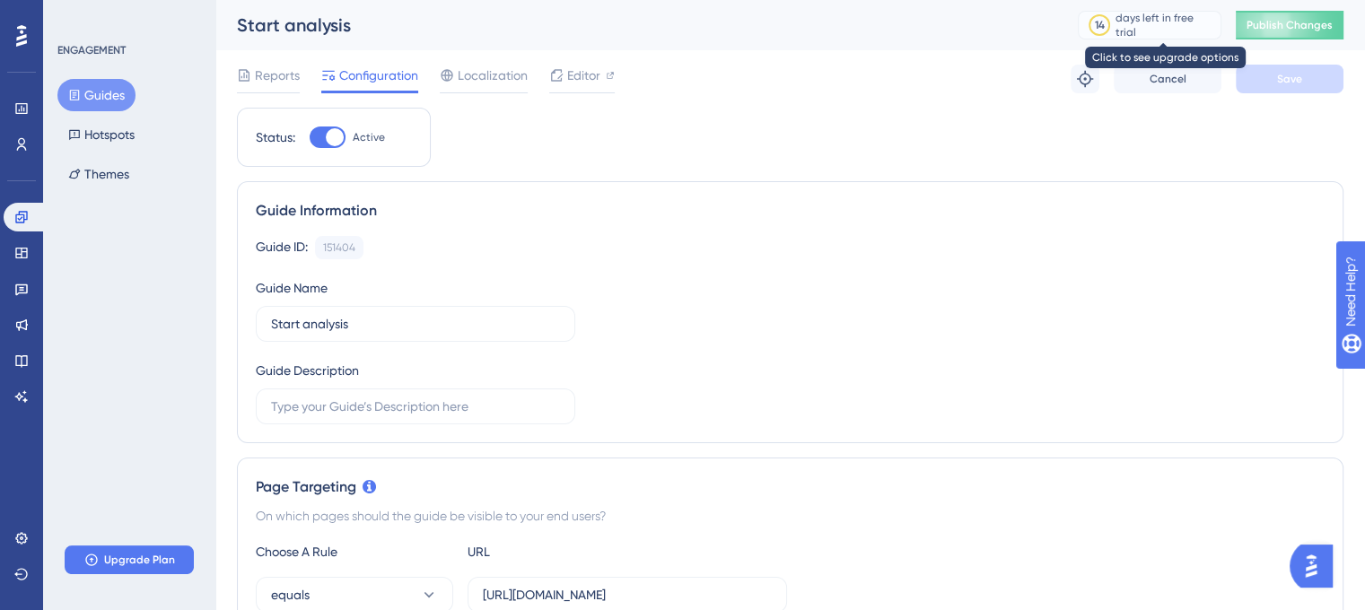
click at [1134, 18] on div "days left in free trial" at bounding box center [1166, 25] width 100 height 29
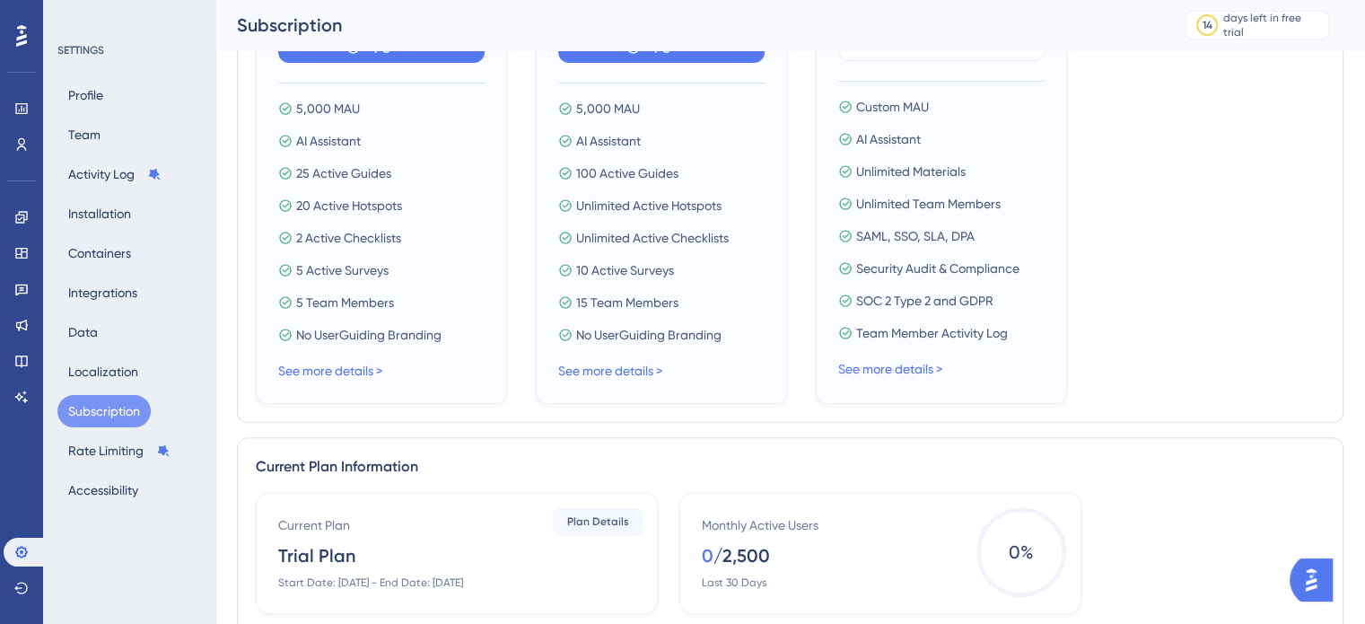
scroll to position [90, 0]
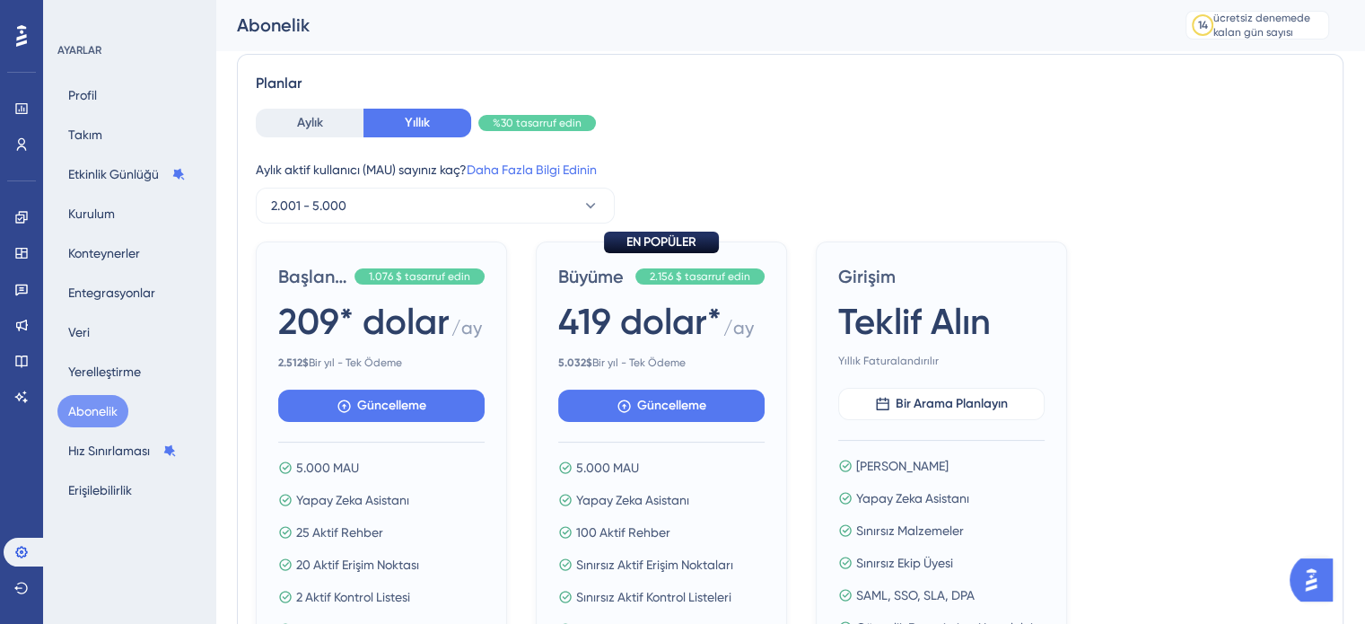
click at [662, 86] on div "Planlar" at bounding box center [790, 84] width 1069 height 22
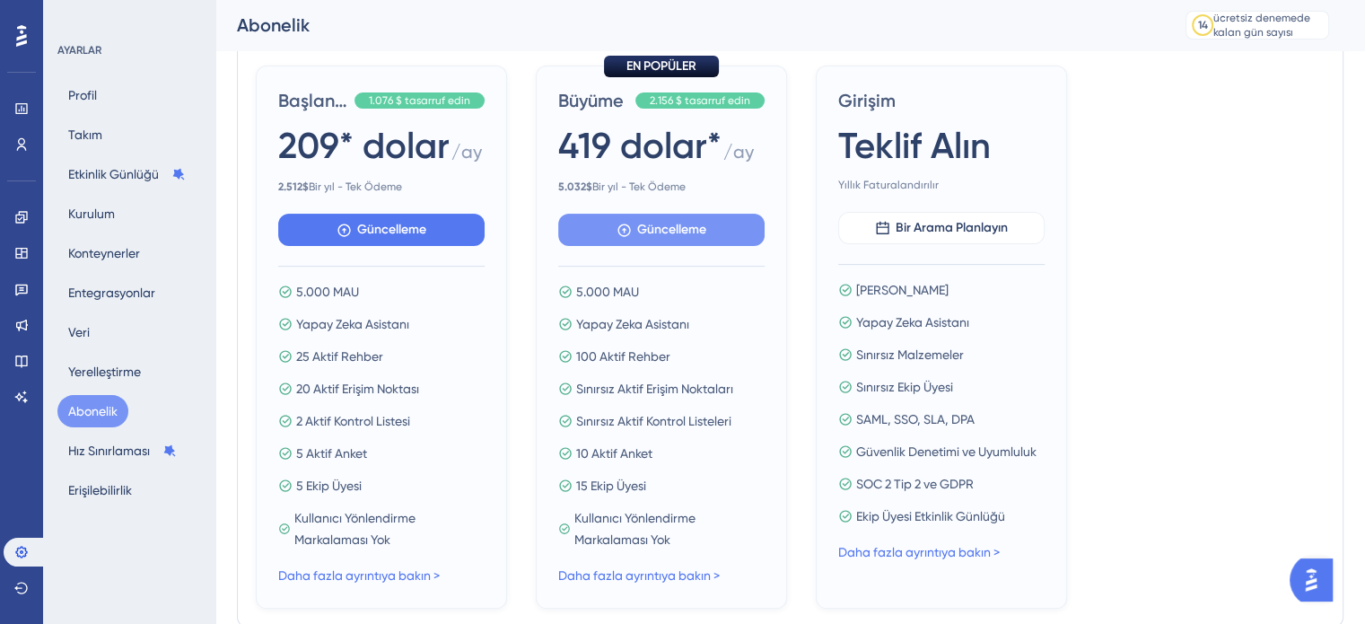
scroll to position [269, 0]
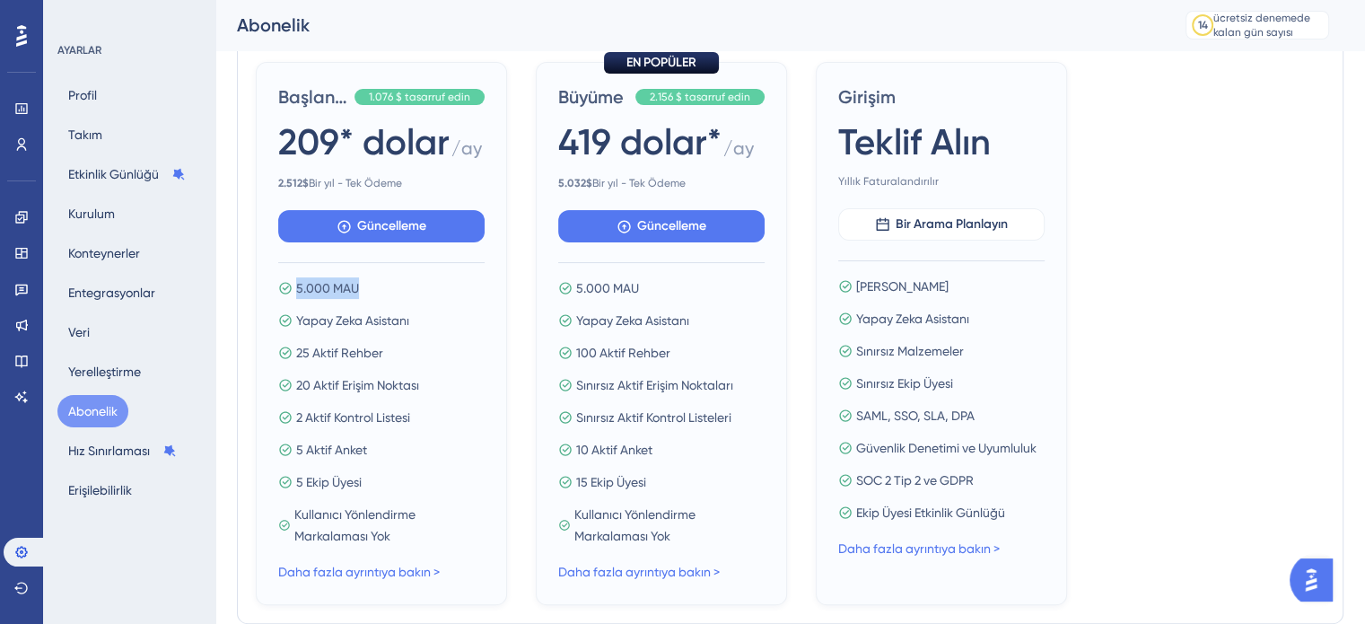
drag, startPoint x: 293, startPoint y: 311, endPoint x: 366, endPoint y: 307, distance: 73.7
click at [359, 299] on div "5.000 MAU" at bounding box center [381, 288] width 206 height 22
drag, startPoint x: 417, startPoint y: 341, endPoint x: 295, endPoint y: 342, distance: 121.2
click at [295, 331] on div "Yapay Zeka Asistanı" at bounding box center [381, 321] width 206 height 22
drag, startPoint x: 298, startPoint y: 372, endPoint x: 401, endPoint y: 380, distance: 103.6
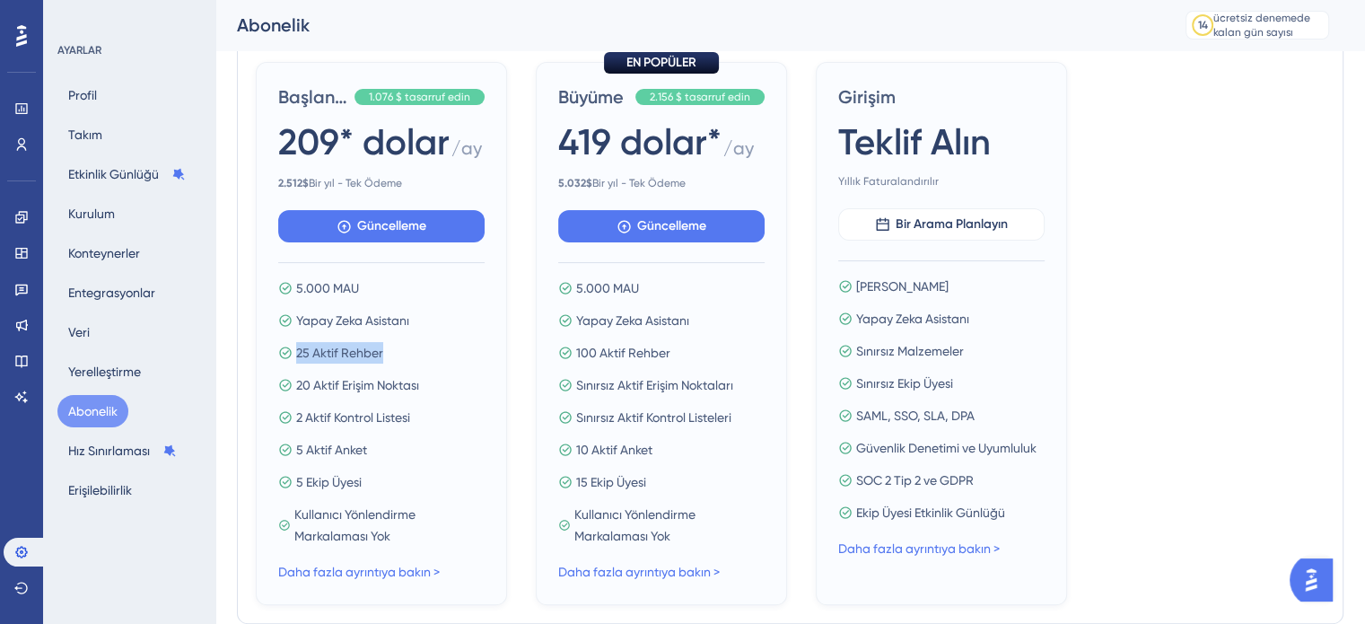
click at [401, 364] on div "25 Aktif Rehber" at bounding box center [381, 353] width 206 height 22
drag, startPoint x: 382, startPoint y: 408, endPoint x: 295, endPoint y: 408, distance: 86.2
click at [295, 396] on div "20 Aktif Erişim Noktası" at bounding box center [381, 385] width 206 height 22
drag, startPoint x: 434, startPoint y: 437, endPoint x: 294, endPoint y: 443, distance: 140.2
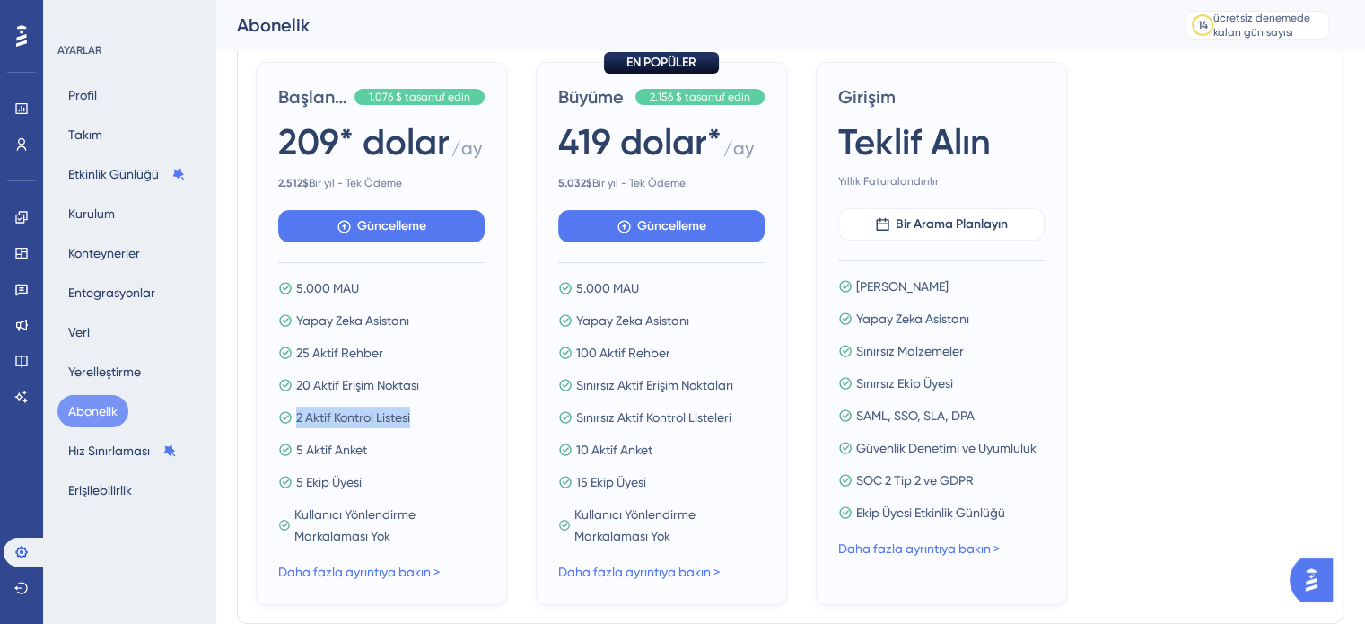
click at [294, 428] on div "2 Aktif Kontrol Listesi" at bounding box center [381, 418] width 206 height 22
drag, startPoint x: 381, startPoint y: 471, endPoint x: 297, endPoint y: 473, distance: 83.5
click at [297, 461] on div "5 Aktif Anket" at bounding box center [381, 450] width 206 height 22
click at [400, 461] on div "5 Aktif Anket" at bounding box center [381, 450] width 206 height 22
drag, startPoint x: 330, startPoint y: 492, endPoint x: 285, endPoint y: 469, distance: 51.0
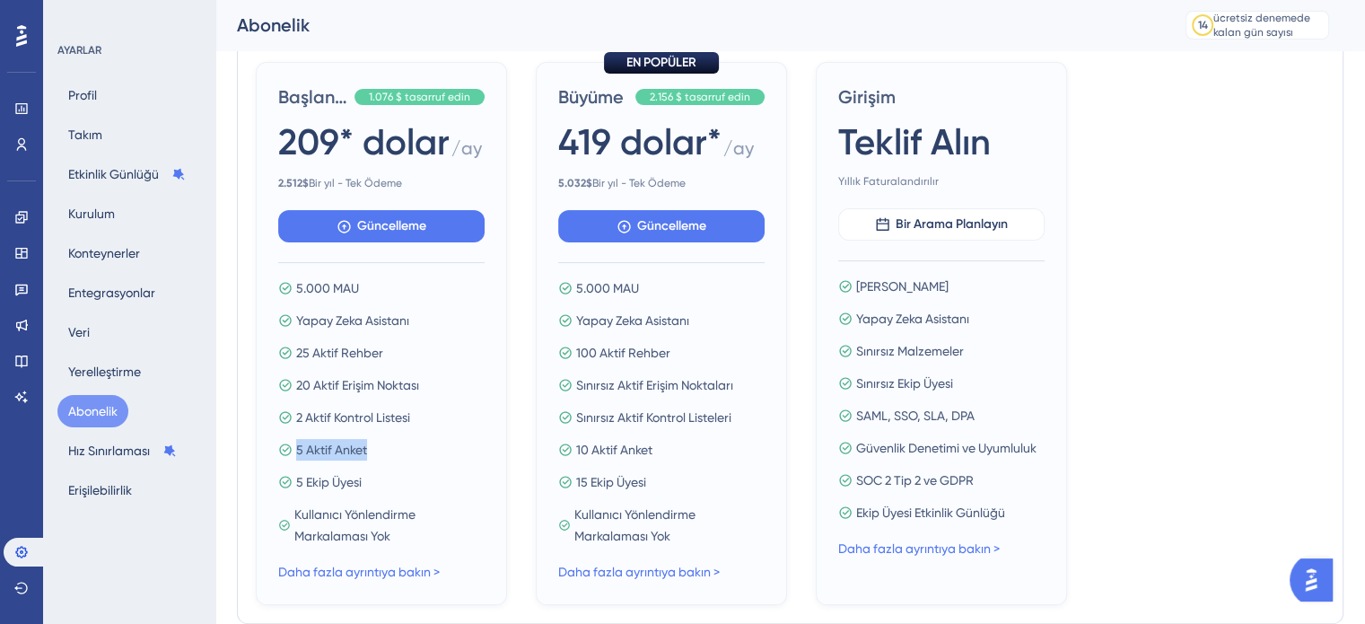
click at [285, 461] on div "5 Aktif Anket" at bounding box center [381, 450] width 206 height 22
click at [364, 493] on div "5 Ekip Üyesi" at bounding box center [381, 482] width 206 height 22
drag, startPoint x: 333, startPoint y: 512, endPoint x: 303, endPoint y: 510, distance: 30.6
click at [303, 493] on div "5 Ekip Üyesi" at bounding box center [381, 482] width 206 height 22
click at [341, 522] on div "5.000 MAU Yapay Zeka Asistanı 25 Aktif Rehber 20 Aktif Erişim Noktası 2 Aktif K…" at bounding box center [381, 411] width 206 height 269
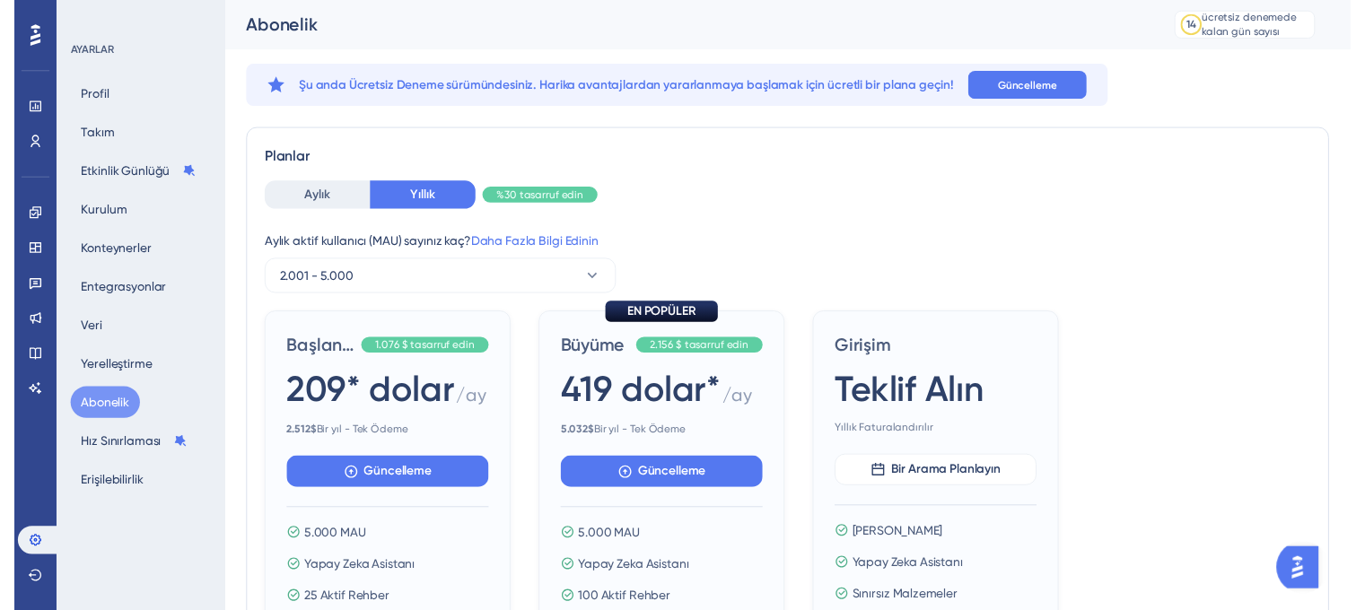
scroll to position [0, 0]
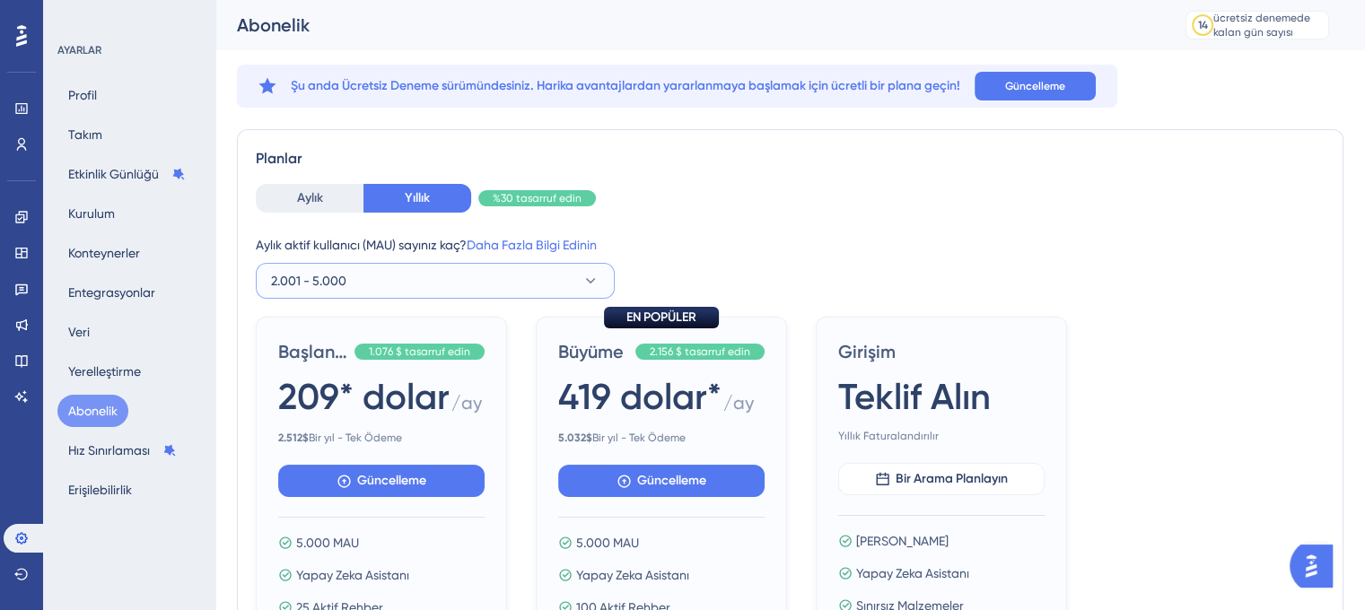
click at [307, 286] on font "2.001 - 5.000" at bounding box center [308, 281] width 75 height 14
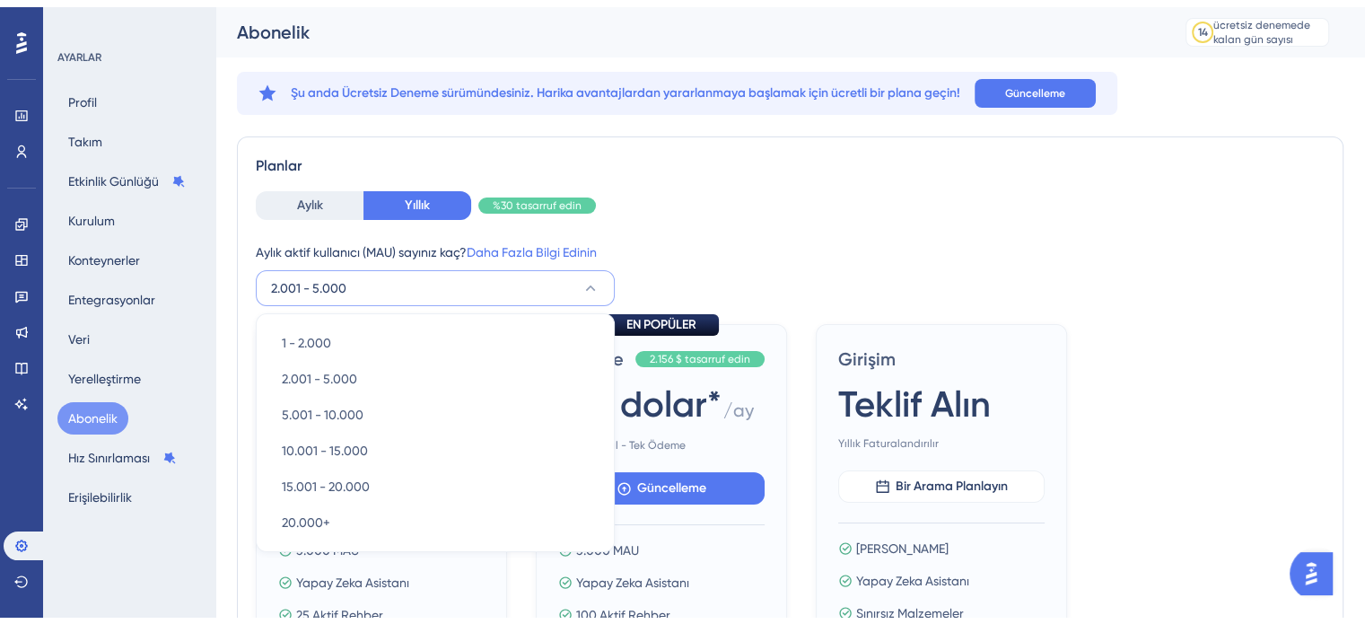
scroll to position [119, 0]
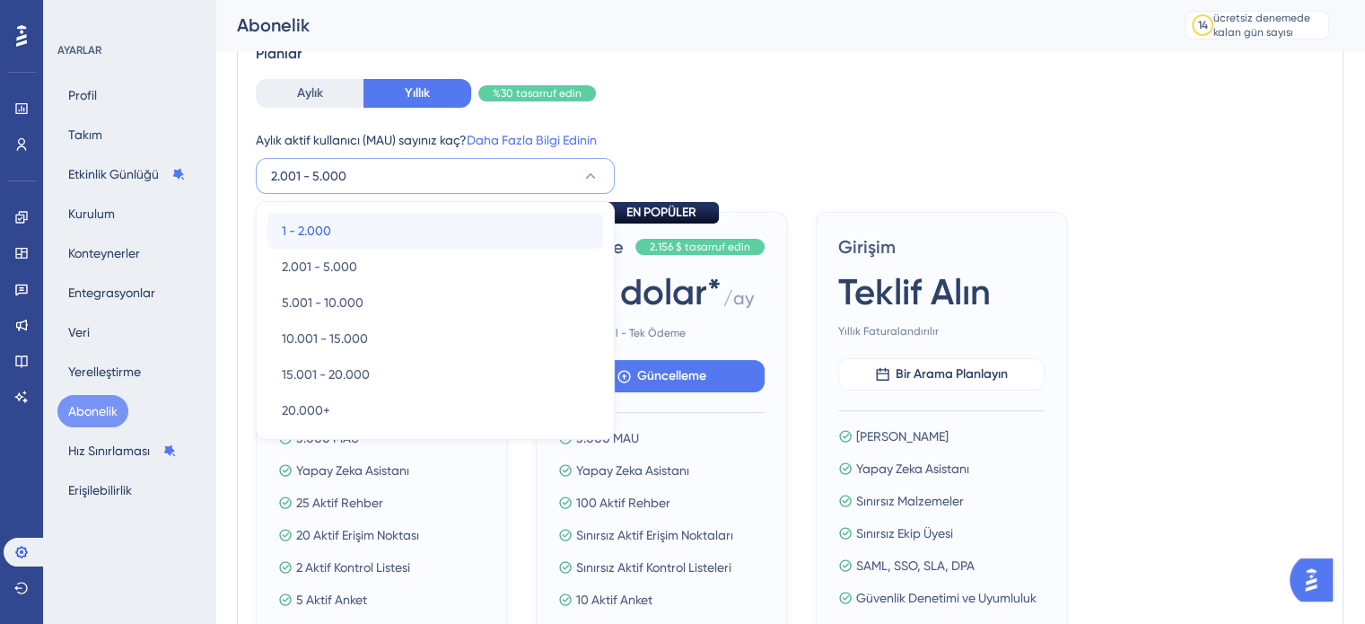
click at [338, 221] on div "1 - 2.000 1 - 2.000" at bounding box center [435, 231] width 307 height 36
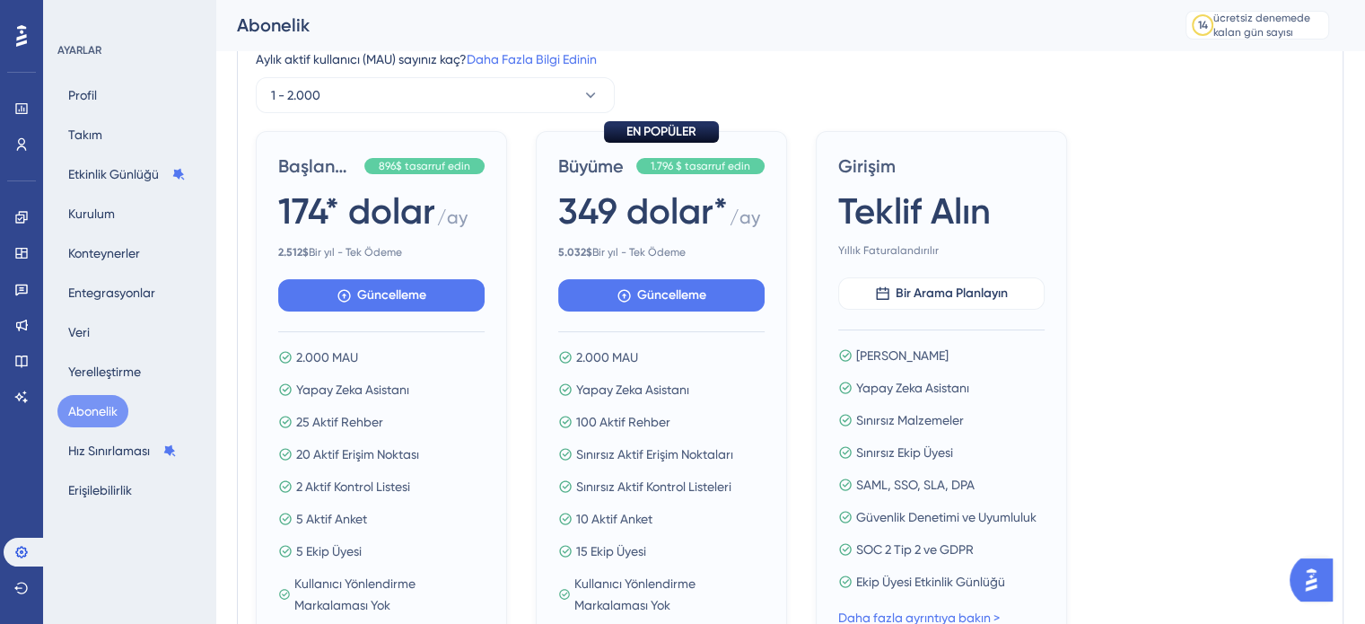
scroll to position [299, 0]
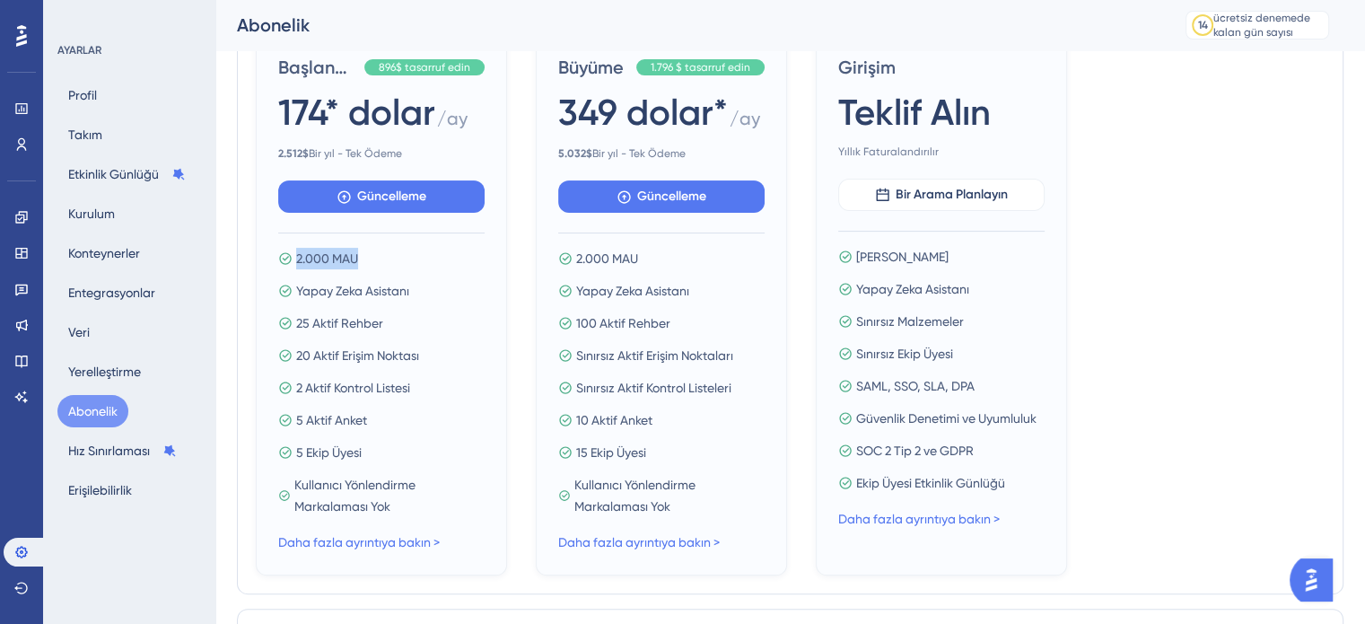
drag, startPoint x: 294, startPoint y: 266, endPoint x: 365, endPoint y: 261, distance: 72.0
click at [365, 261] on div "2.000 MAU" at bounding box center [381, 259] width 206 height 22
click at [381, 270] on div "2.000 MAU Yapay Zeka Asistanı 25 Aktif Rehber 20 Aktif Erişim Noktası 2 Aktif K…" at bounding box center [381, 382] width 206 height 269
drag, startPoint x: 435, startPoint y: 300, endPoint x: 293, endPoint y: 294, distance: 142.8
click at [293, 294] on div "Yapay Zeka Asistanı" at bounding box center [381, 291] width 206 height 22
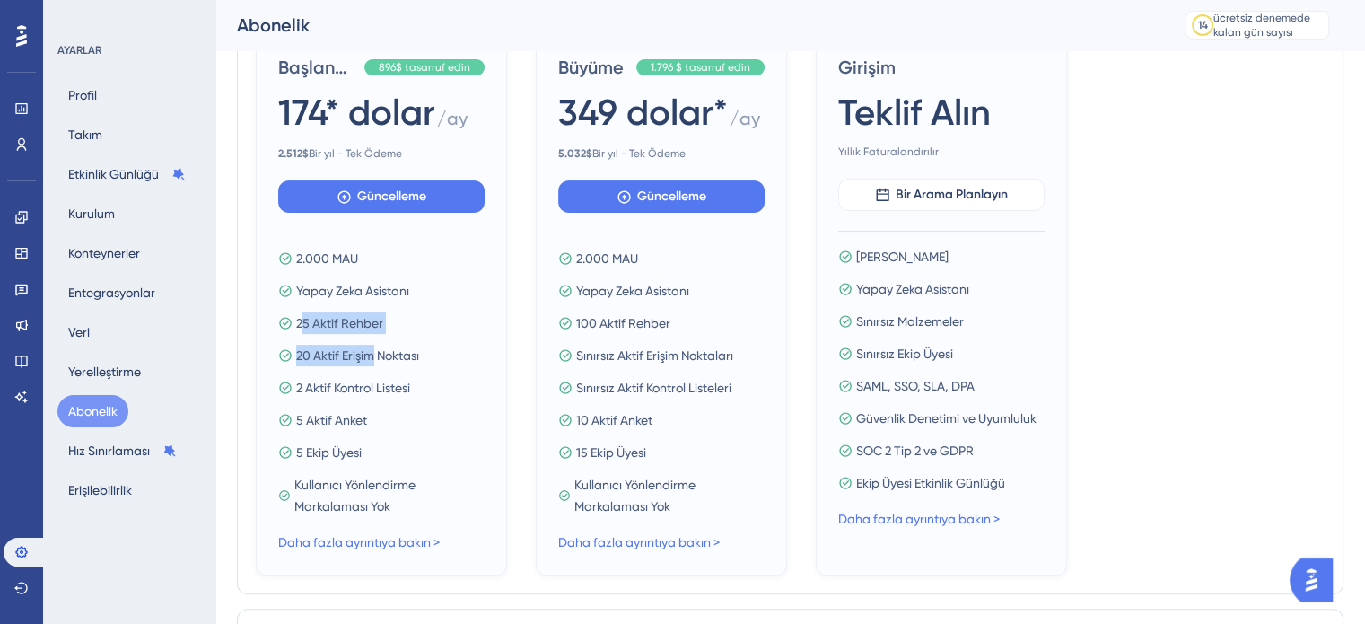
drag, startPoint x: 343, startPoint y: 333, endPoint x: 375, endPoint y: 341, distance: 33.3
click at [375, 341] on div "2.000 MAU Yapay Zeka Asistanı 25 Aktif Rehber 20 Aktif Erişim Noktası 2 Aktif K…" at bounding box center [381, 382] width 206 height 269
click at [394, 350] on font "20 Aktif Erişim Noktası" at bounding box center [357, 355] width 123 height 14
drag, startPoint x: 438, startPoint y: 345, endPoint x: 299, endPoint y: 324, distance: 140.7
click at [299, 324] on div "2.000 MAU Yapay Zeka Asistanı 25 Aktif Rehber 20 Aktif Erişim Noktası 2 Aktif K…" at bounding box center [381, 382] width 206 height 269
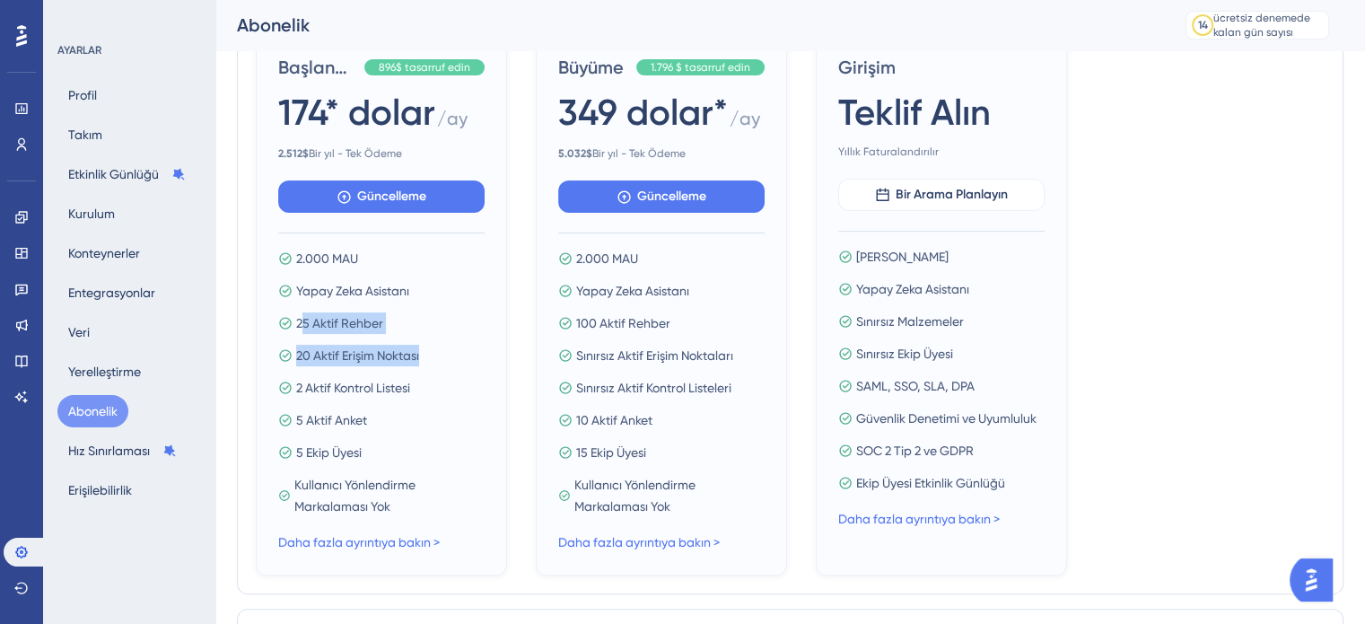
click at [334, 346] on span "20 Aktif Erişim Noktası" at bounding box center [357, 356] width 123 height 22
drag, startPoint x: 298, startPoint y: 351, endPoint x: 478, endPoint y: 351, distance: 179.5
click at [478, 347] on div "20 Aktif Erişim Noktası" at bounding box center [381, 356] width 206 height 22
click at [450, 371] on div "2.000 MAU Yapay Zeka Asistanı 25 Aktif Rehber 20 Aktif Erişim Noktası 2 Aktif K…" at bounding box center [381, 382] width 206 height 269
drag, startPoint x: 382, startPoint y: 385, endPoint x: 293, endPoint y: 379, distance: 89.1
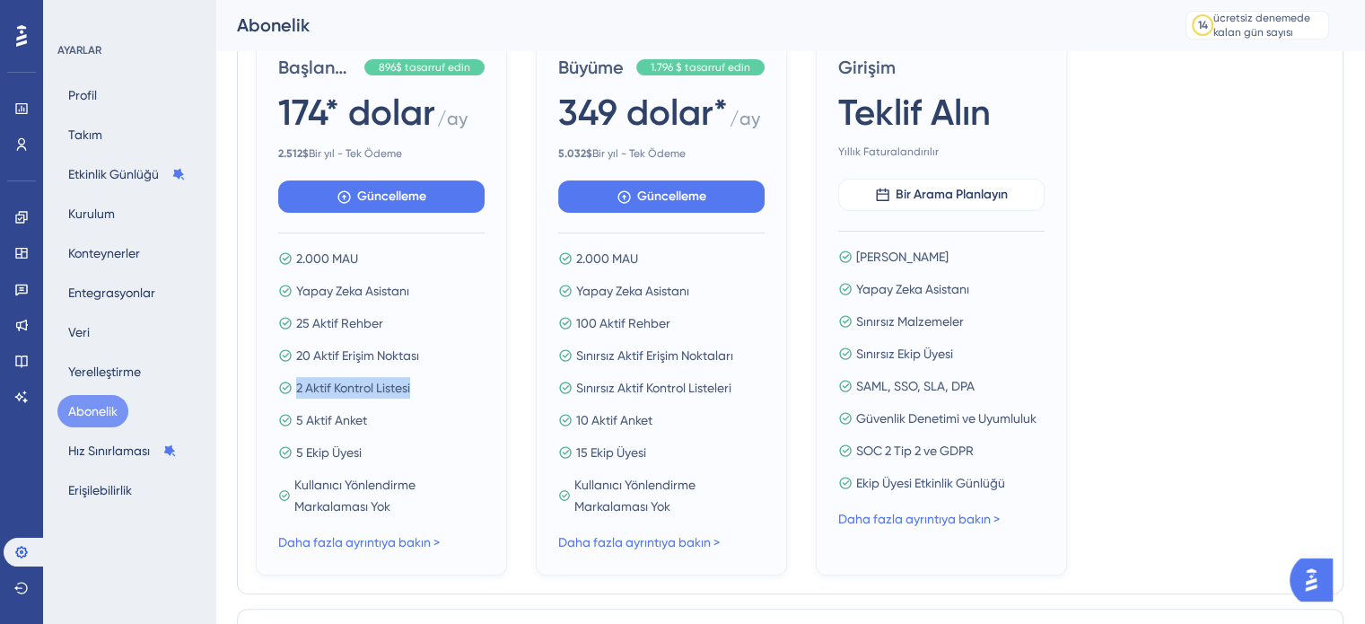
click at [293, 379] on div "2 Aktif Kontrol Listesi" at bounding box center [381, 388] width 206 height 22
click at [330, 392] on font "2 Aktif Kontrol Listesi" at bounding box center [353, 388] width 114 height 14
drag, startPoint x: 381, startPoint y: 417, endPoint x: 293, endPoint y: 421, distance: 88.1
click at [293, 421] on div "5 Aktif Anket" at bounding box center [381, 420] width 206 height 22
drag, startPoint x: 379, startPoint y: 462, endPoint x: 293, endPoint y: 469, distance: 86.5
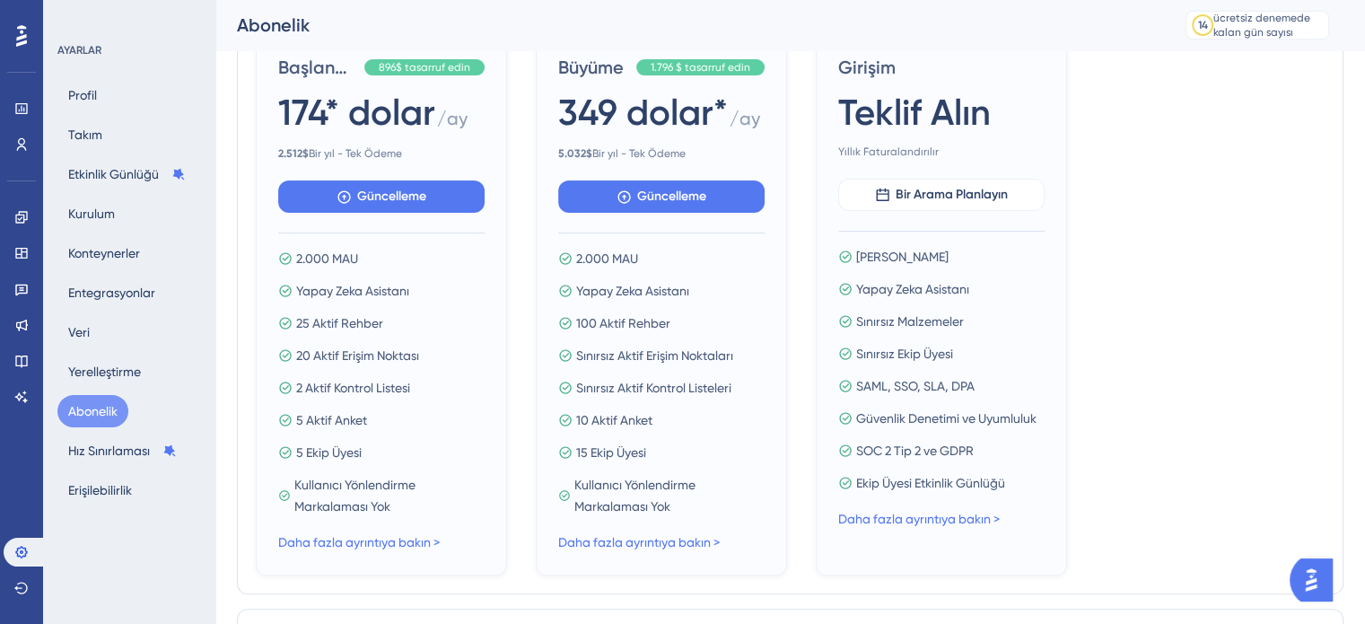
click at [293, 469] on div "2.000 MAU Yapay Zeka Asistanı 25 Aktif Rehber 20 Aktif Erişim Noktası 2 Aktif K…" at bounding box center [381, 382] width 206 height 269
drag, startPoint x: 301, startPoint y: 453, endPoint x: 409, endPoint y: 457, distance: 108.7
click at [382, 448] on div "5 Ekip Üyesi" at bounding box center [381, 453] width 206 height 22
drag, startPoint x: 397, startPoint y: 498, endPoint x: 291, endPoint y: 484, distance: 106.9
click at [291, 484] on div "Kullanıcı Yönlendirme Markalaması Yok" at bounding box center [381, 495] width 206 height 43
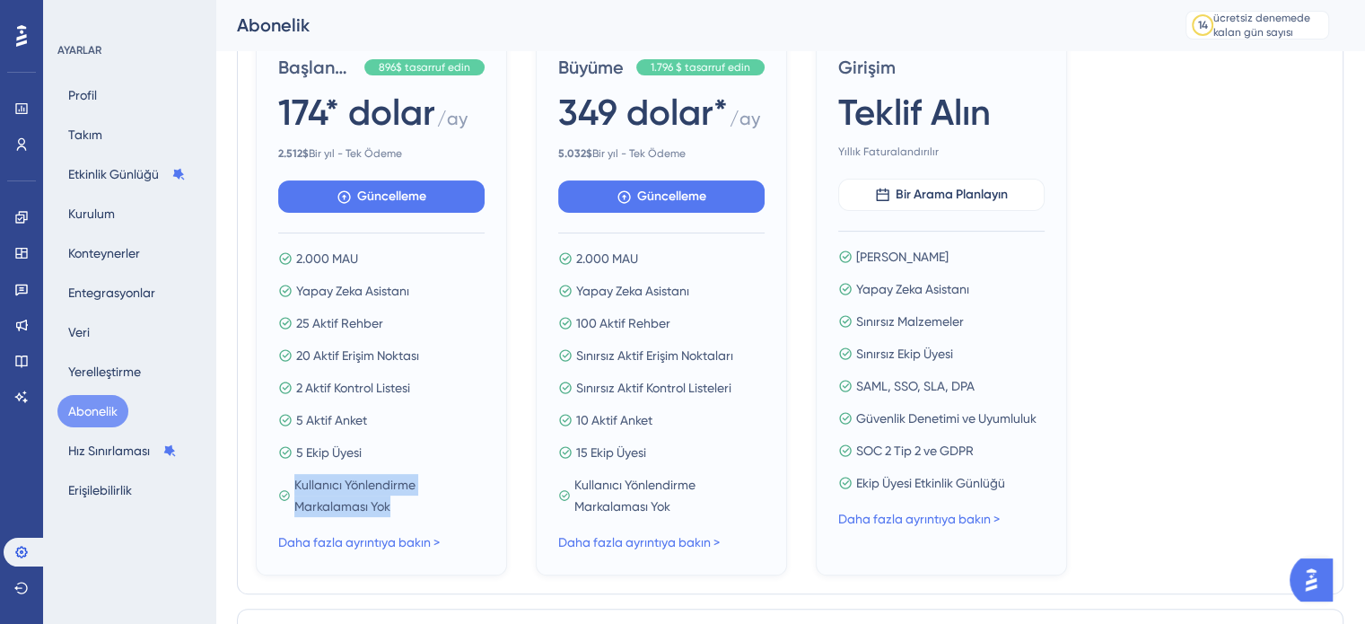
click at [390, 504] on font "Kullanıcı Yönlendirme Markalaması Yok" at bounding box center [354, 496] width 121 height 36
drag, startPoint x: 294, startPoint y: 325, endPoint x: 390, endPoint y: 322, distance: 96.1
click at [390, 322] on div "25 Aktif Rehber" at bounding box center [381, 323] width 206 height 22
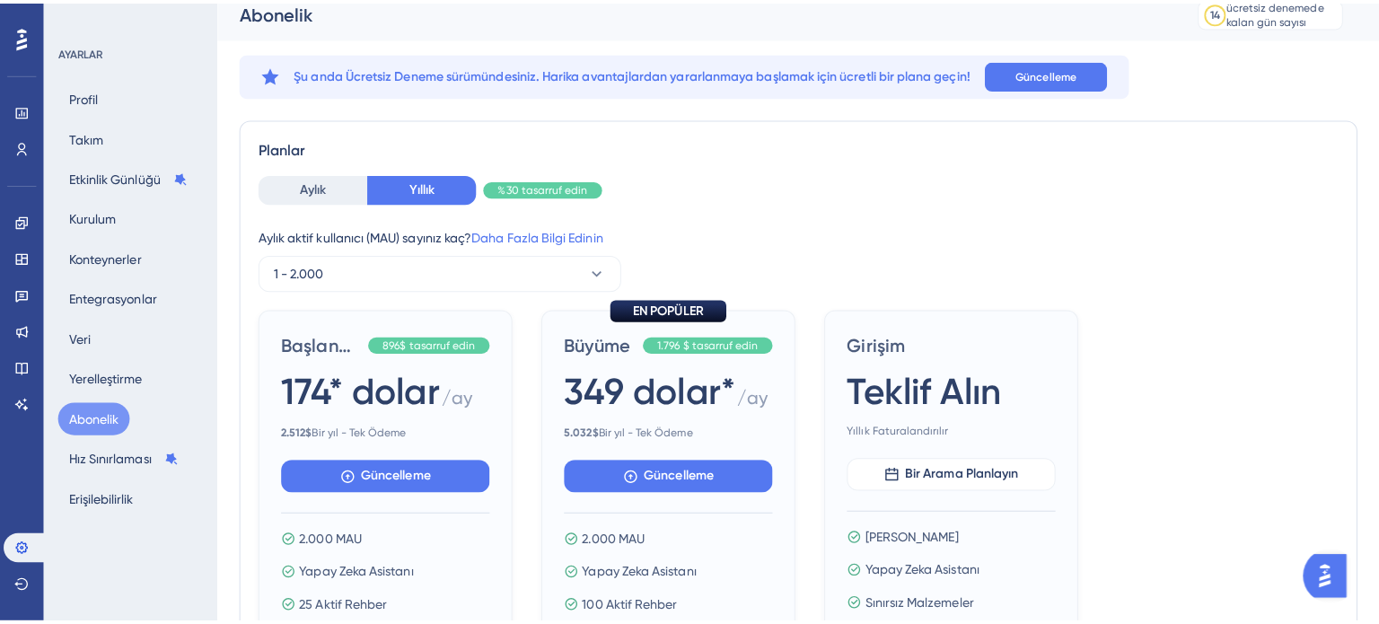
scroll to position [0, 0]
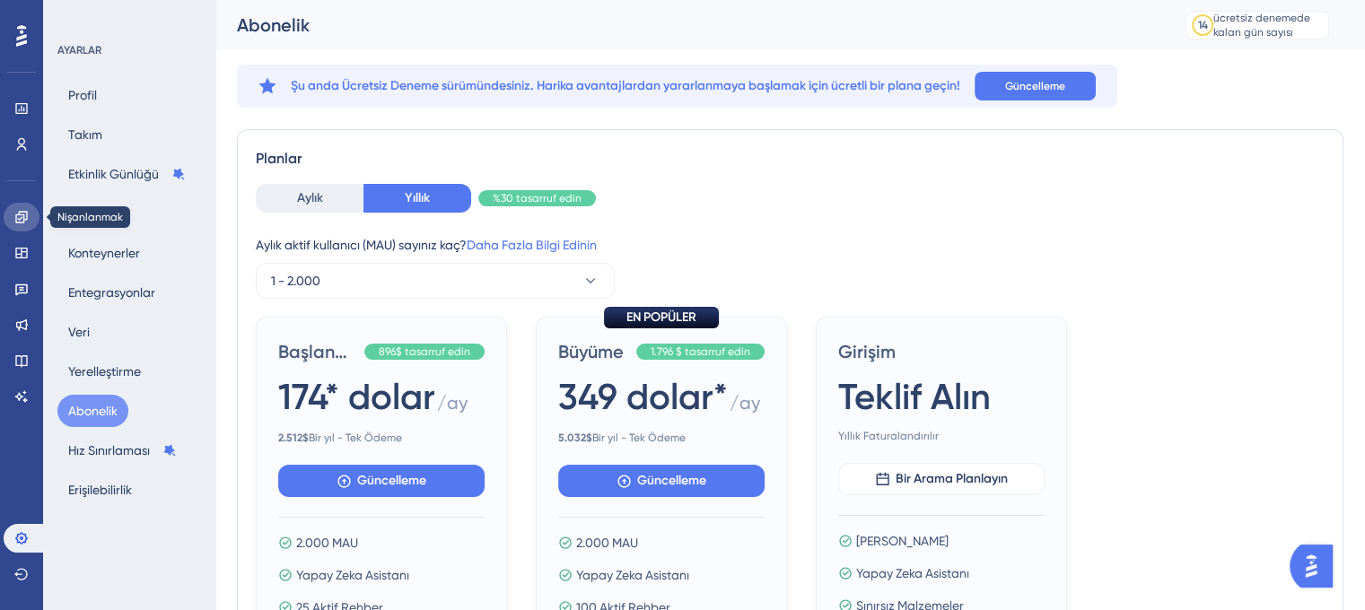
click at [17, 222] on icon at bounding box center [21, 217] width 12 height 12
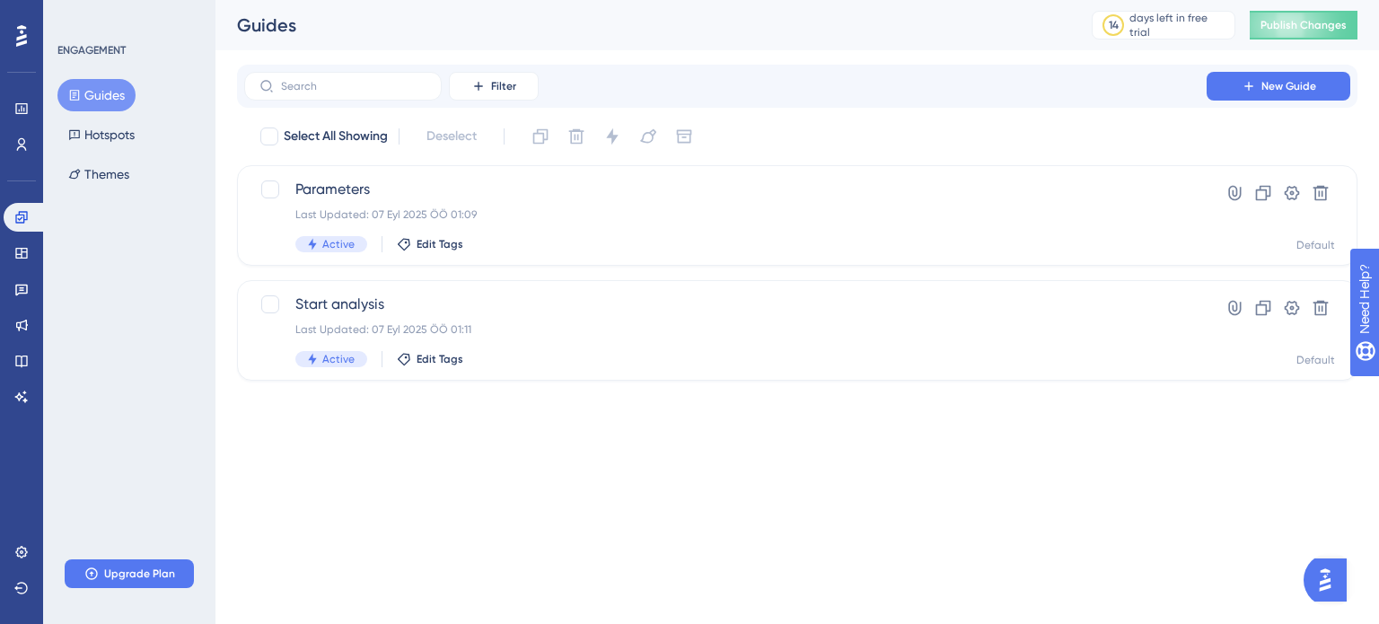
click at [929, 82] on div "Filter New Guide" at bounding box center [797, 86] width 1106 height 29
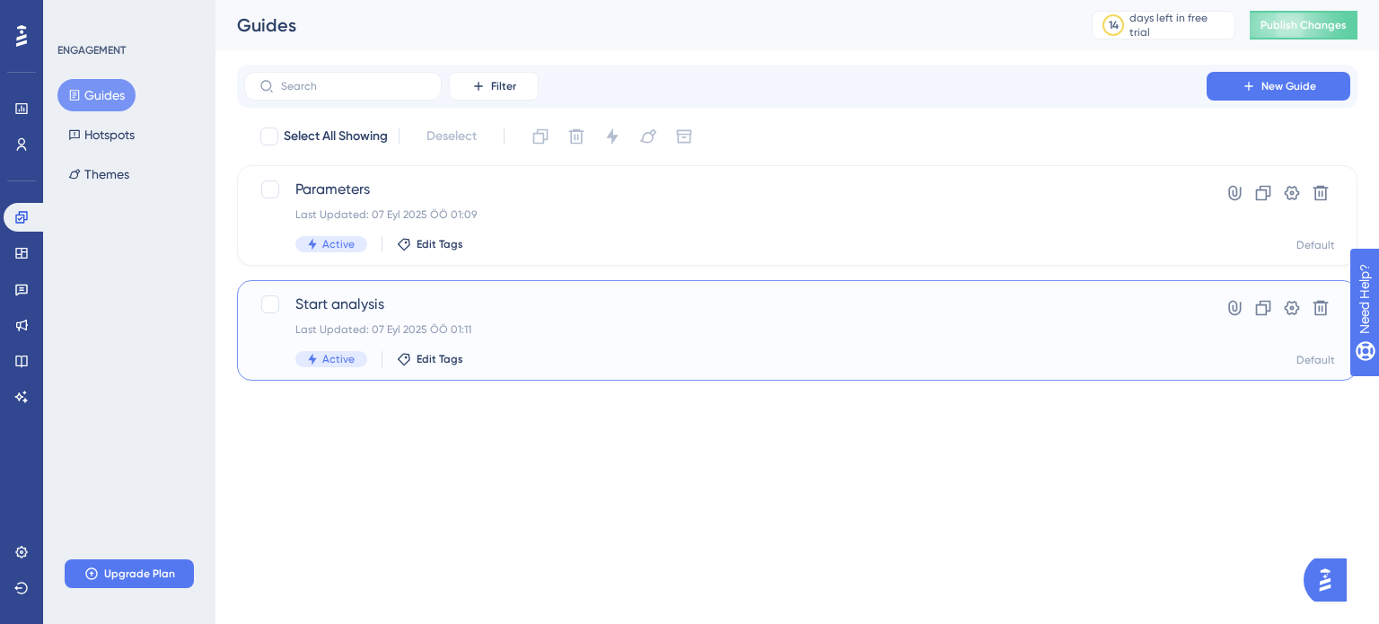
click at [563, 315] on div "Start analysis Last Updated: 07 Eyl 2025 ÖÖ 01:11 Active Edit Tags" at bounding box center [725, 331] width 860 height 74
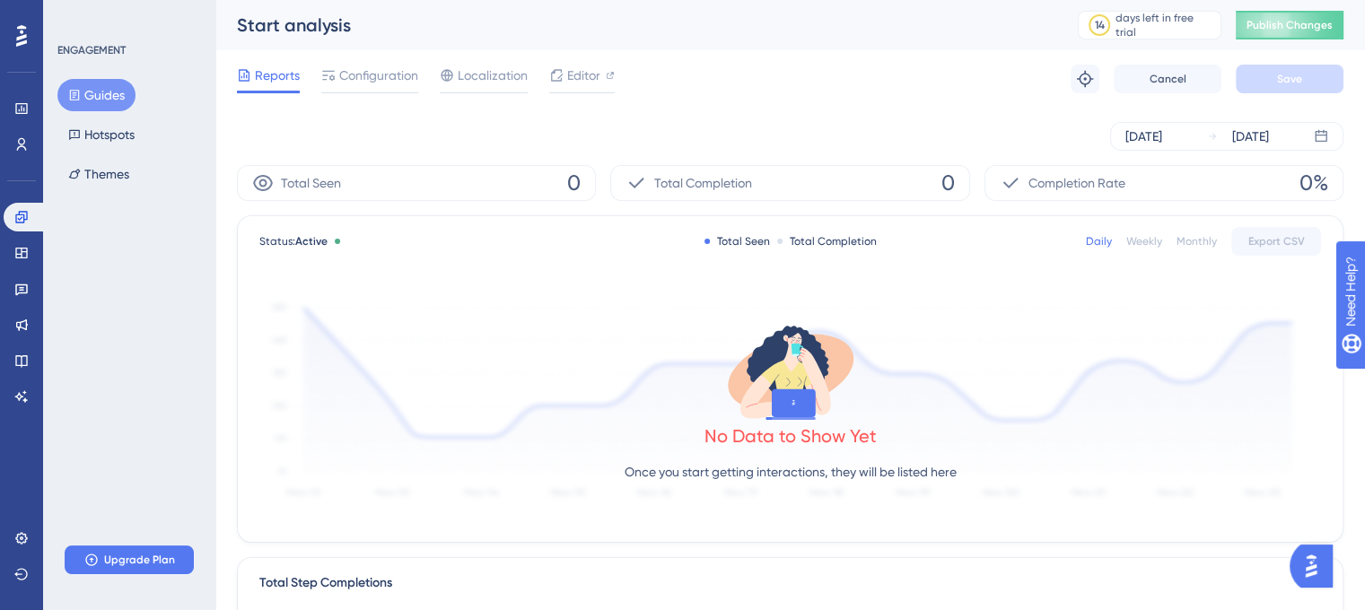
click at [312, 67] on div "Reports Configuration Localization Editor" at bounding box center [426, 79] width 378 height 29
click at [556, 70] on icon at bounding box center [557, 75] width 12 height 12
click at [383, 75] on span "Configuration" at bounding box center [378, 76] width 79 height 22
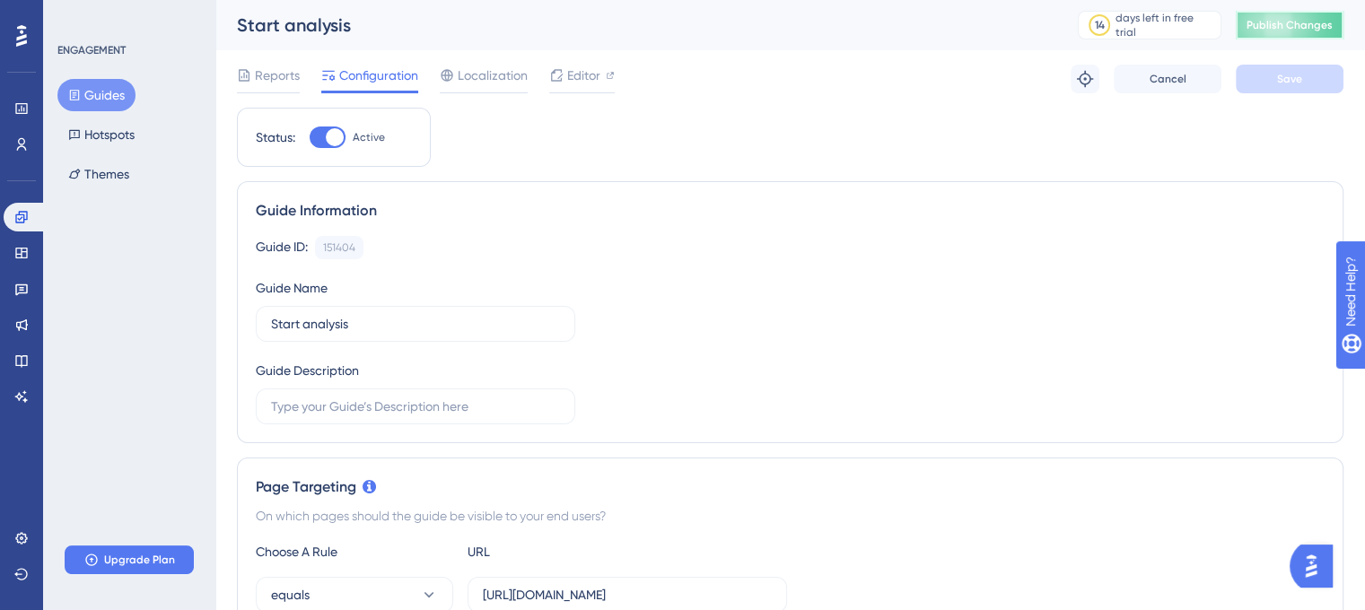
click at [1275, 28] on span "Publish Changes" at bounding box center [1290, 25] width 86 height 14
click at [154, 340] on div "ENGAGEMENT Guides Hotspots Themes Upgrade Plan" at bounding box center [129, 305] width 172 height 610
click at [92, 92] on button "Guides" at bounding box center [96, 95] width 78 height 32
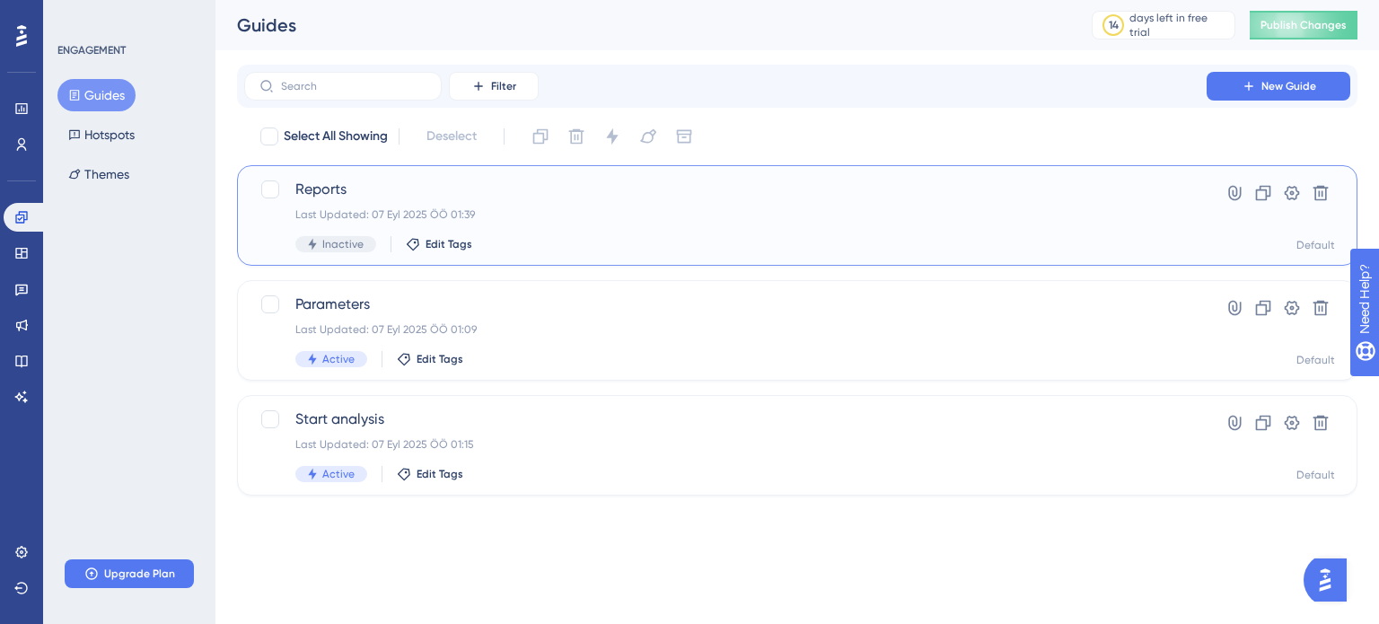
click at [517, 213] on div "Last Updated: 07 Eyl 2025 ÖÖ 01:39" at bounding box center [725, 214] width 860 height 14
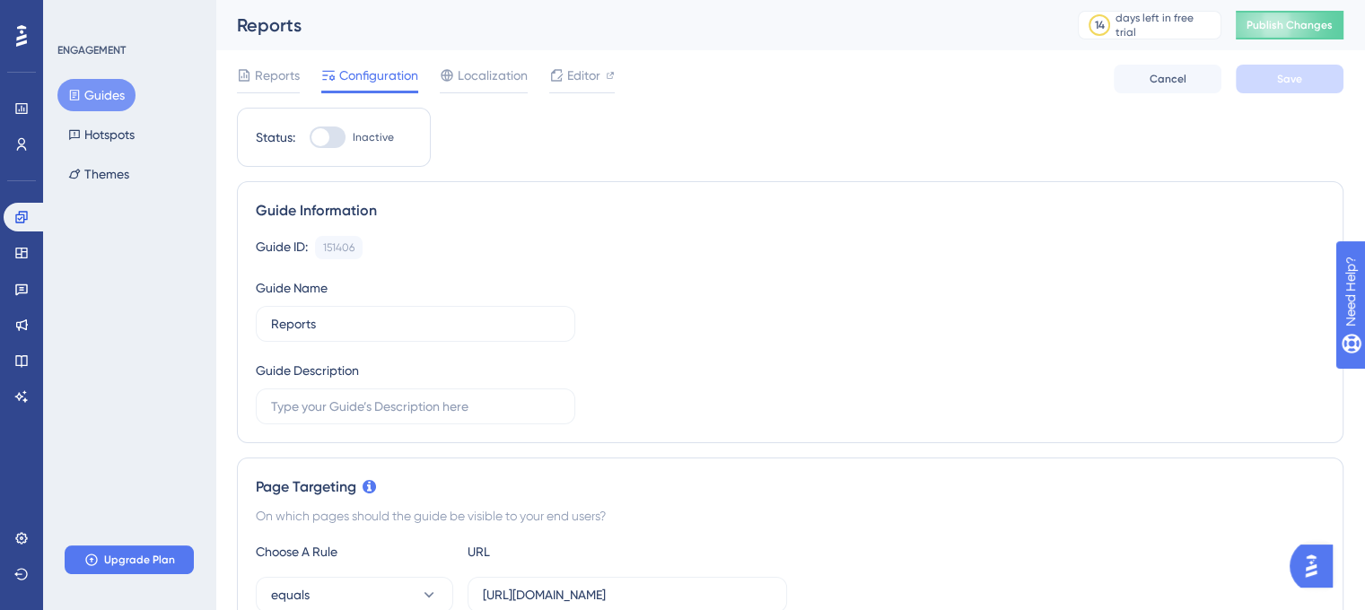
click at [330, 129] on div at bounding box center [328, 138] width 36 height 22
click at [310, 137] on input "Inactive" at bounding box center [309, 137] width 1 height 1
checkbox input "true"
click at [1289, 83] on span "Save" at bounding box center [1289, 79] width 25 height 14
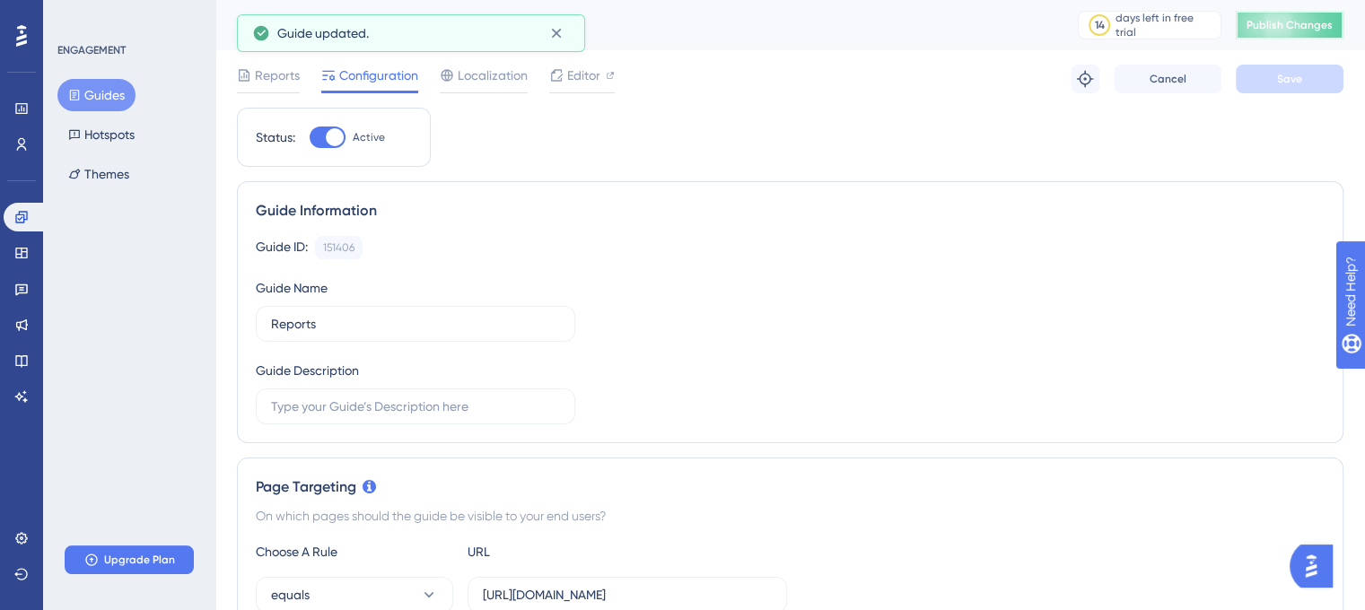
click at [1278, 20] on span "Publish Changes" at bounding box center [1290, 25] width 86 height 14
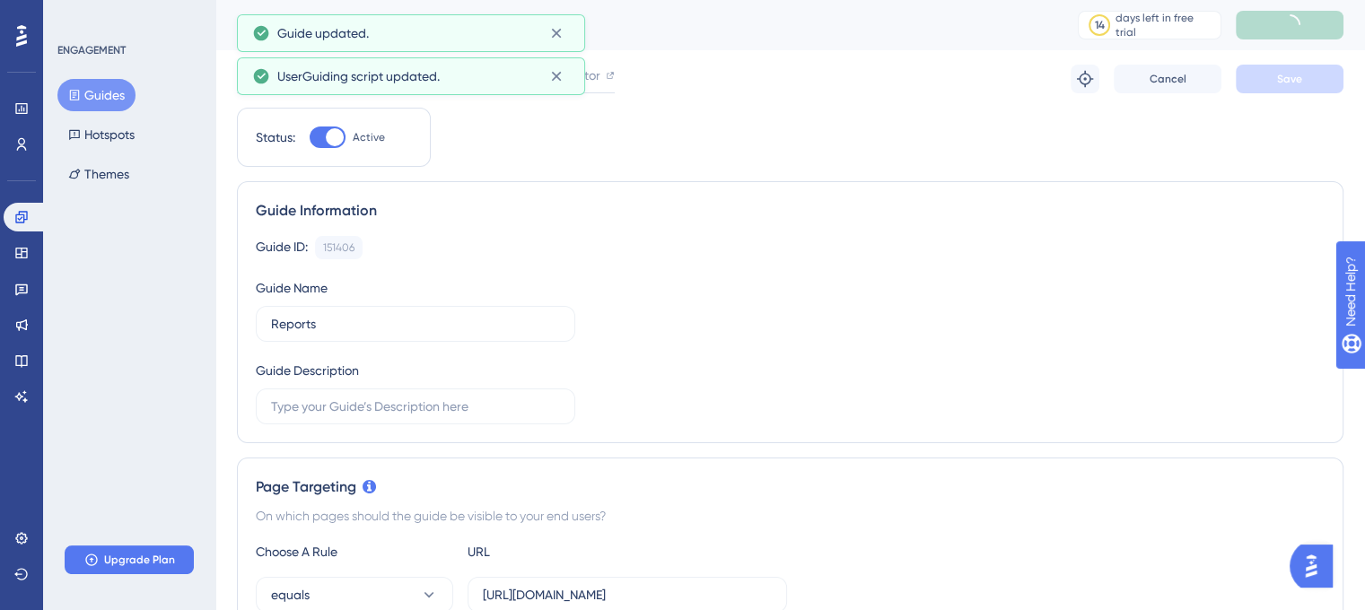
click at [108, 100] on button "Guides" at bounding box center [96, 95] width 78 height 32
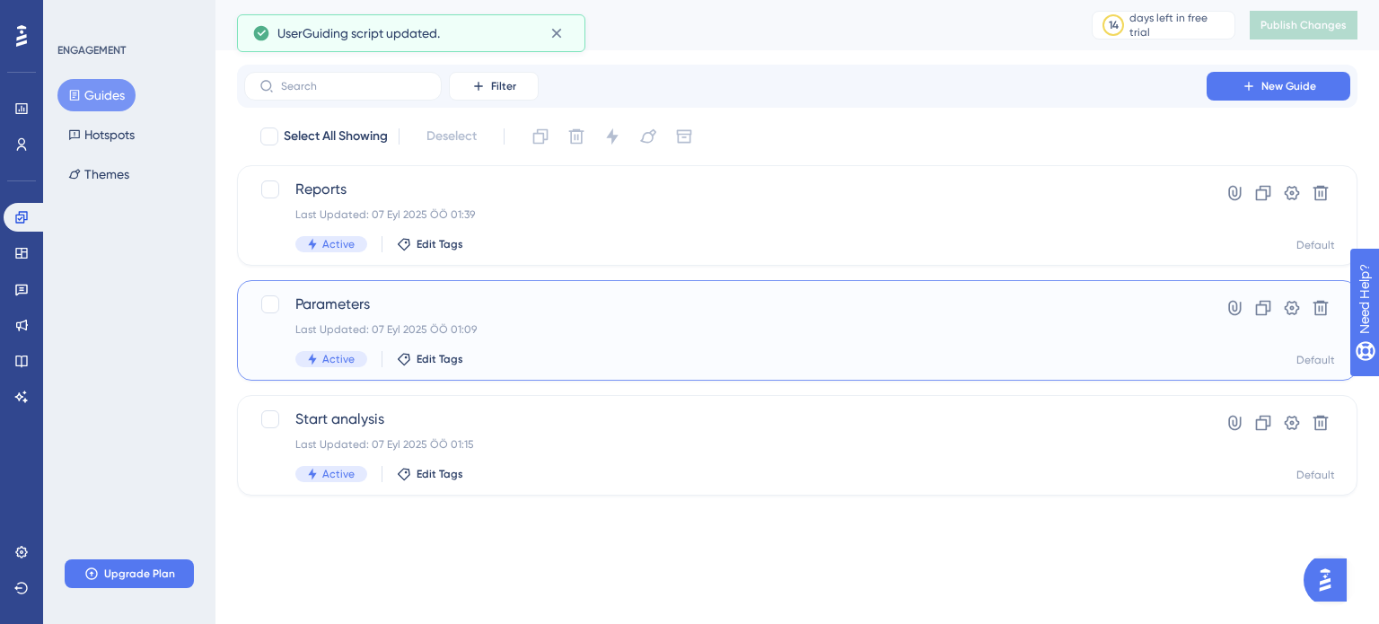
click at [546, 330] on div "Last Updated: 07 Eyl 2025 ÖÖ 01:09" at bounding box center [725, 329] width 860 height 14
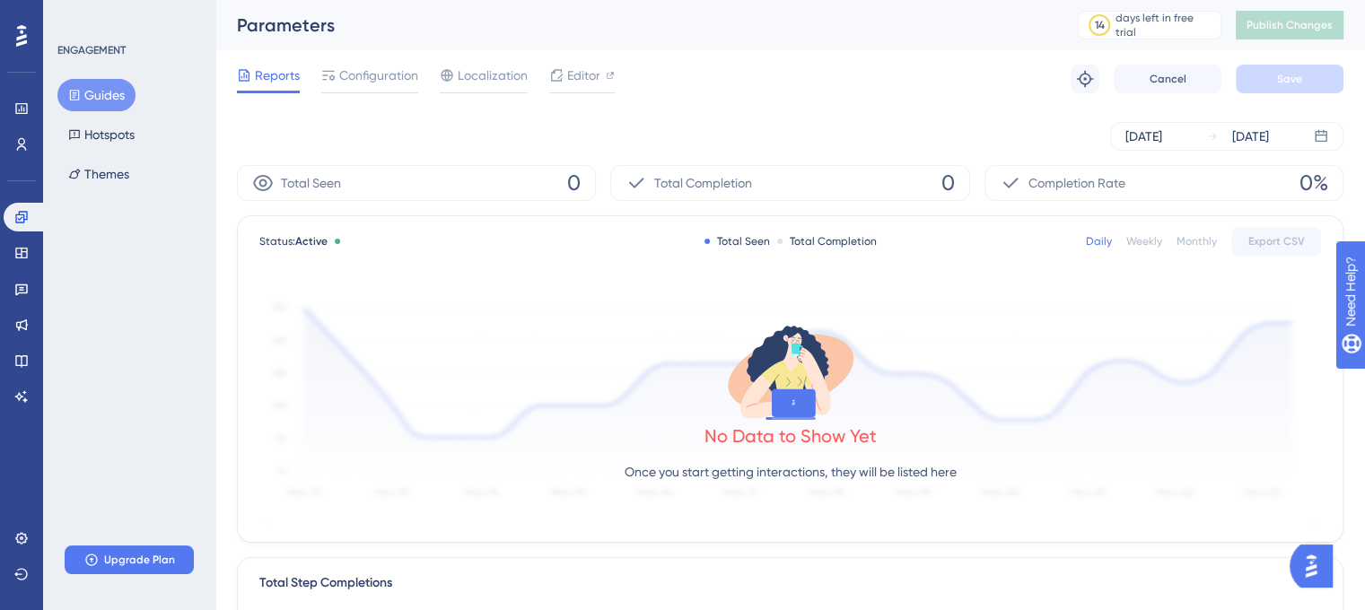
click at [99, 96] on button "Guides" at bounding box center [96, 95] width 78 height 32
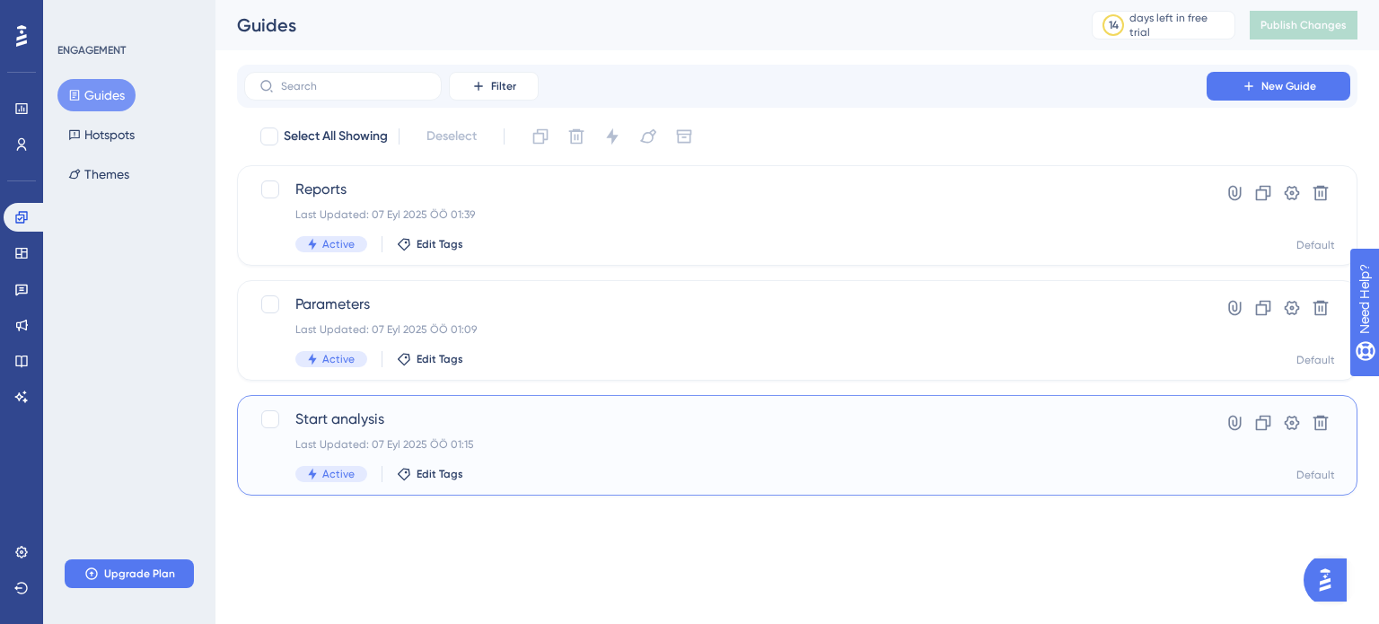
click at [543, 418] on span "Start analysis" at bounding box center [725, 419] width 860 height 22
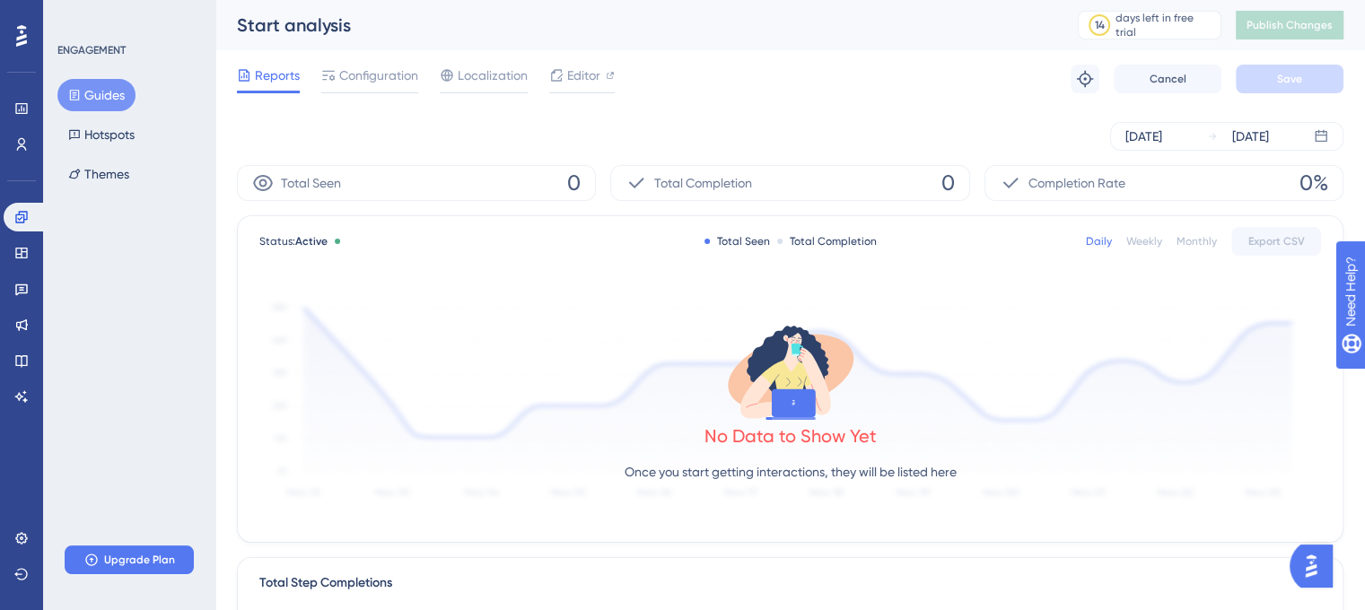
click at [83, 85] on button "Guides" at bounding box center [96, 95] width 78 height 32
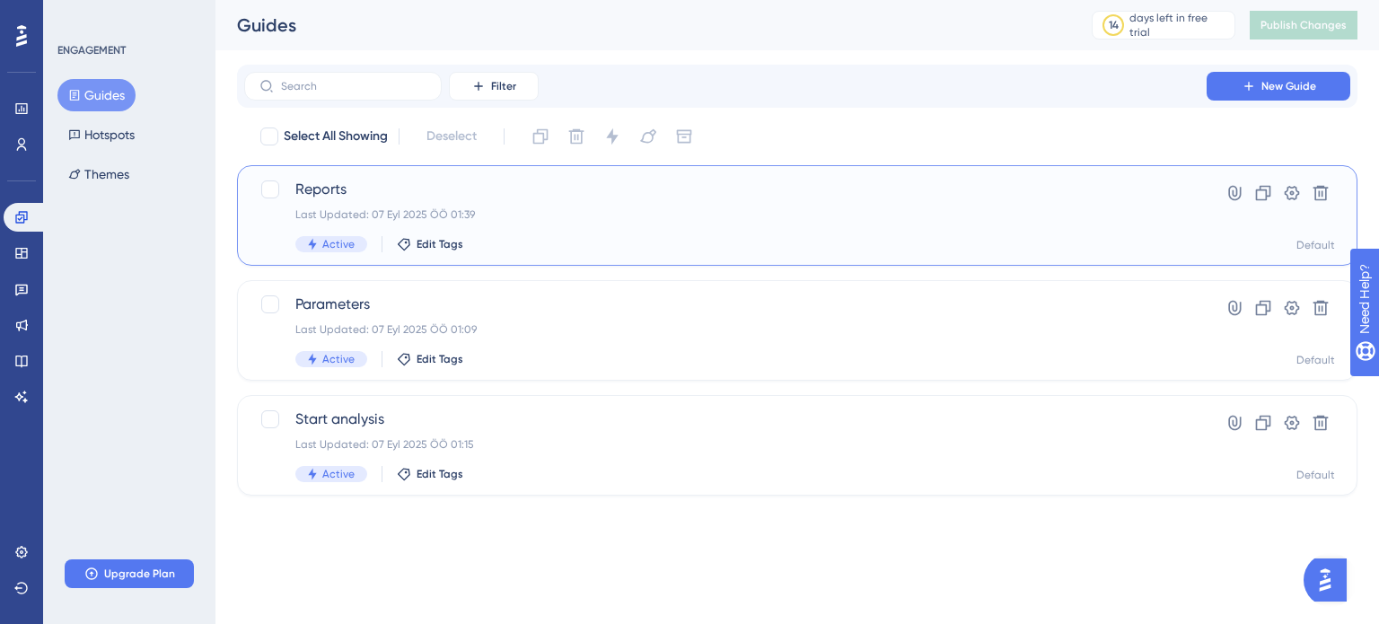
click at [309, 197] on span "Reports" at bounding box center [725, 190] width 860 height 22
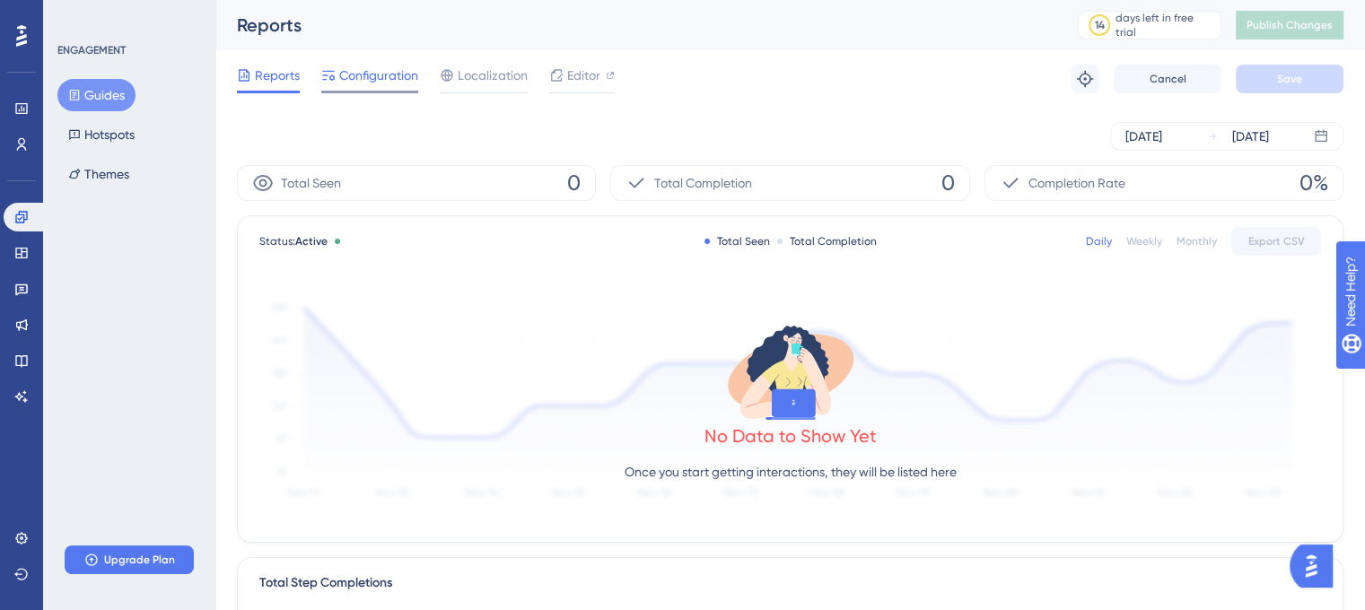
click at [348, 75] on span "Configuration" at bounding box center [378, 76] width 79 height 22
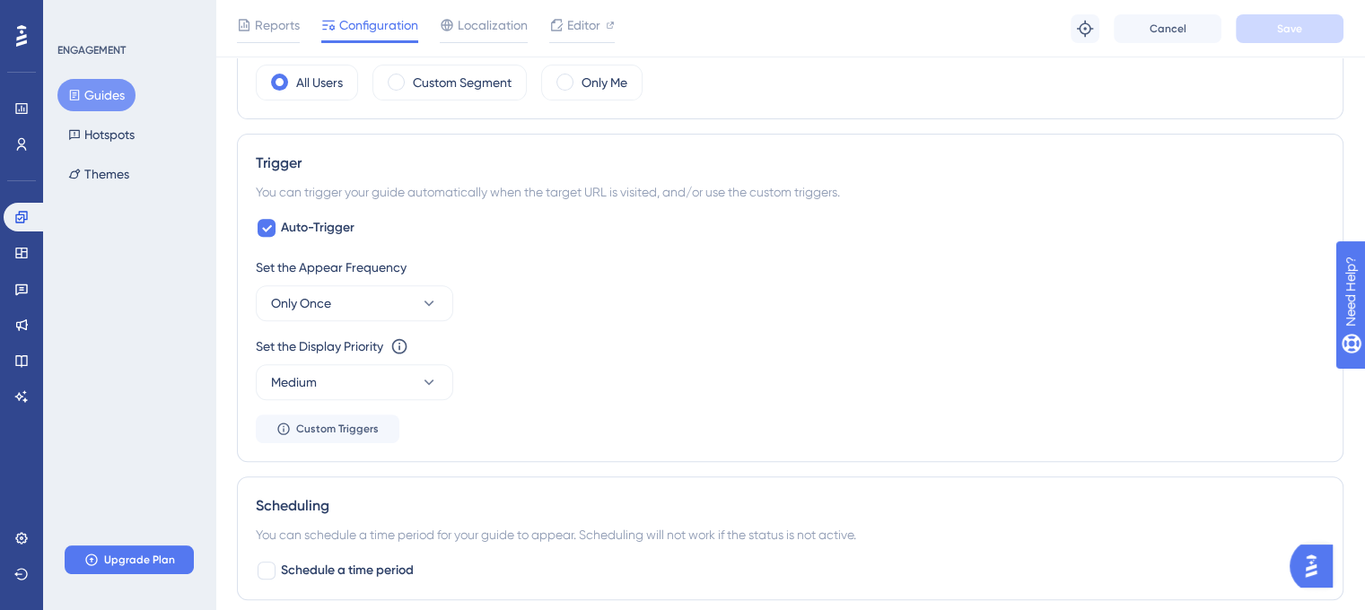
scroll to position [718, 0]
click at [399, 294] on button "Only Once" at bounding box center [354, 301] width 197 height 36
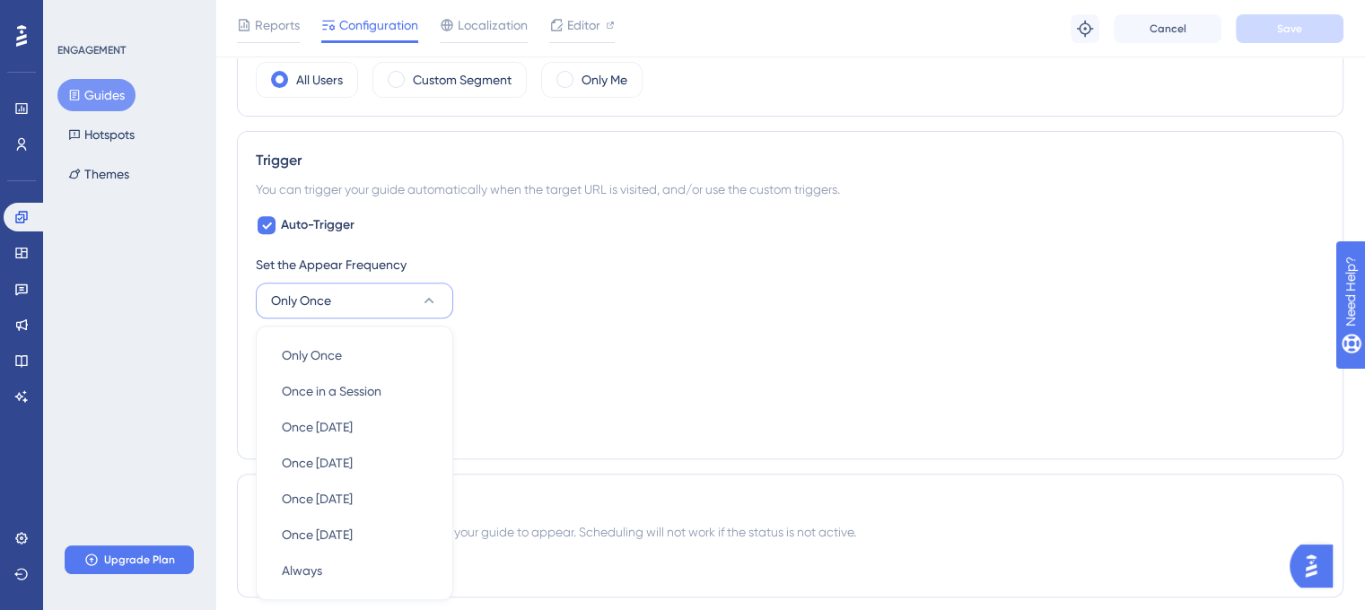
scroll to position [873, 0]
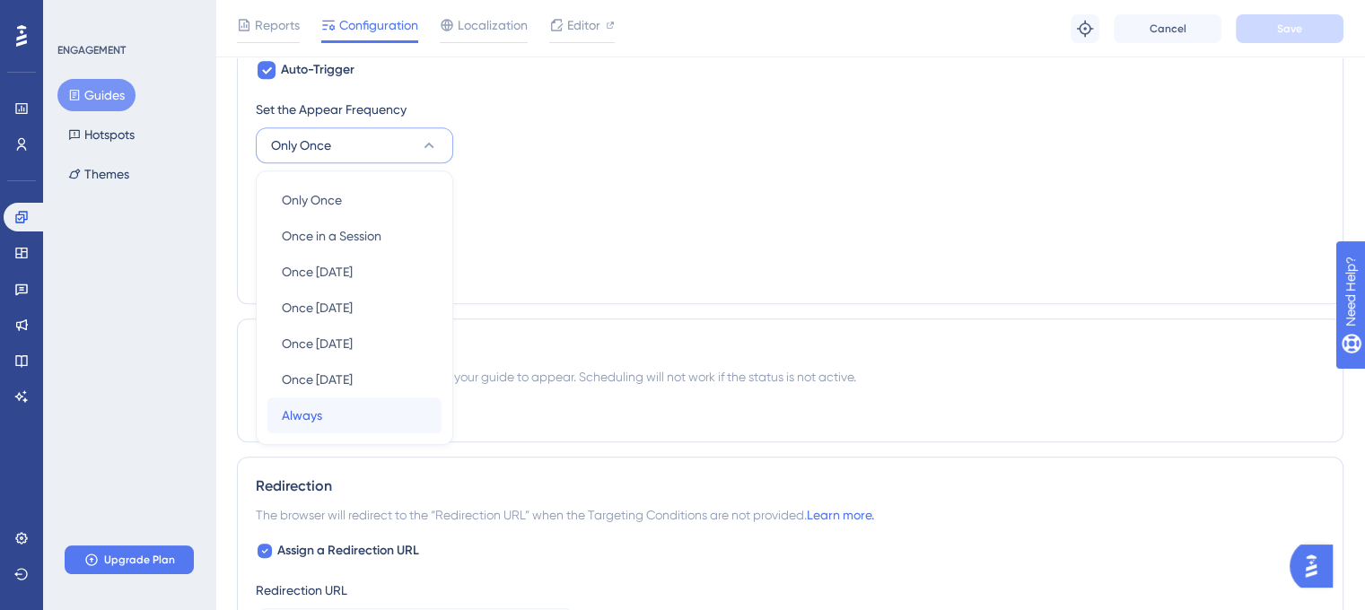
click at [373, 417] on div "Always Always" at bounding box center [354, 416] width 145 height 36
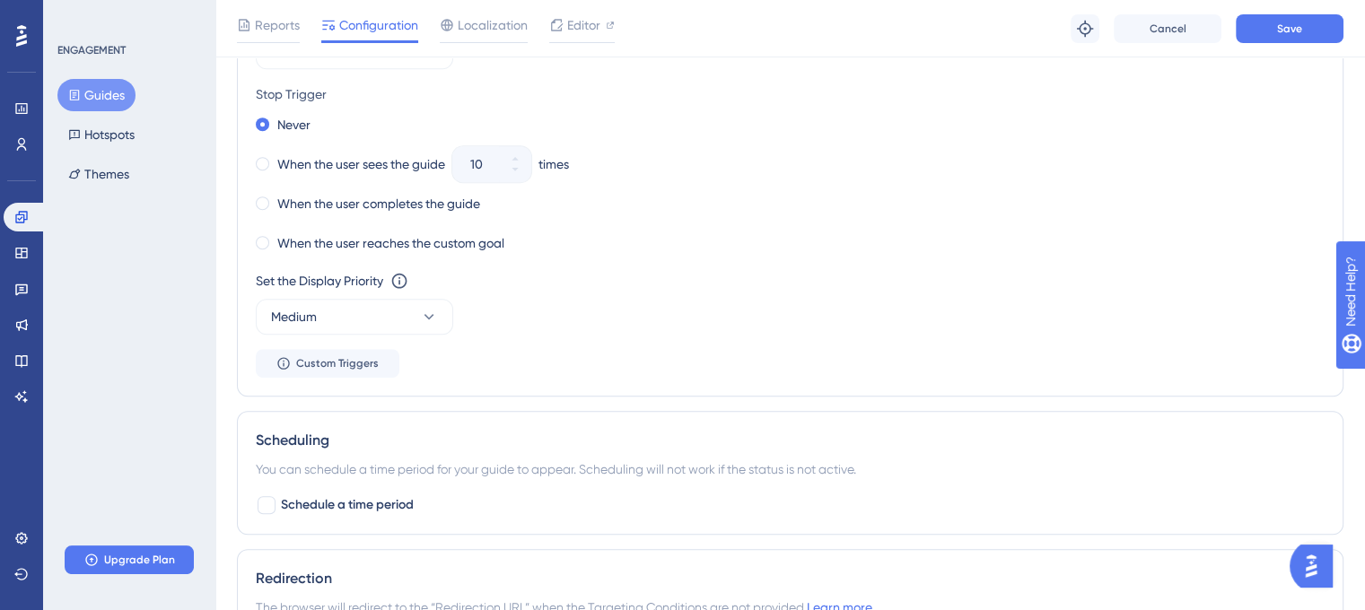
scroll to position [1322, 0]
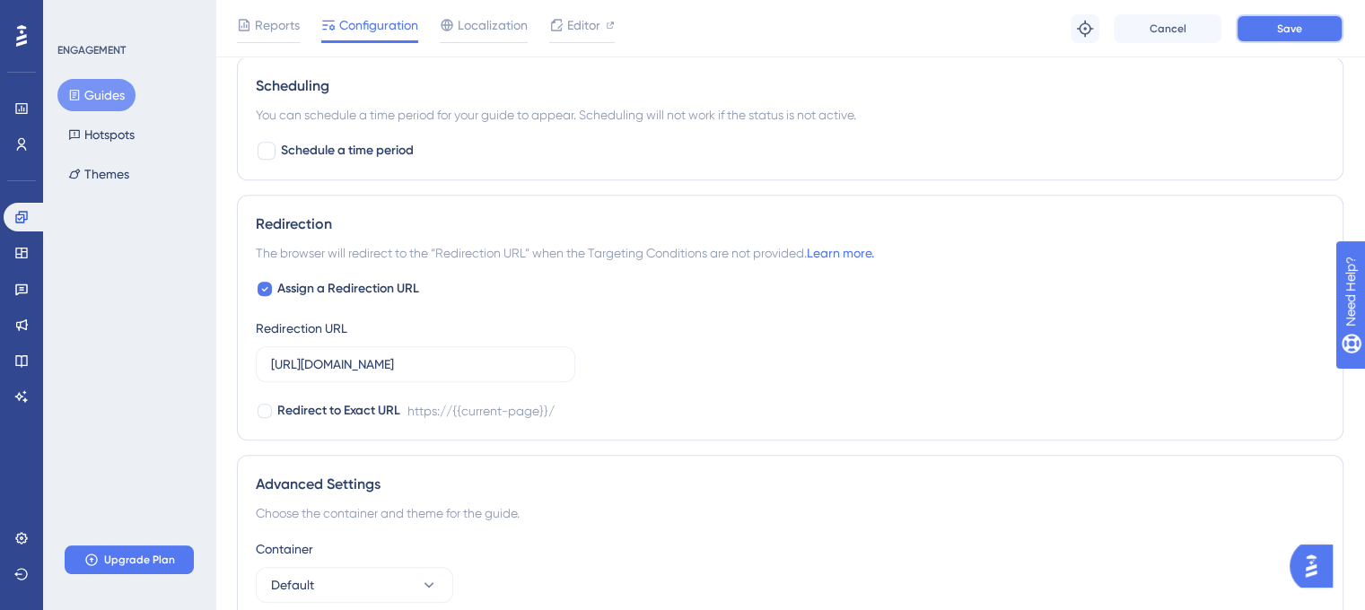
click at [1280, 24] on span "Save" at bounding box center [1289, 29] width 25 height 14
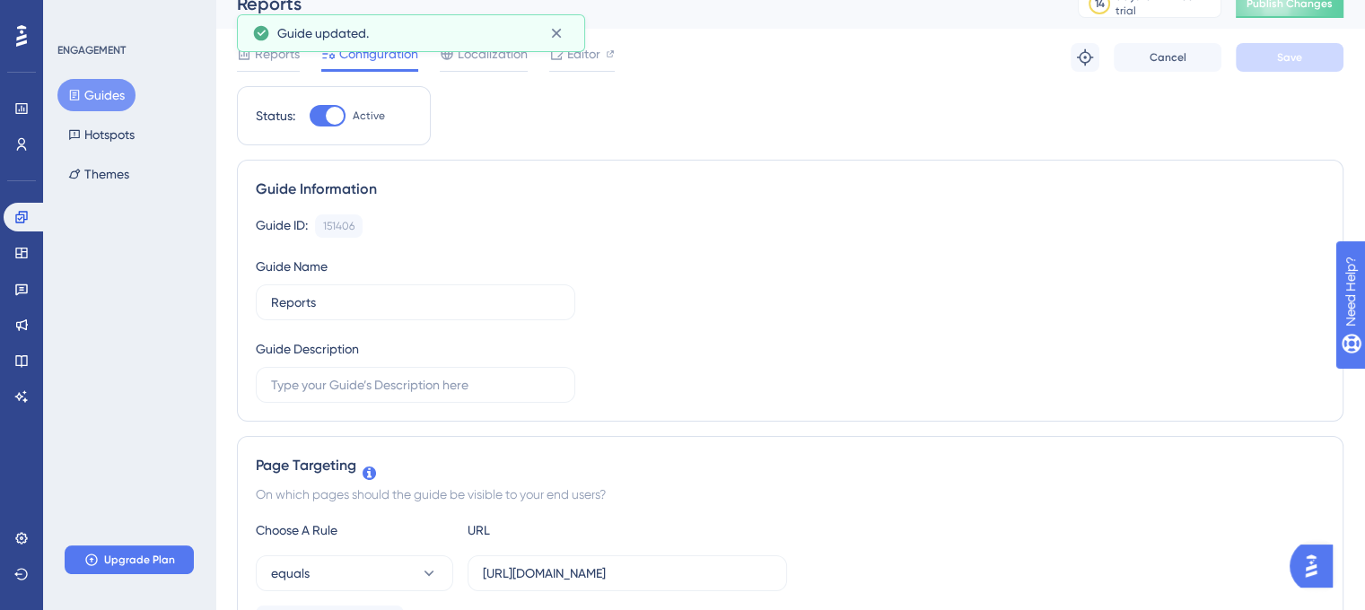
scroll to position [0, 0]
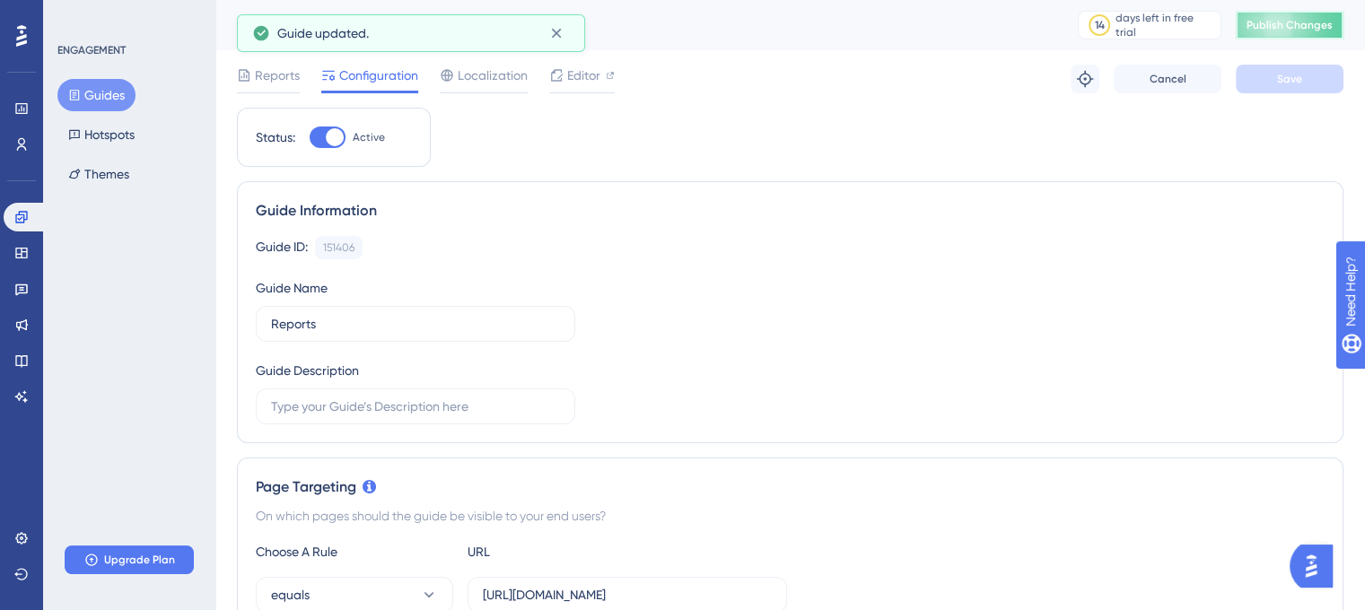
click at [1274, 27] on span "Publish Changes" at bounding box center [1290, 25] width 86 height 14
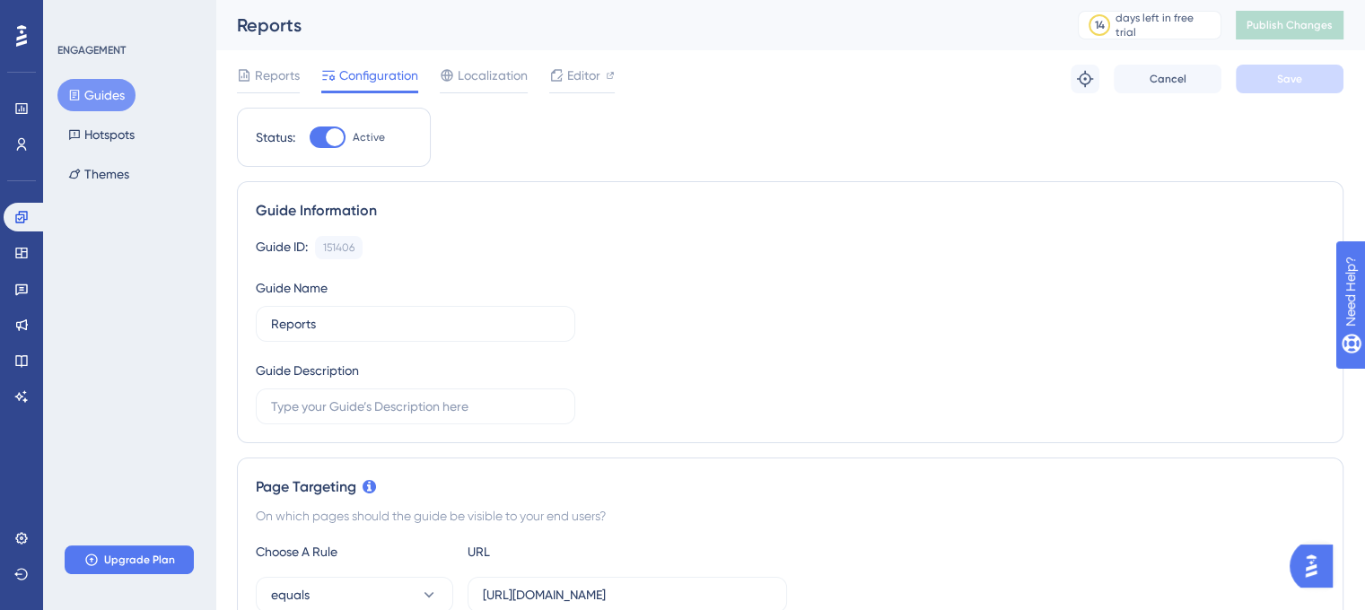
click at [97, 96] on button "Guides" at bounding box center [96, 95] width 78 height 32
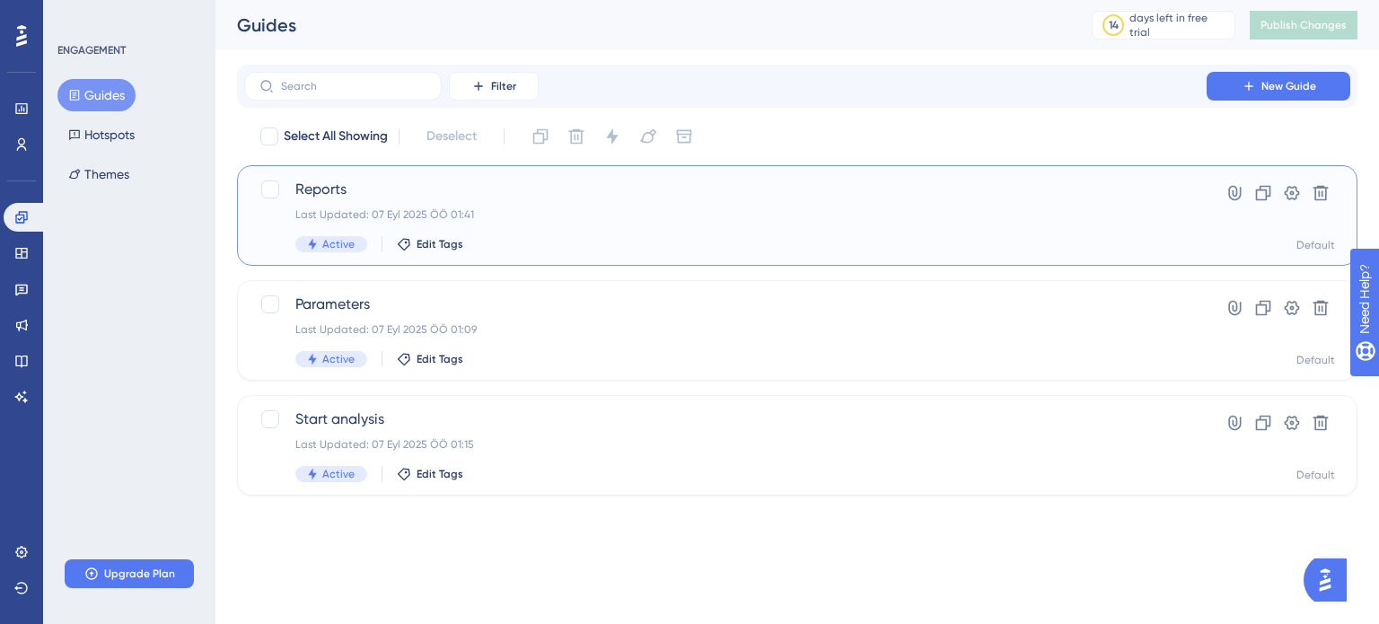
click at [595, 225] on div "Reports Last Updated: 07 Eyl 2025 ÖÖ 01:41 Active Edit Tags" at bounding box center [725, 216] width 860 height 74
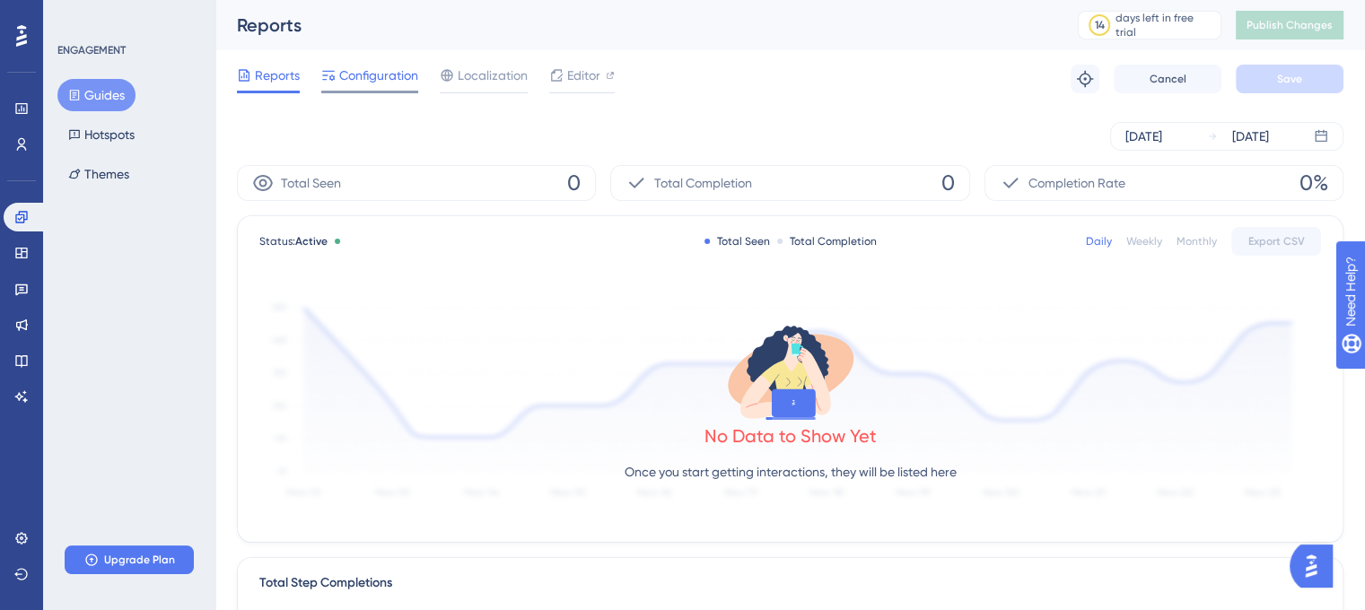
click at [373, 86] on div "Configuration" at bounding box center [369, 79] width 97 height 29
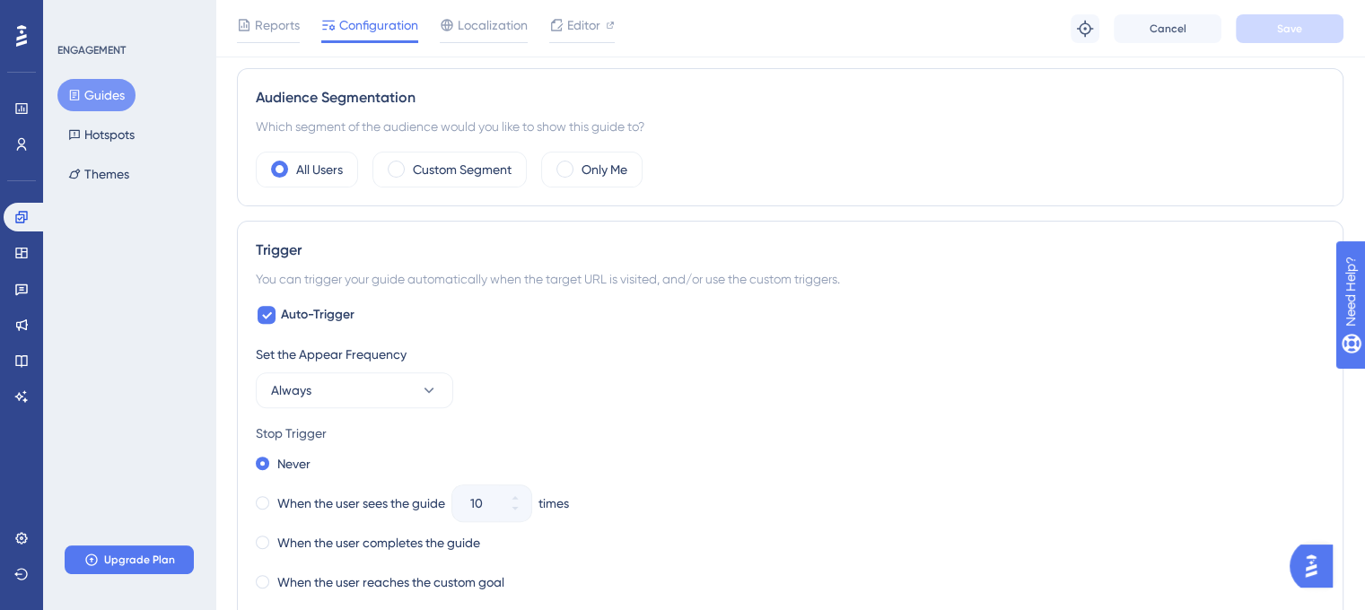
scroll to position [180, 0]
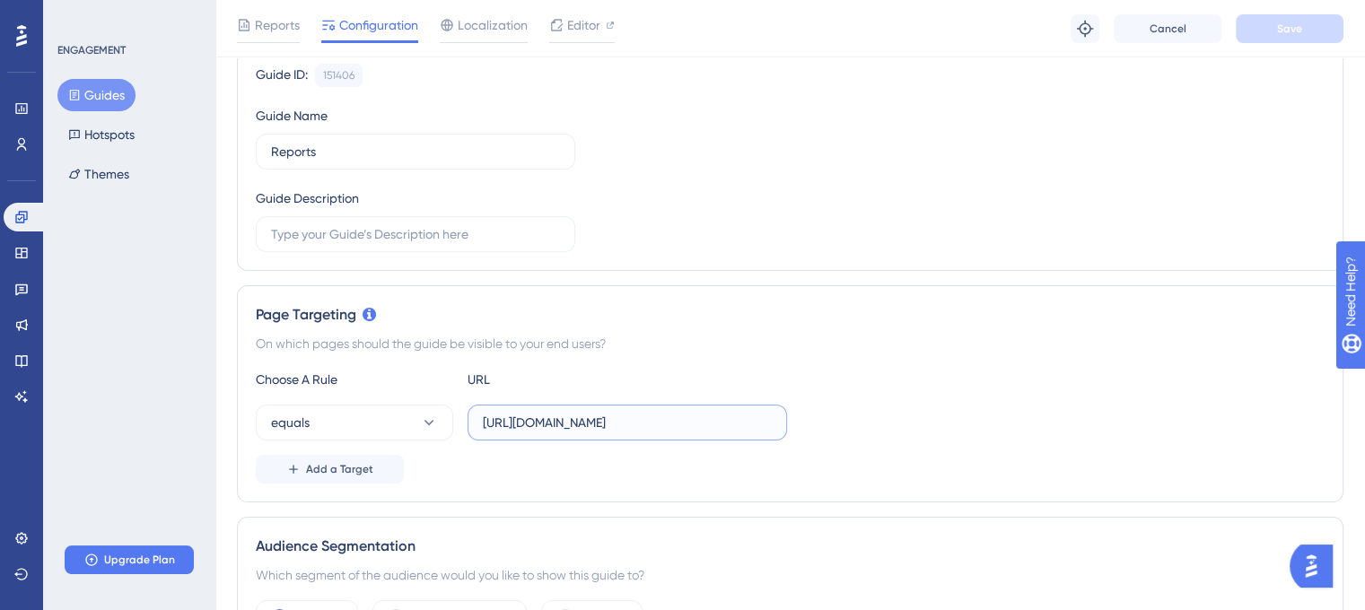
click at [671, 418] on input "https://cmquality.vercel.app/" at bounding box center [627, 423] width 289 height 20
paste input "reports"
type input "https://cmquality.vercel.app/reports"
click at [1279, 14] on div "Troubleshoot Cancel Save" at bounding box center [1207, 28] width 273 height 29
click at [1280, 22] on span "Save" at bounding box center [1289, 29] width 25 height 14
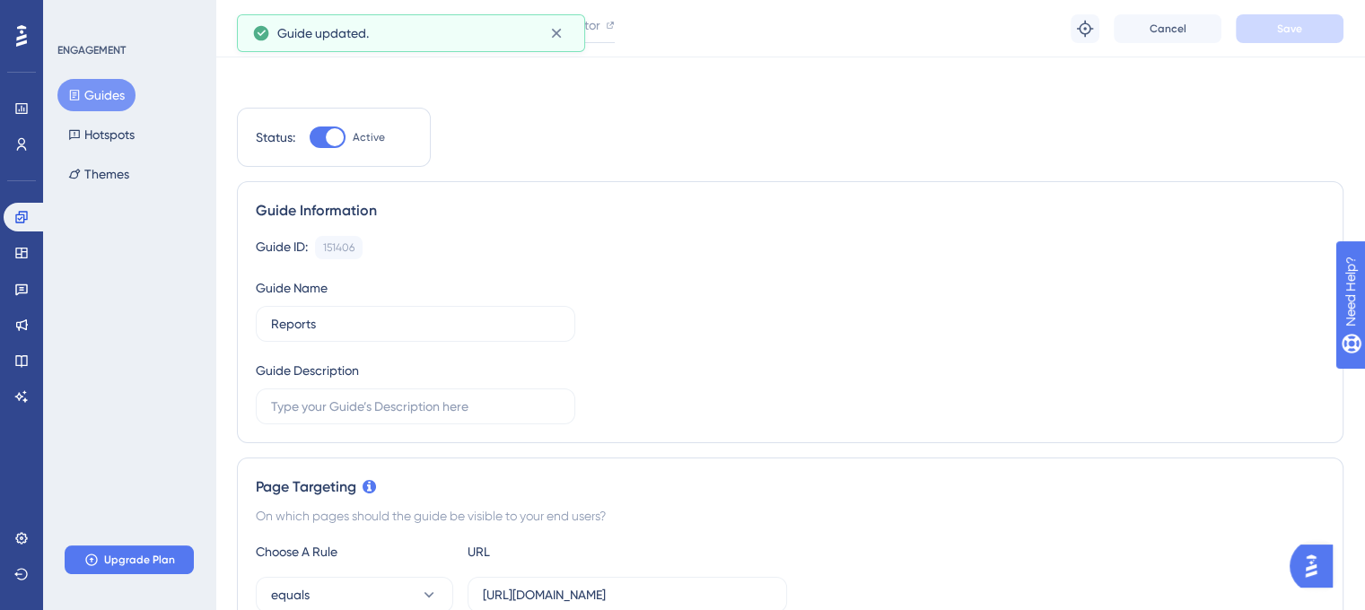
scroll to position [0, 0]
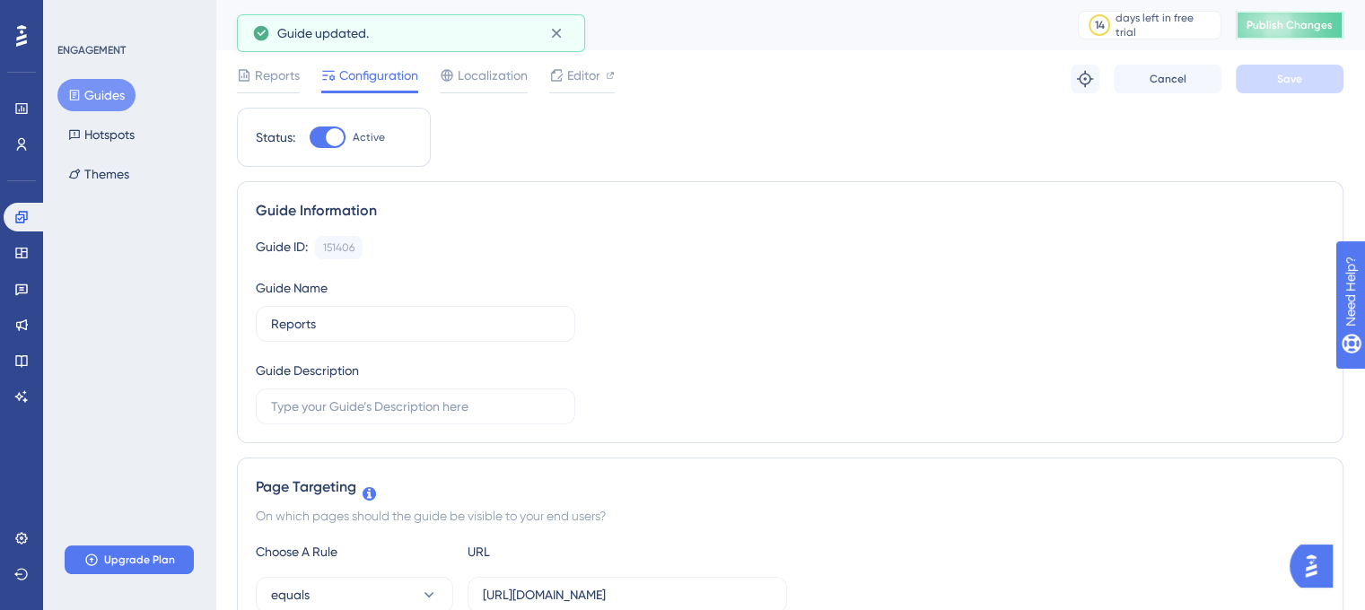
click at [1302, 20] on span "Publish Changes" at bounding box center [1290, 25] width 86 height 14
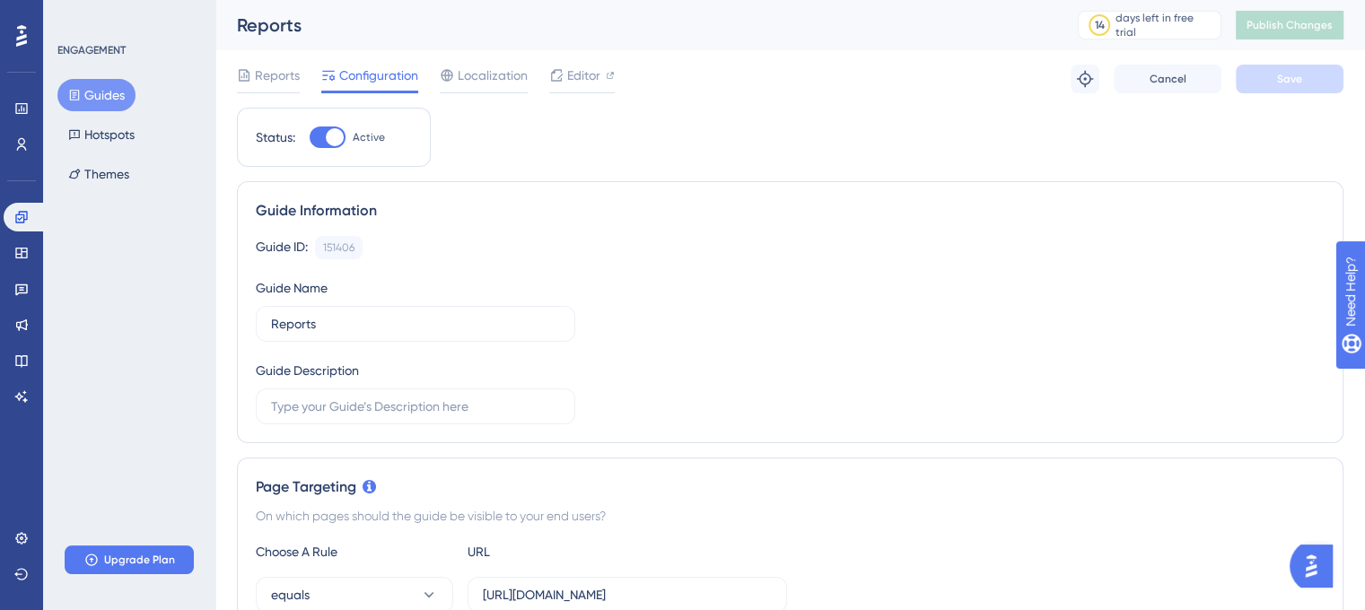
click at [107, 99] on button "Guides" at bounding box center [96, 95] width 78 height 32
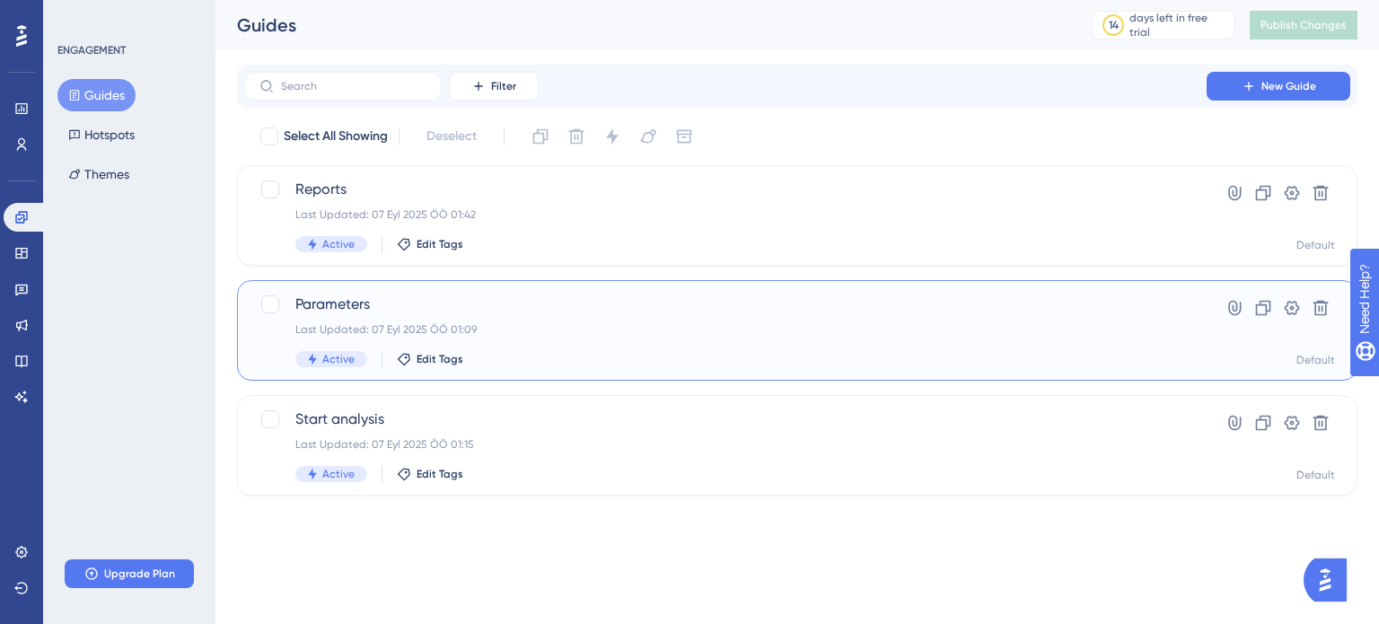
click at [557, 309] on span "Parameters" at bounding box center [725, 305] width 860 height 22
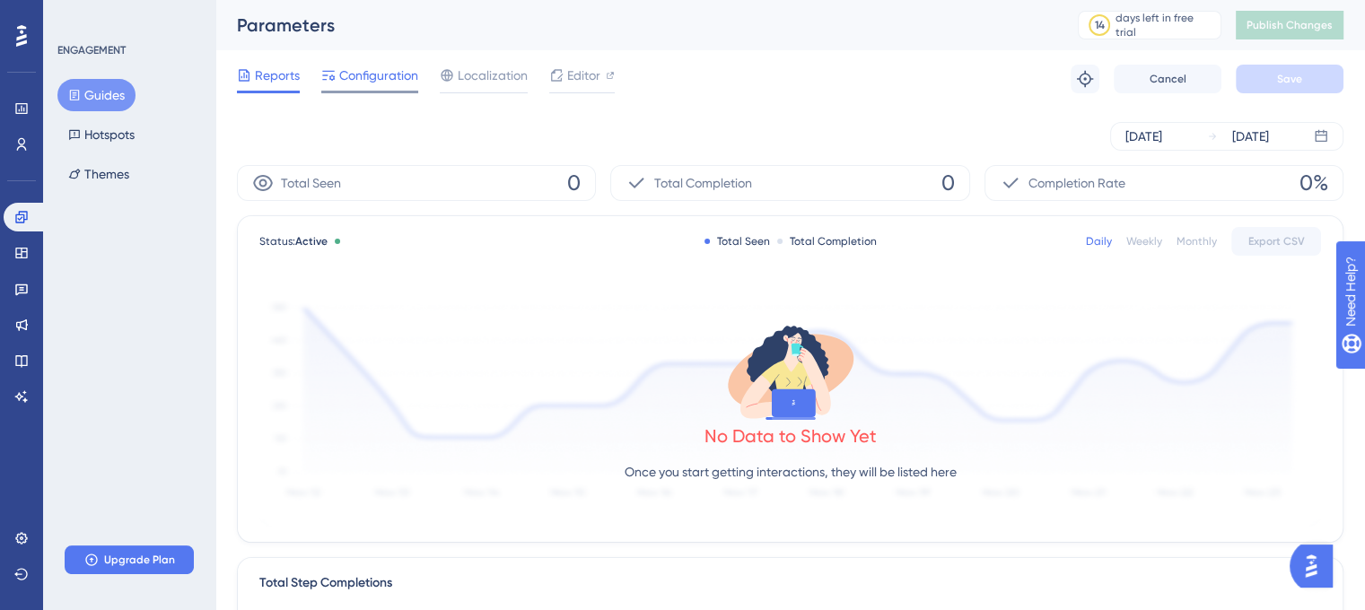
click at [358, 91] on div at bounding box center [369, 92] width 97 height 3
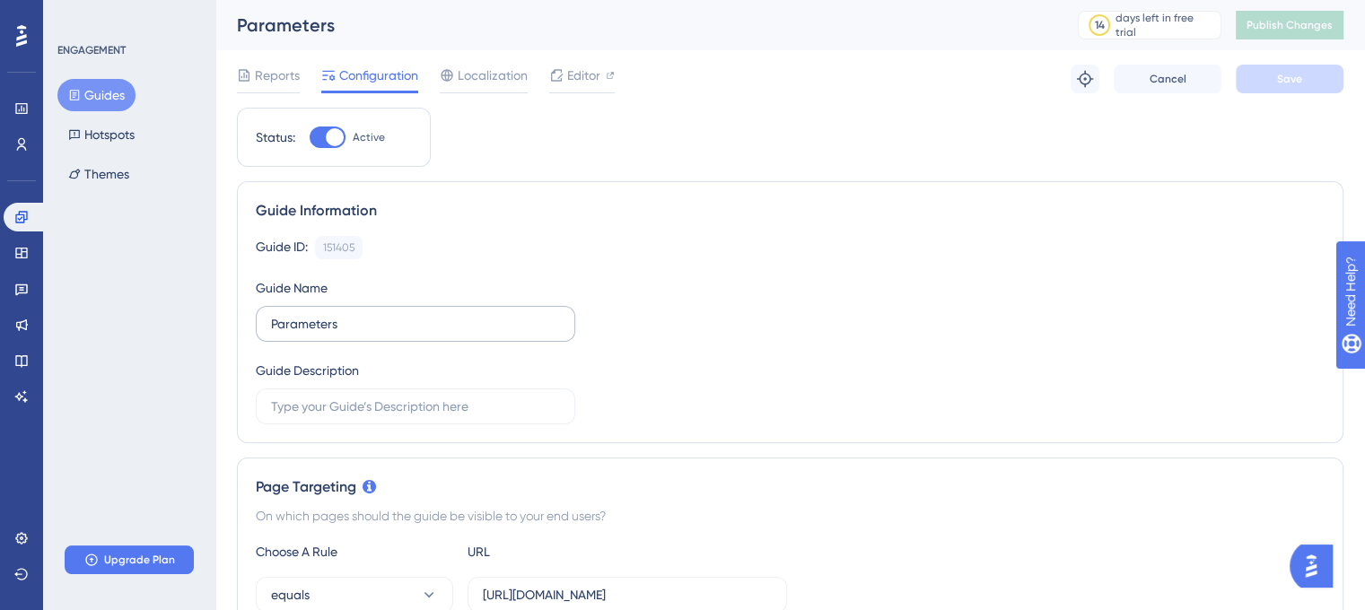
scroll to position [359, 0]
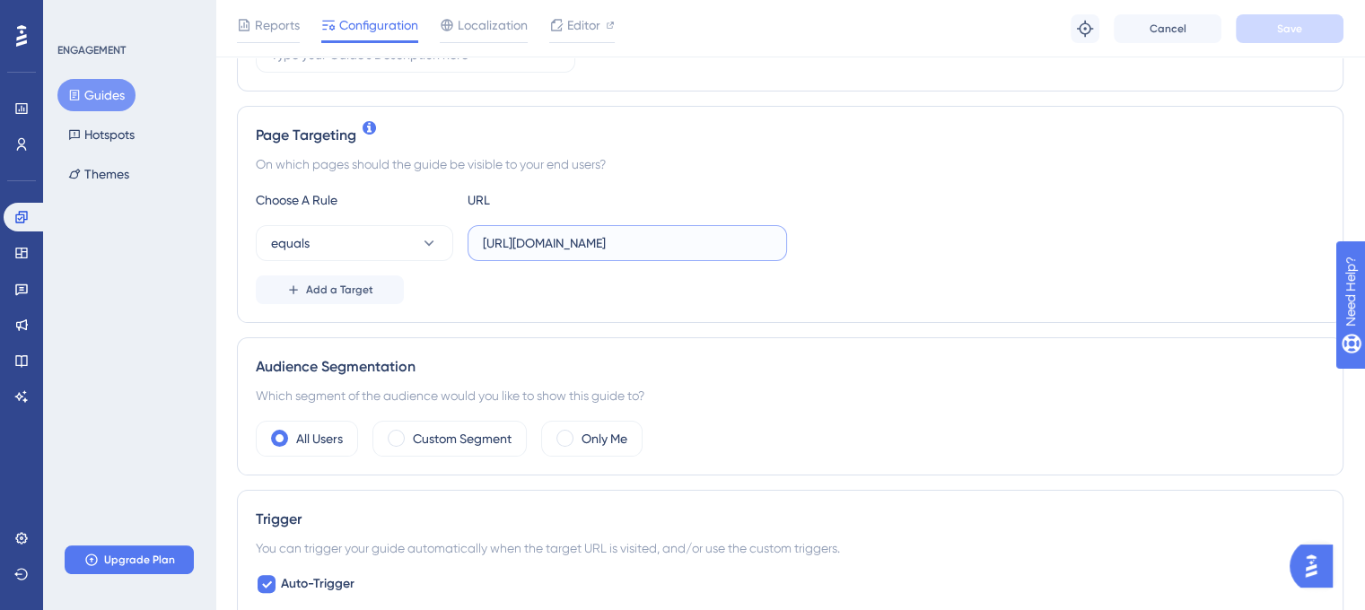
click at [578, 243] on input "https://cmquality.vercel.app/" at bounding box center [627, 243] width 289 height 20
paste input "parameters"
type input "https://cmquality.vercel.app/parameters"
click at [1261, 22] on button "Save" at bounding box center [1290, 28] width 108 height 29
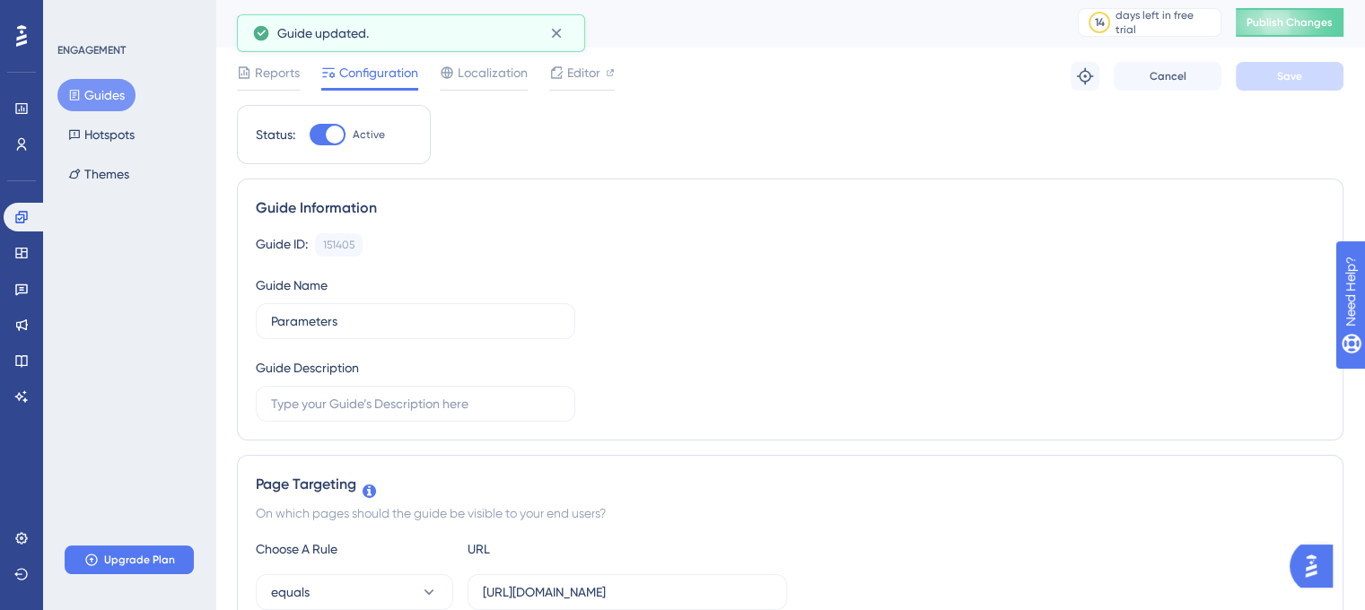
scroll to position [0, 0]
click at [1284, 30] on span "Publish Changes" at bounding box center [1290, 25] width 86 height 14
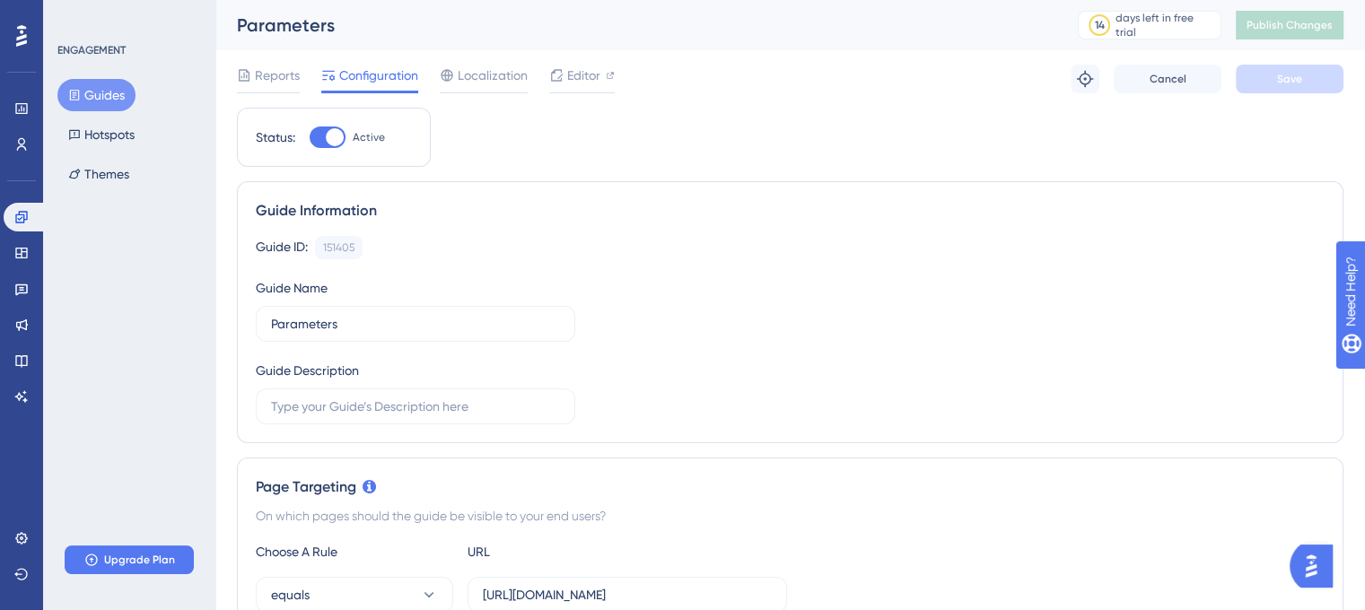
click at [499, 96] on div "Reports Configuration Localization Editor Troubleshoot Cancel Save" at bounding box center [790, 78] width 1107 height 57
click at [497, 74] on span "Localization" at bounding box center [493, 76] width 70 height 22
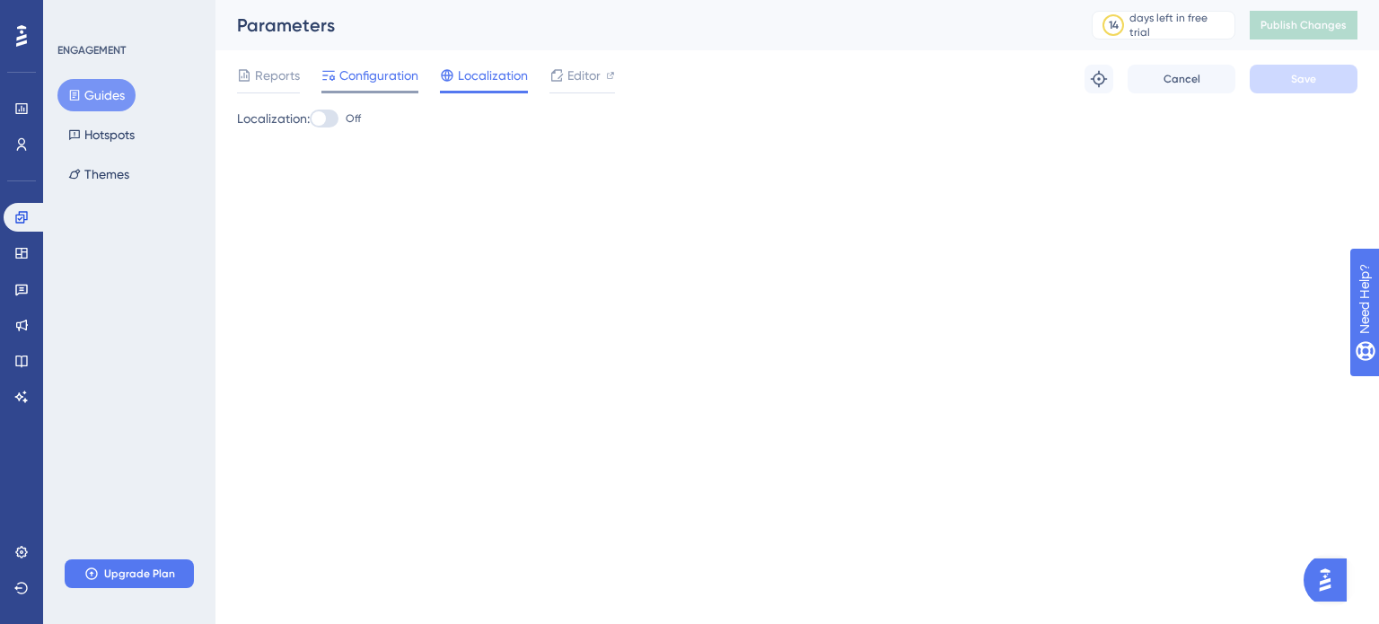
click at [395, 82] on span "Configuration" at bounding box center [378, 76] width 79 height 22
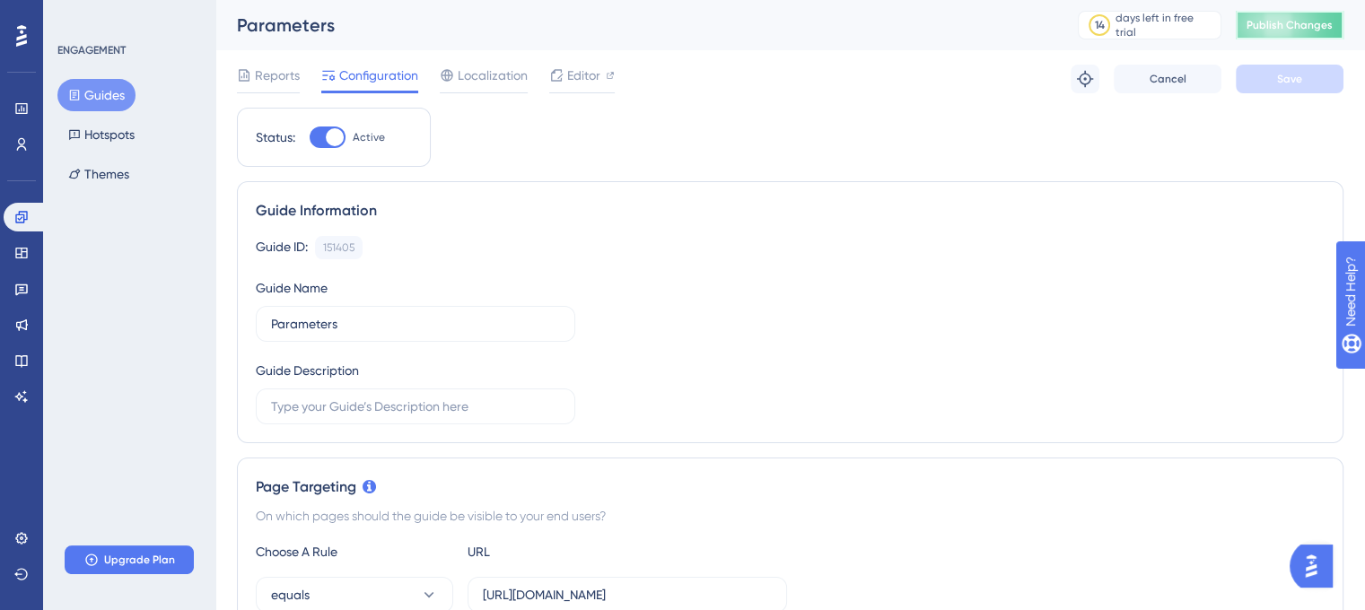
click at [1289, 34] on button "Publish Changes" at bounding box center [1290, 25] width 108 height 29
click at [1296, 18] on span "Publish Changes" at bounding box center [1290, 25] width 86 height 14
click at [170, 310] on div "ENGAGEMENT Guides Hotspots Themes Upgrade Plan" at bounding box center [129, 305] width 172 height 610
click at [115, 93] on button "Guides" at bounding box center [96, 95] width 78 height 32
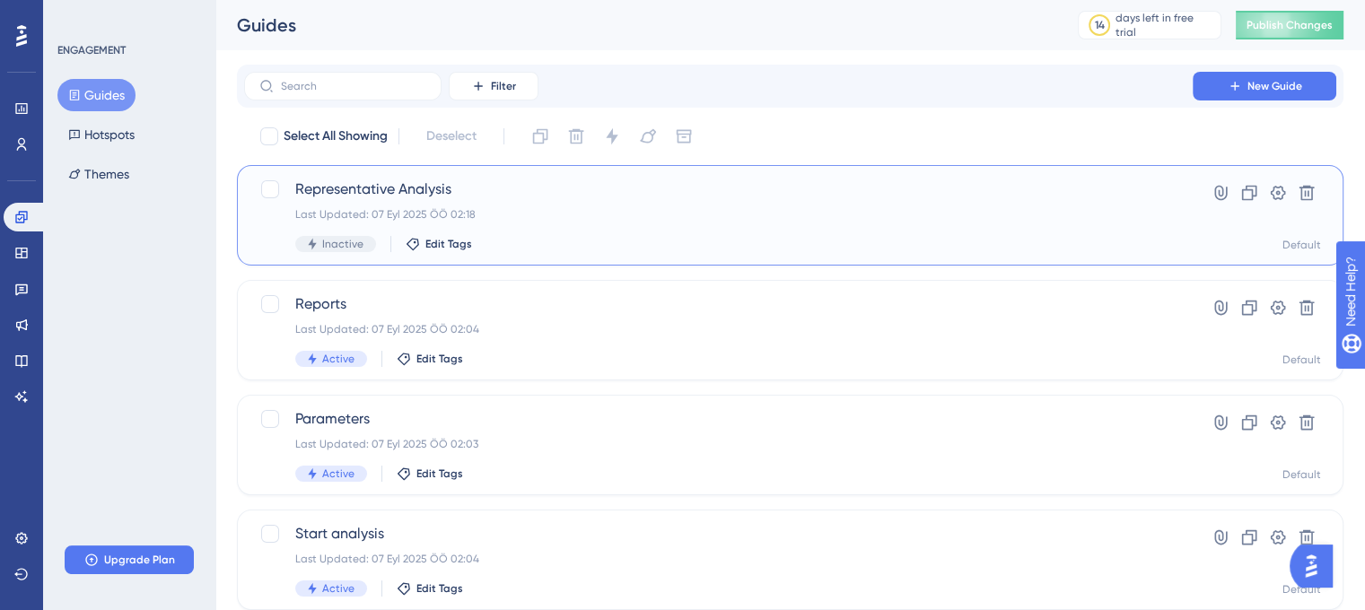
click at [359, 193] on span "Representative Analysis" at bounding box center [718, 190] width 847 height 22
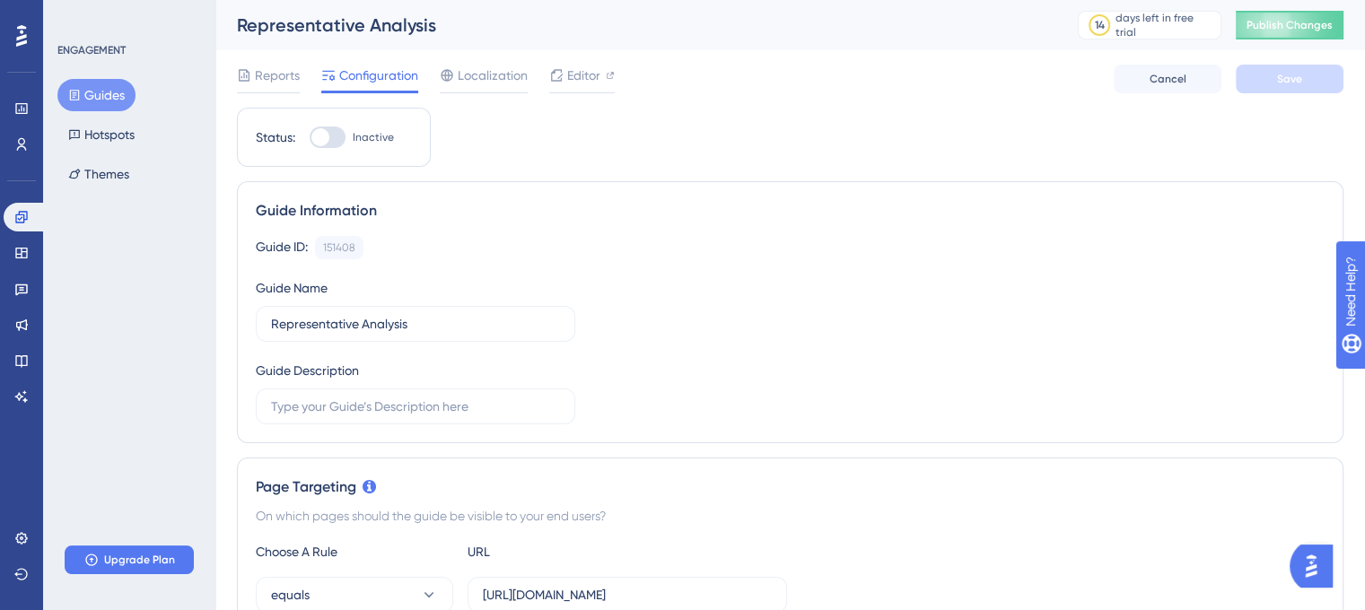
click at [341, 136] on div at bounding box center [328, 138] width 36 height 22
click at [310, 137] on input "Inactive" at bounding box center [309, 137] width 1 height 1
checkbox input "true"
click at [1269, 78] on button "Save" at bounding box center [1290, 79] width 108 height 29
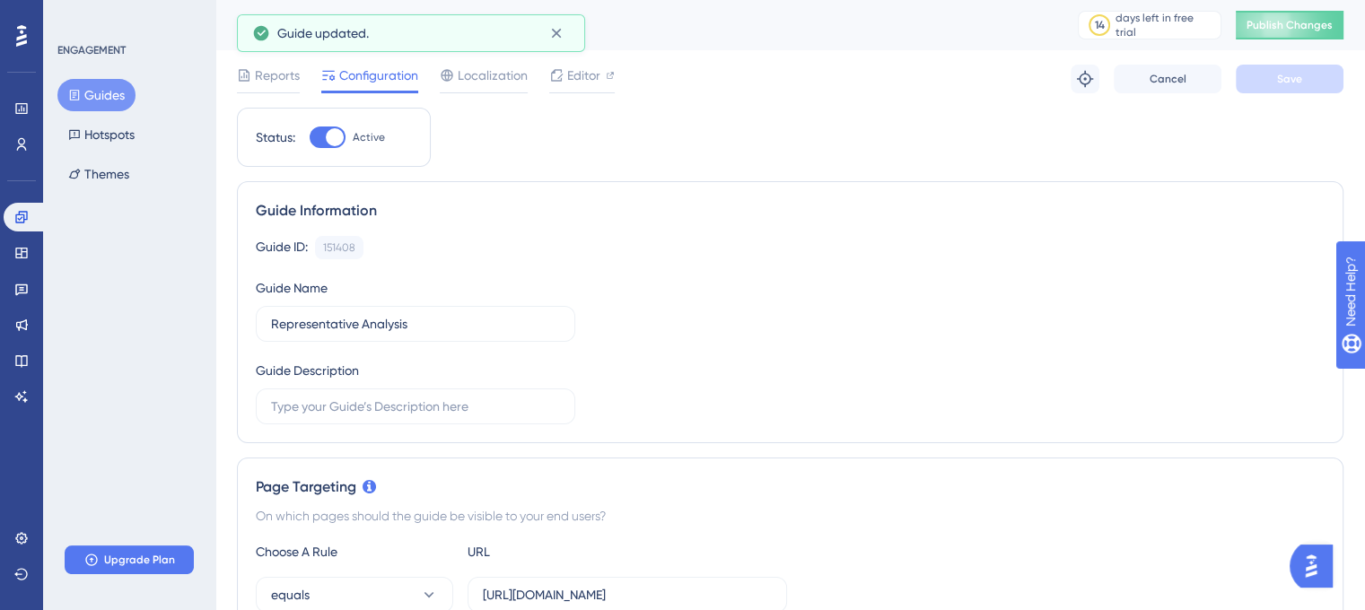
click at [81, 93] on button "Guides" at bounding box center [96, 95] width 78 height 32
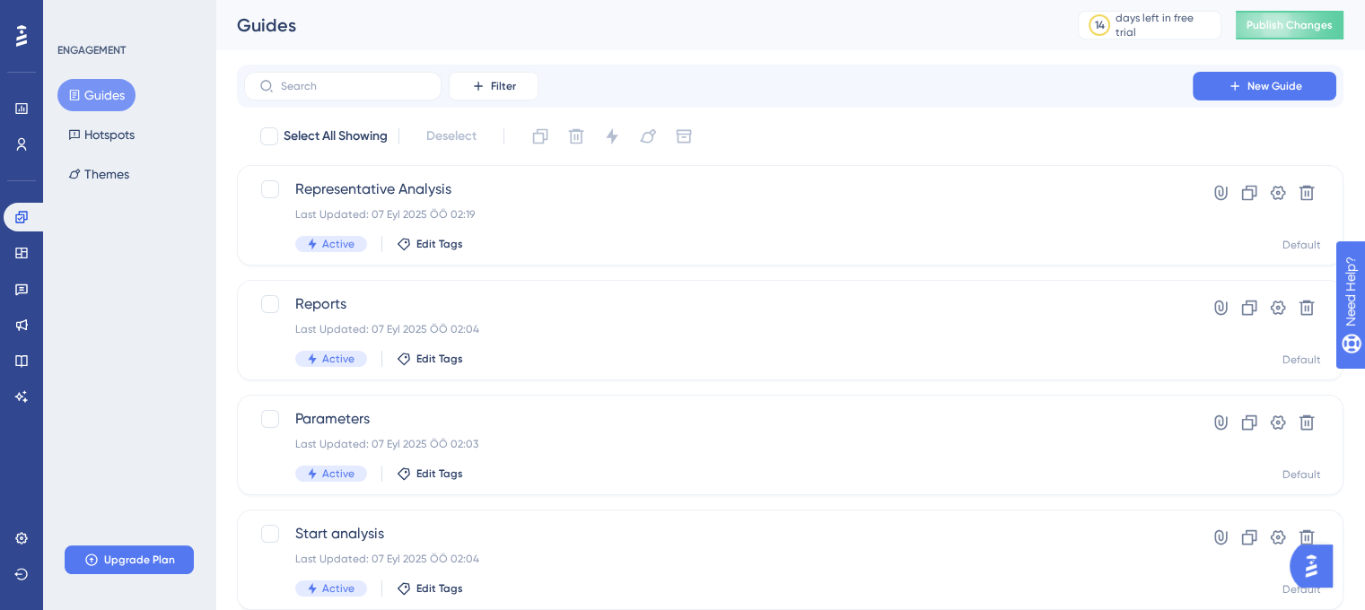
click at [1278, 42] on div "Guides 14 days left in free trial Click to see upgrade options Publish Changes" at bounding box center [790, 25] width 1150 height 50
click at [1286, 31] on span "Publish Changes" at bounding box center [1290, 25] width 86 height 14
